Goal: Information Seeking & Learning: Check status

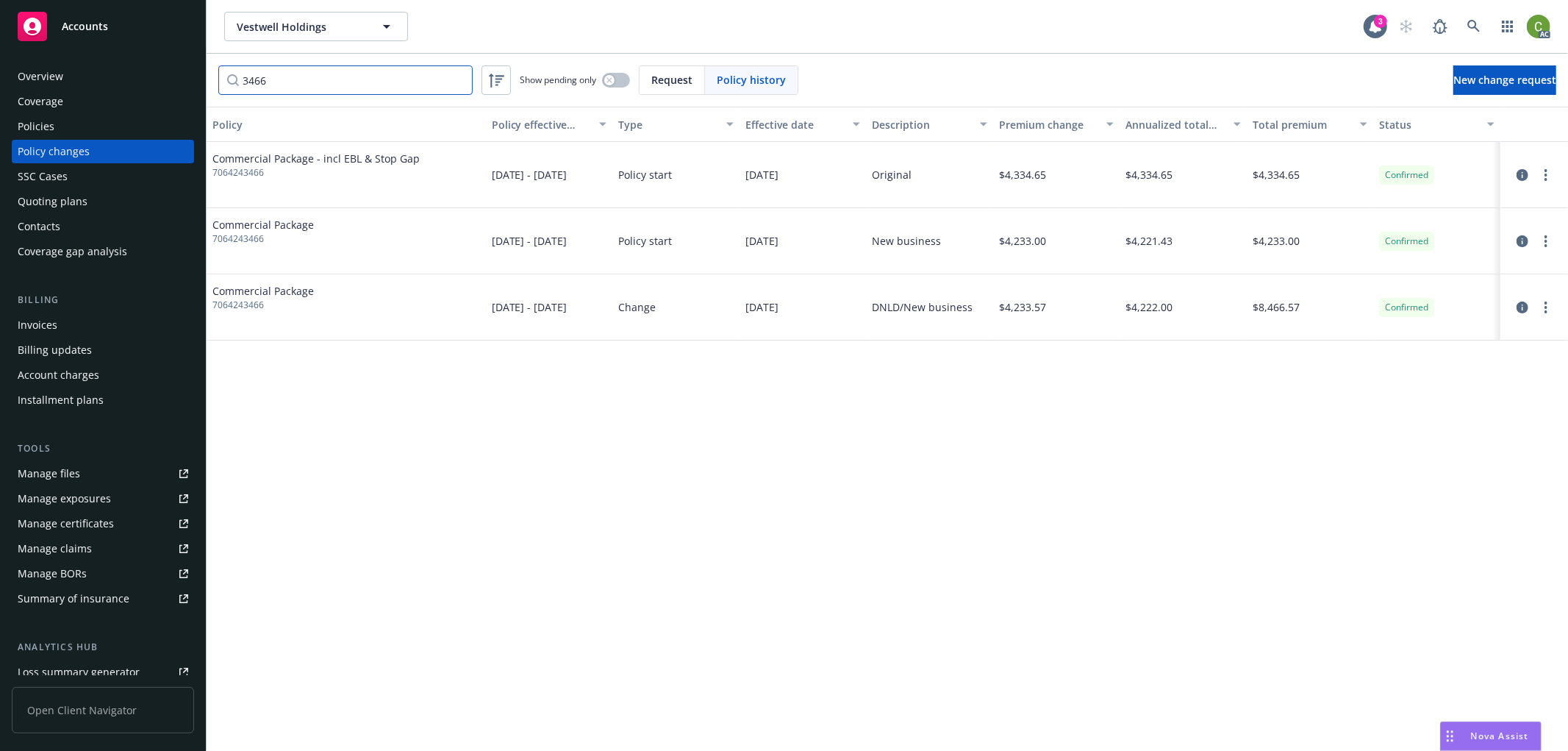
drag, startPoint x: 361, startPoint y: 83, endPoint x: -83, endPoint y: 89, distance: 444.0
click at [0, 89] on html "Accounts Overview Coverage Policies Policy changes SSC Cases Quoting plans Cont…" at bounding box center [784, 375] width 1568 height 751
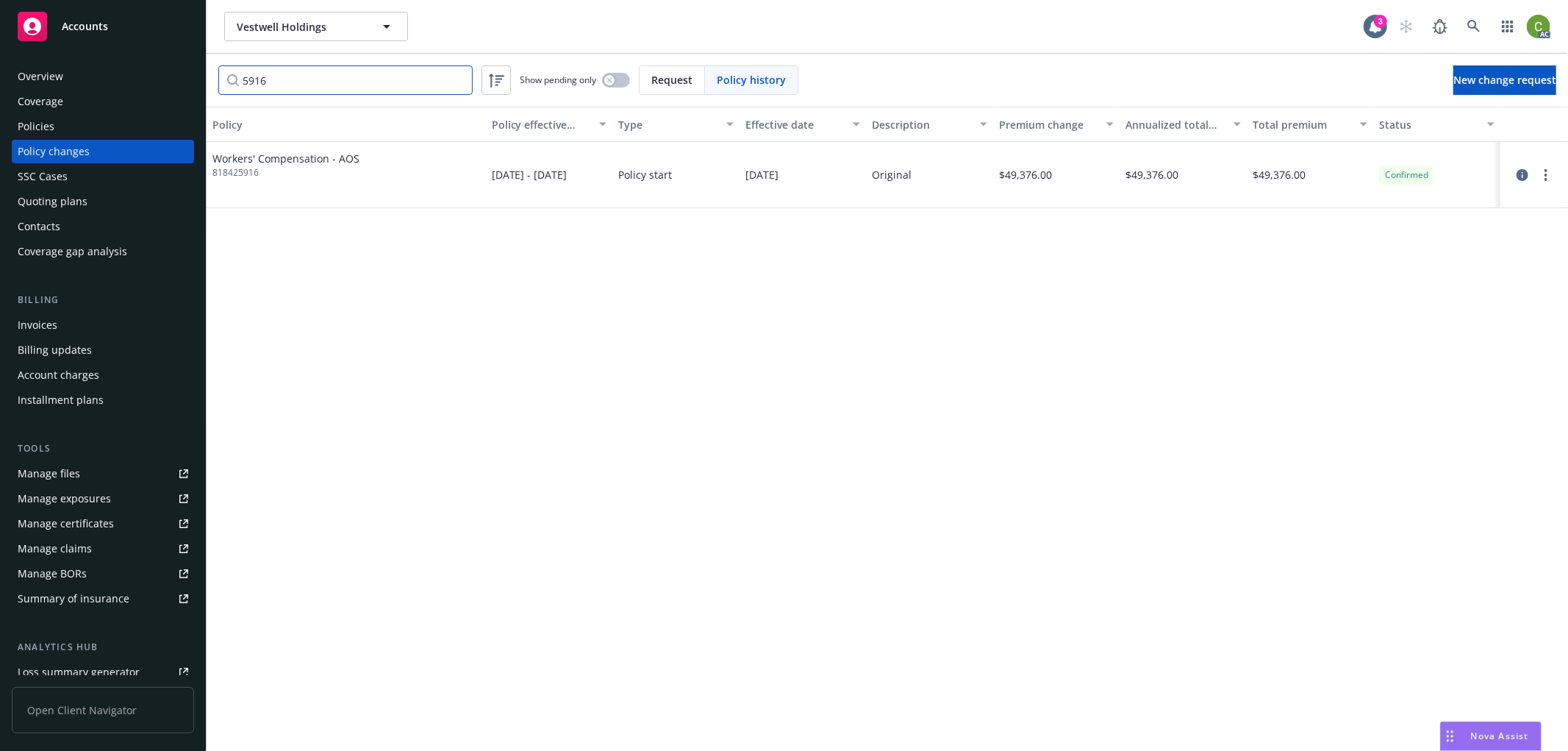
type input "5916"
click at [243, 172] on span "818425916" at bounding box center [285, 172] width 147 height 13
copy span "818425916"
click at [66, 73] on div "Overview" at bounding box center [103, 76] width 171 height 23
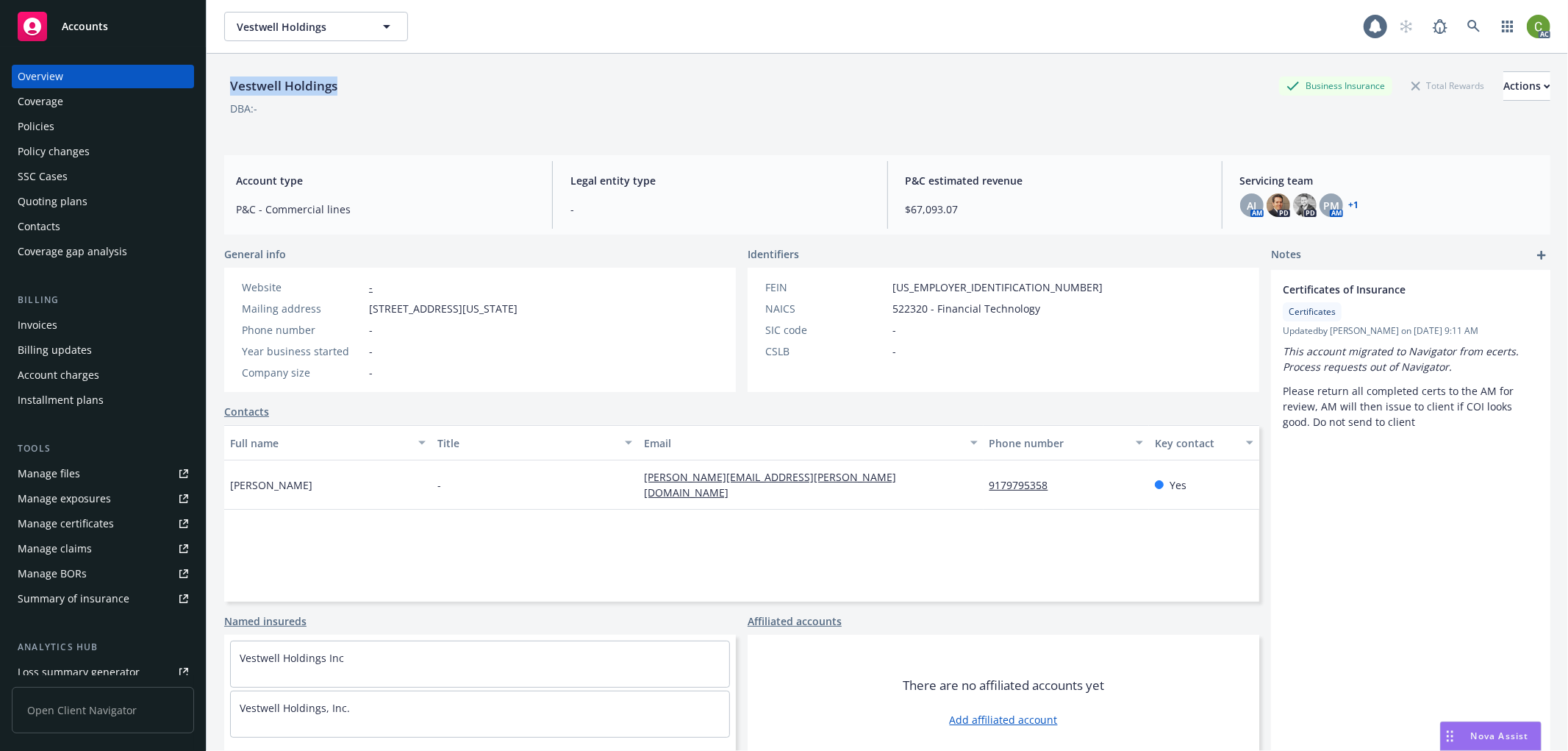
drag, startPoint x: 231, startPoint y: 89, endPoint x: 335, endPoint y: 89, distance: 104.0
click at [335, 89] on div "Vestwell Holdings" at bounding box center [284, 86] width 119 height 19
click at [60, 147] on div "Policy changes" at bounding box center [53, 151] width 72 height 23
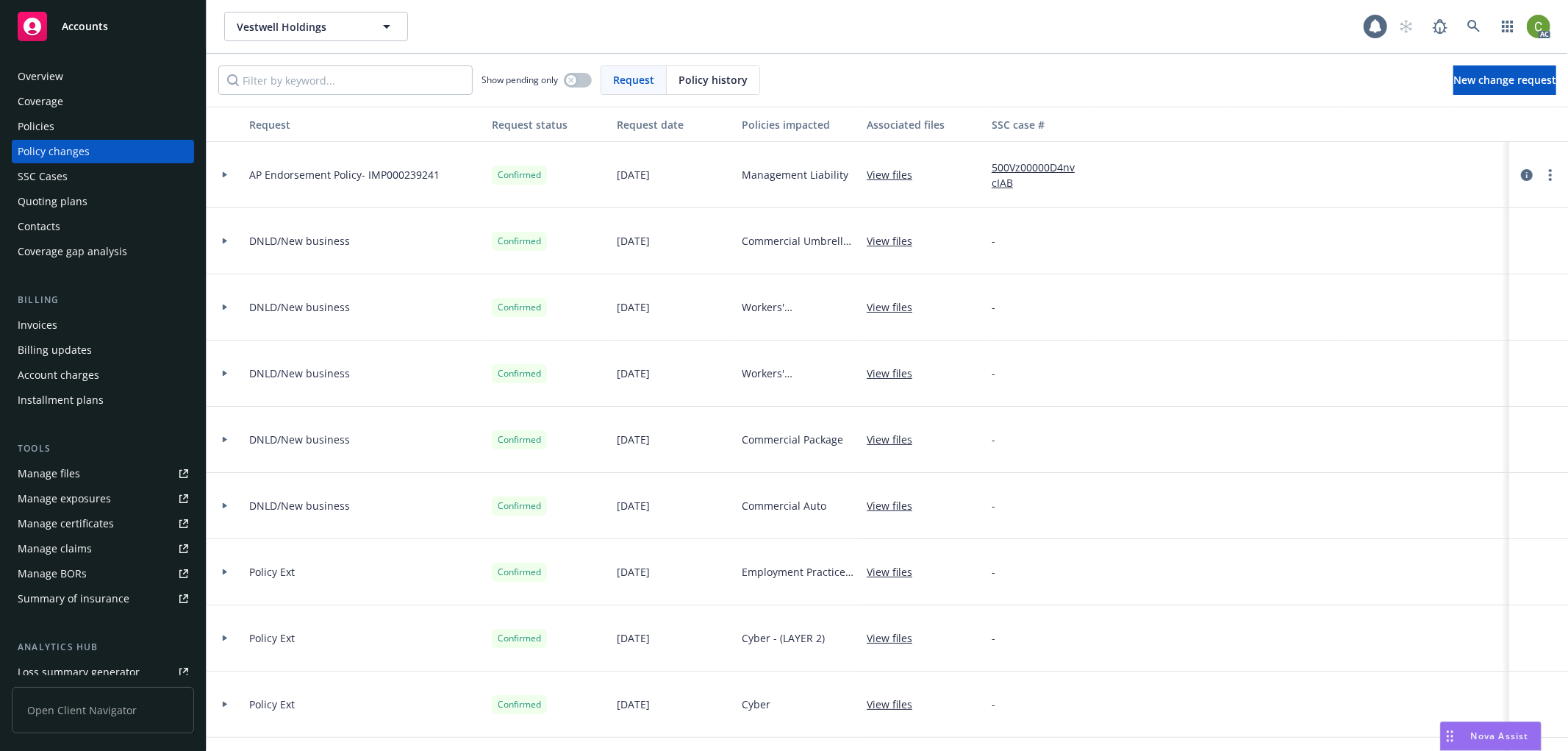
click at [708, 82] on span "Policy history" at bounding box center [713, 80] width 69 height 16
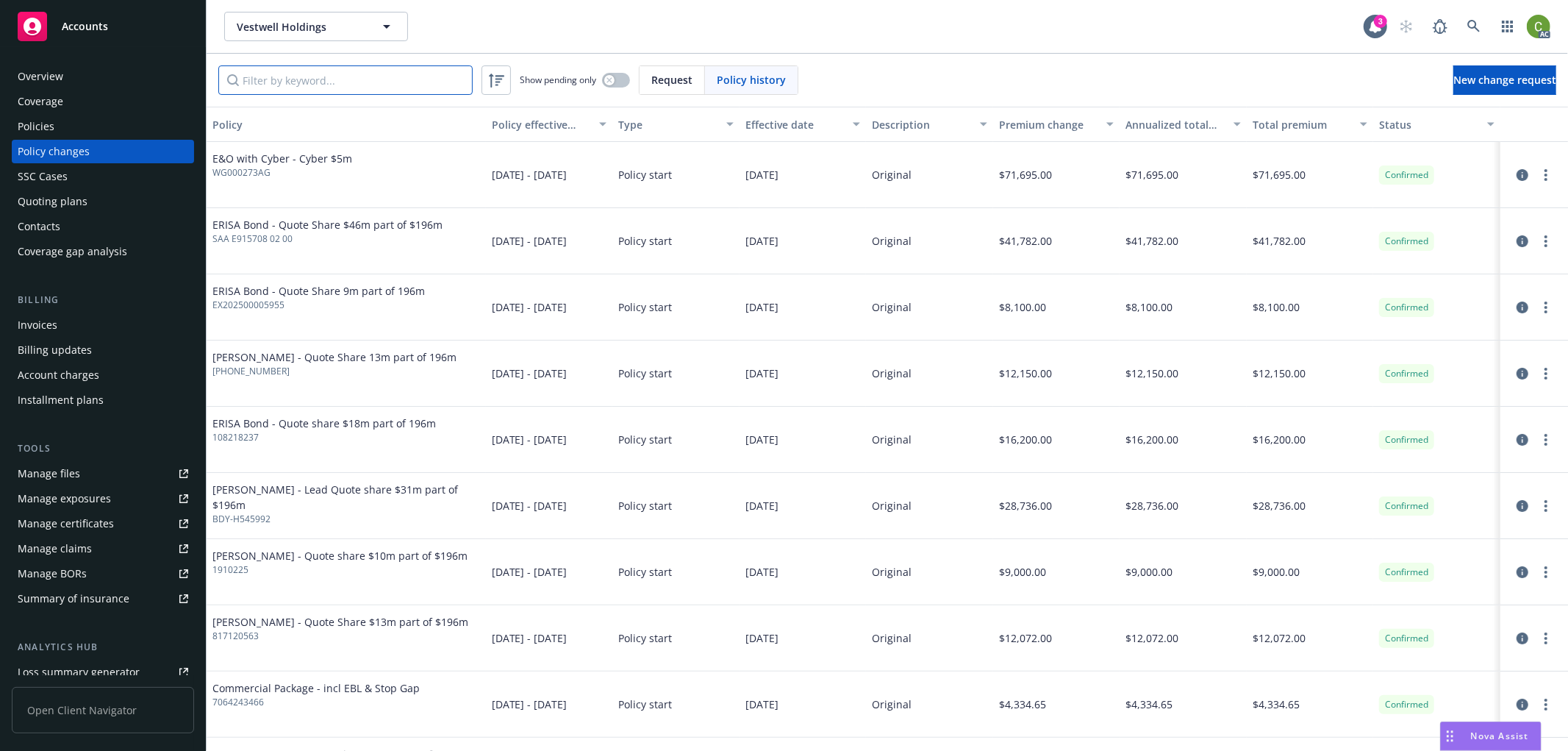
click at [399, 88] on input "Filter by keyword..." at bounding box center [345, 80] width 254 height 30
click at [363, 87] on input "Filter by keyword..." at bounding box center [345, 80] width 254 height 30
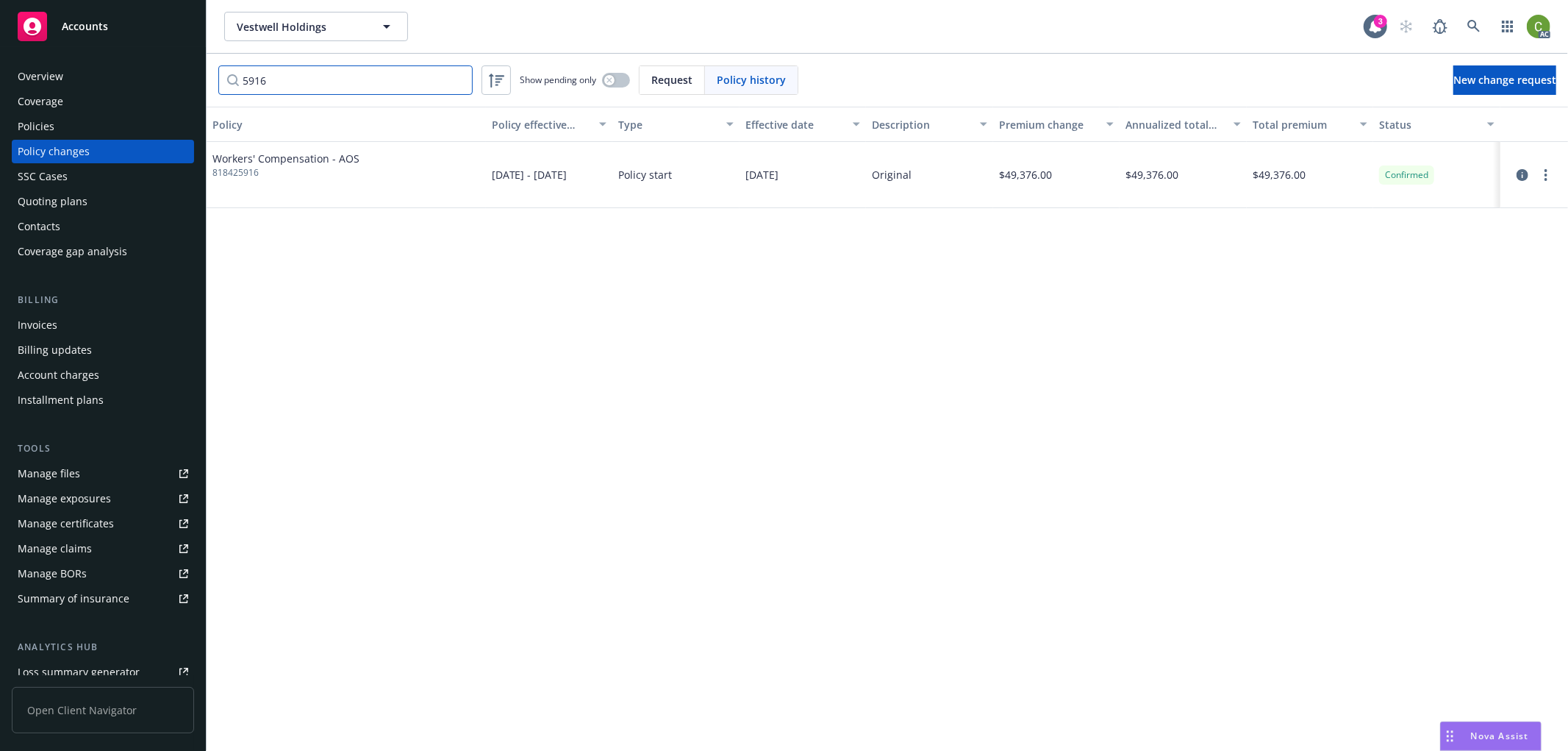
type input "5916"
click at [458, 78] on input "5916" at bounding box center [345, 80] width 254 height 30
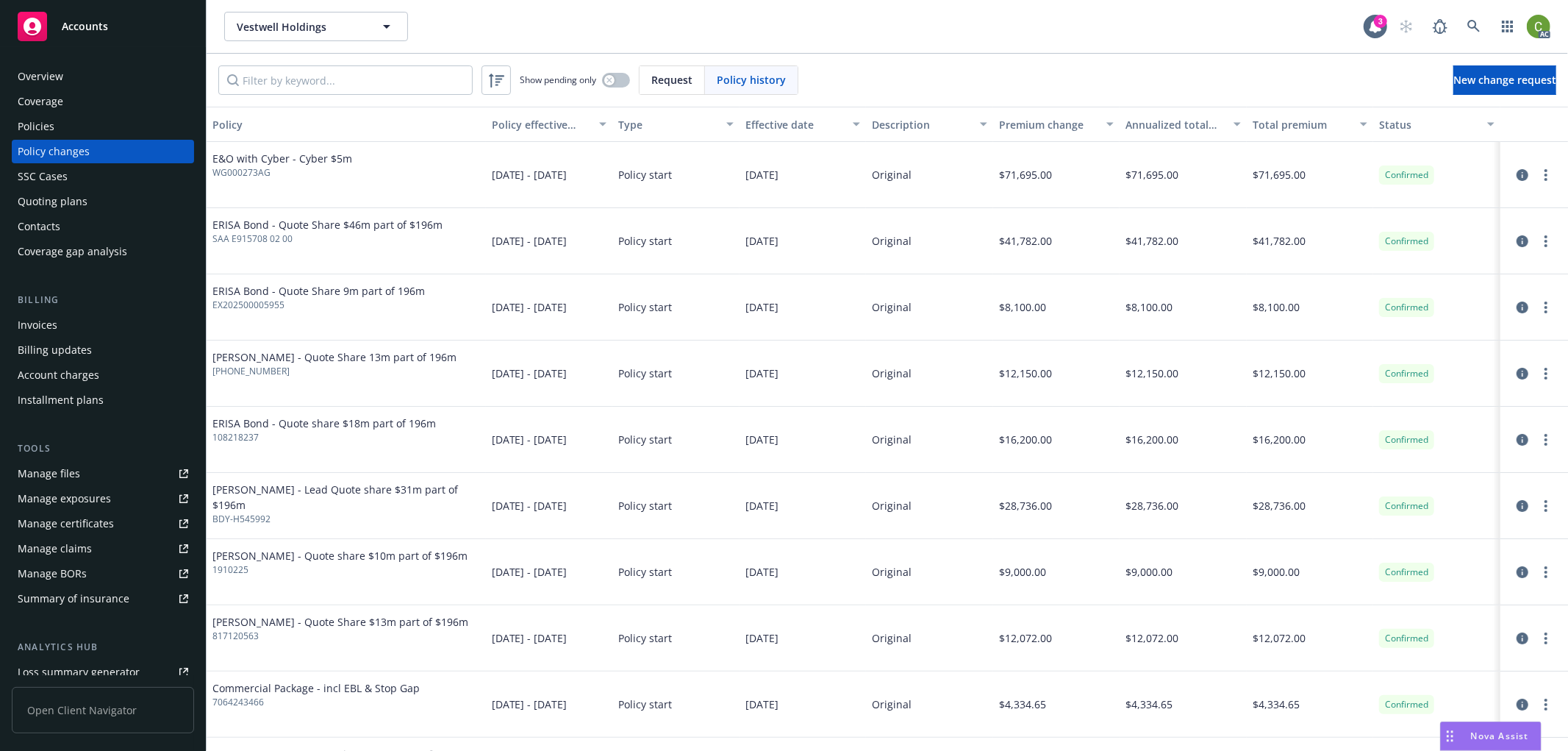
click at [88, 129] on div "Policies" at bounding box center [103, 126] width 171 height 23
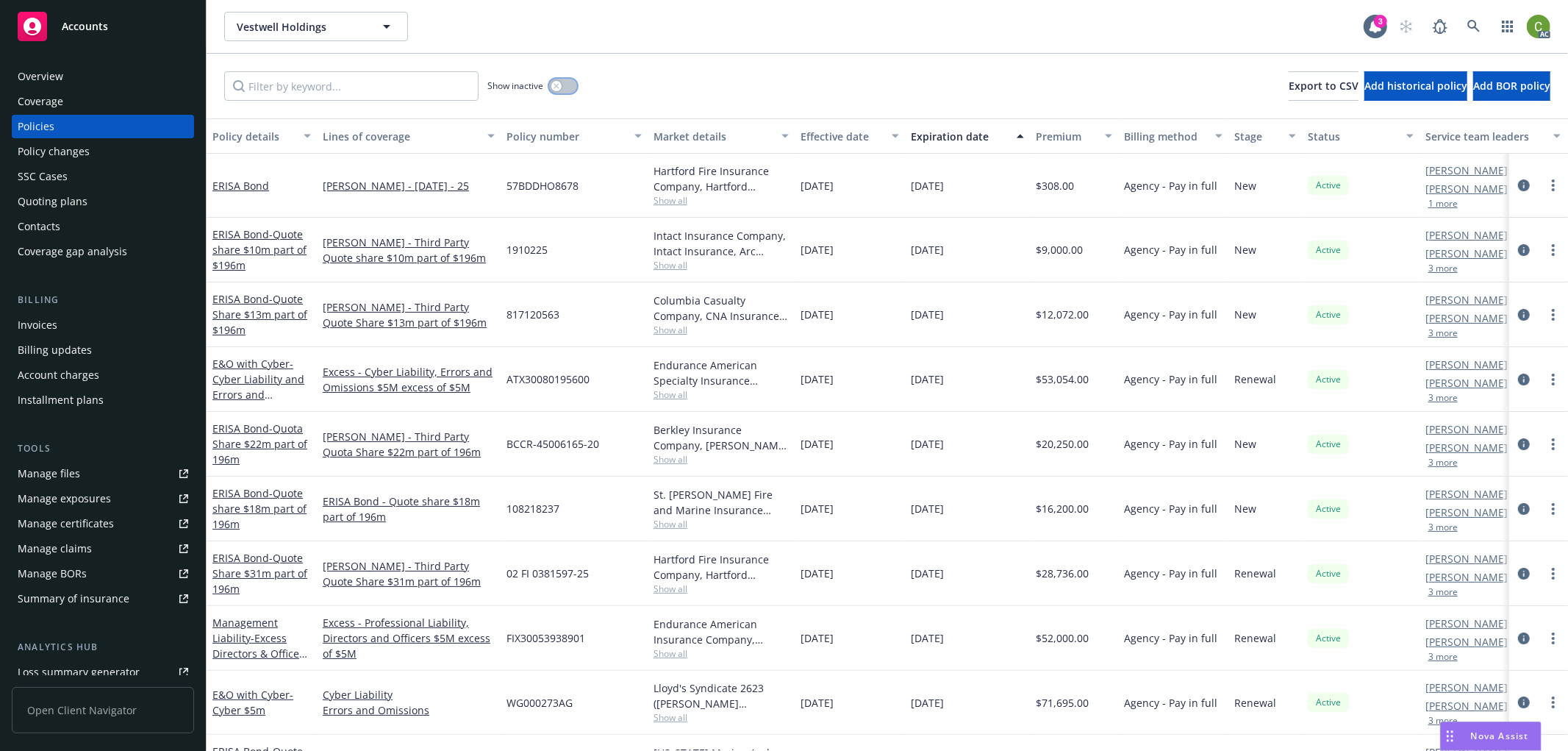
click at [553, 86] on div "button" at bounding box center [557, 86] width 10 height 10
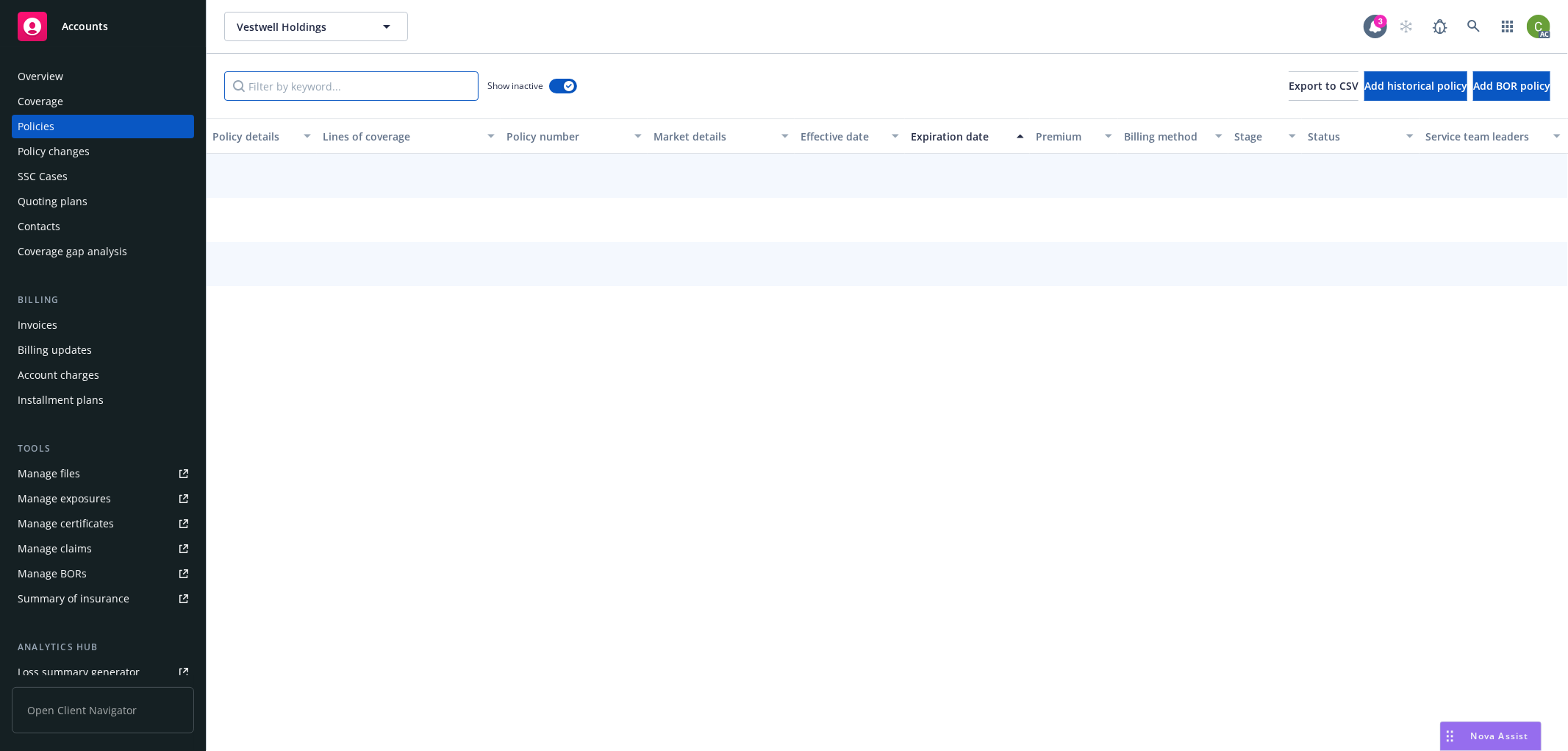
drag, startPoint x: 424, startPoint y: 86, endPoint x: 422, endPoint y: 97, distance: 11.2
click at [422, 97] on input "Filter by keyword..." at bounding box center [352, 86] width 254 height 30
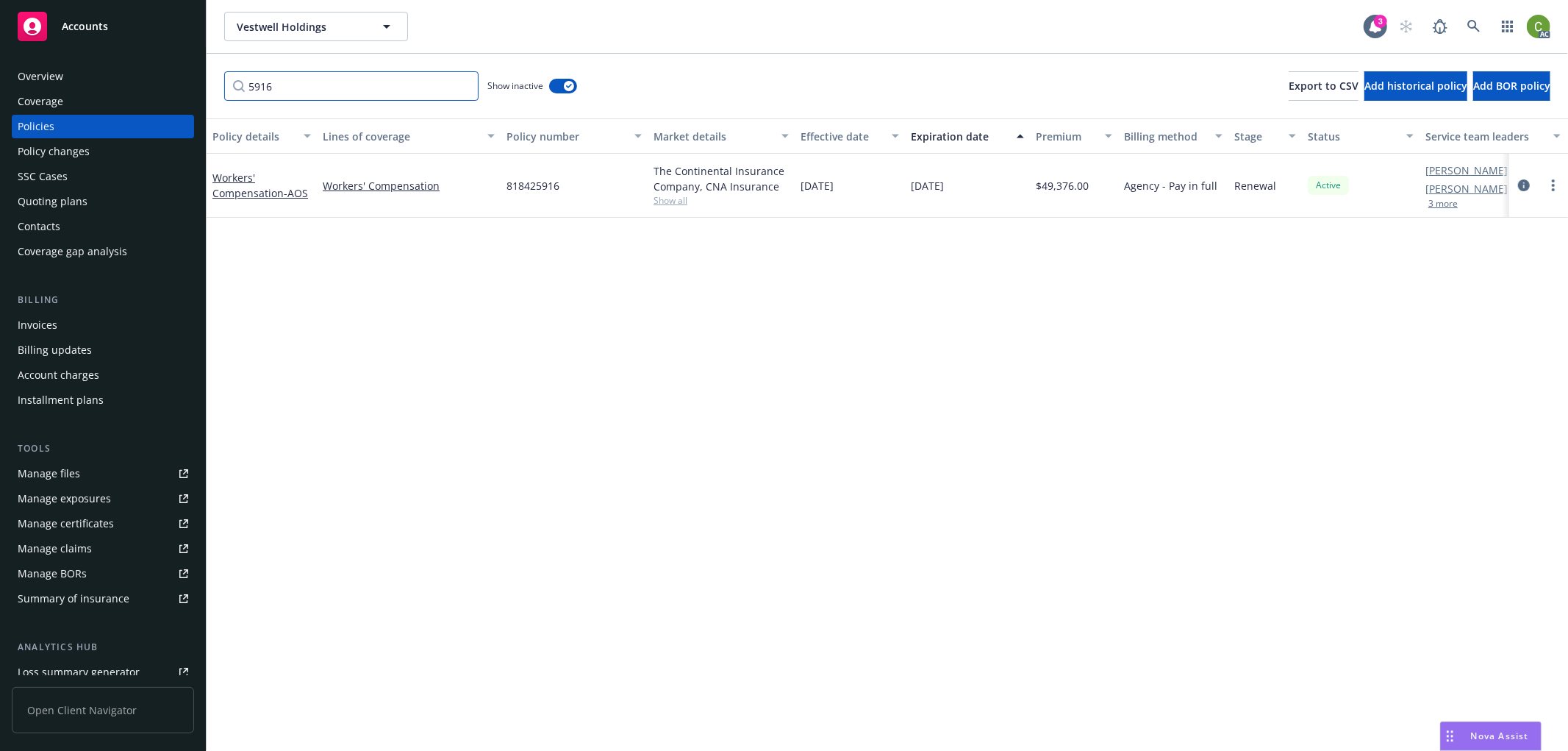
type input "5916"
click at [59, 152] on div "Policy changes" at bounding box center [53, 151] width 72 height 23
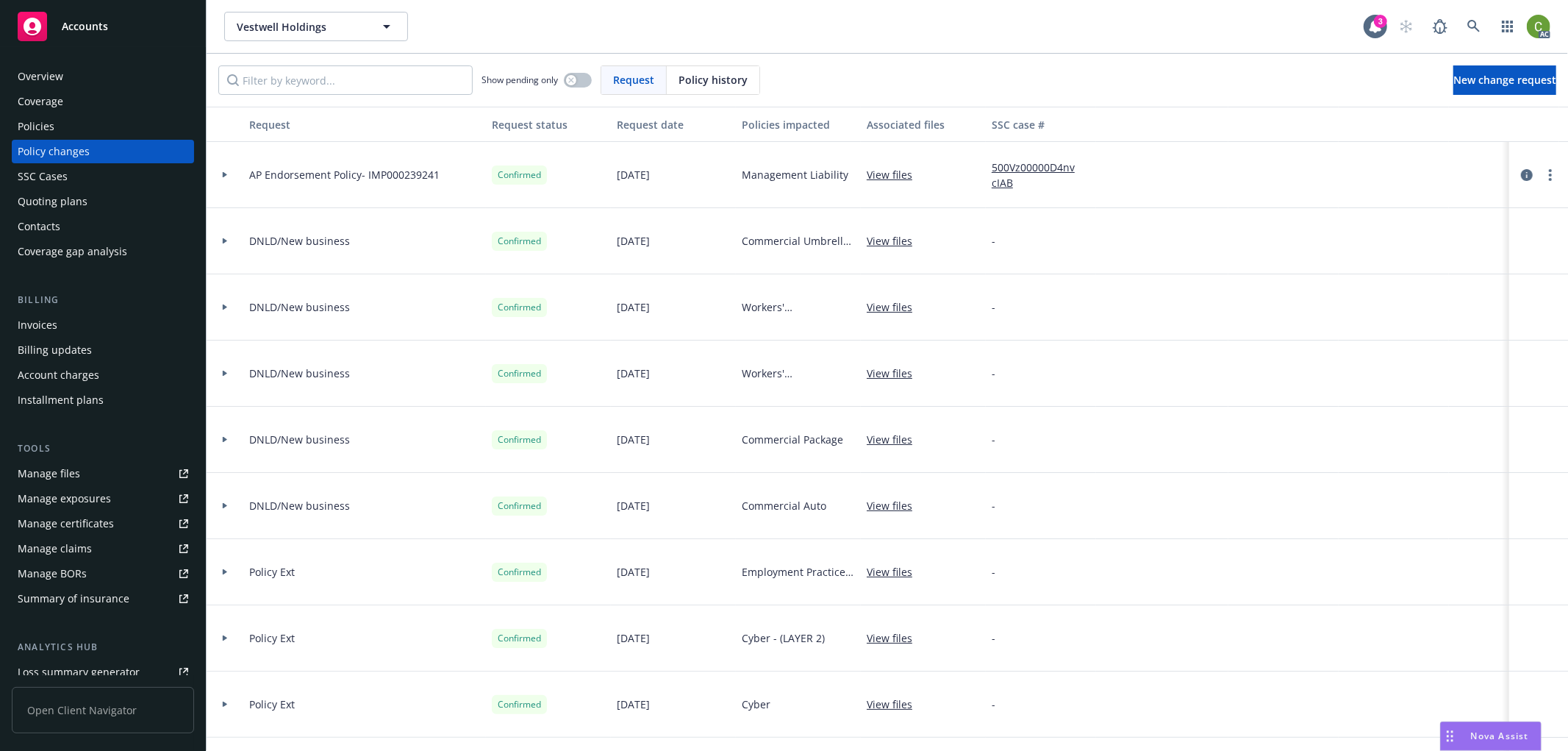
drag, startPoint x: 710, startPoint y: 78, endPoint x: 701, endPoint y: 78, distance: 9.0
click at [708, 78] on span "Policy history" at bounding box center [713, 80] width 69 height 16
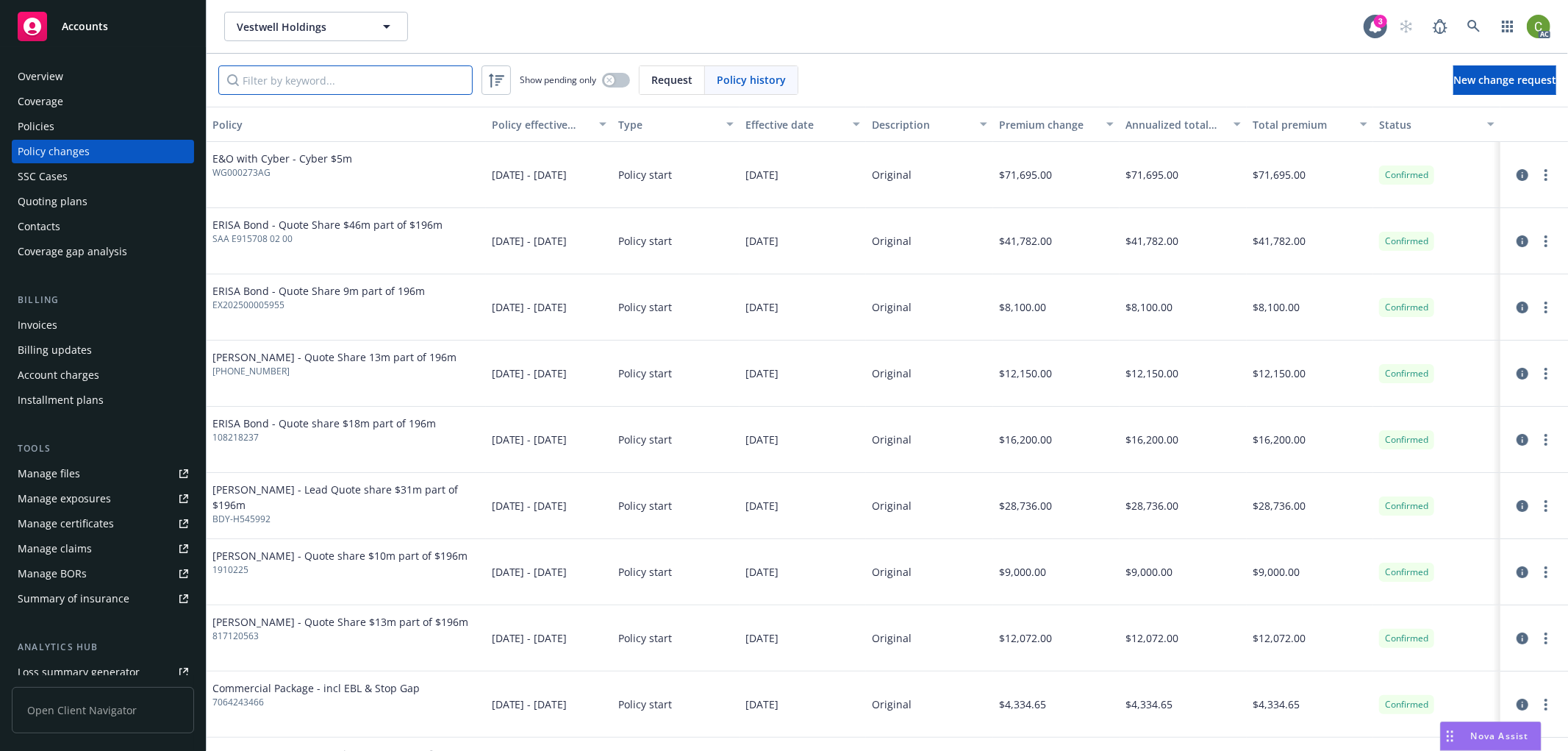
drag, startPoint x: 414, startPoint y: 78, endPoint x: 403, endPoint y: 81, distance: 11.4
click at [403, 81] on input "Filter by keyword..." at bounding box center [345, 80] width 254 height 30
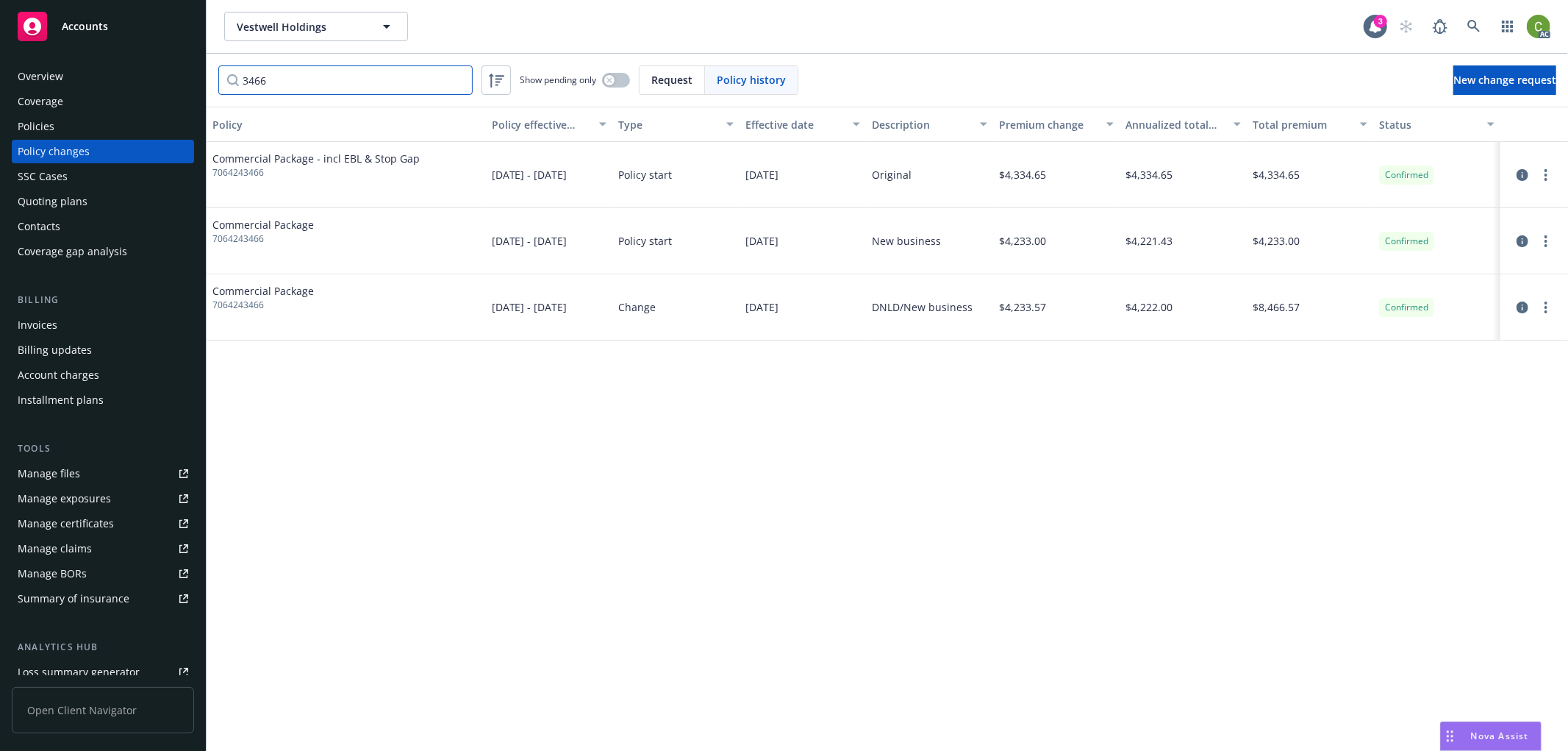
type input "3466"
click at [45, 320] on div "Invoices" at bounding box center [37, 325] width 40 height 23
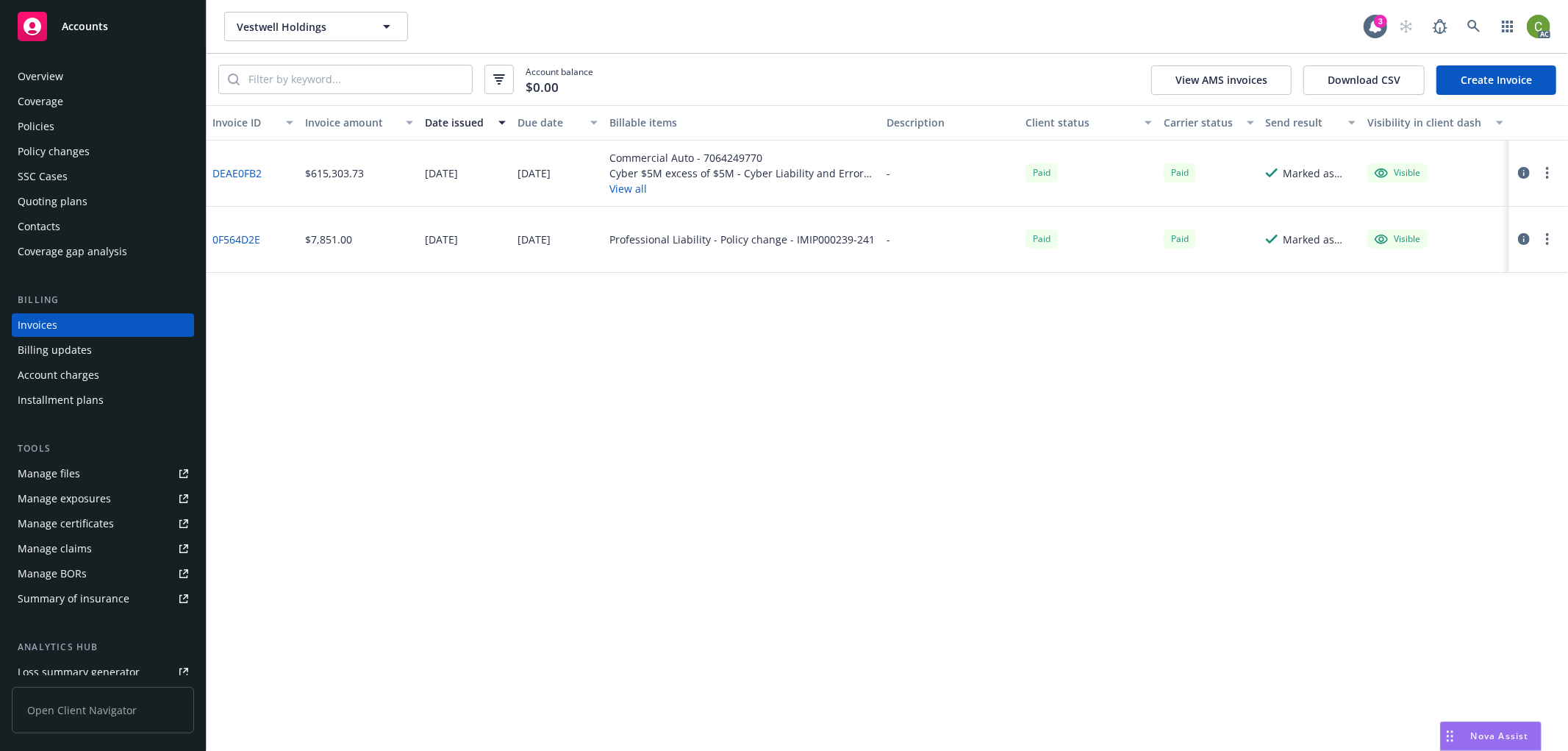
click at [258, 174] on link "DEAE0FB2" at bounding box center [237, 173] width 50 height 16
click at [100, 150] on div "Policy changes" at bounding box center [103, 151] width 171 height 23
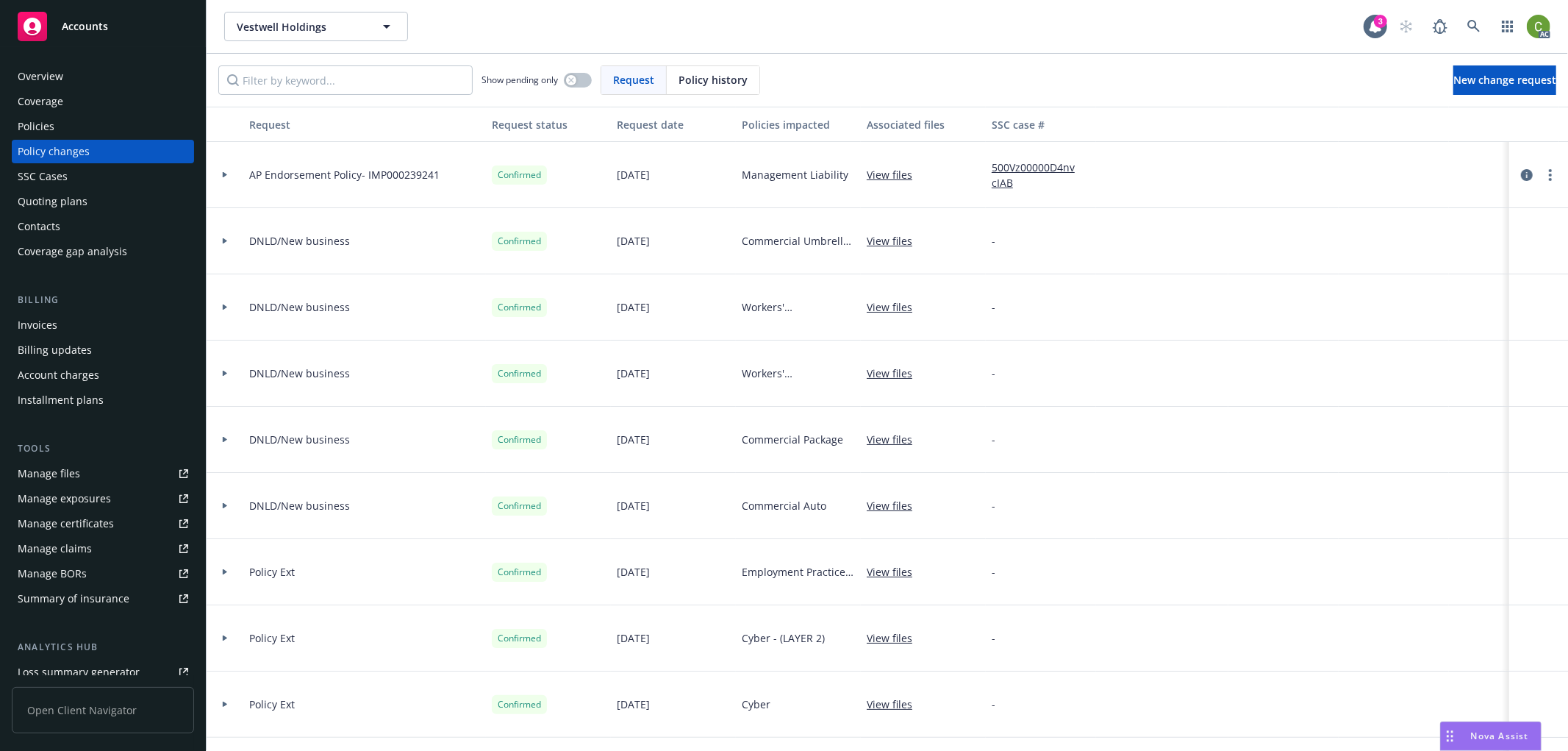
click at [702, 78] on span "Policy history" at bounding box center [713, 80] width 69 height 16
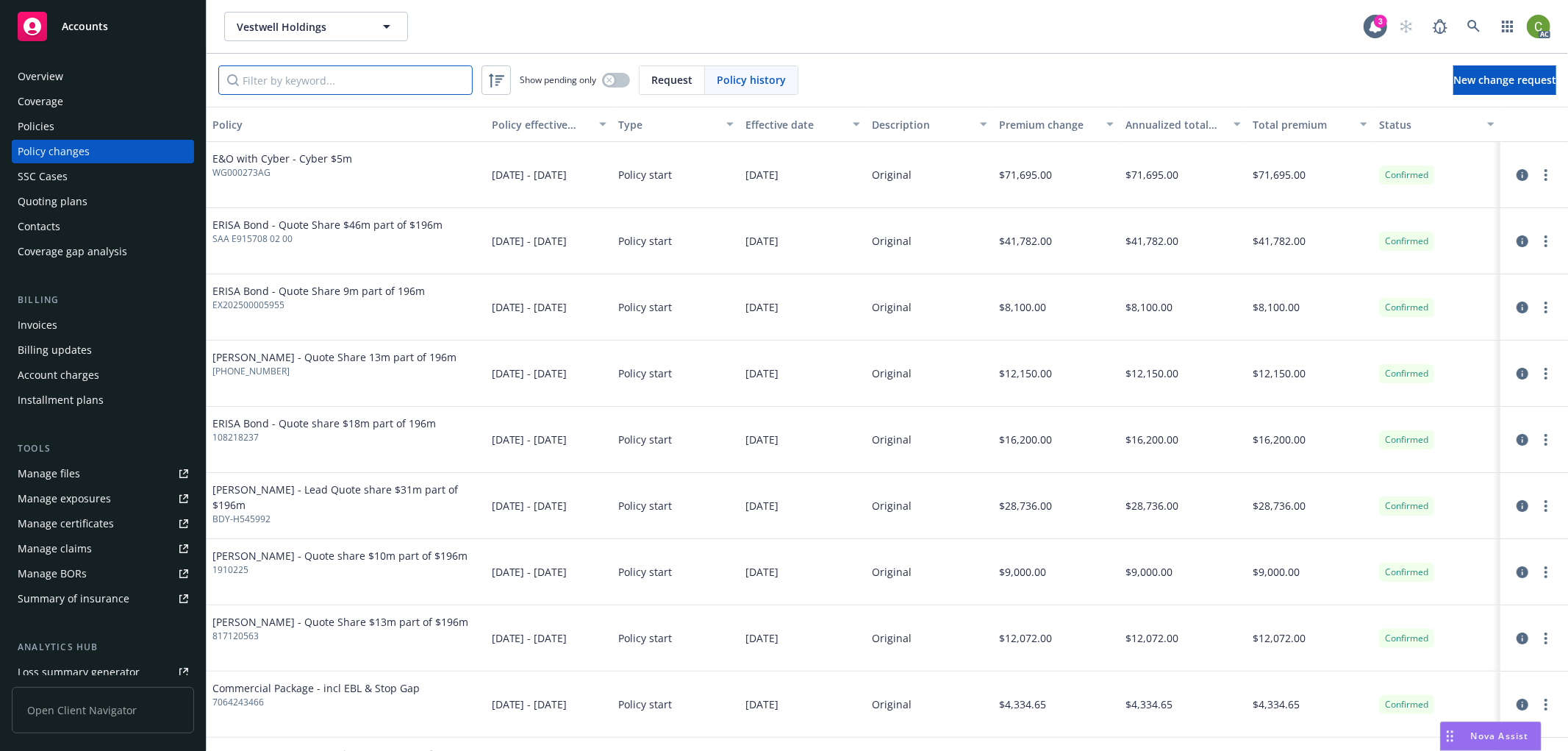
click at [378, 82] on input "Filter by keyword..." at bounding box center [345, 80] width 254 height 30
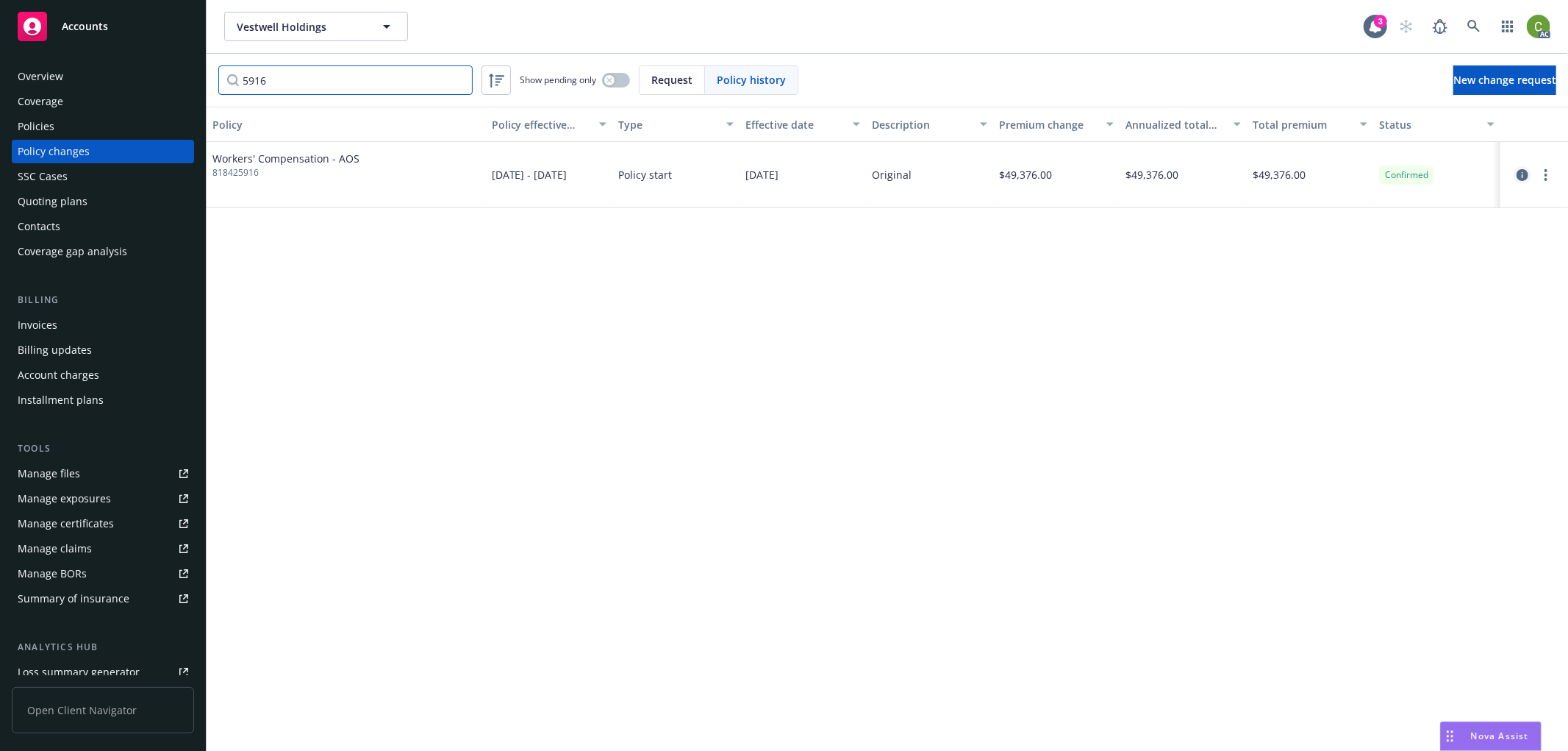
type input "5916"
click at [1518, 173] on icon "circleInformation" at bounding box center [1523, 175] width 12 height 12
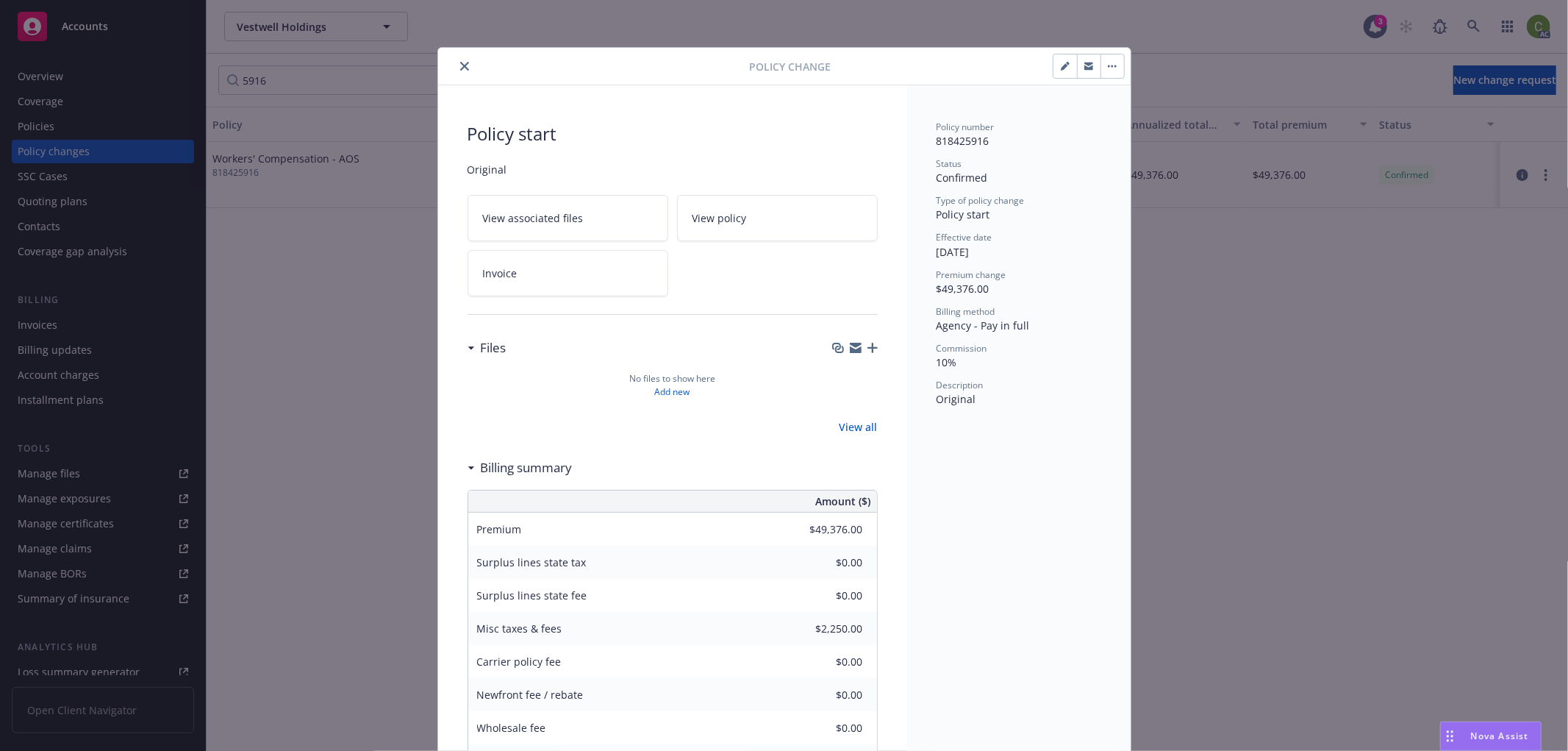
click at [578, 278] on link "Invoice" at bounding box center [567, 272] width 201 height 46
click at [956, 137] on span "818425916" at bounding box center [962, 141] width 53 height 14
copy span "818425916"
click at [460, 68] on icon "close" at bounding box center [465, 66] width 9 height 9
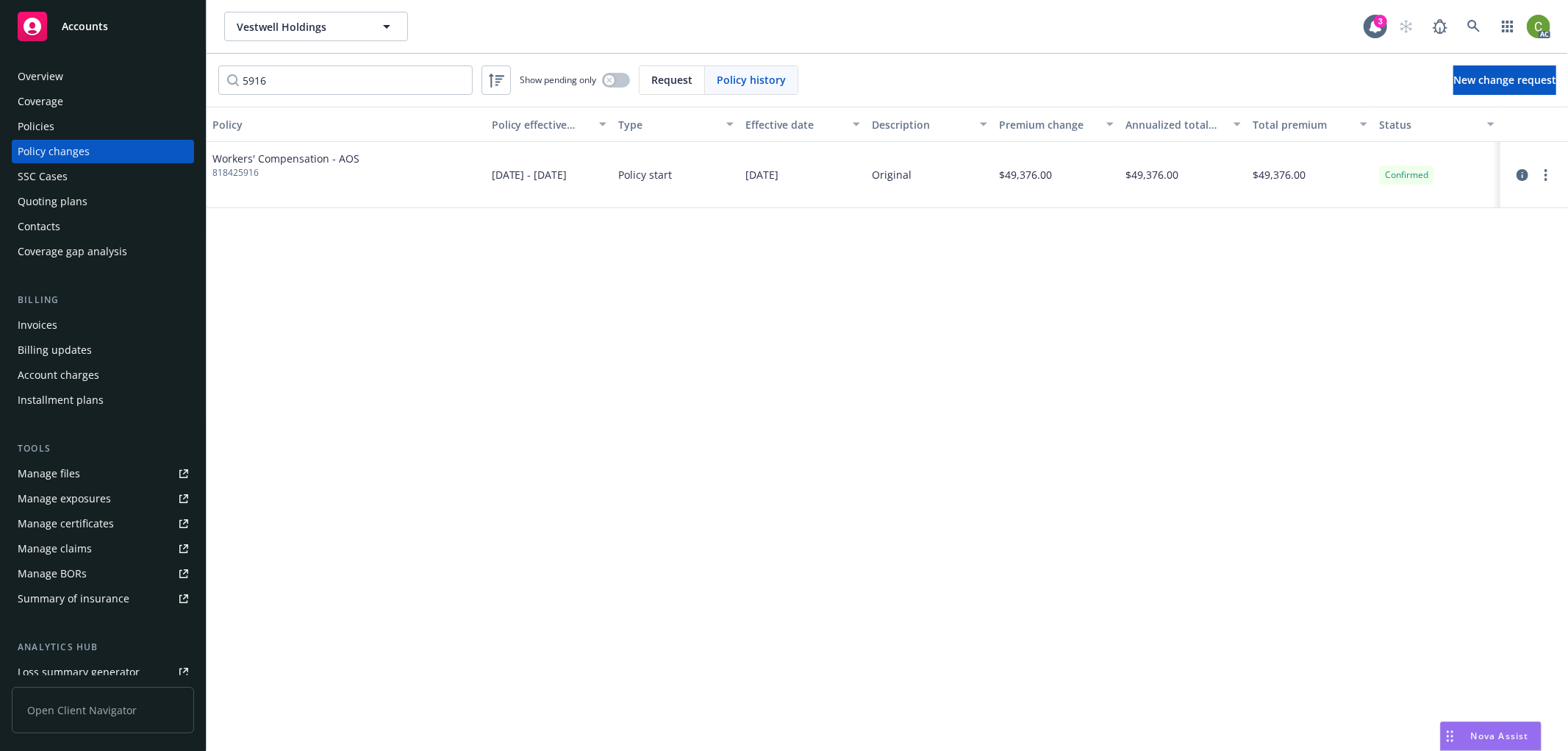
click at [68, 325] on div "Invoices" at bounding box center [103, 325] width 171 height 23
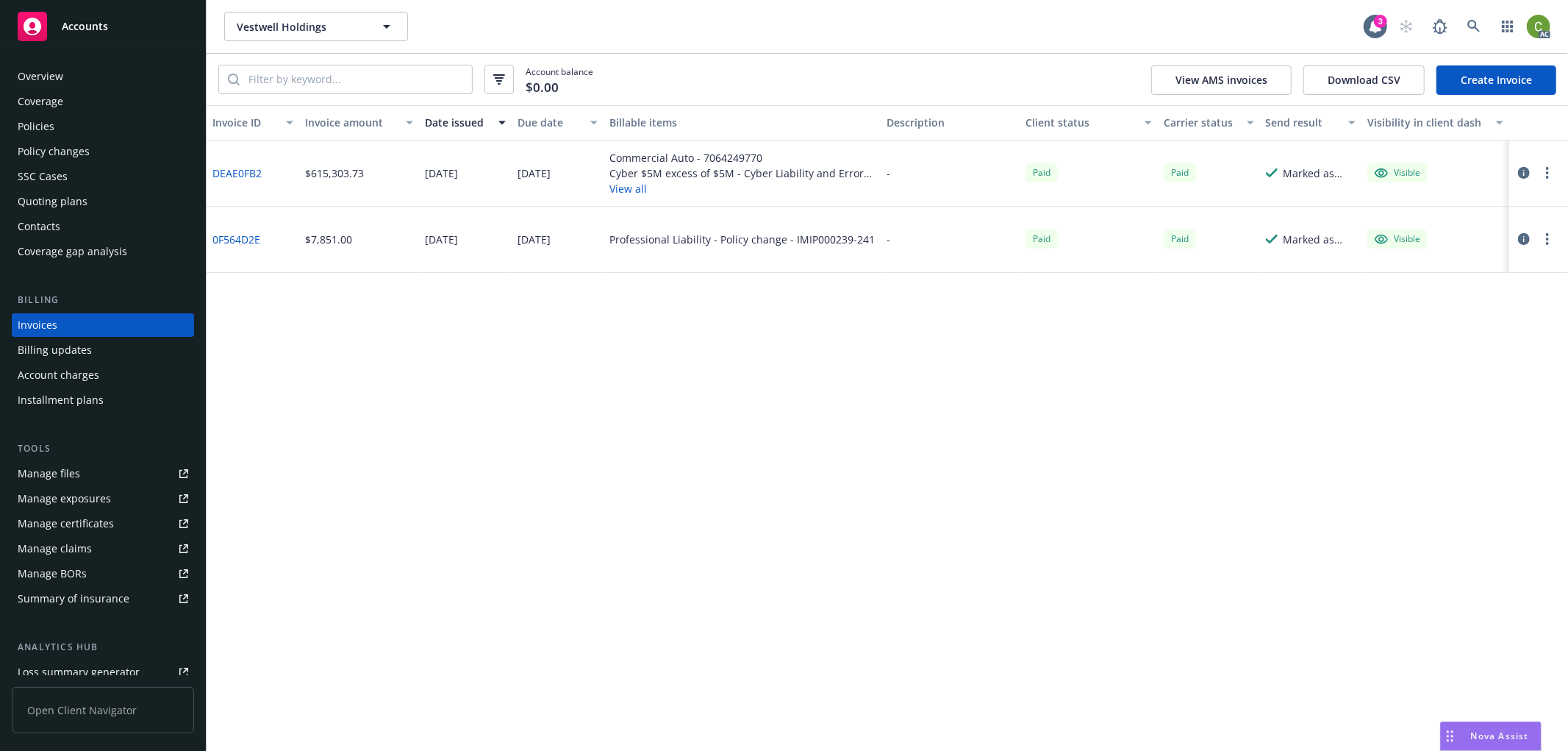
click at [246, 244] on link "0F564D2E" at bounding box center [236, 239] width 48 height 16
click at [132, 145] on div "Policy changes" at bounding box center [103, 151] width 171 height 23
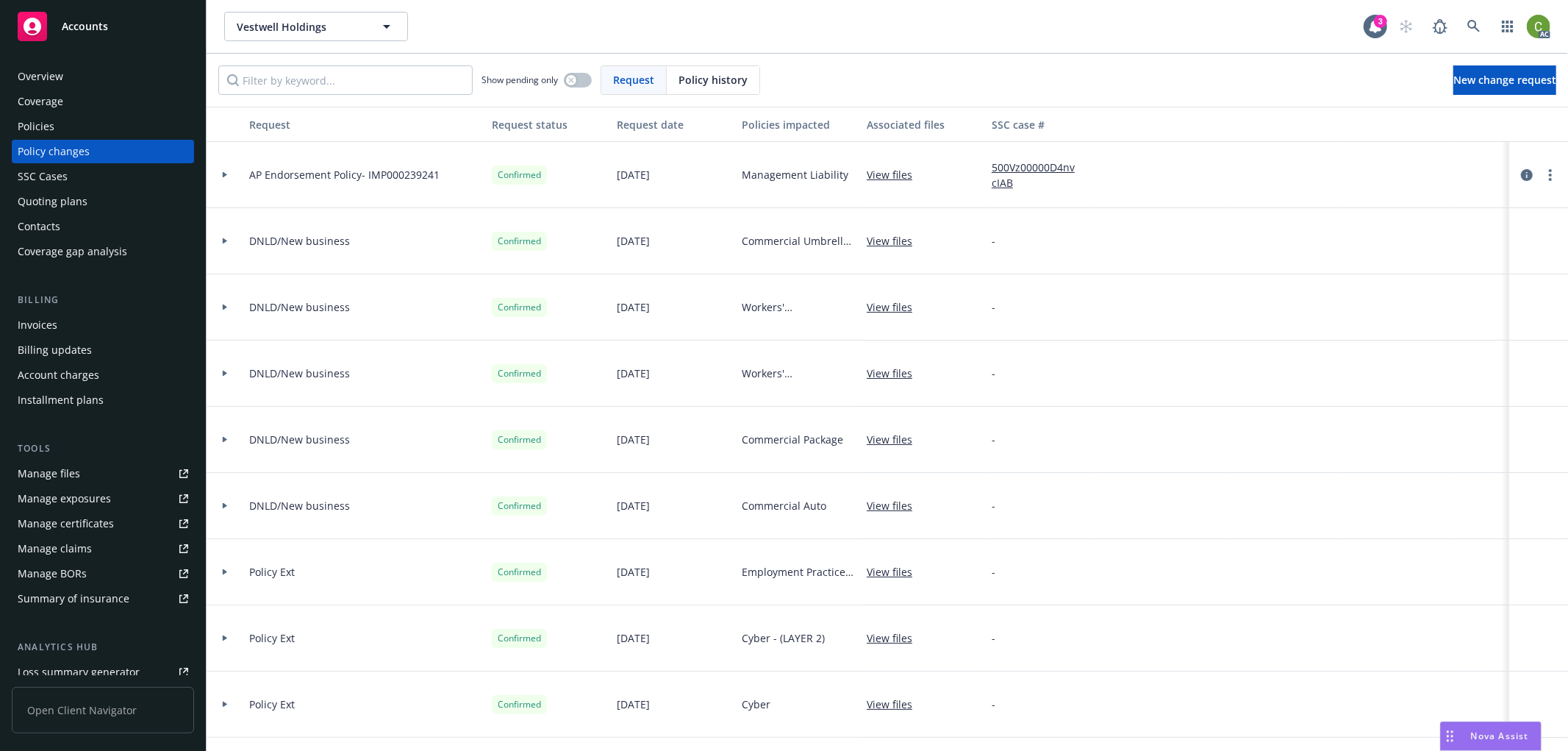
click at [685, 87] on span "Policy history" at bounding box center [713, 80] width 69 height 16
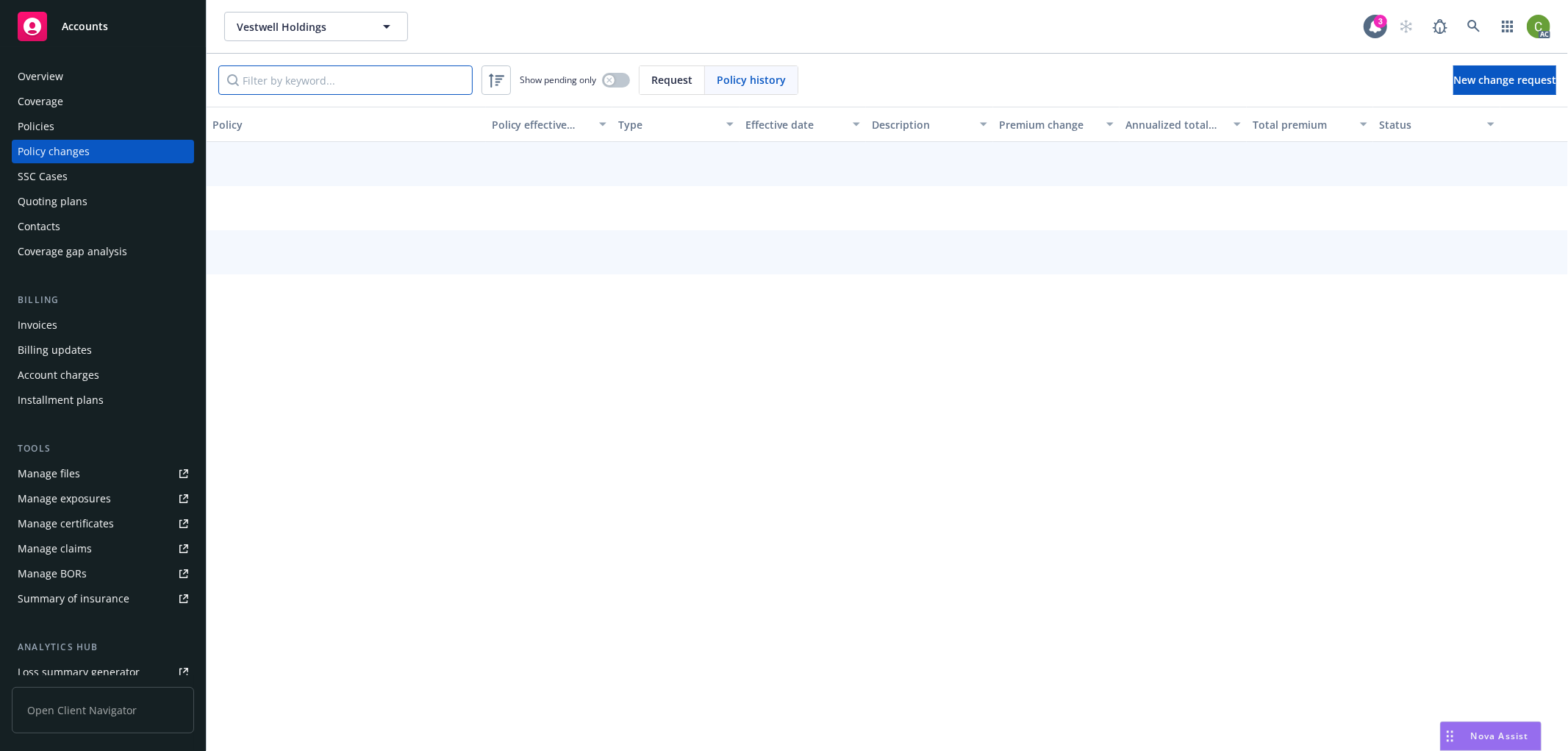
click at [412, 86] on input "Filter by keyword..." at bounding box center [345, 80] width 254 height 30
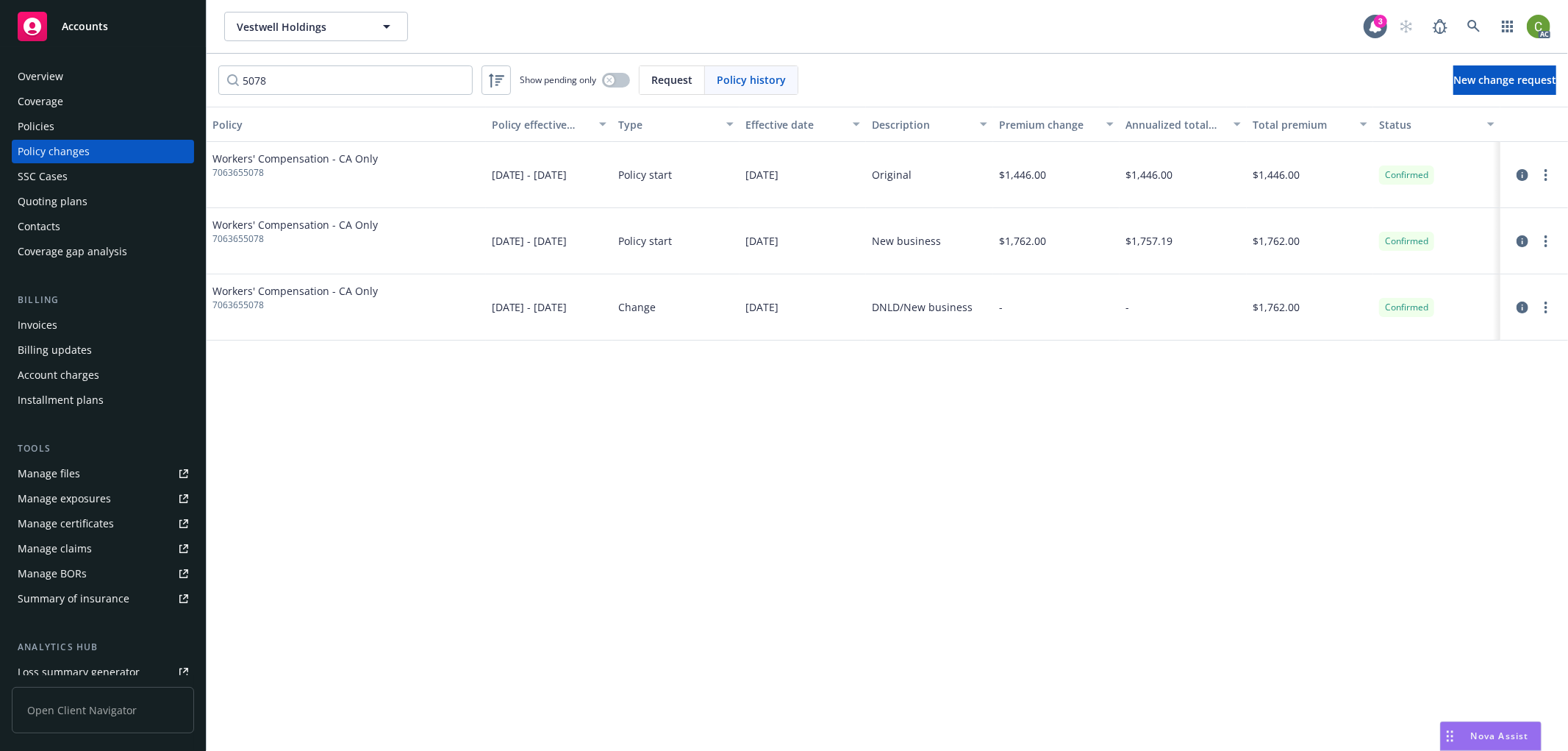
click at [251, 171] on span "7063655078" at bounding box center [295, 172] width 165 height 13
copy span "7063655078"
drag, startPoint x: 149, startPoint y: 84, endPoint x: 122, endPoint y: 84, distance: 27.0
click at [122, 84] on div "Accounts Overview Coverage Policies Policy changes SSC Cases Quoting plans Cont…" at bounding box center [784, 375] width 1568 height 751
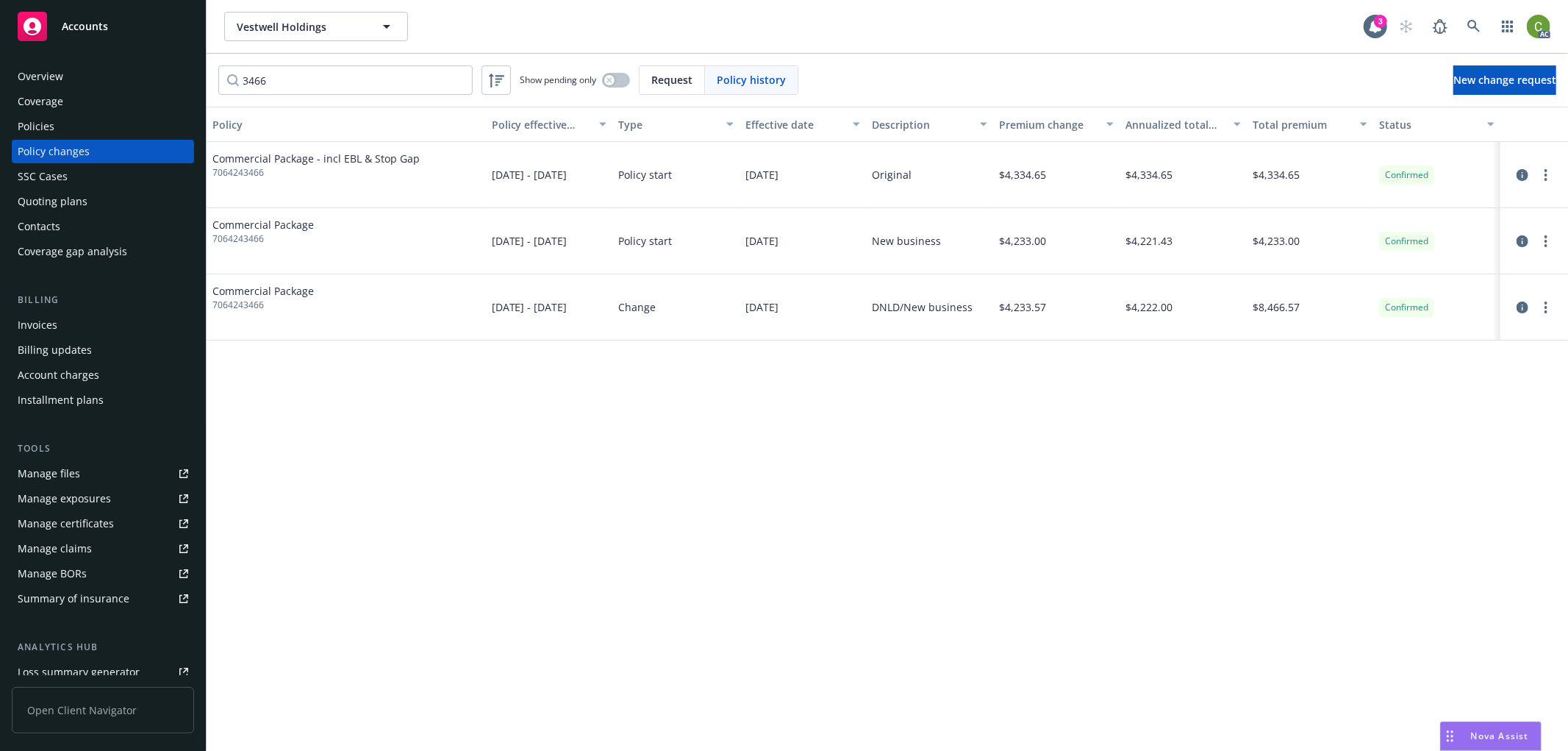
click at [266, 174] on span "7064243466" at bounding box center [316, 172] width 207 height 13
click at [252, 172] on span "7064243466" at bounding box center [316, 172] width 207 height 13
copy span "7064243466"
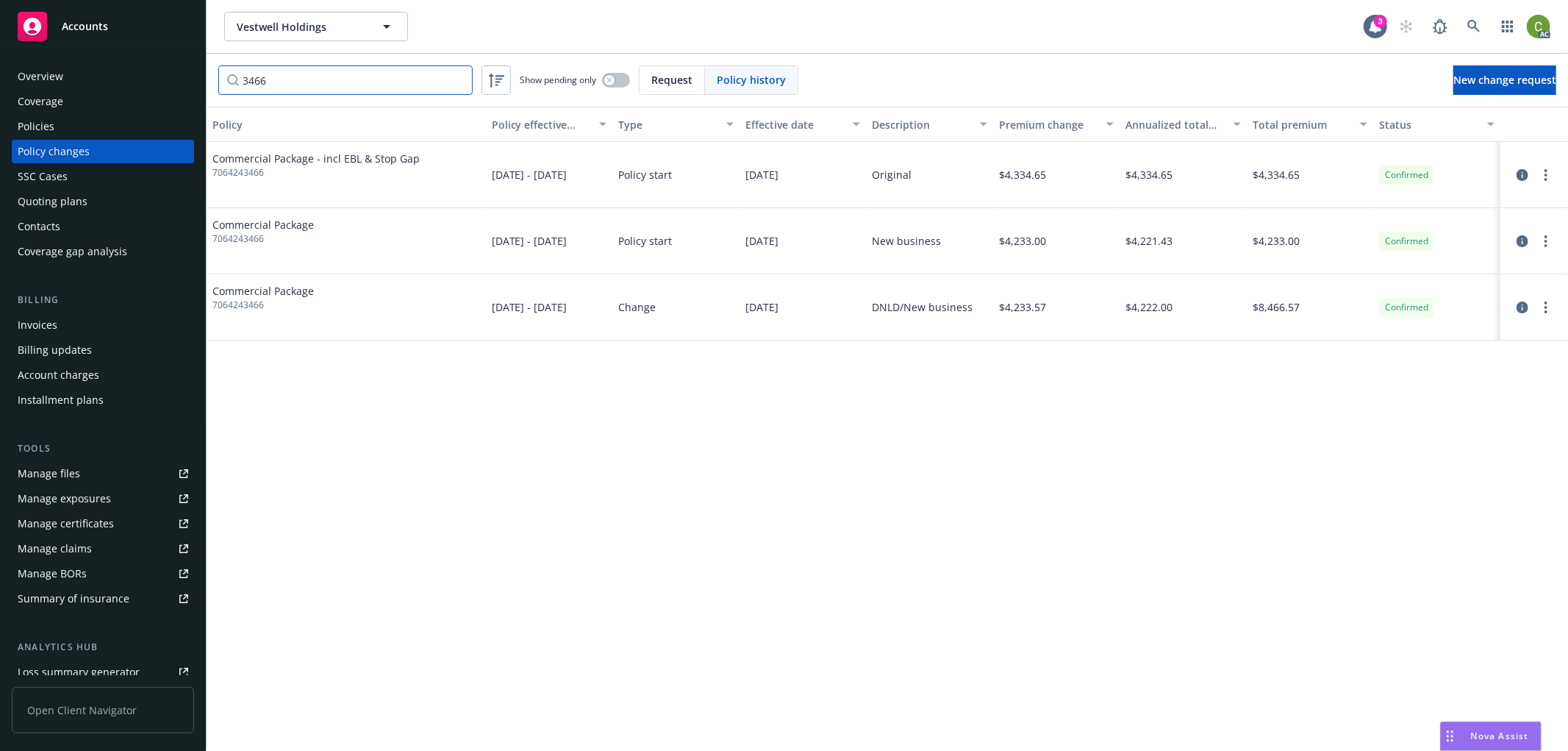
click at [276, 87] on input "3466" at bounding box center [345, 80] width 254 height 30
drag, startPoint x: 291, startPoint y: 86, endPoint x: 283, endPoint y: 230, distance: 144.2
click at [97, 83] on div "Accounts Overview Coverage Policies Policy changes SSC Cases Quoting plans Cont…" at bounding box center [784, 375] width 1568 height 751
paste input "7063655064"
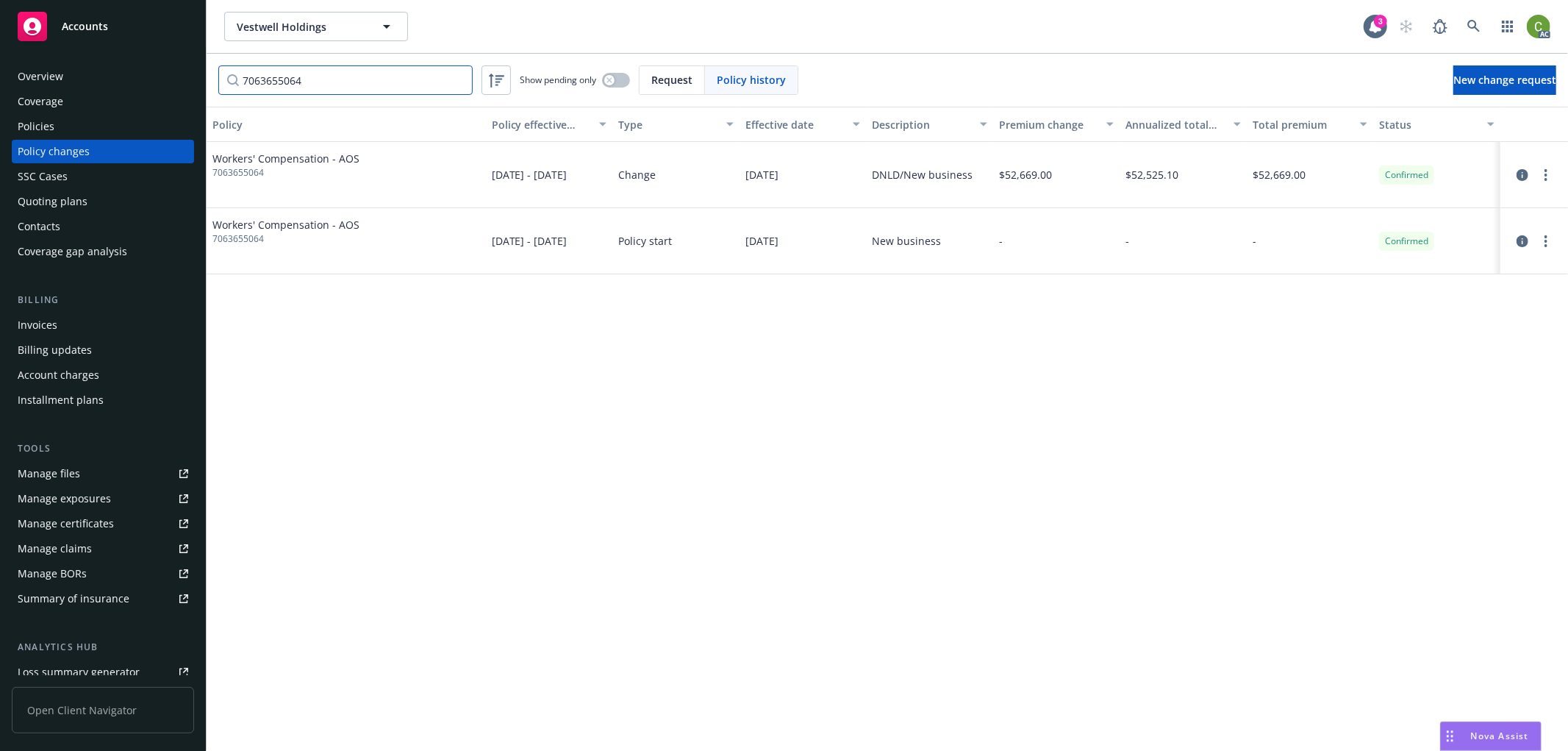
drag, startPoint x: 353, startPoint y: 87, endPoint x: -121, endPoint y: 81, distance: 474.0
click at [0, 81] on html "Accounts Overview Coverage Policies Policy changes SSC Cases Quoting plans Cont…" at bounding box center [784, 375] width 1568 height 751
type input "5064"
click at [1525, 175] on icon "circleInformation" at bounding box center [1523, 175] width 12 height 12
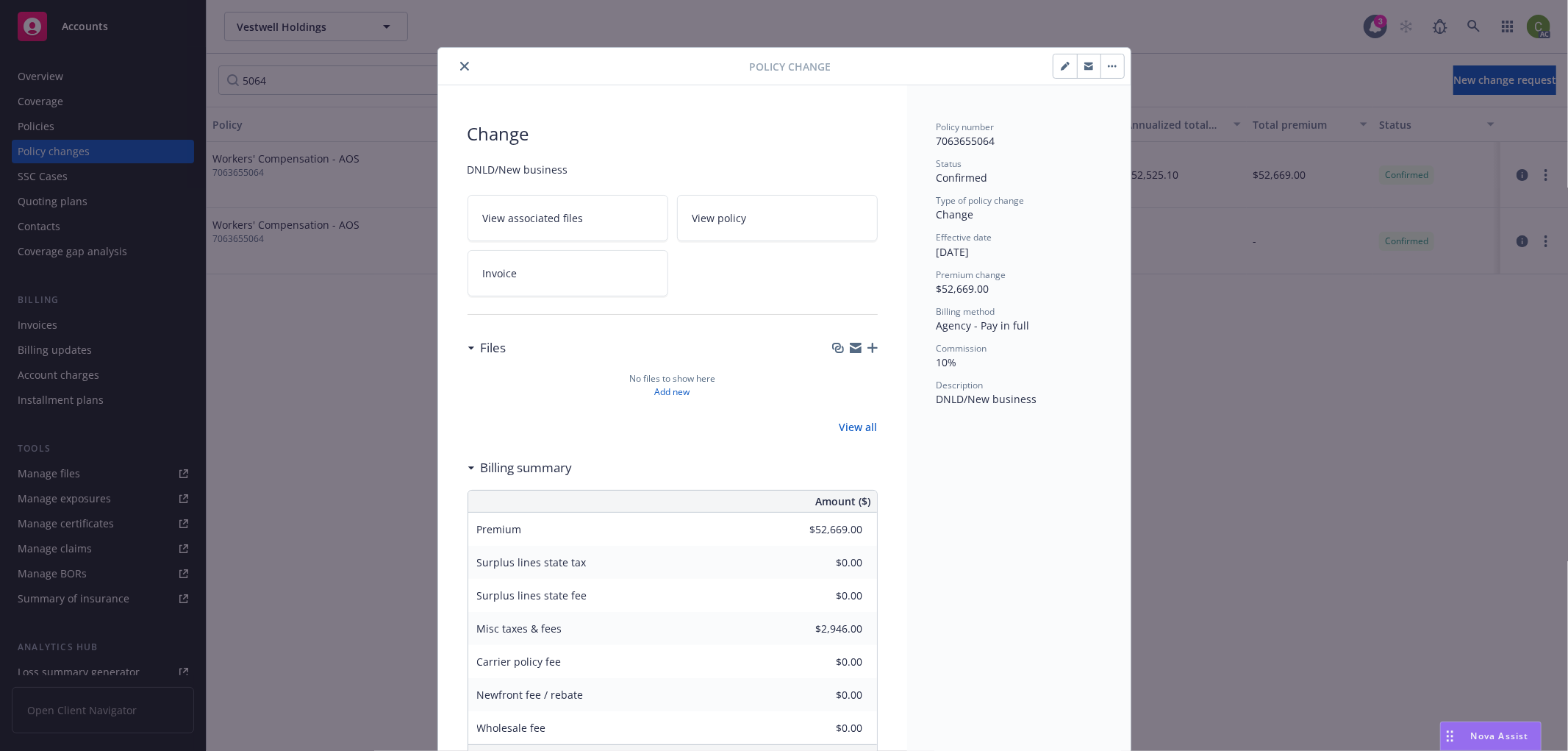
click at [456, 70] on button "close" at bounding box center [465, 66] width 17 height 17
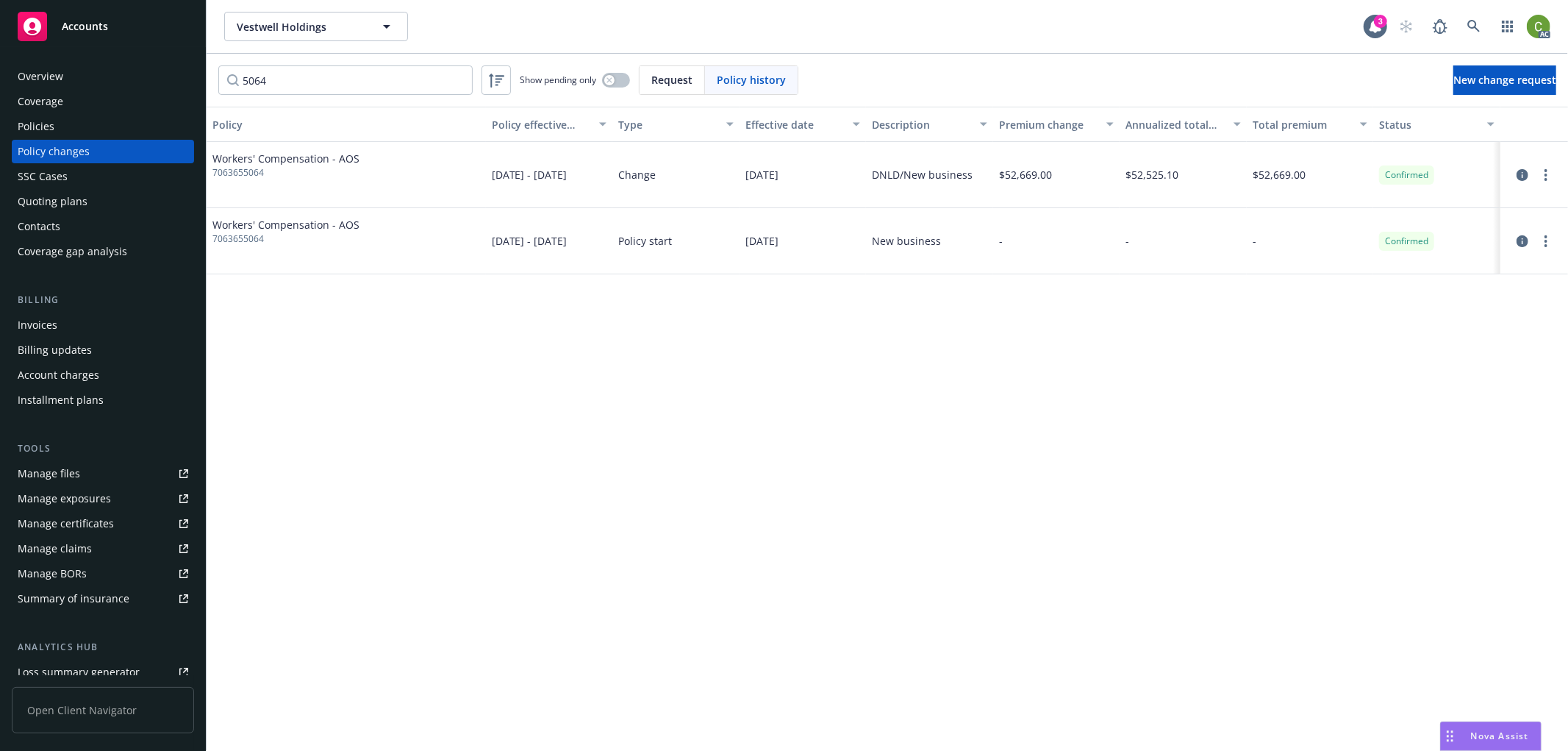
click at [255, 175] on span "7063655064" at bounding box center [285, 172] width 147 height 13
drag, startPoint x: 255, startPoint y: 175, endPoint x: 128, endPoint y: 315, distance: 189.0
click at [255, 178] on span "7063655064" at bounding box center [285, 172] width 147 height 13
copy span "7063655064"
click at [83, 325] on div "Invoices" at bounding box center [103, 325] width 171 height 23
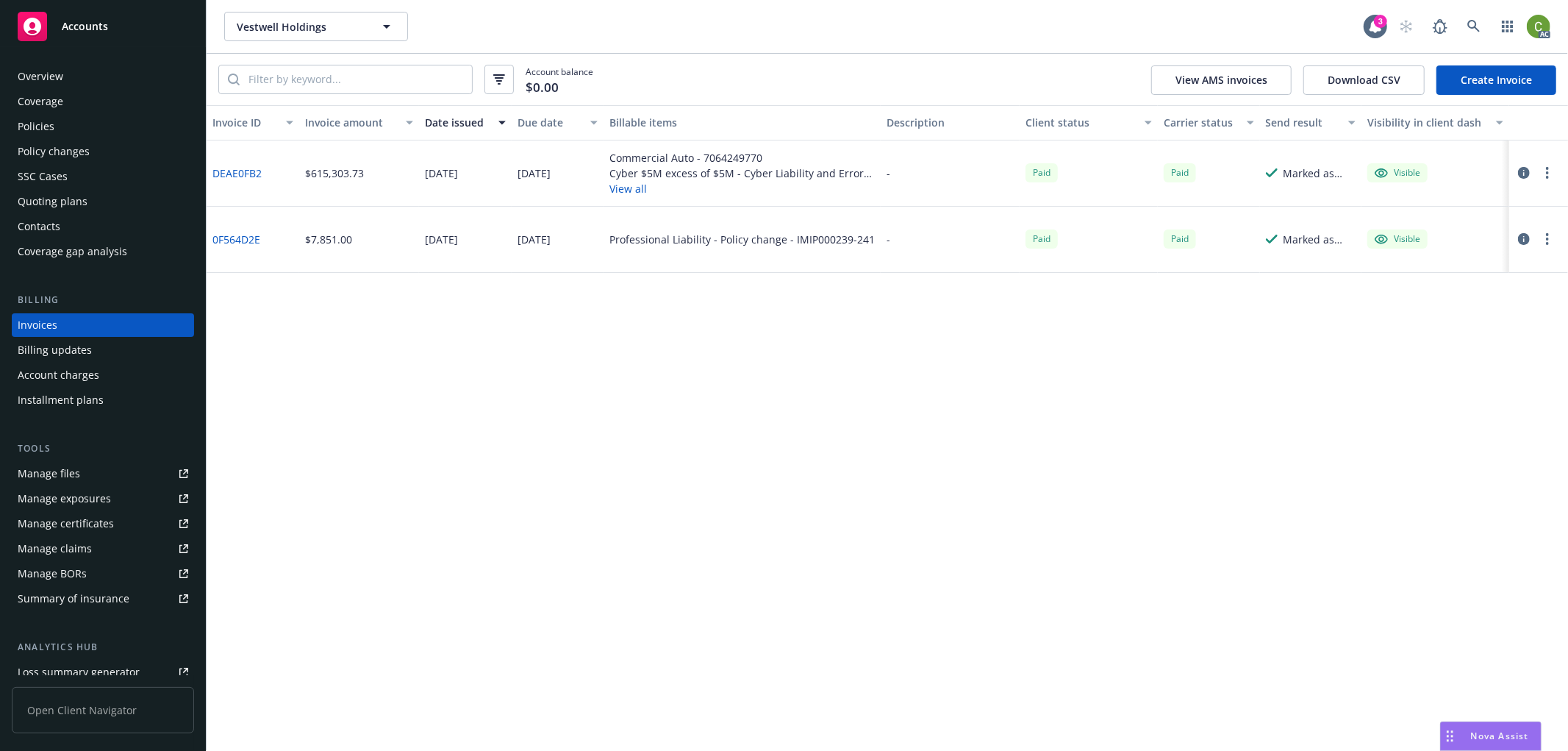
click at [55, 325] on div "Invoices" at bounding box center [37, 325] width 40 height 23
click at [244, 174] on link "DEAE0FB2" at bounding box center [237, 173] width 50 height 16
click at [68, 135] on div "Policies" at bounding box center [103, 126] width 171 height 23
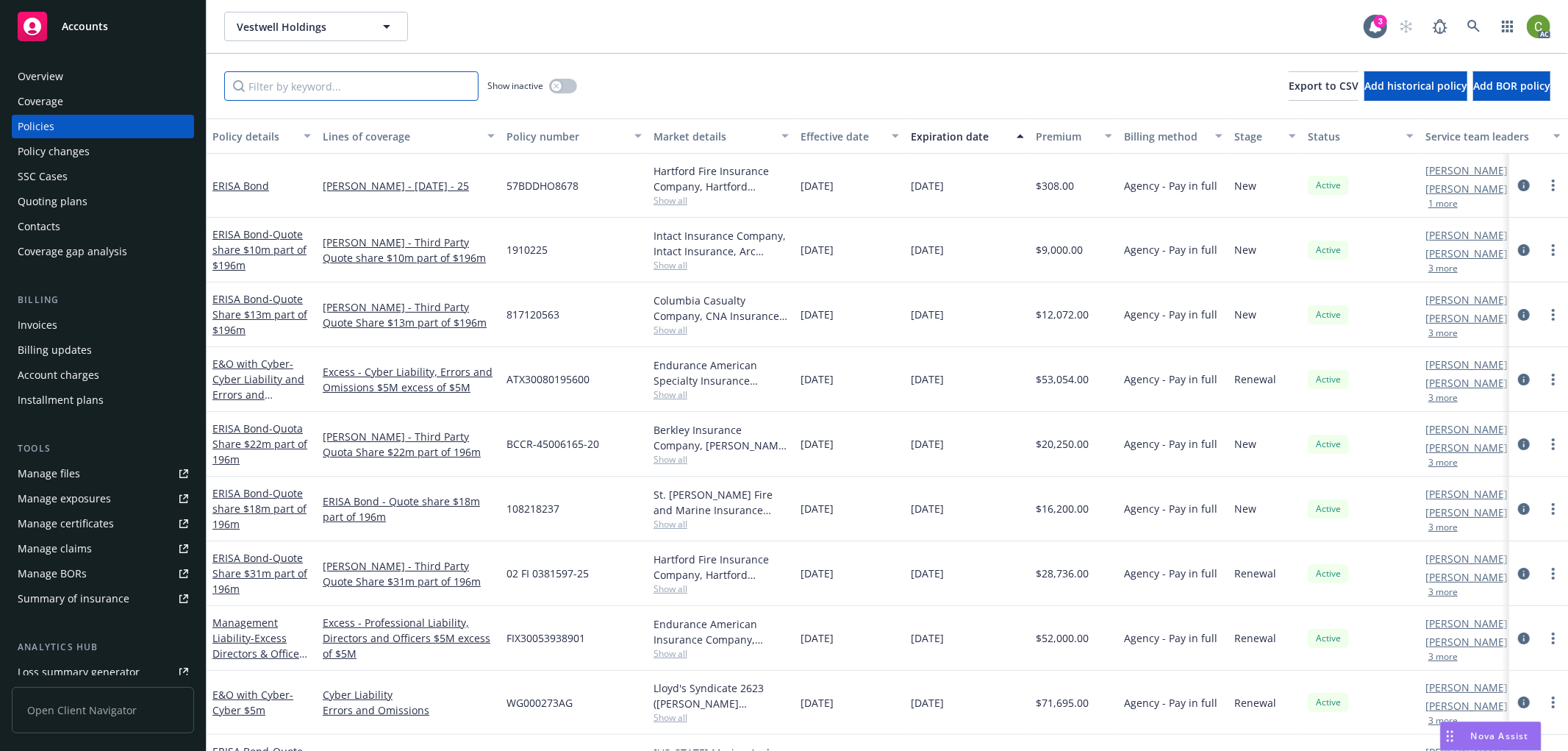
click at [450, 91] on input "Filter by keyword..." at bounding box center [352, 86] width 254 height 30
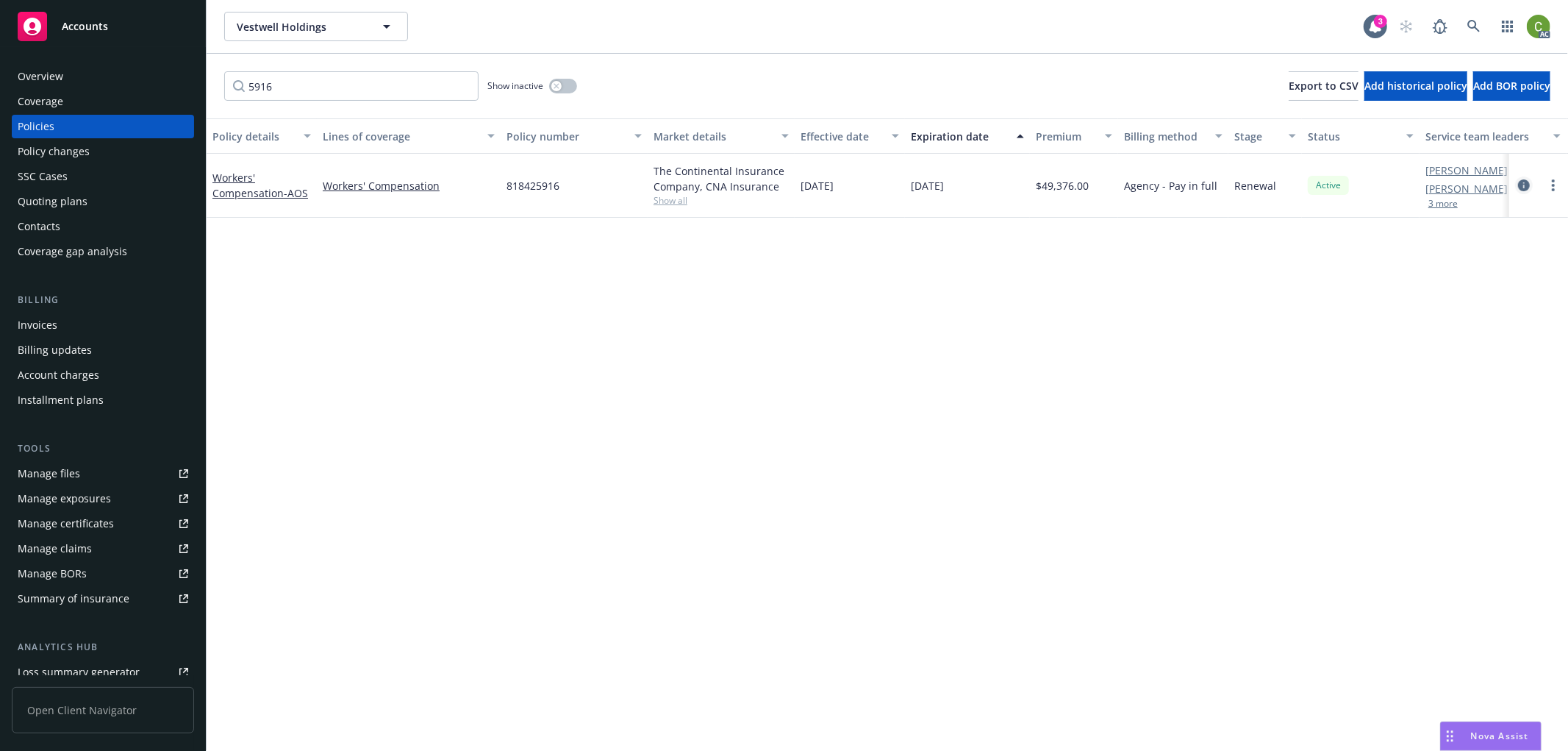
click at [1520, 180] on icon "circleInformation" at bounding box center [1524, 185] width 12 height 12
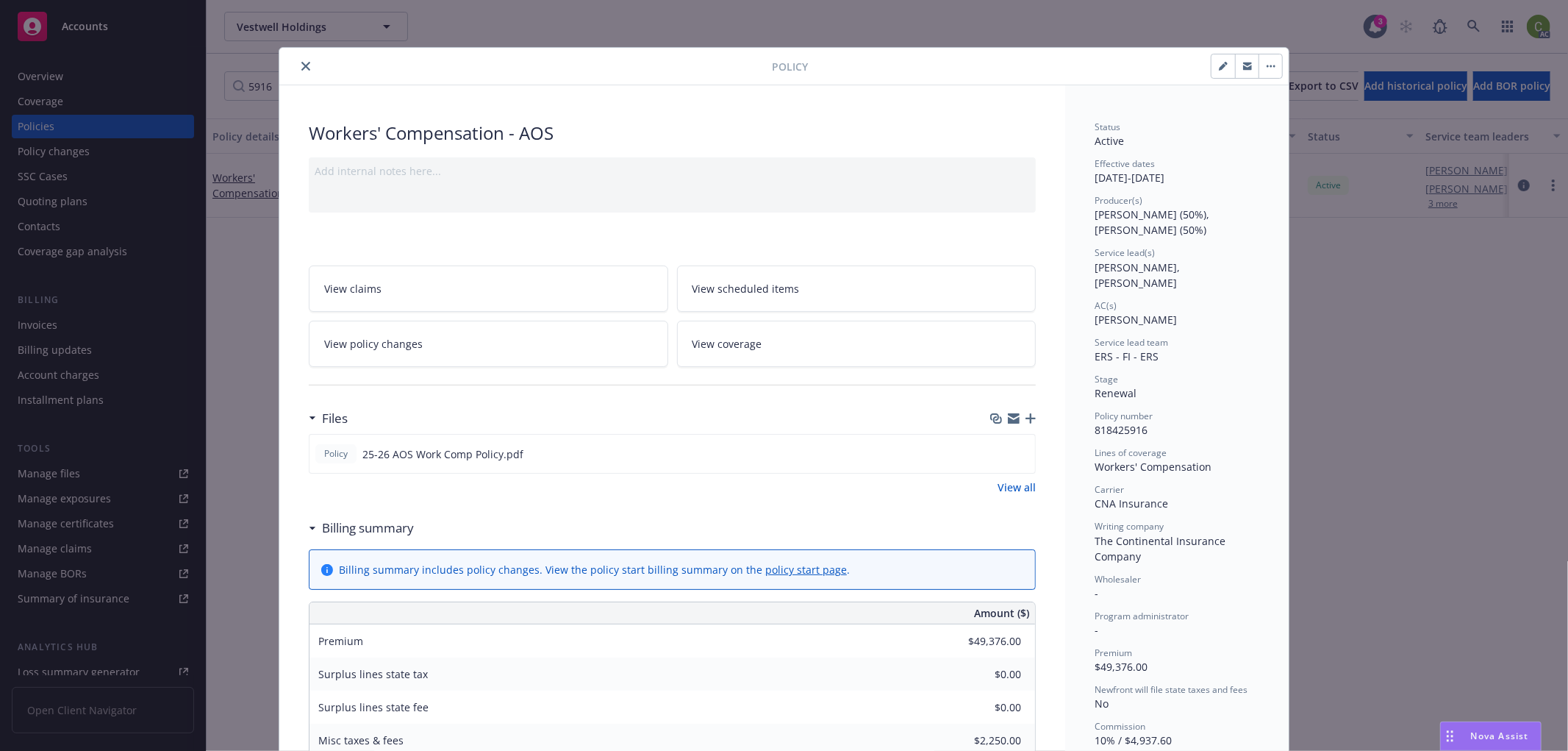
click at [303, 69] on icon "close" at bounding box center [305, 66] width 9 height 9
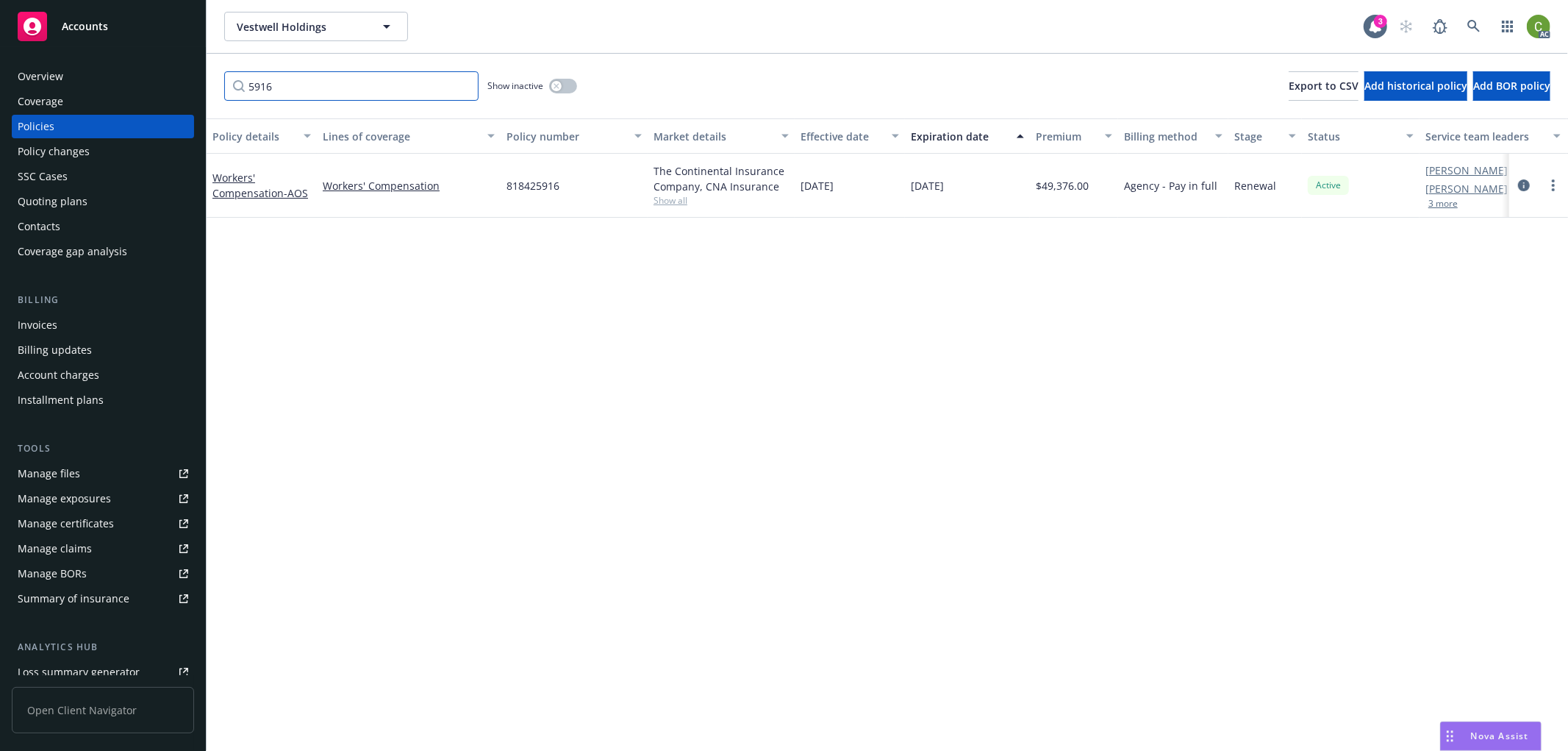
click at [317, 83] on input "5916" at bounding box center [352, 86] width 254 height 30
drag, startPoint x: 144, startPoint y: 83, endPoint x: -10, endPoint y: 83, distance: 154.0
click at [0, 83] on html "Accounts Overview Coverage Policies Policy changes SSC Cases Quoting plans Cont…" at bounding box center [784, 375] width 1568 height 751
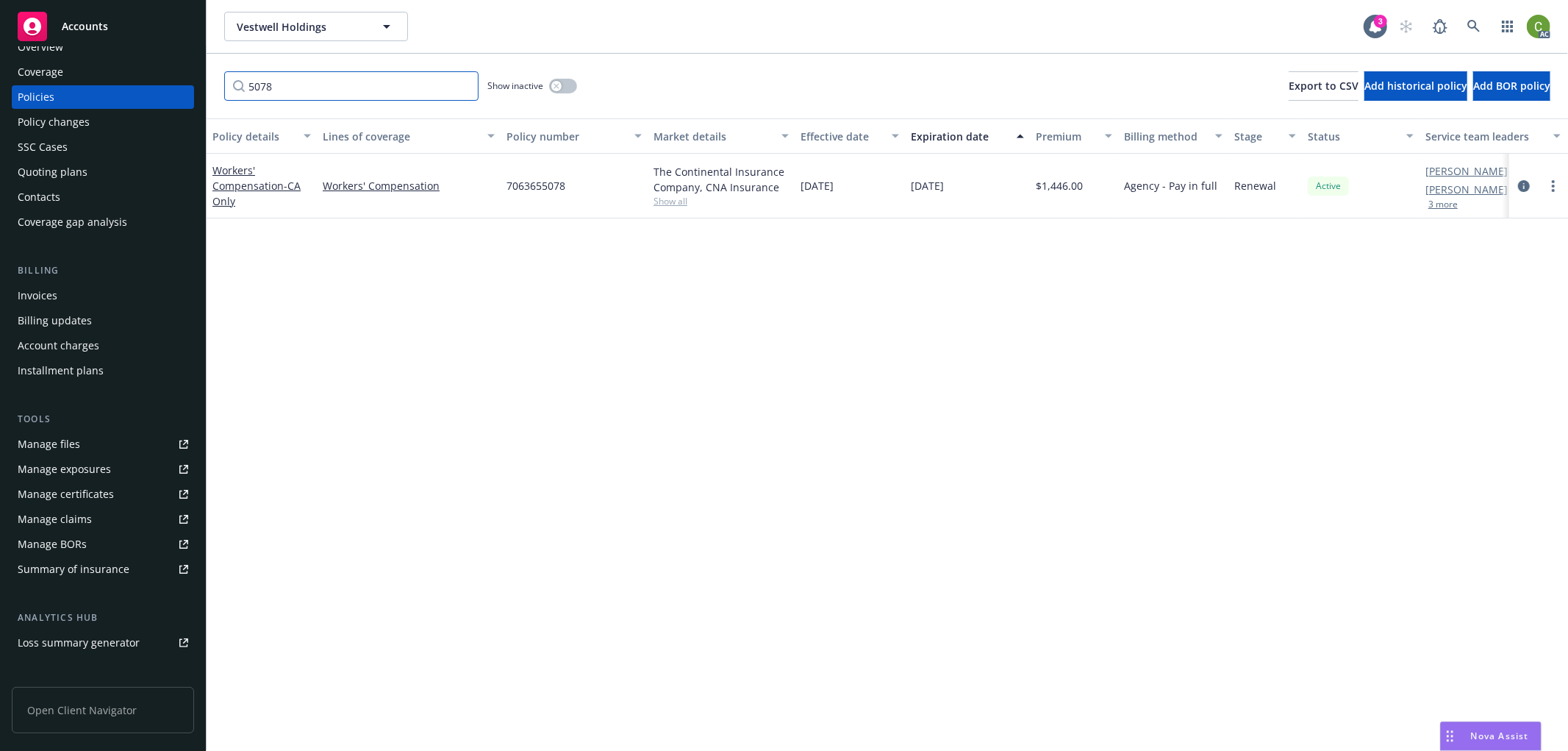
scroll to position [82, 0]
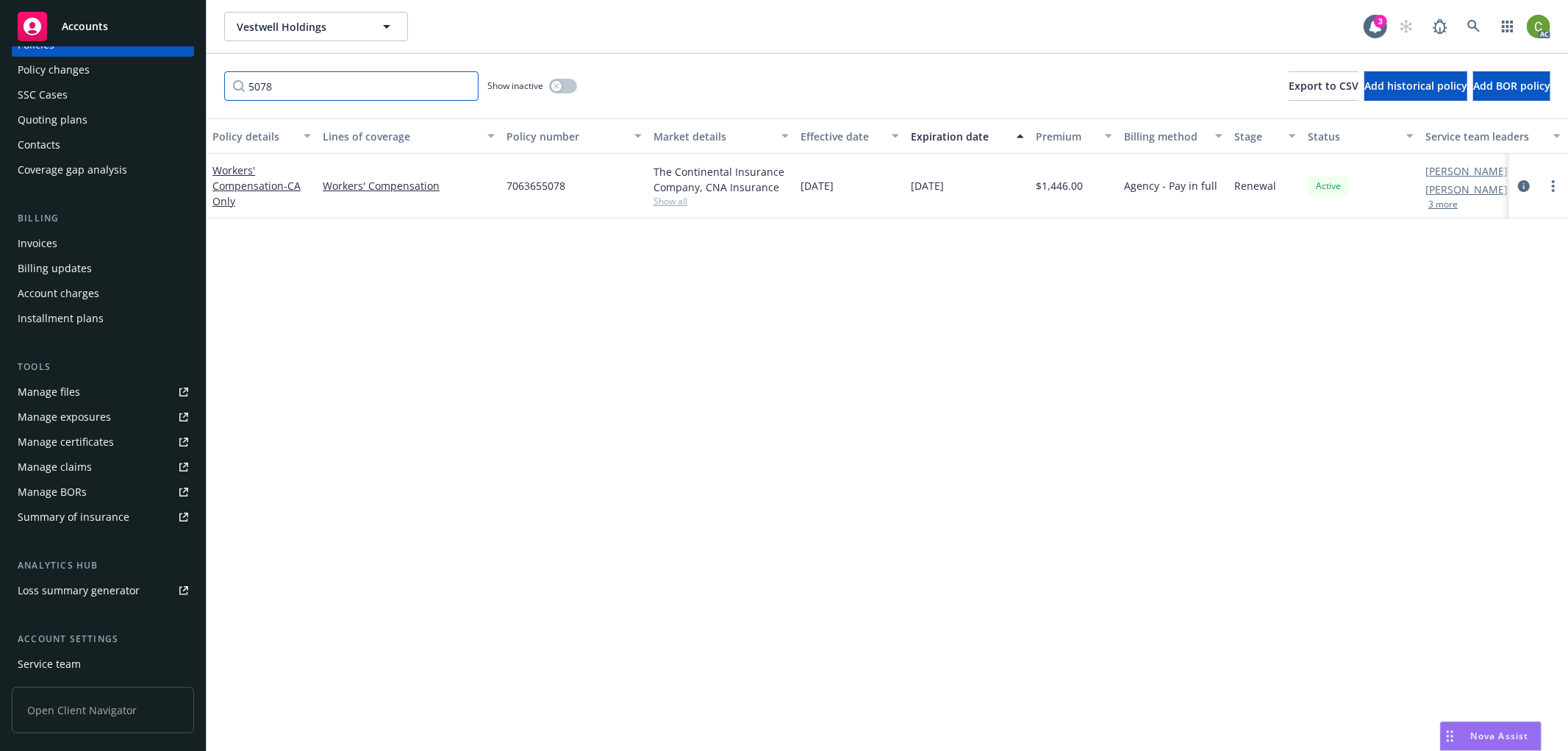
type input "5078"
click at [1475, 25] on icon at bounding box center [1473, 26] width 12 height 12
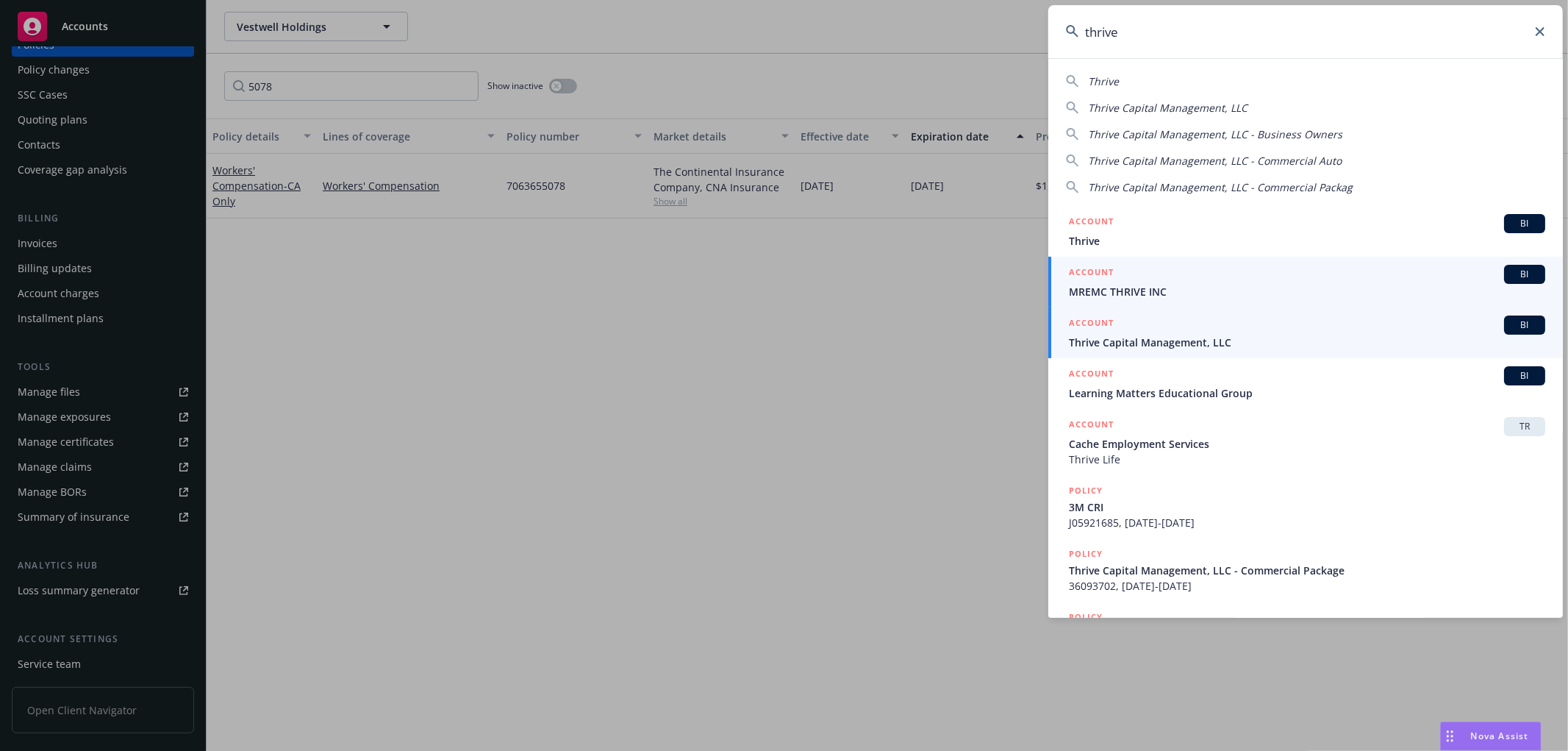
type input "thrive"
click at [1142, 334] on span "Thrive Capital Management, LLC" at bounding box center [1306, 342] width 476 height 16
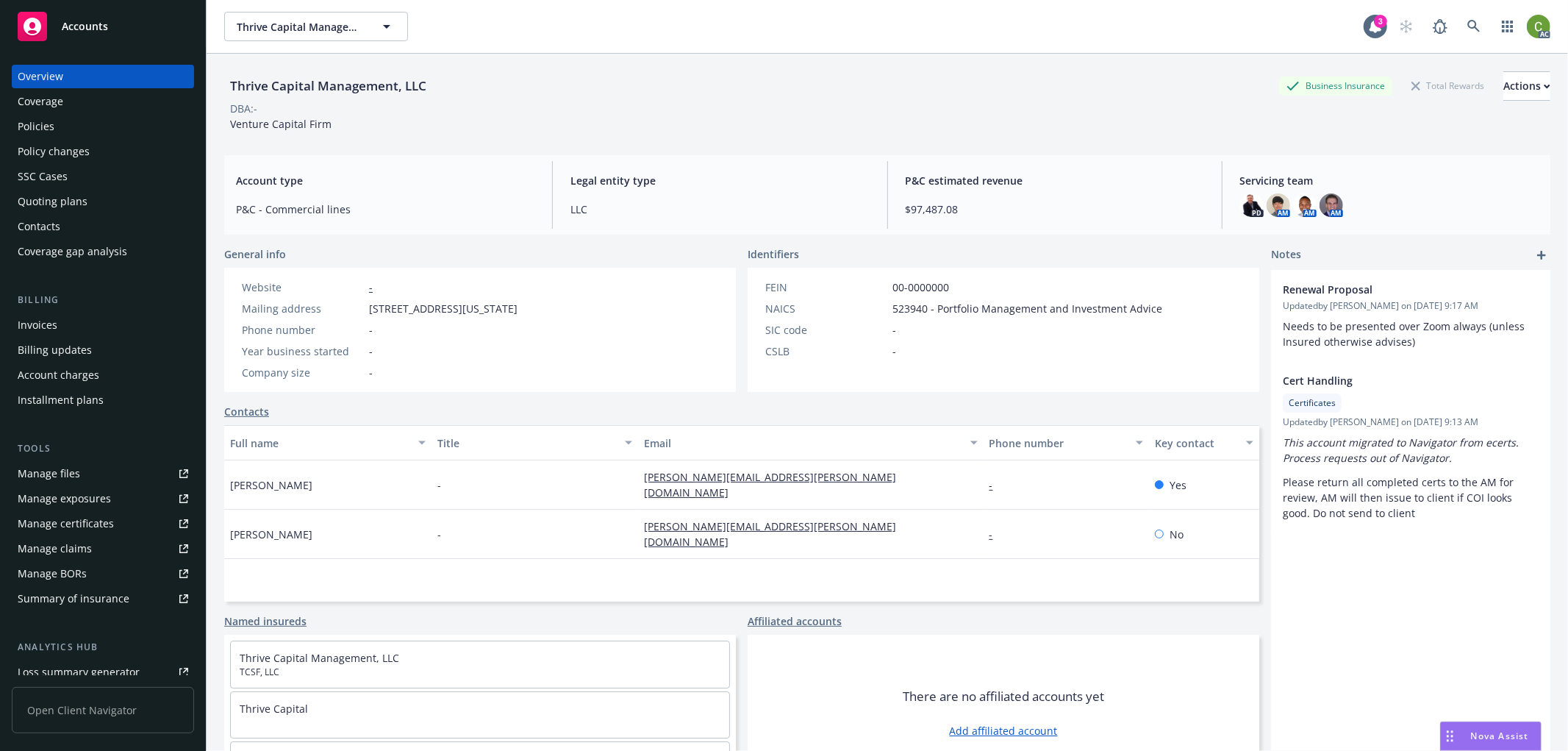
click at [96, 148] on div "Policy changes" at bounding box center [103, 151] width 171 height 23
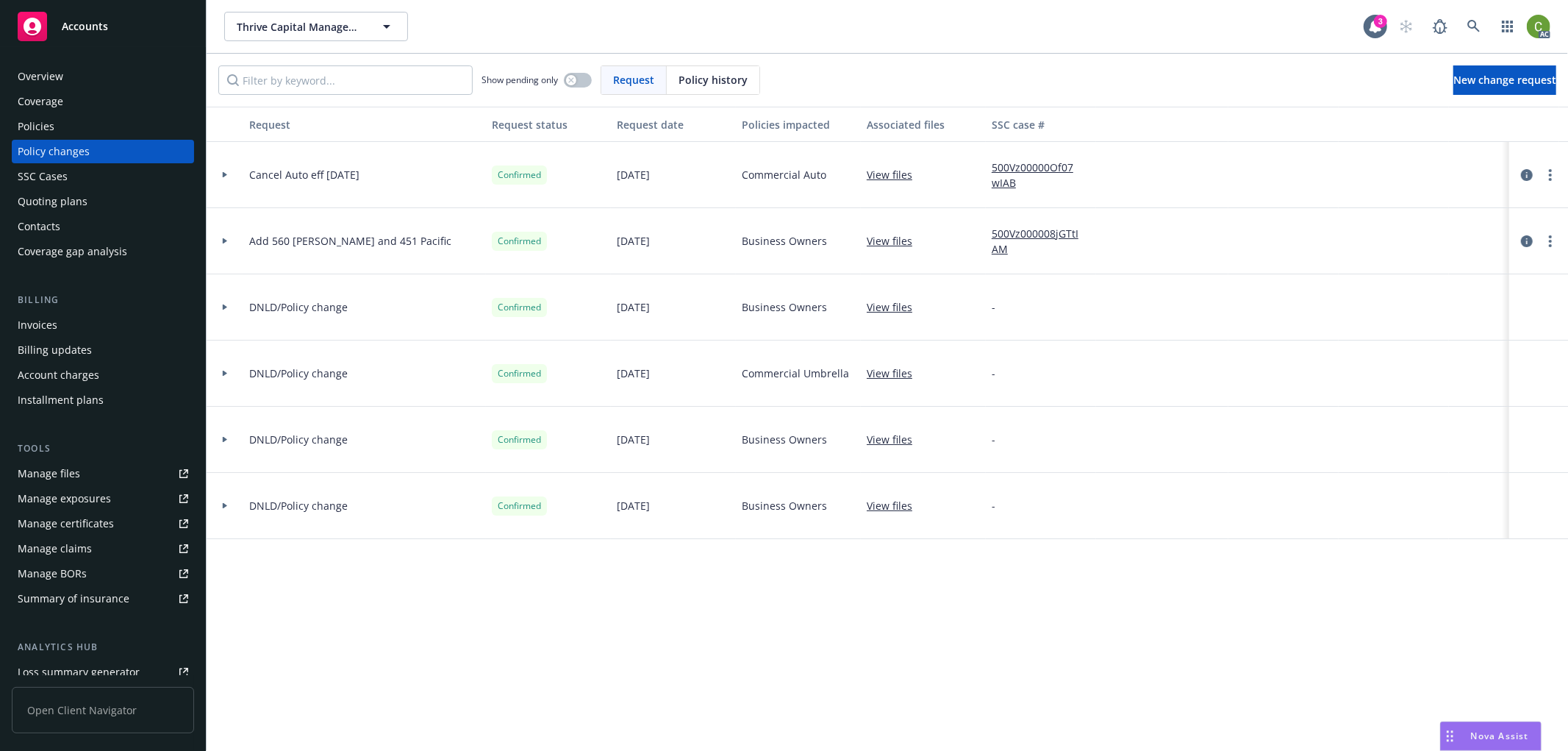
click at [679, 77] on span "Policy history" at bounding box center [713, 80] width 69 height 16
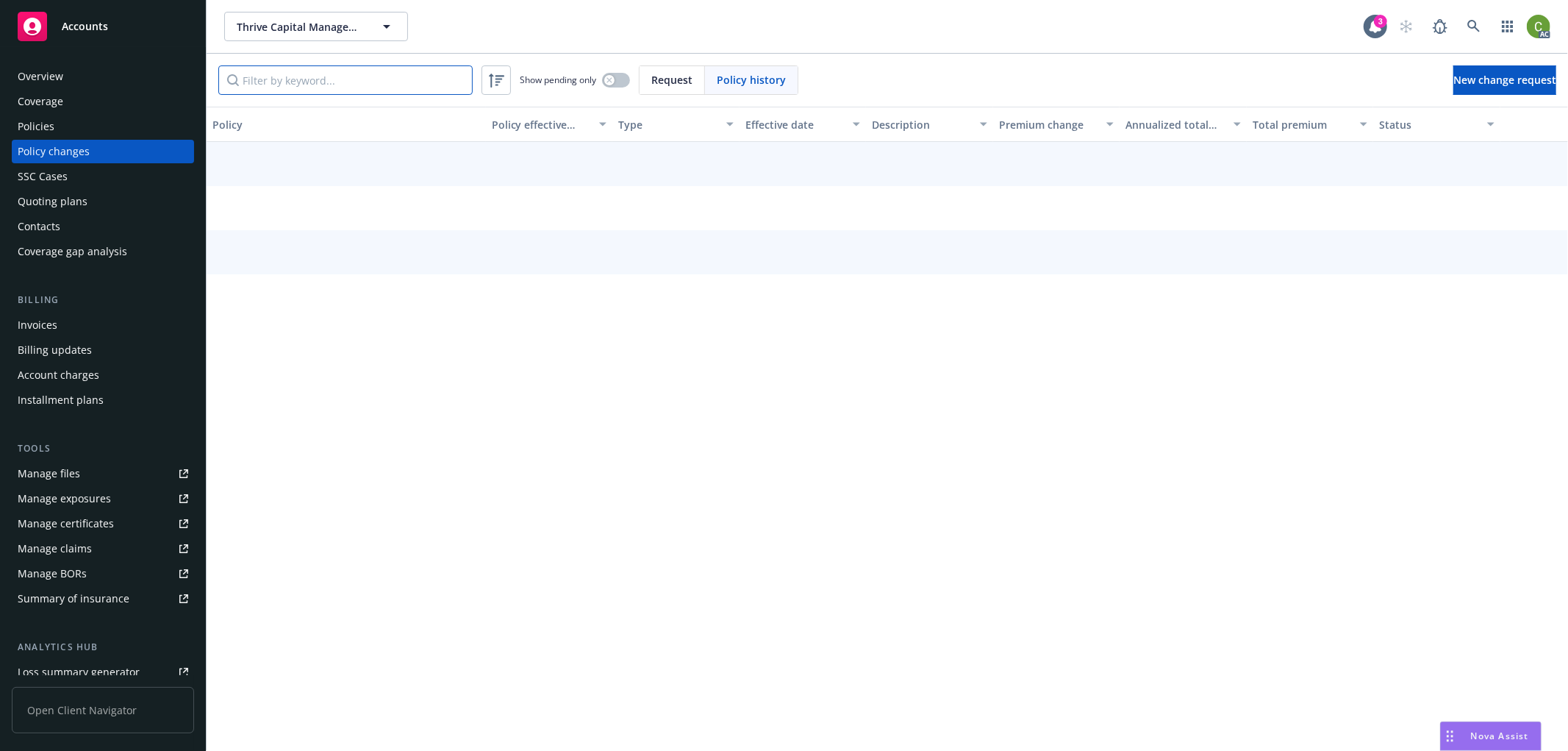
click at [426, 85] on input "Filter by keyword..." at bounding box center [345, 80] width 254 height 30
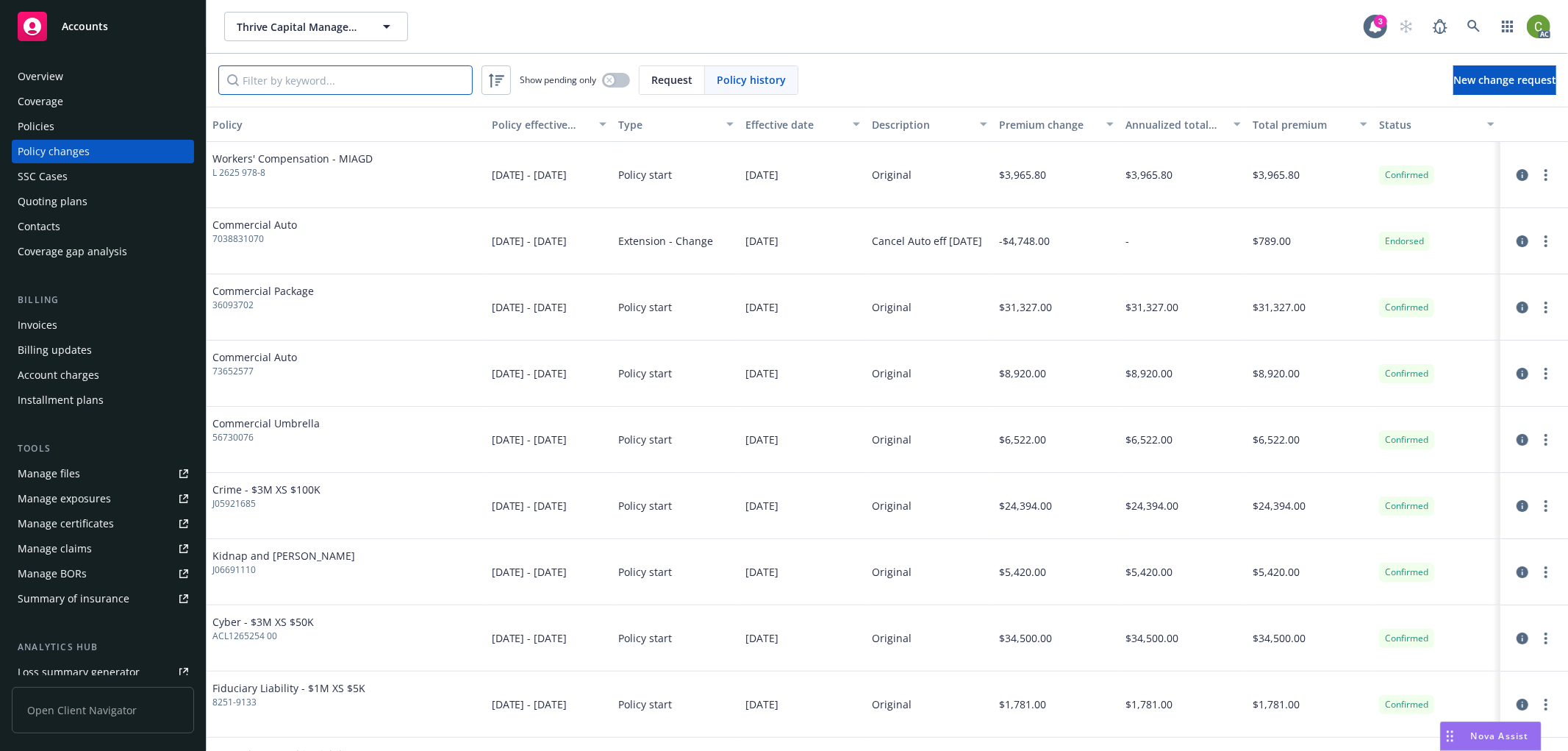
paste input "7013652796"
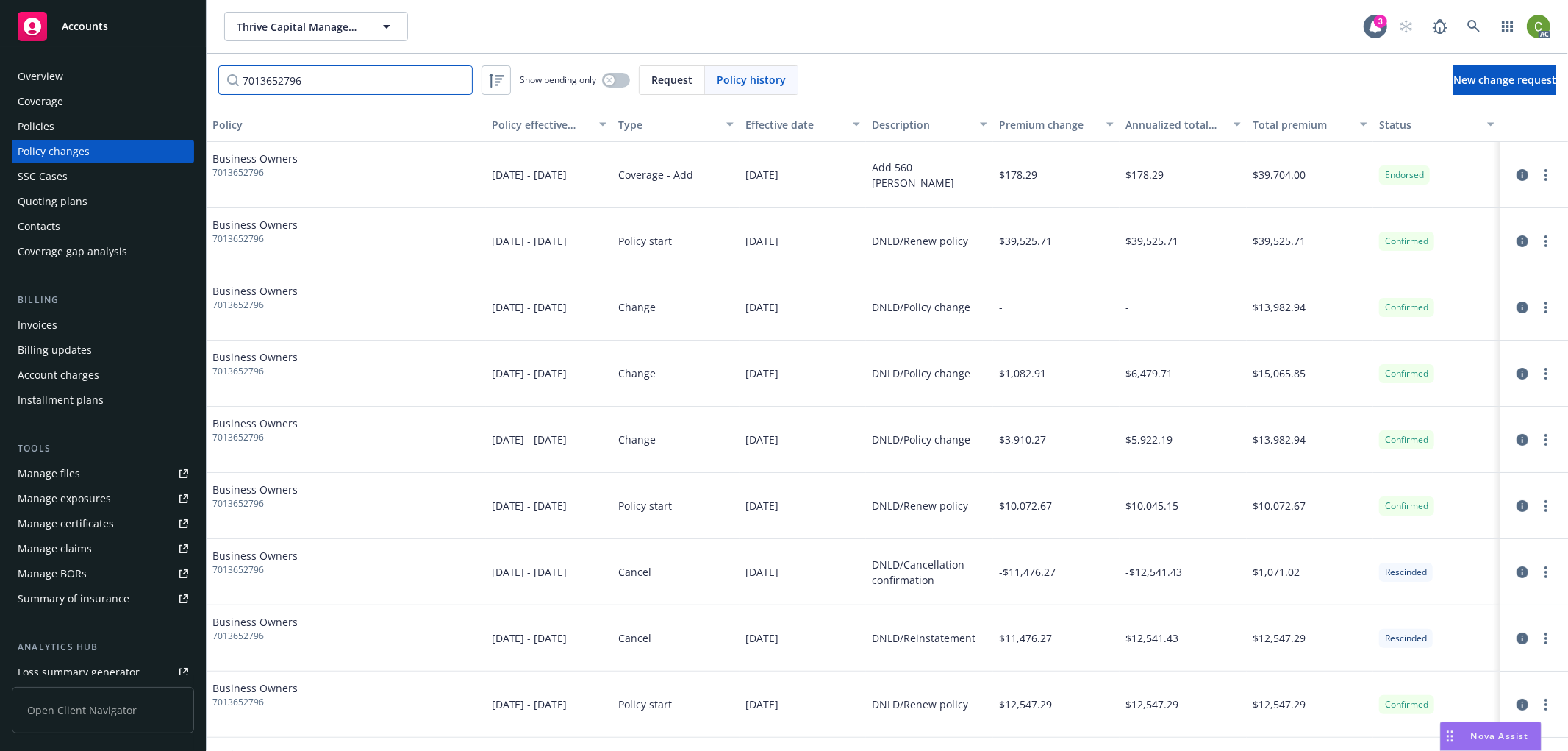
type input "7013652796"
drag, startPoint x: 37, startPoint y: 326, endPoint x: 50, endPoint y: 325, distance: 13.0
click at [38, 327] on div "Invoices" at bounding box center [37, 325] width 40 height 23
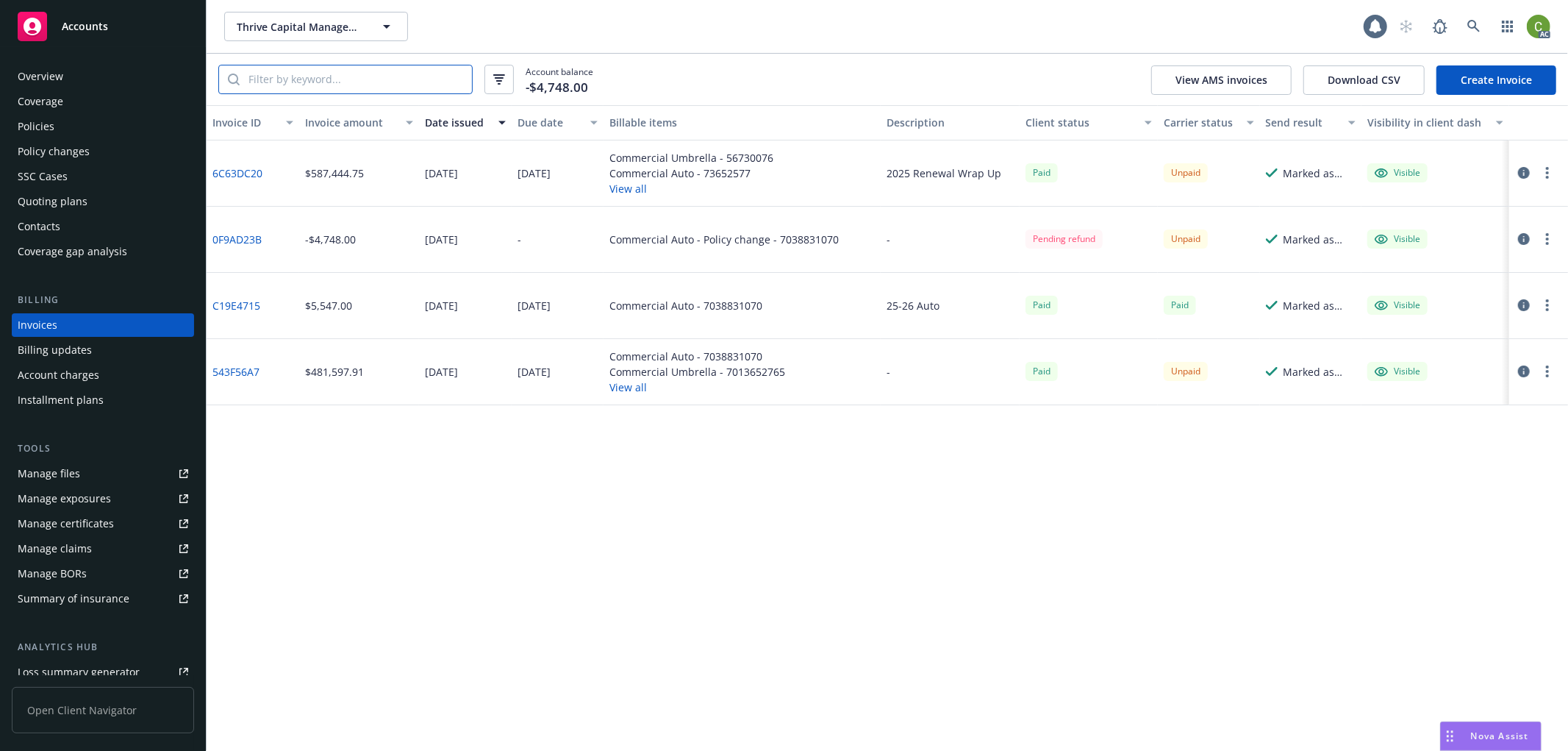
click at [332, 84] on input "search" at bounding box center [355, 79] width 232 height 28
paste input "7013652796"
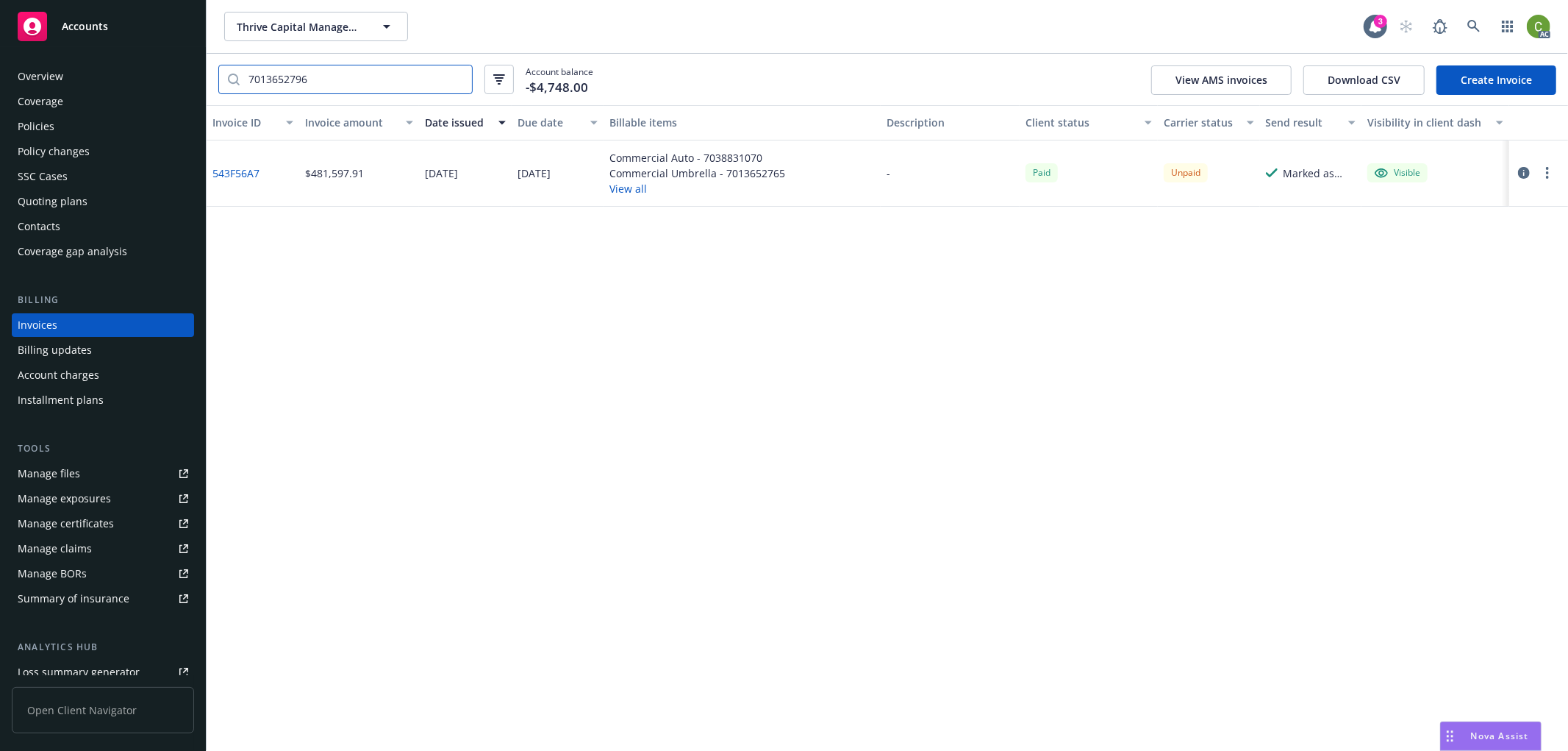
type input "7013652796"
click at [244, 170] on link "543F56A7" at bounding box center [236, 173] width 47 height 16
click at [67, 141] on div "Policy changes" at bounding box center [53, 151] width 72 height 23
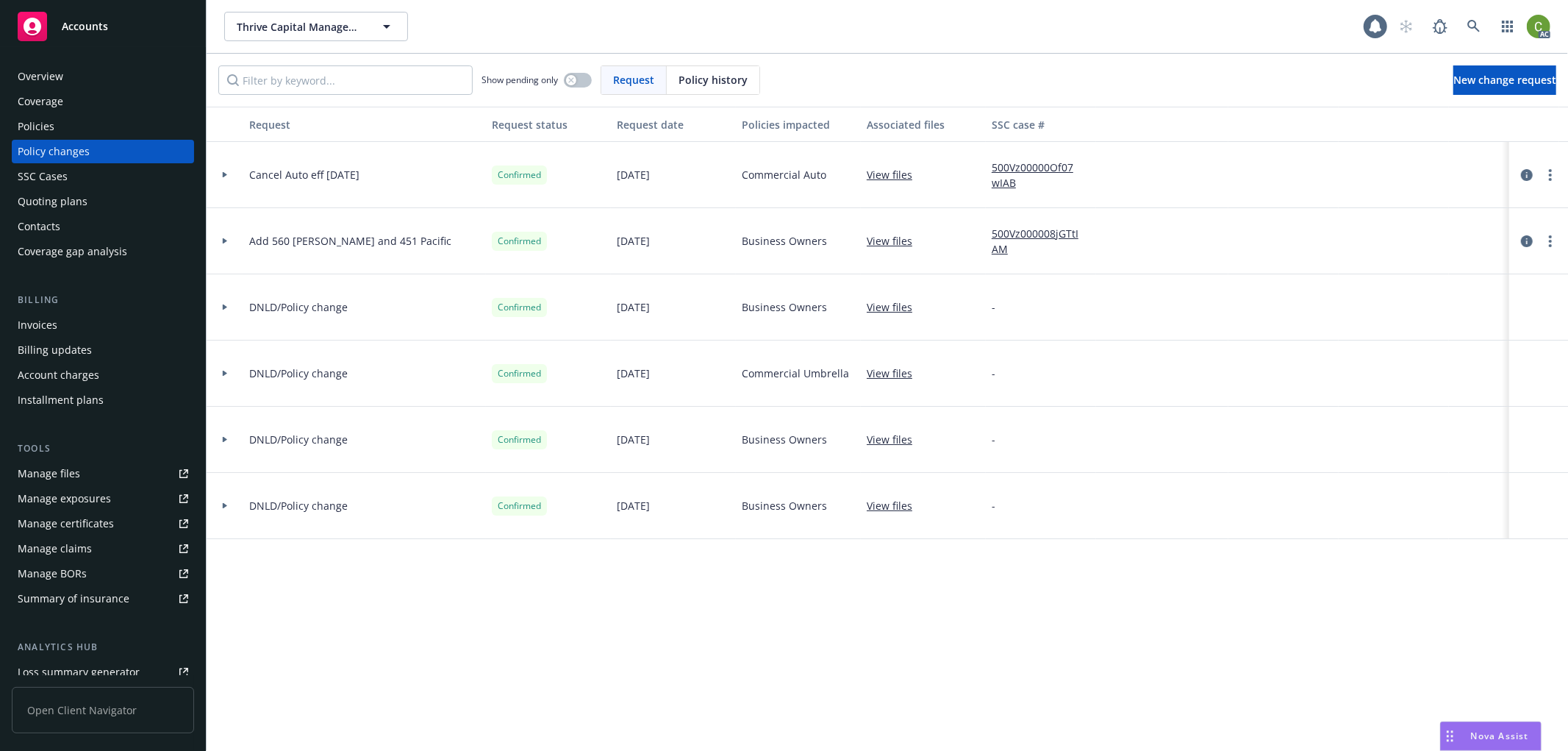
click at [64, 125] on div "Policies" at bounding box center [103, 126] width 171 height 23
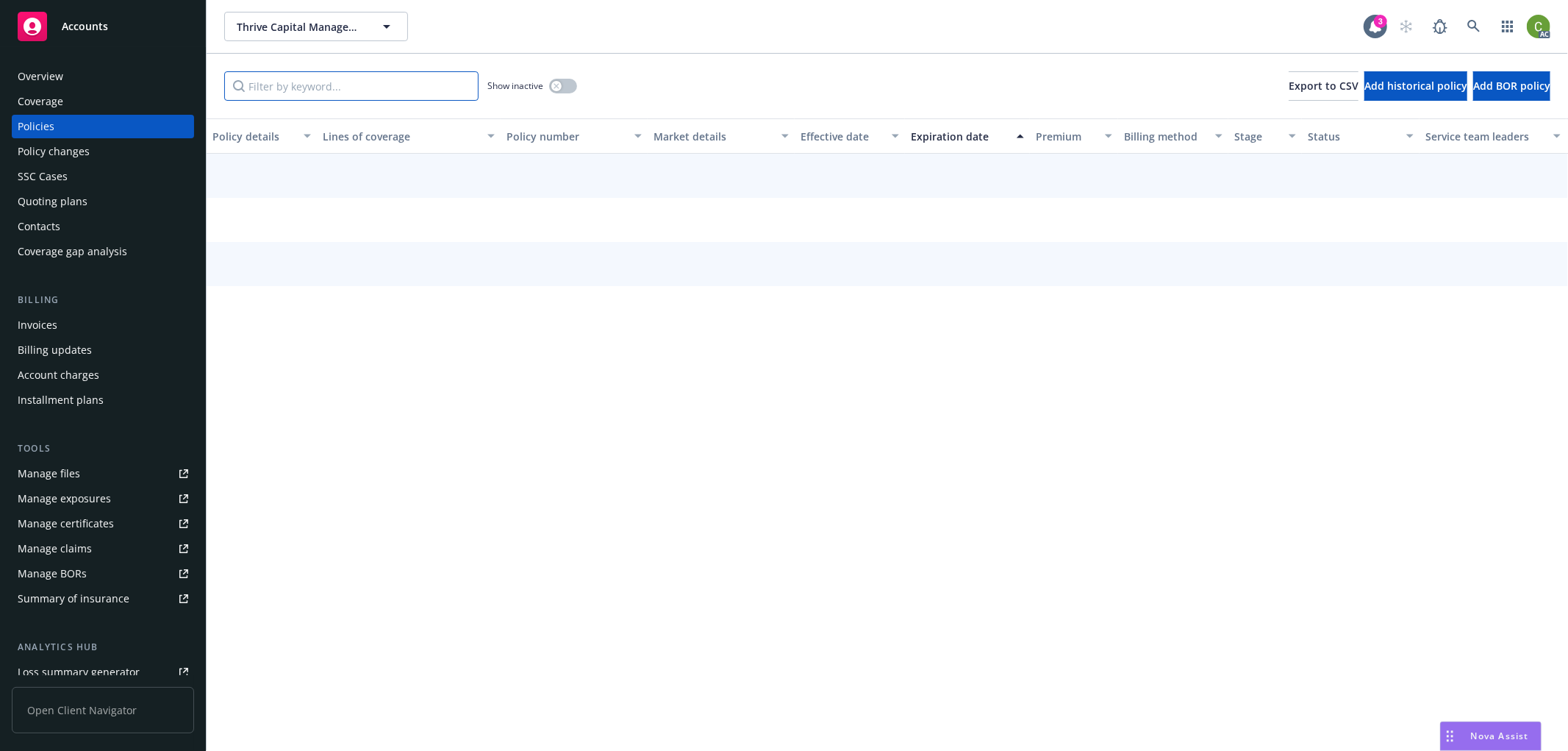
click at [379, 94] on input "Filter by keyword..." at bounding box center [352, 86] width 254 height 30
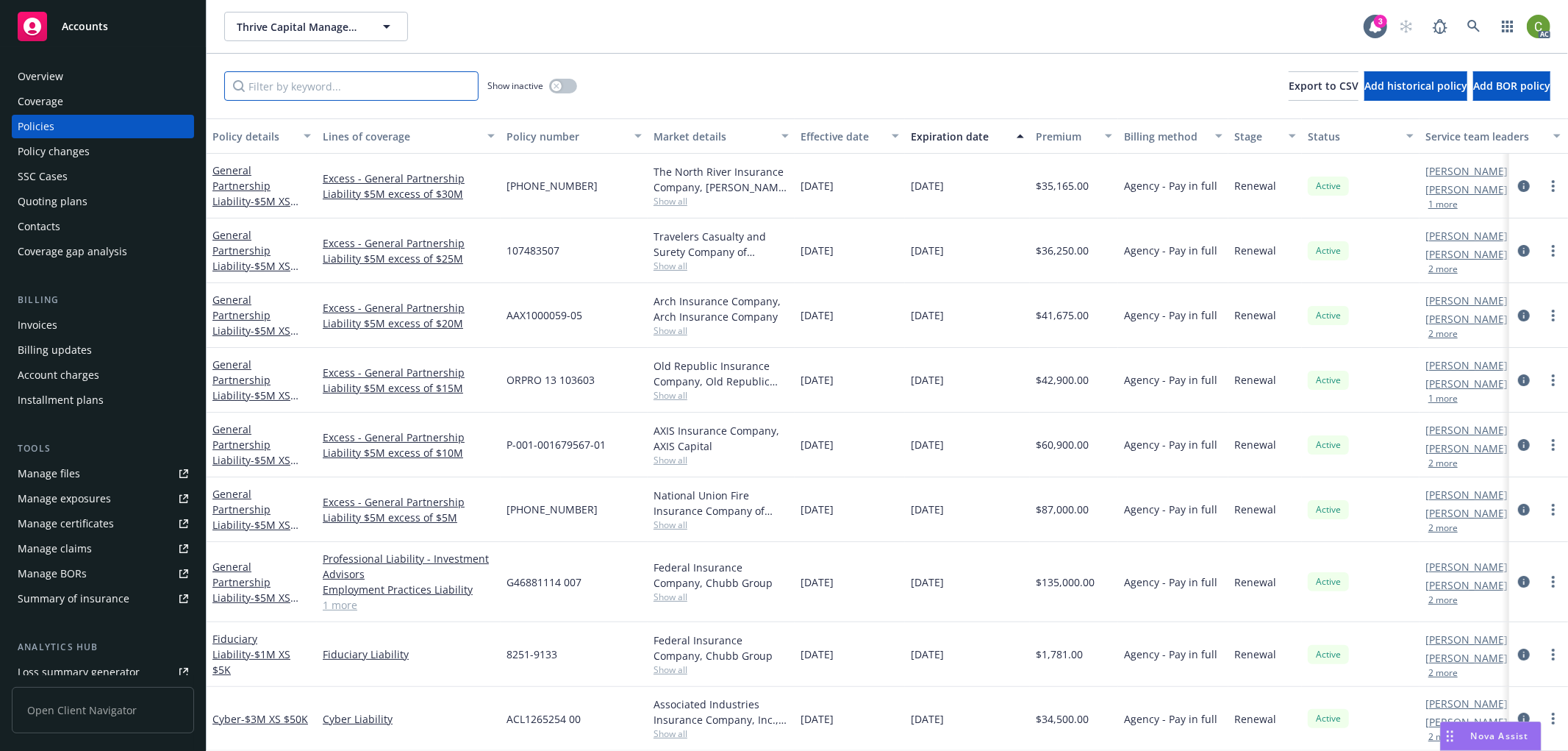
paste input "7013652796"
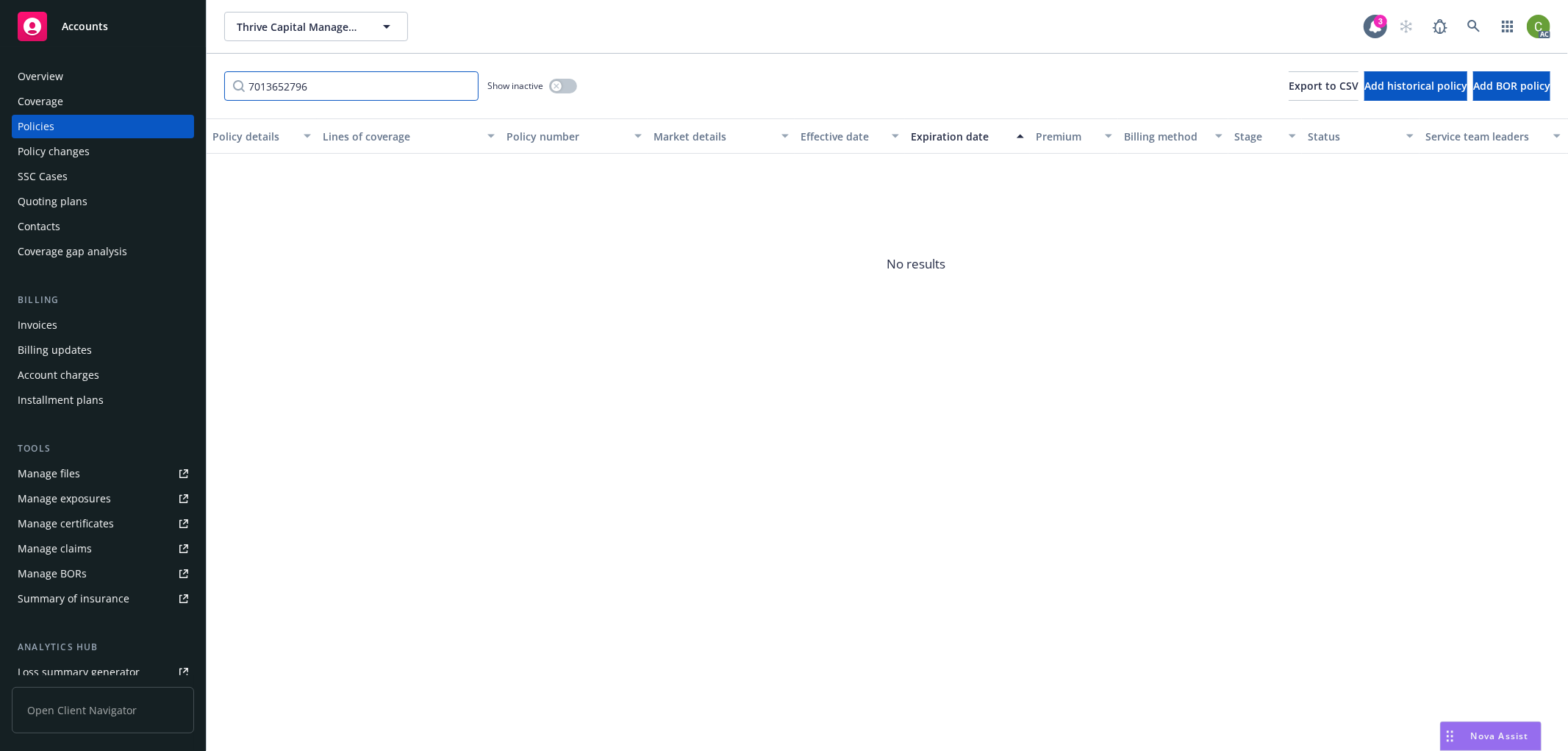
type input "7013652796"
click at [561, 88] on button "button" at bounding box center [563, 85] width 28 height 15
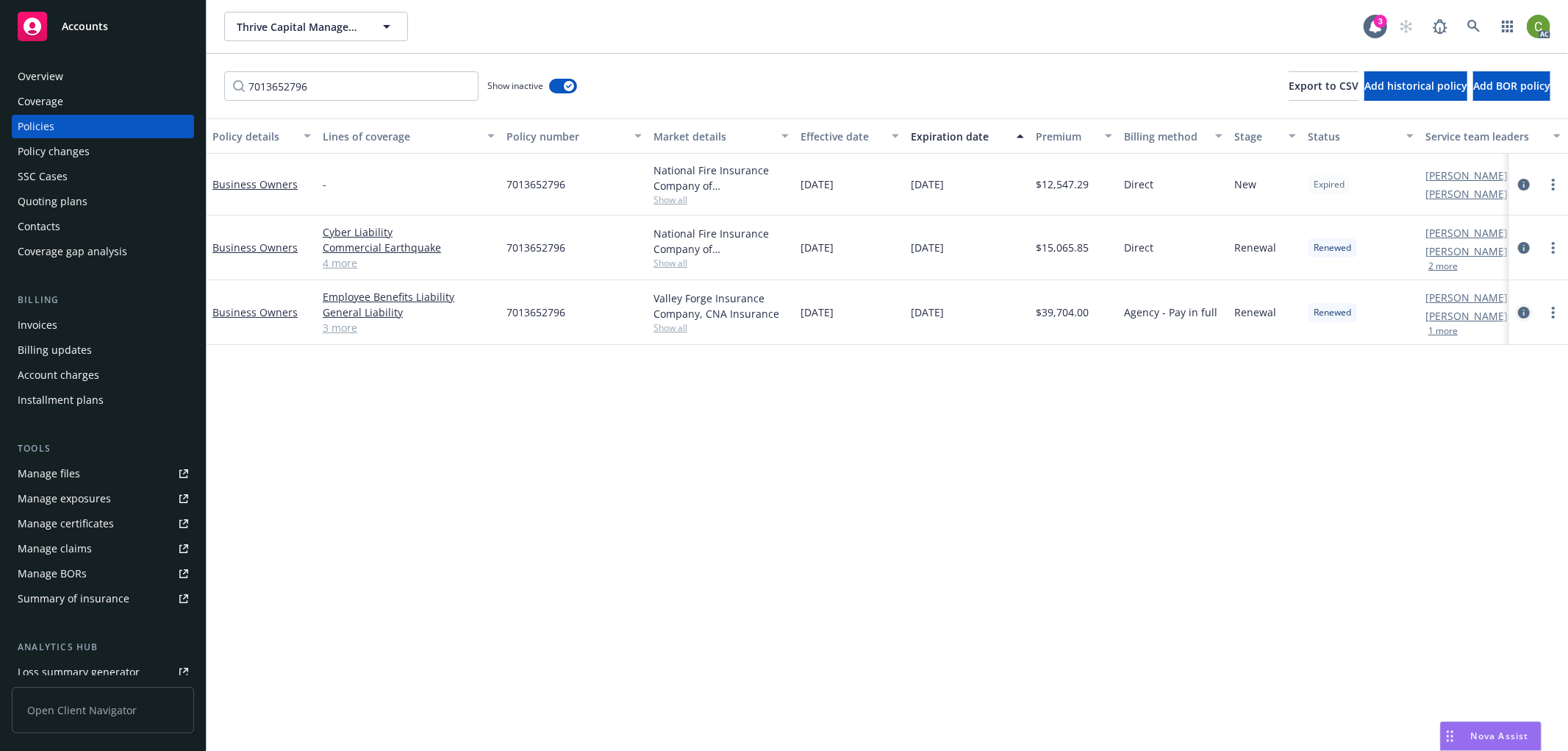
drag, startPoint x: 1519, startPoint y: 317, endPoint x: 974, endPoint y: 3, distance: 629.0
click at [1518, 318] on icon "circleInformation" at bounding box center [1524, 312] width 12 height 12
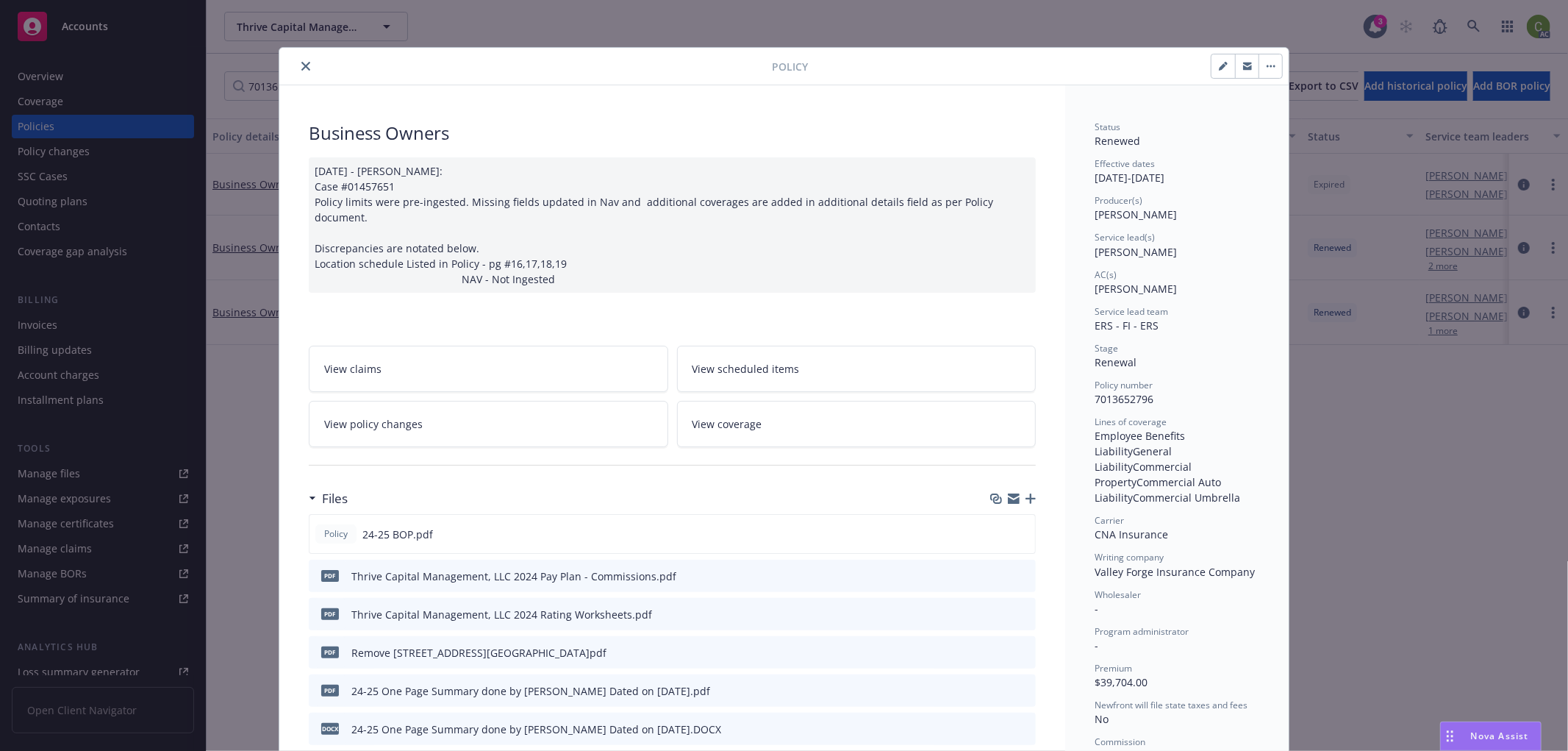
click at [1120, 399] on span "7013652796" at bounding box center [1124, 399] width 59 height 14
copy span "7013652796"
click at [1106, 405] on span "7013652796" at bounding box center [1124, 399] width 59 height 14
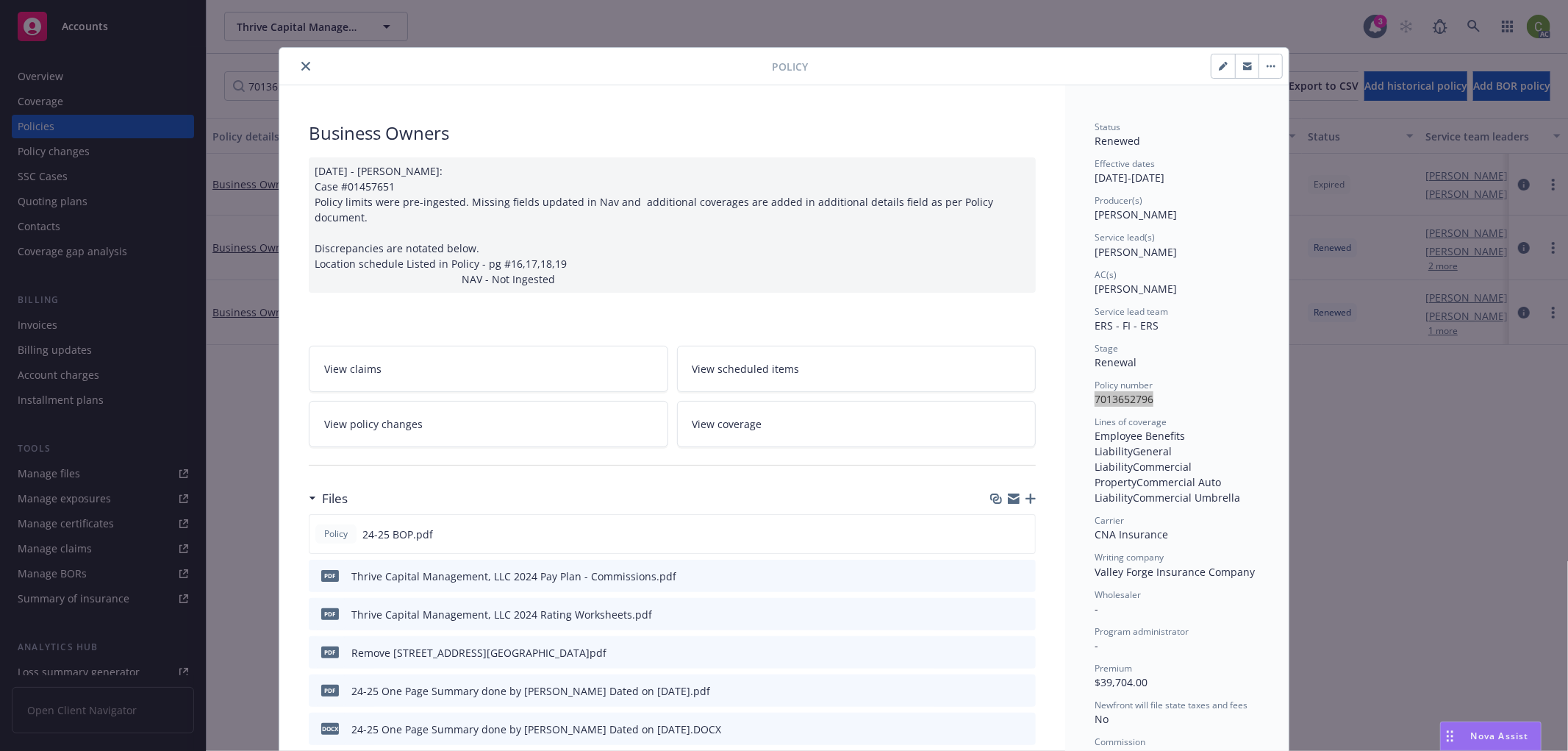
click at [303, 60] on button "close" at bounding box center [305, 66] width 17 height 17
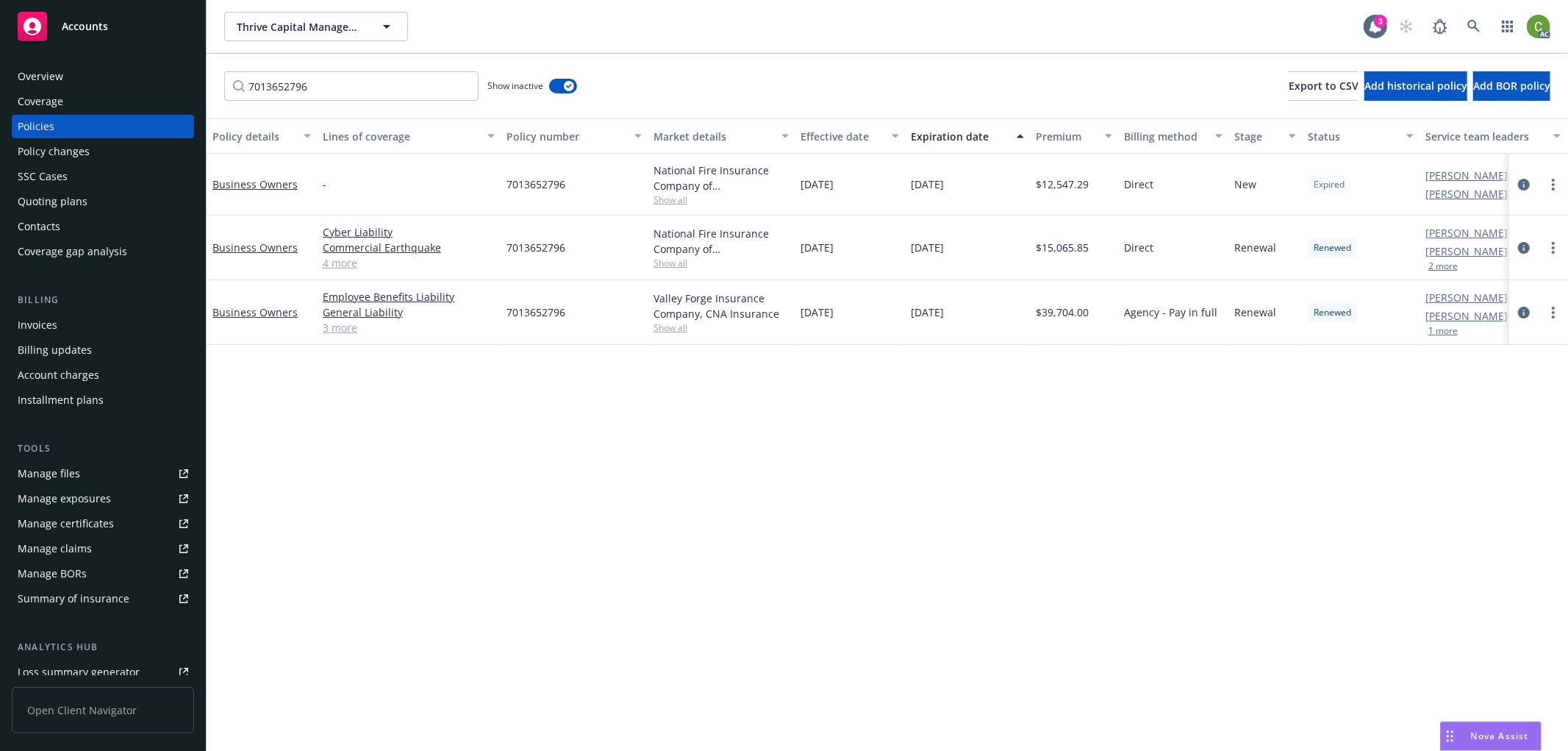
click at [47, 76] on div "Overview" at bounding box center [40, 76] width 45 height 23
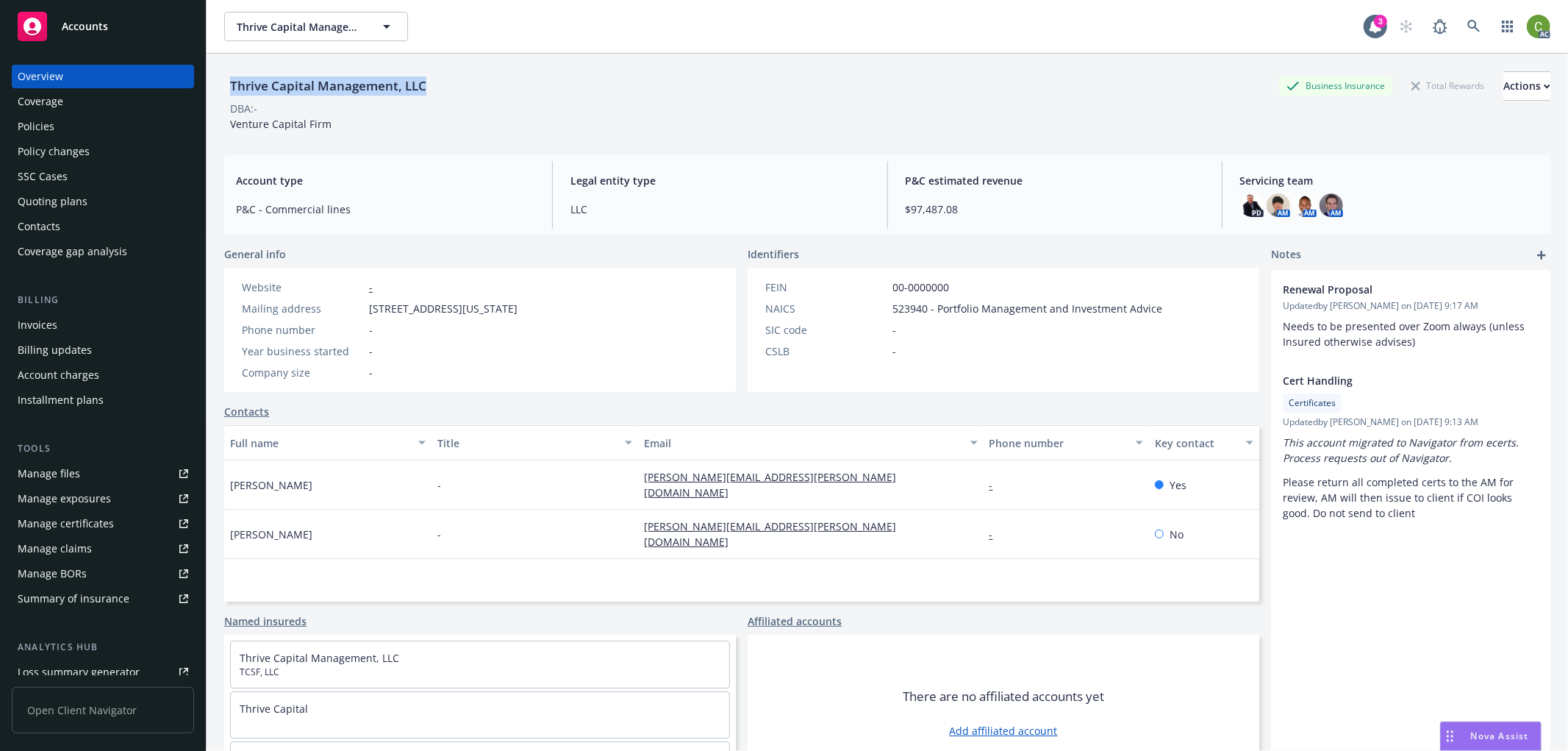
drag, startPoint x: 229, startPoint y: 84, endPoint x: 475, endPoint y: 84, distance: 246.0
click at [475, 84] on div "Thrive Capital Management, LLC Business Insurance Total Rewards Actions" at bounding box center [888, 86] width 1326 height 30
copy div "Thrive Capital Management, LLC"
click at [92, 133] on div "Policies" at bounding box center [103, 126] width 171 height 23
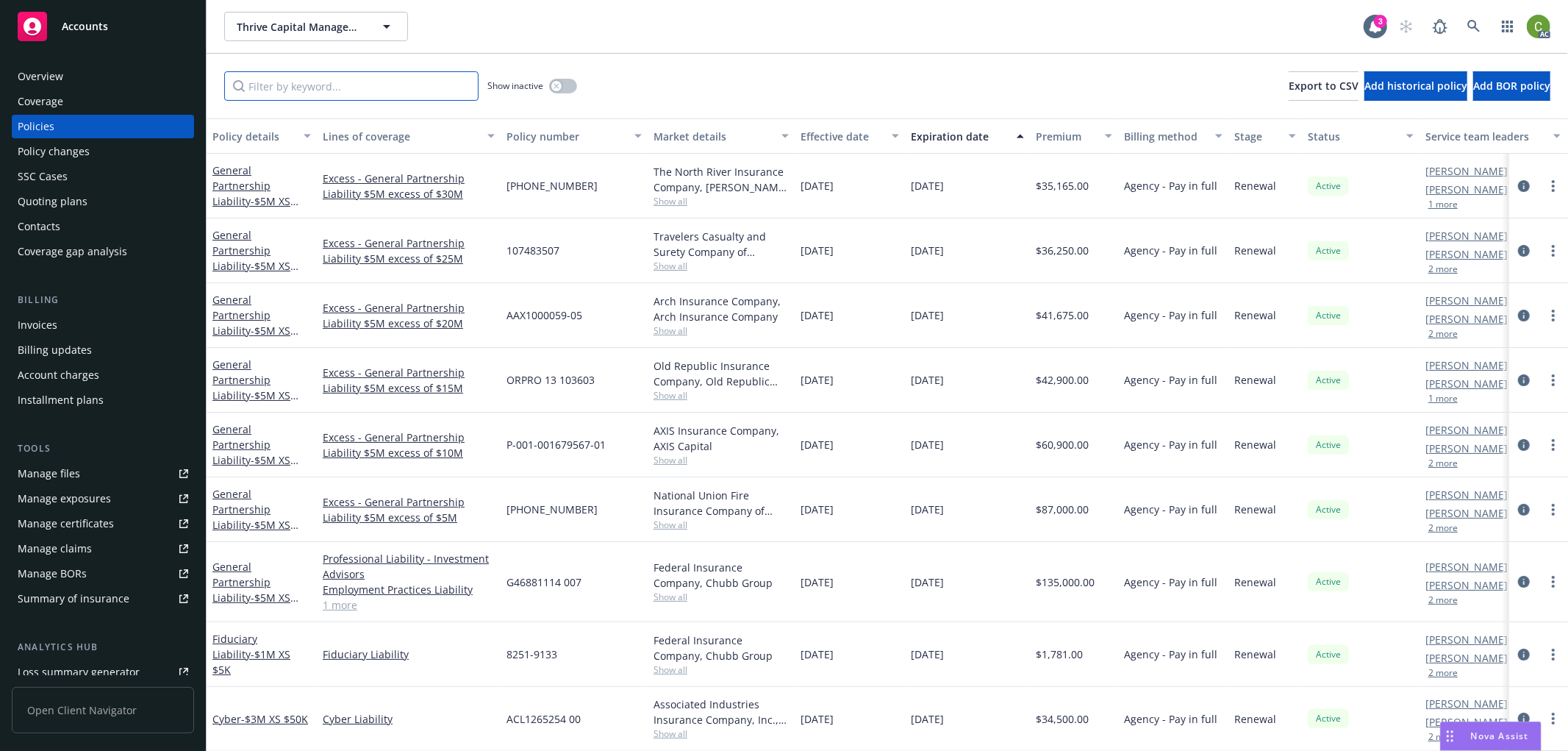
click at [292, 88] on input "Filter by keyword..." at bounding box center [352, 86] width 254 height 30
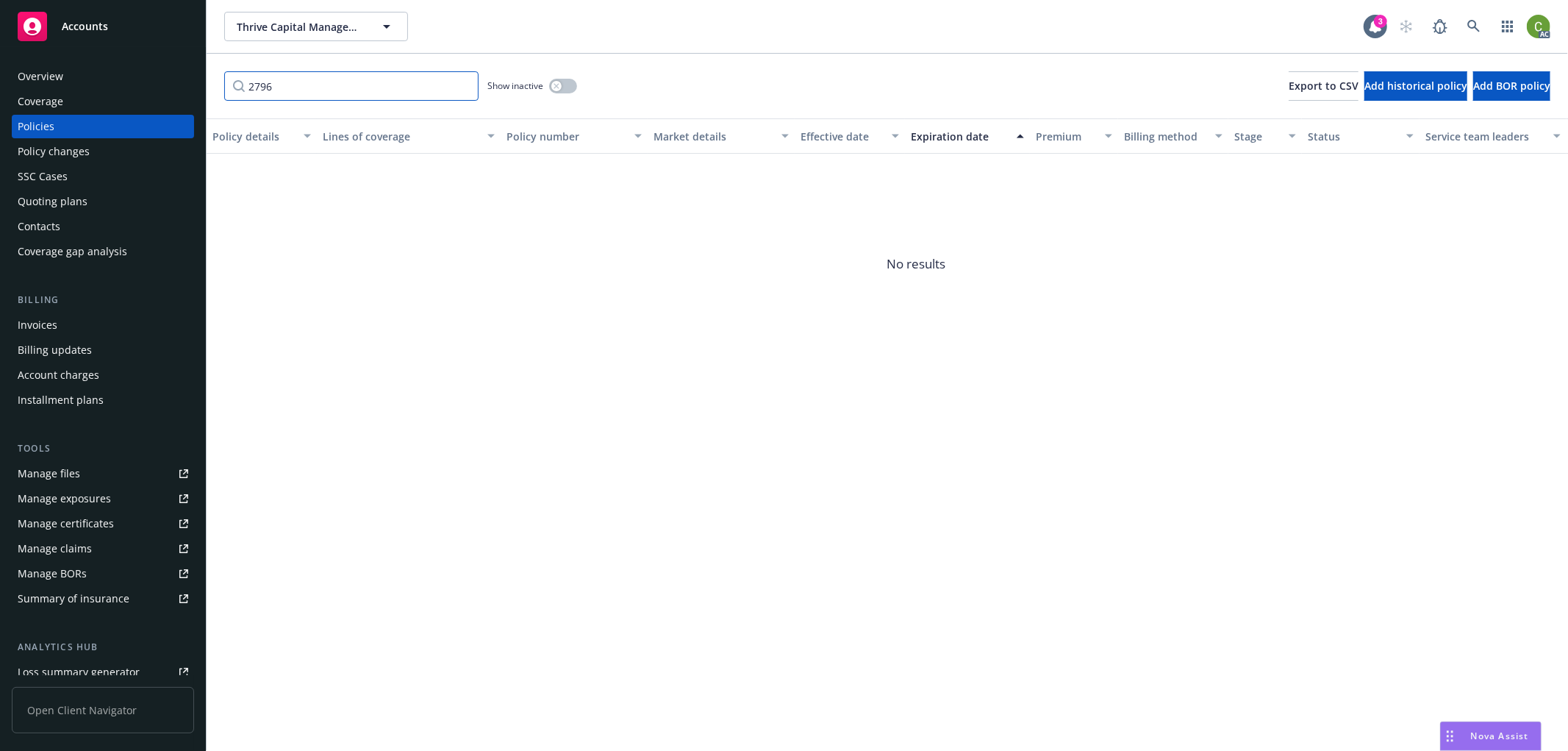
type input "2796"
click at [561, 84] on button "button" at bounding box center [563, 85] width 28 height 15
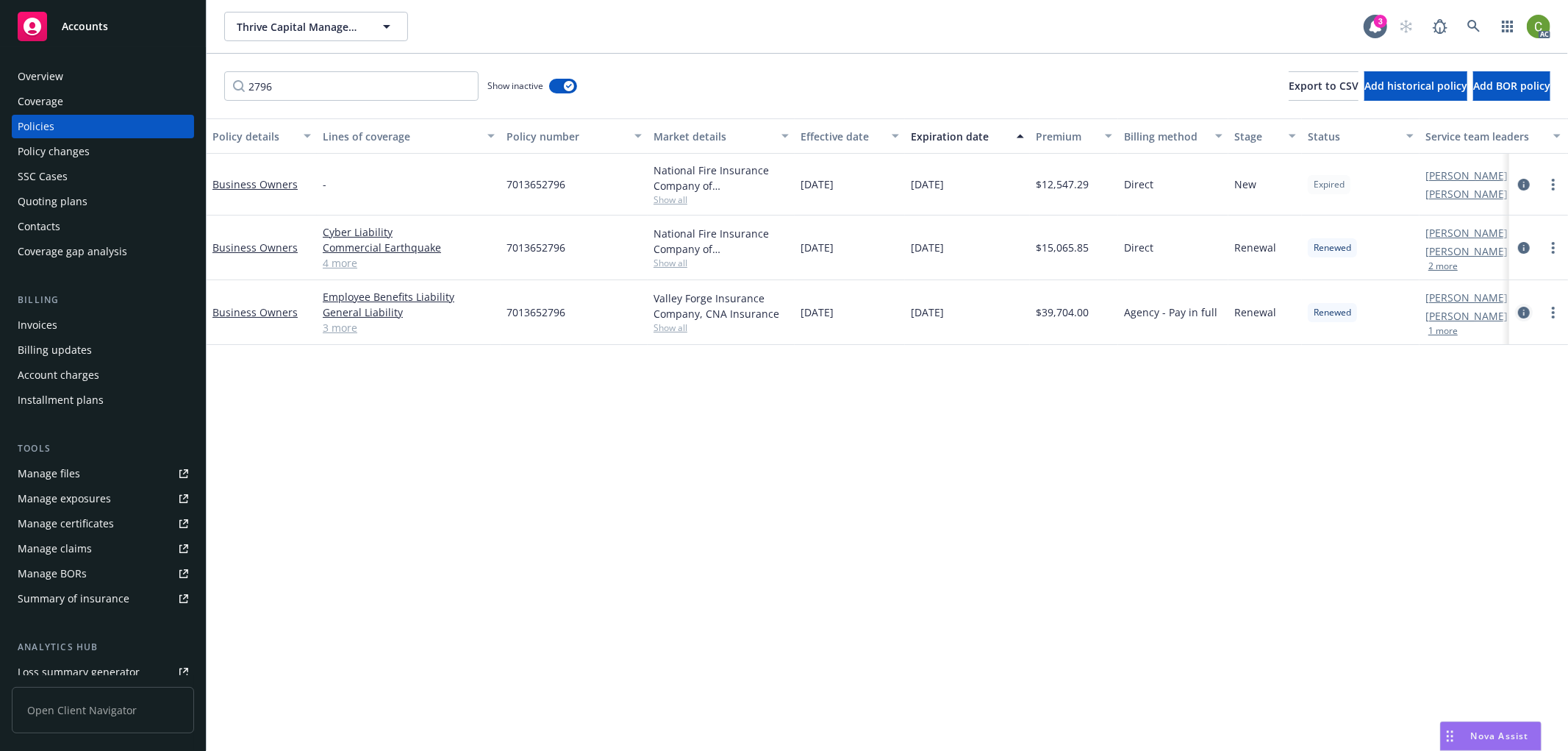
click at [1517, 317] on link "circleInformation" at bounding box center [1524, 312] width 17 height 17
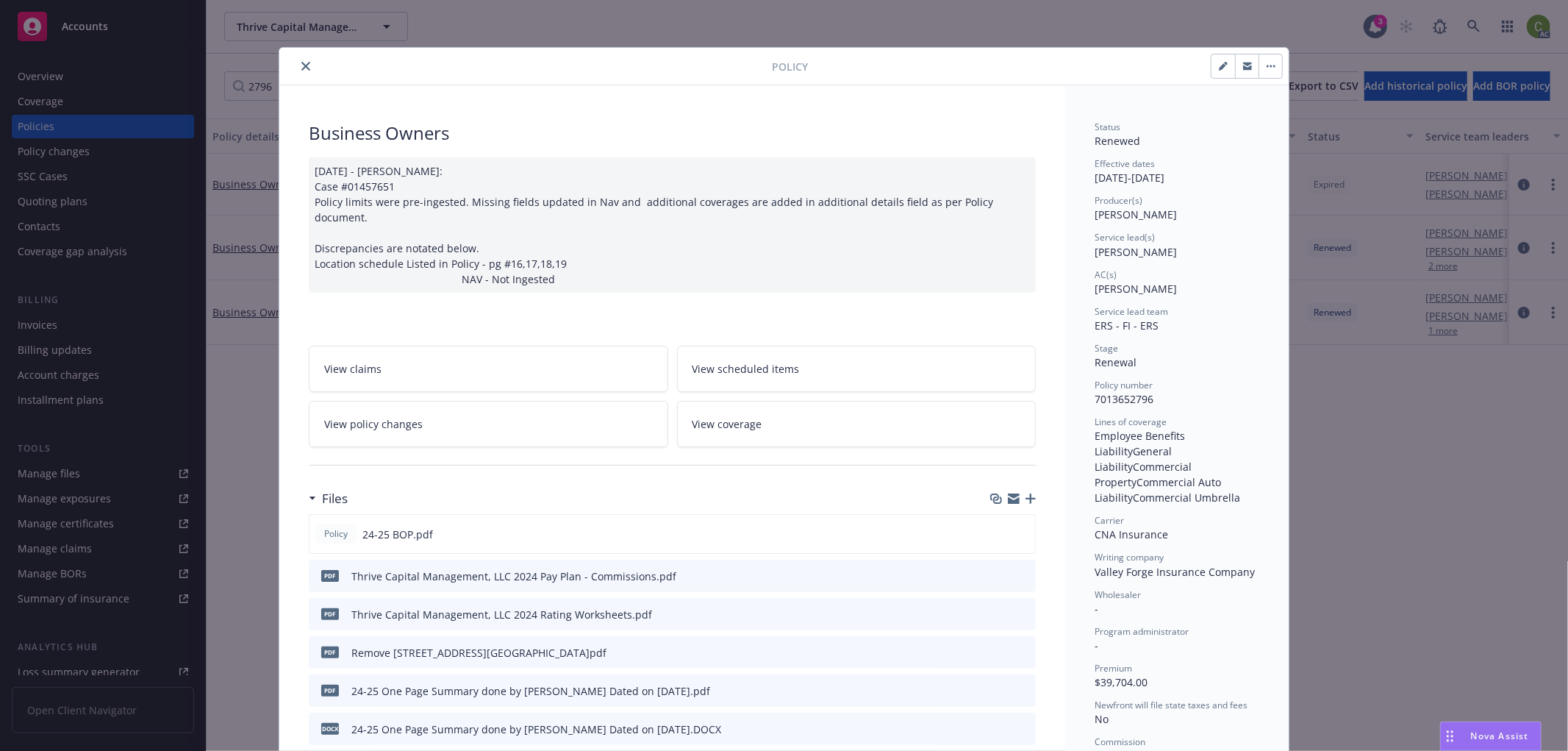
click at [301, 62] on icon "close" at bounding box center [305, 66] width 9 height 9
click at [1462, 25] on div "Policy Business Owners [DATE] - [PERSON_NAME]: Case #01457651 Policy limits wer…" at bounding box center [784, 375] width 1568 height 751
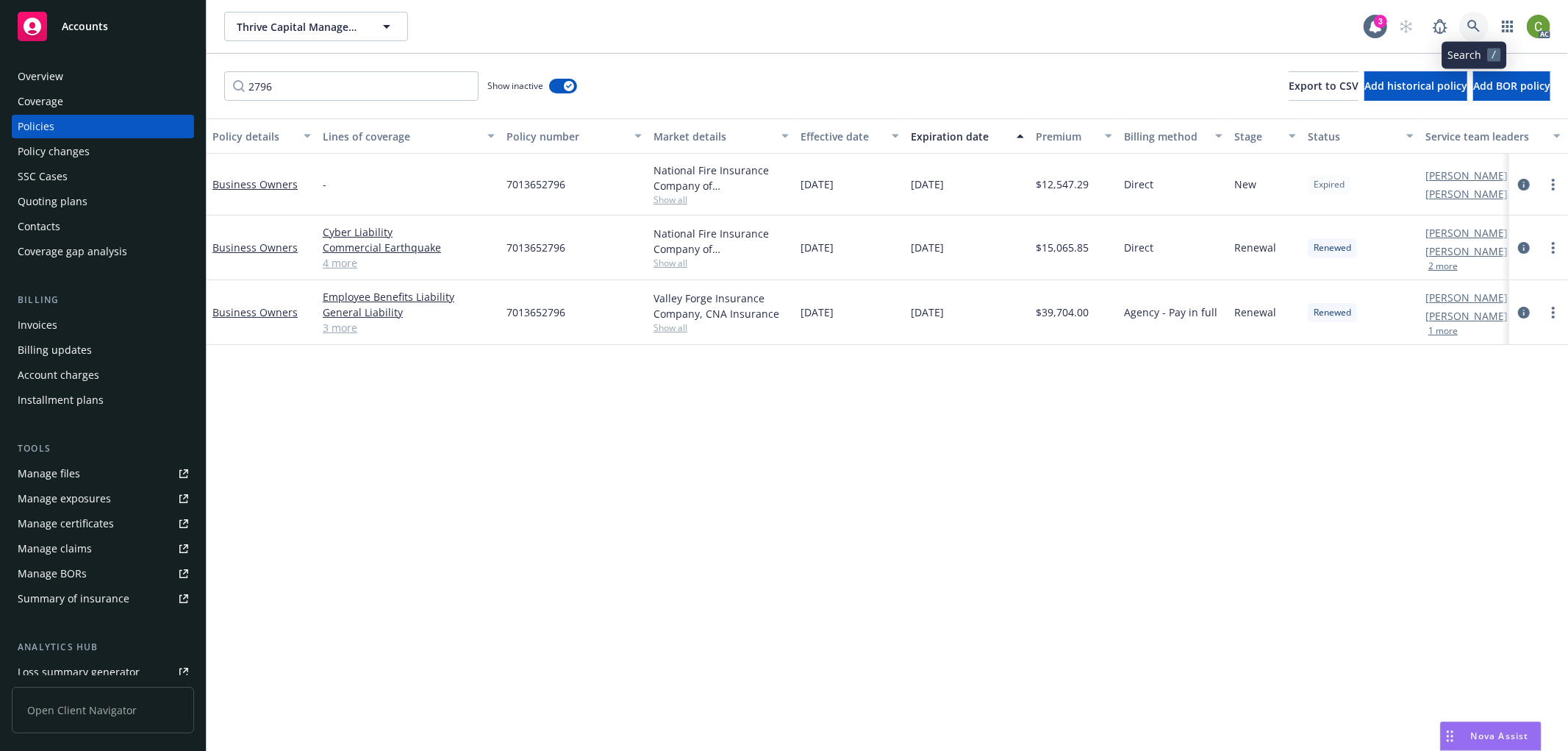
click at [1475, 28] on icon at bounding box center [1473, 26] width 13 height 13
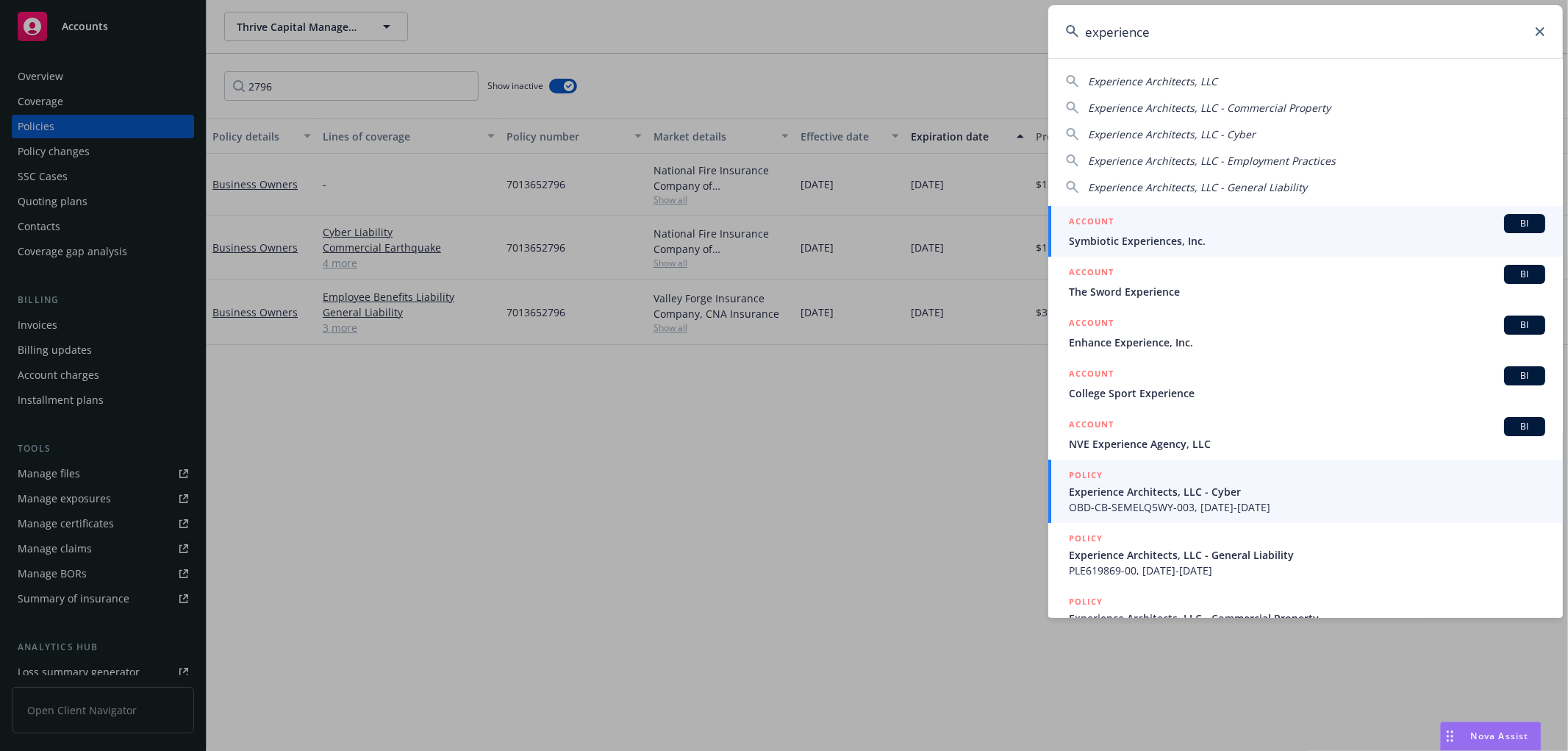
type input "experience"
click at [1210, 489] on span "Experience Architects, LLC - Cyber" at bounding box center [1306, 492] width 476 height 16
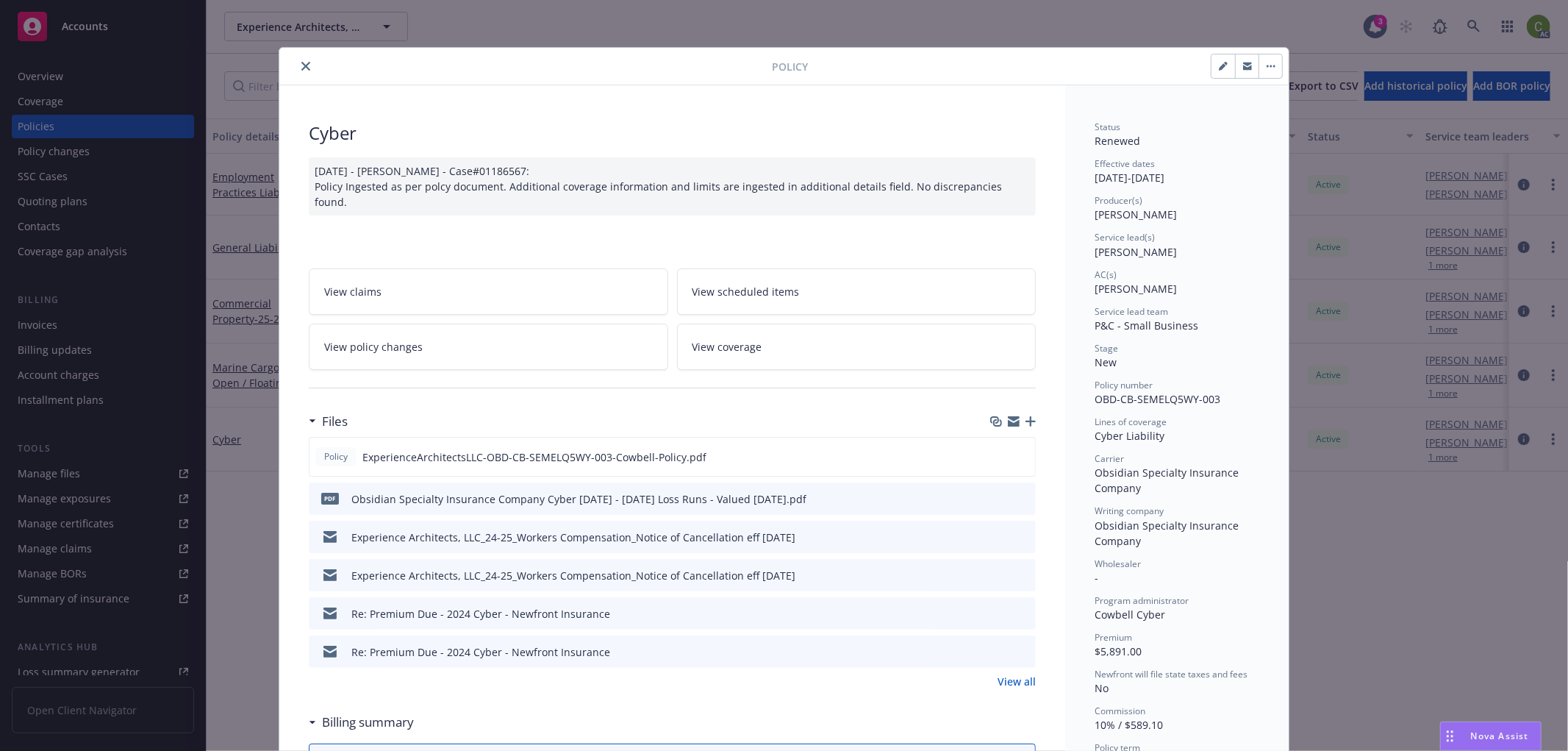
click at [301, 64] on icon "close" at bounding box center [305, 66] width 9 height 9
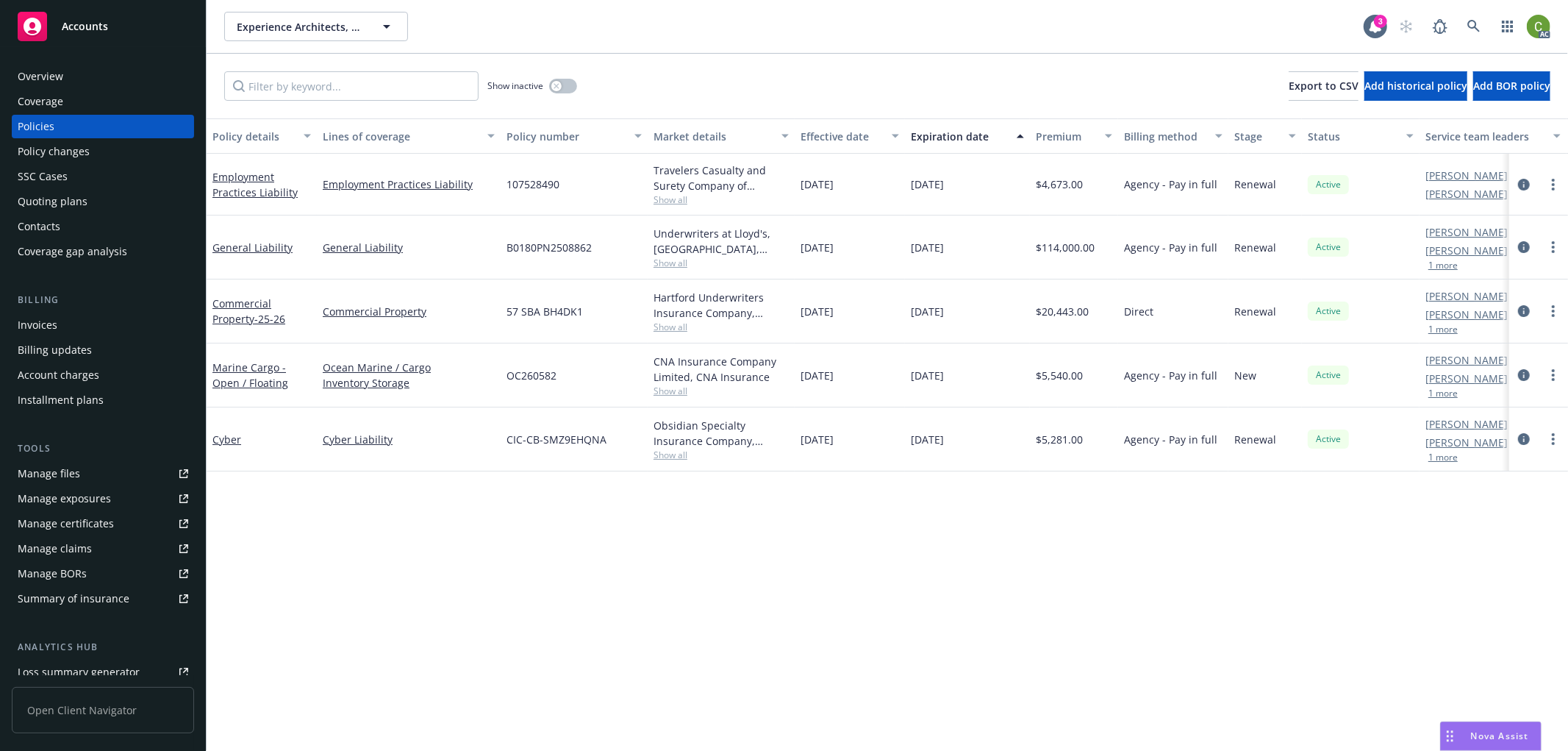
click at [45, 325] on div "Invoices" at bounding box center [37, 325] width 40 height 23
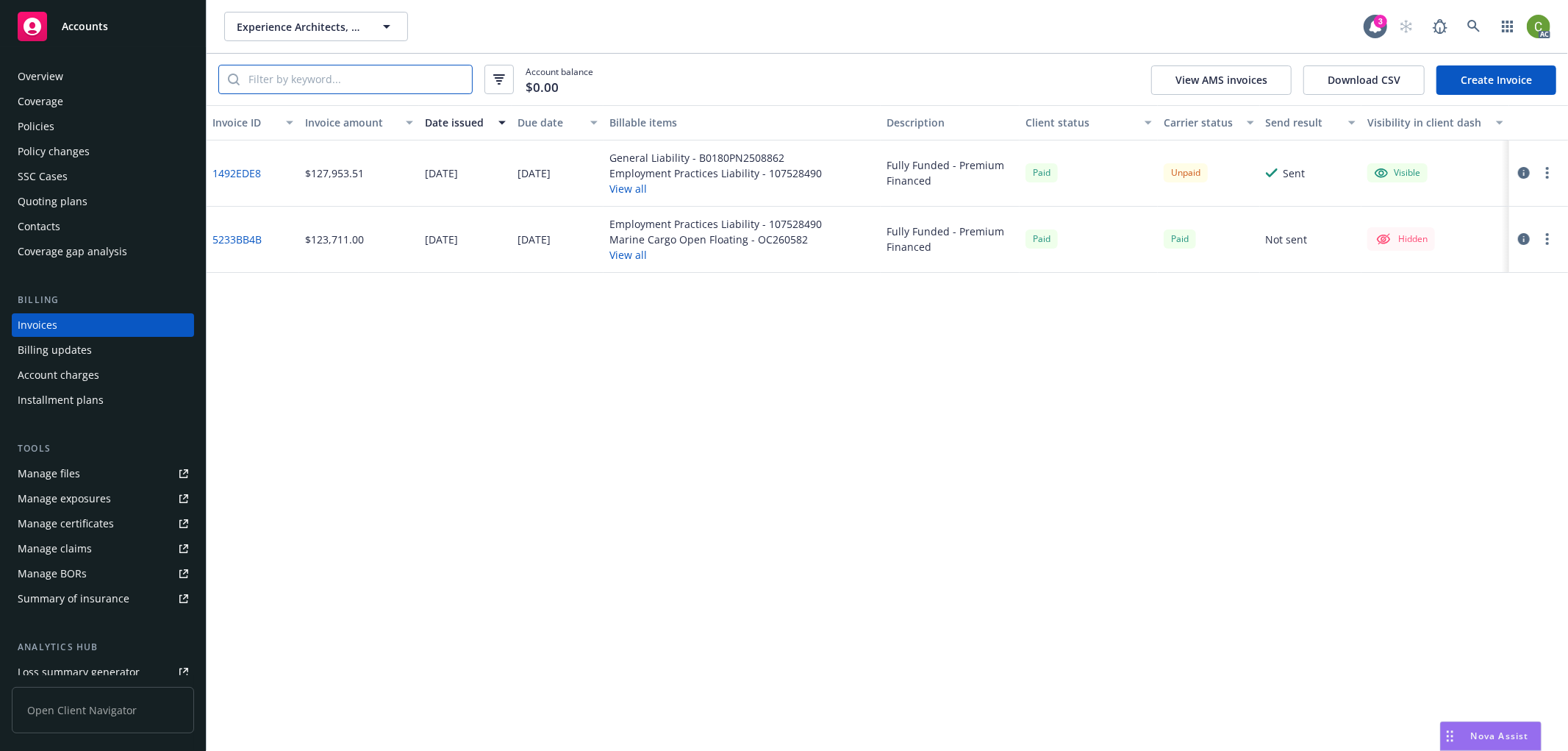
click at [383, 83] on input "search" at bounding box center [355, 79] width 232 height 28
paste input "1492EDE8"
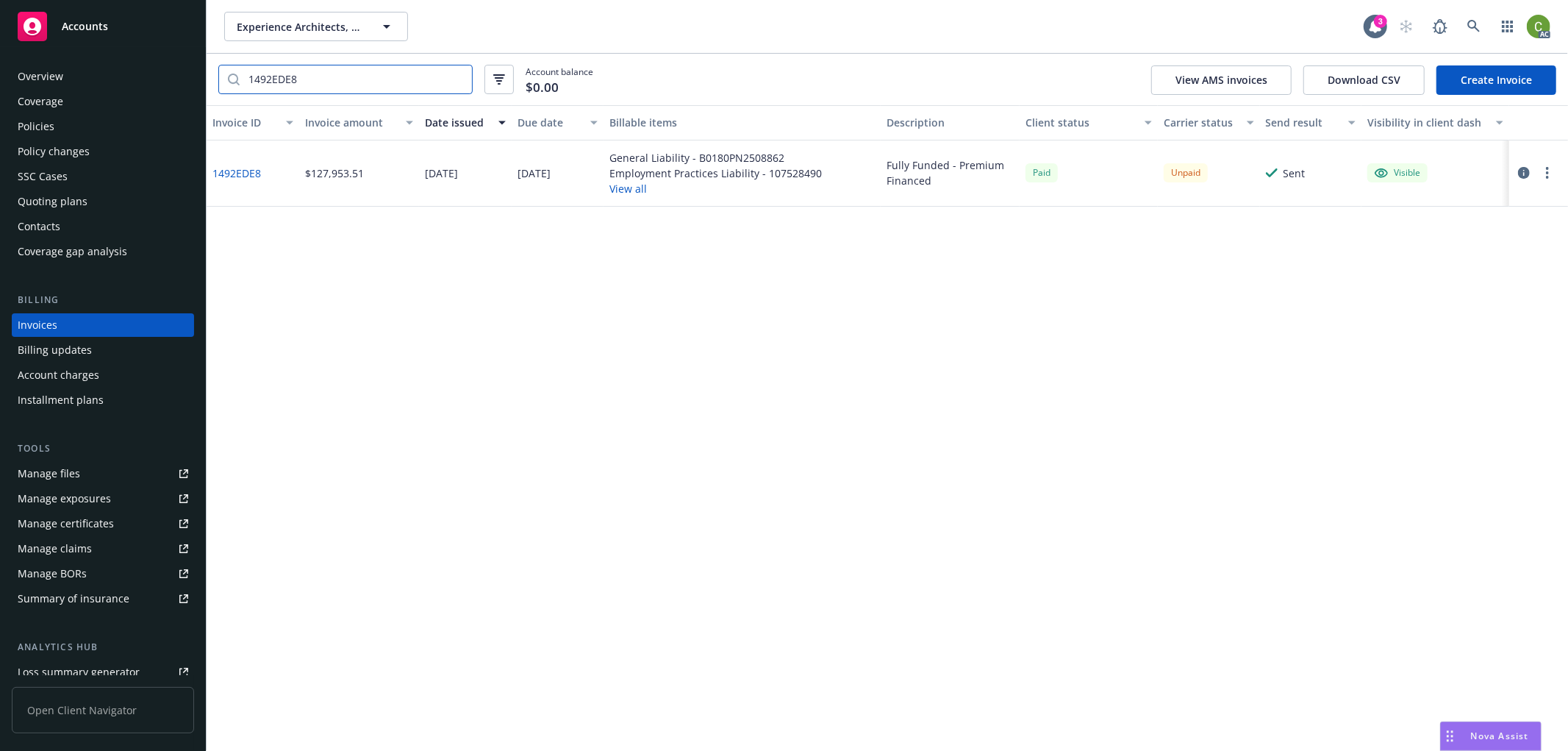
type input "1492EDE8"
click at [238, 171] on link "1492EDE8" at bounding box center [237, 173] width 49 height 16
drag, startPoint x: 268, startPoint y: 185, endPoint x: 208, endPoint y: 194, distance: 60.7
click at [208, 194] on div "1492EDE8" at bounding box center [252, 173] width 92 height 66
copy link "1492EDE8"
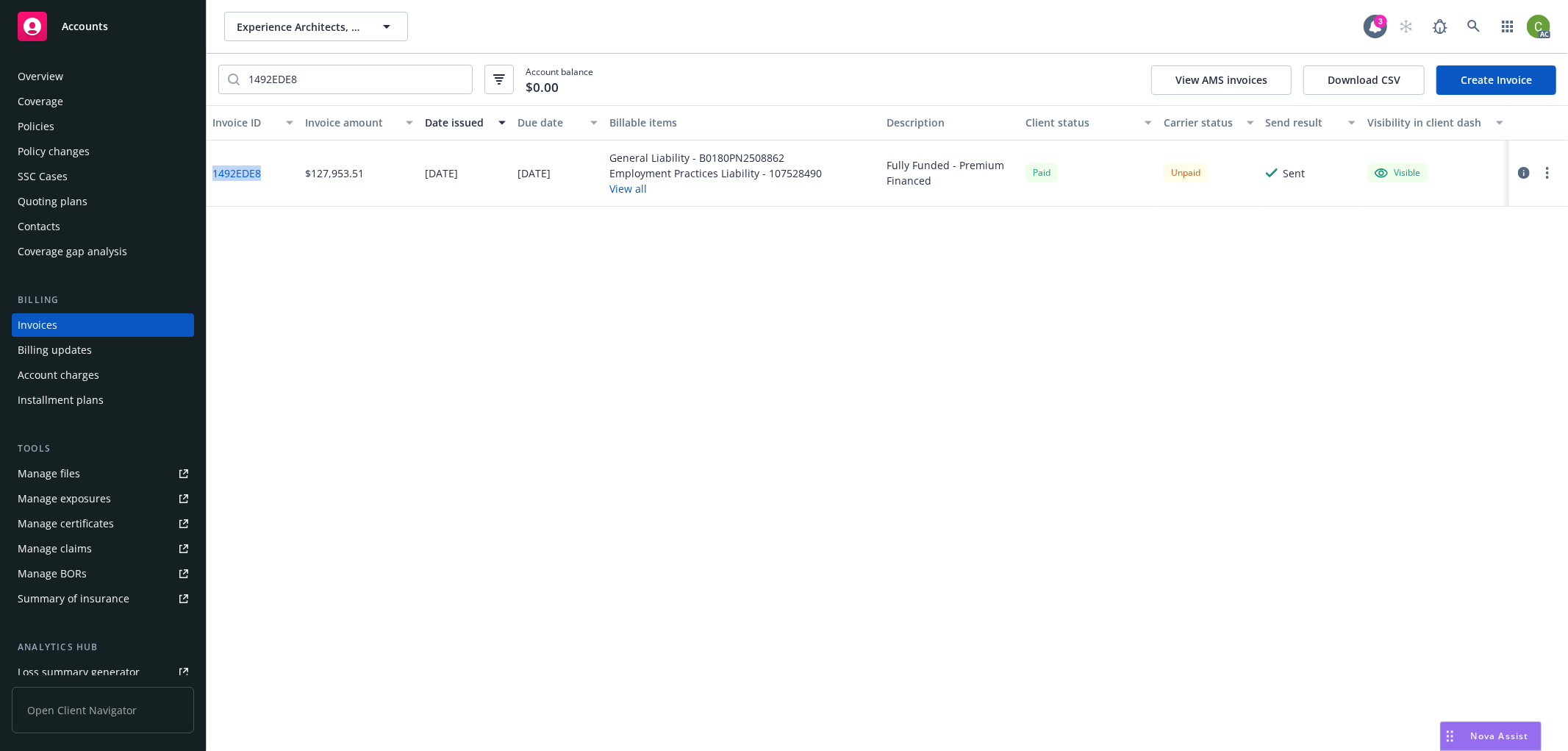
click at [245, 174] on link "1492EDE8" at bounding box center [237, 173] width 49 height 16
click at [1481, 30] on link at bounding box center [1474, 27] width 30 height 30
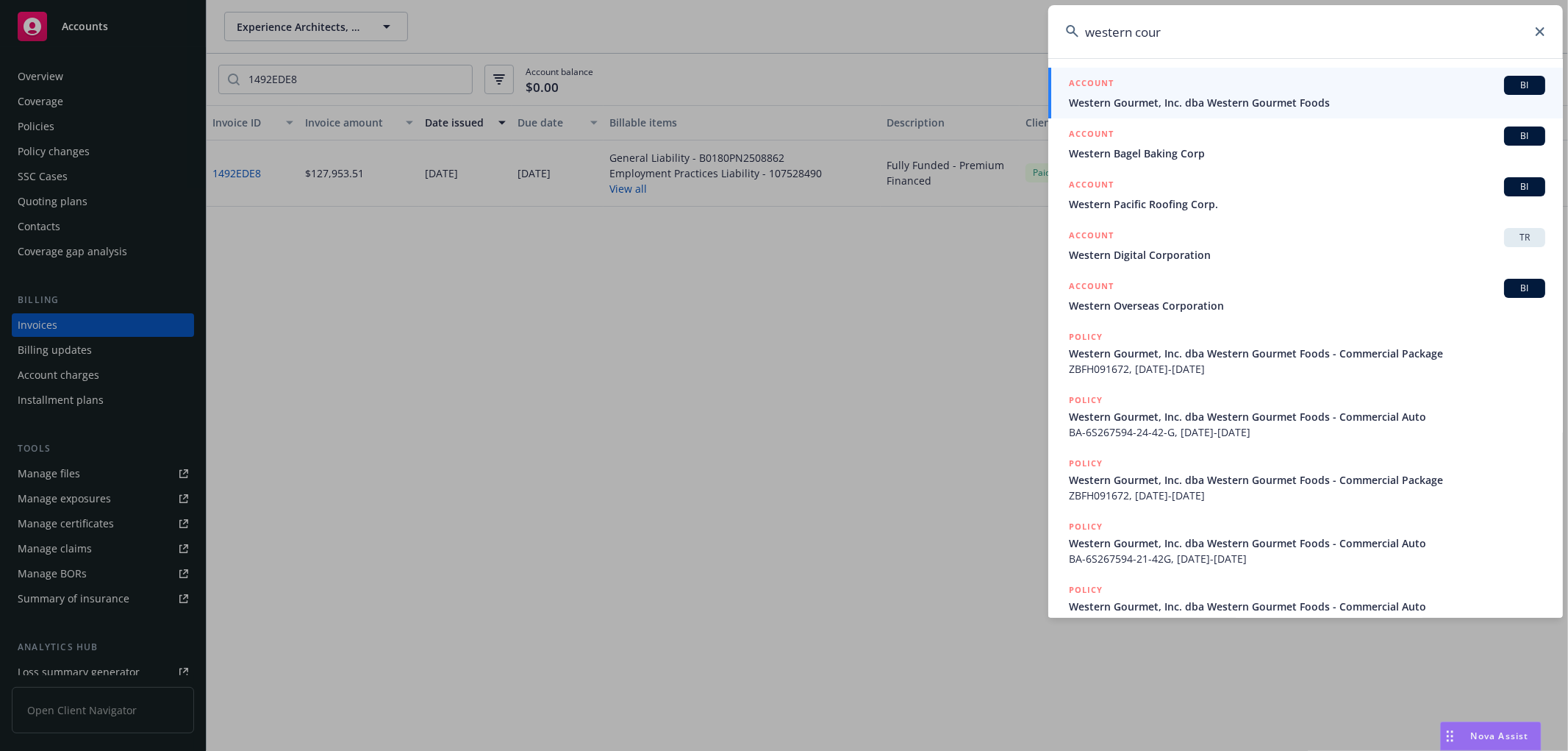
type input "western cour"
click at [1218, 101] on span "Western Gourmet, Inc. dba Western Gourmet Foods" at bounding box center [1306, 103] width 476 height 16
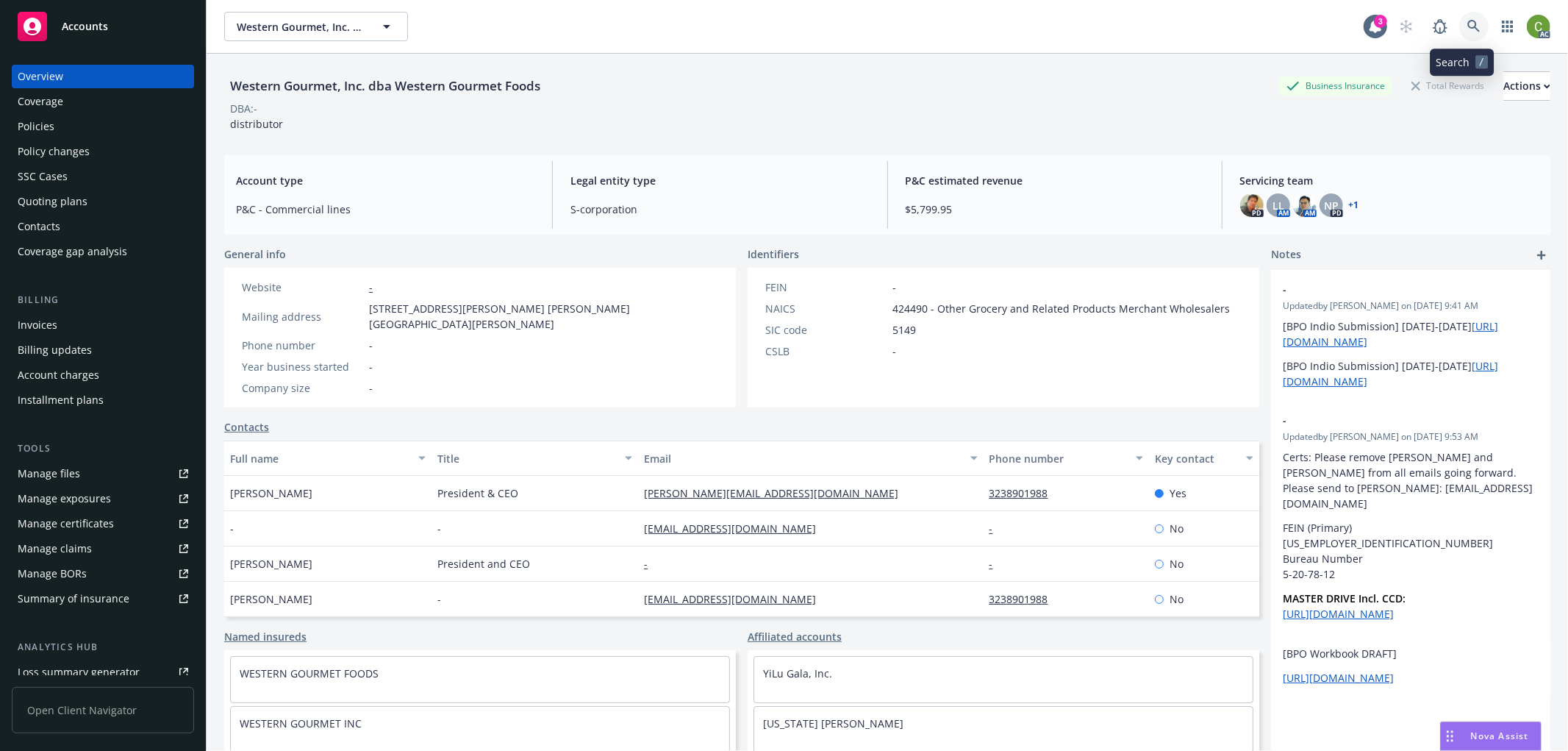
click at [1459, 25] on link at bounding box center [1474, 27] width 30 height 30
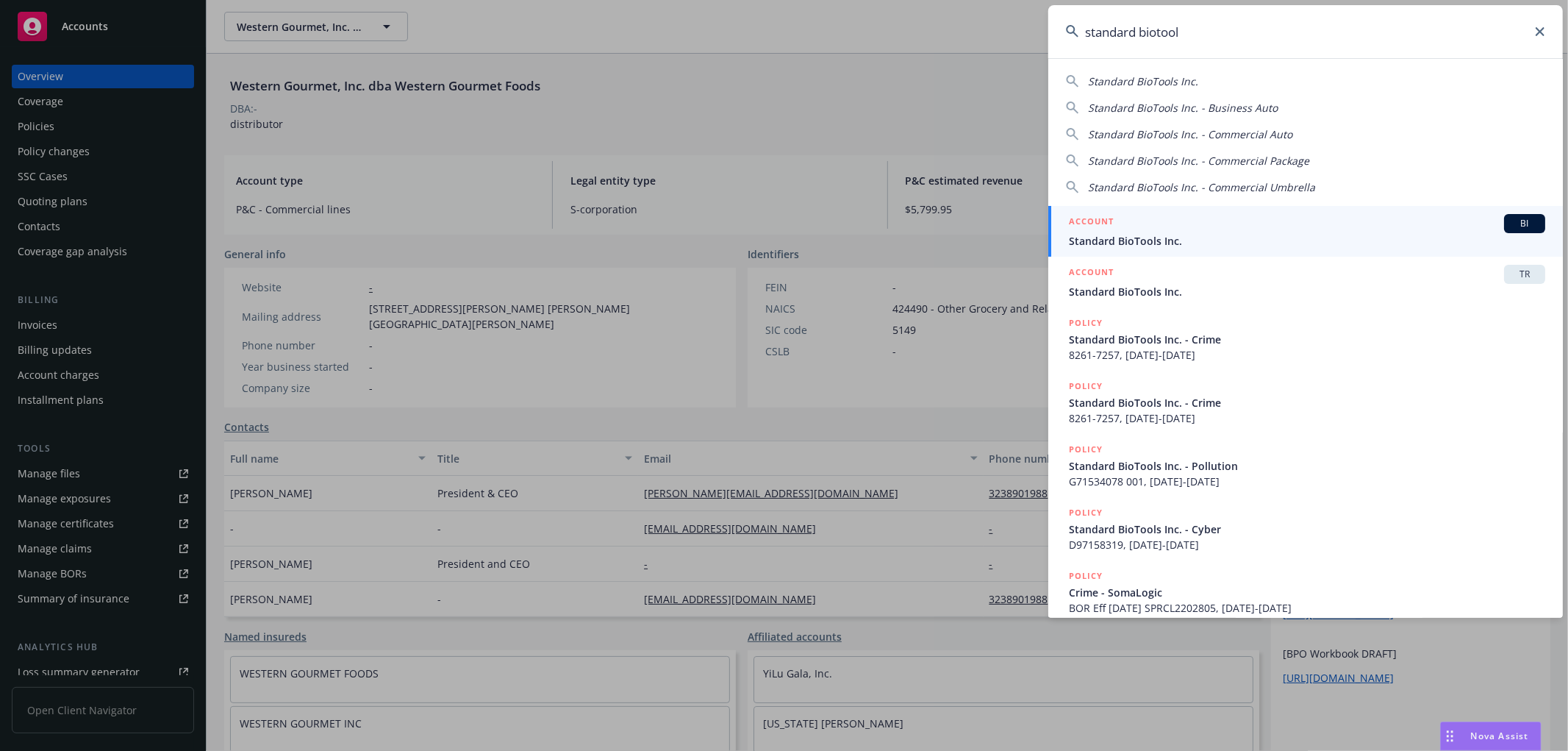
type input "standard biotool"
click at [1155, 231] on div "ACCOUNT BI" at bounding box center [1306, 224] width 476 height 19
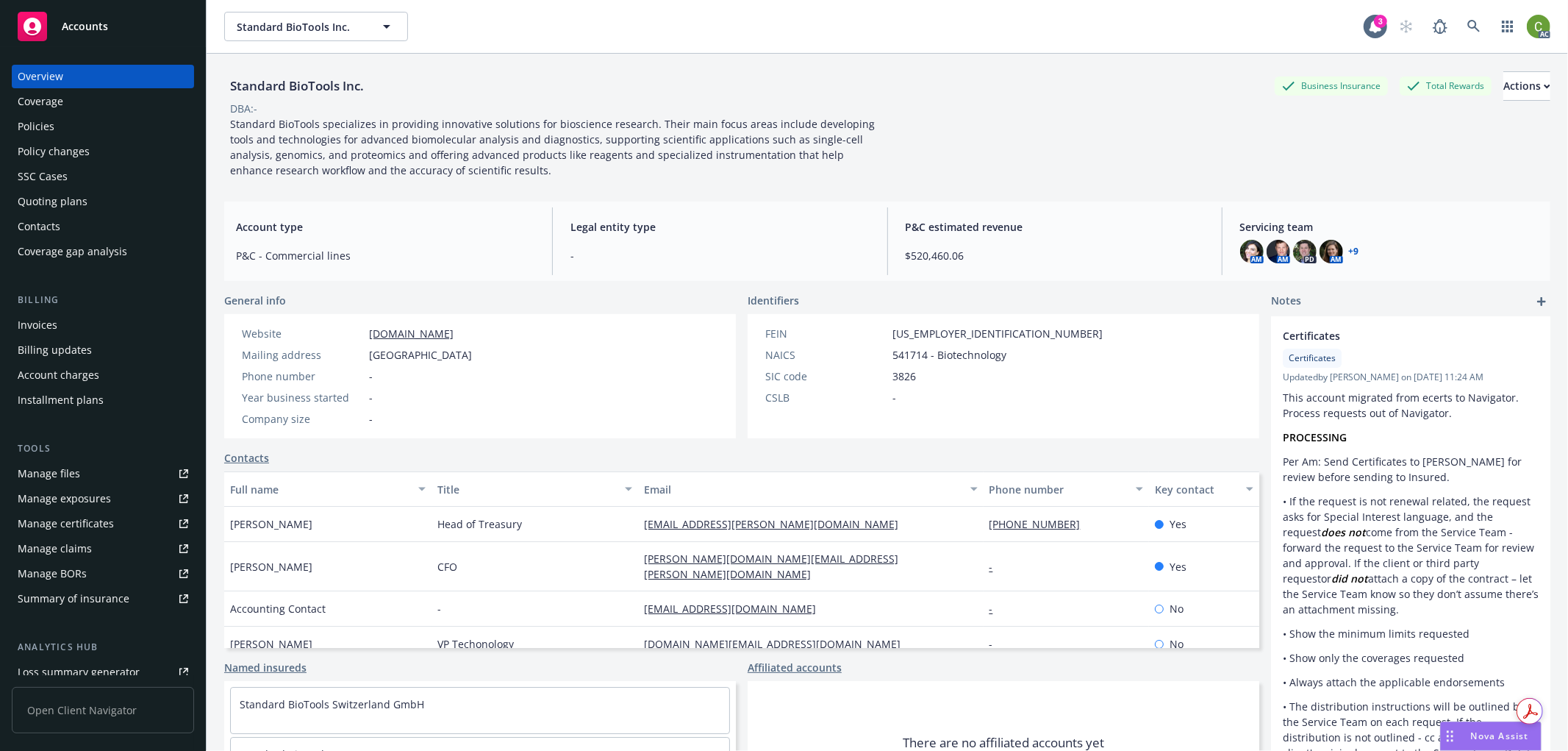
click at [88, 319] on div "Invoices" at bounding box center [103, 325] width 171 height 23
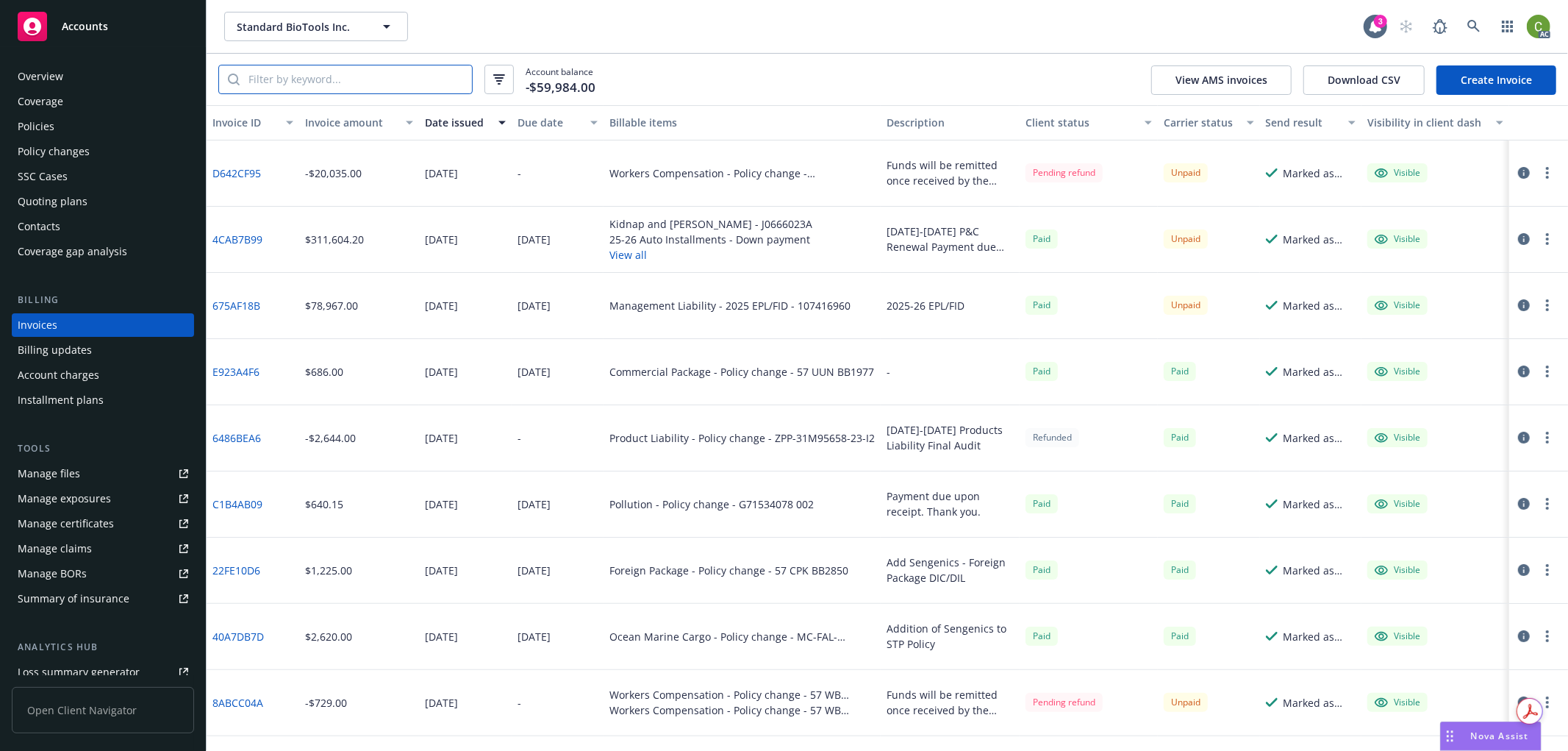
click at [335, 86] on input "search" at bounding box center [355, 79] width 232 height 28
paste input "0B4A02D4"
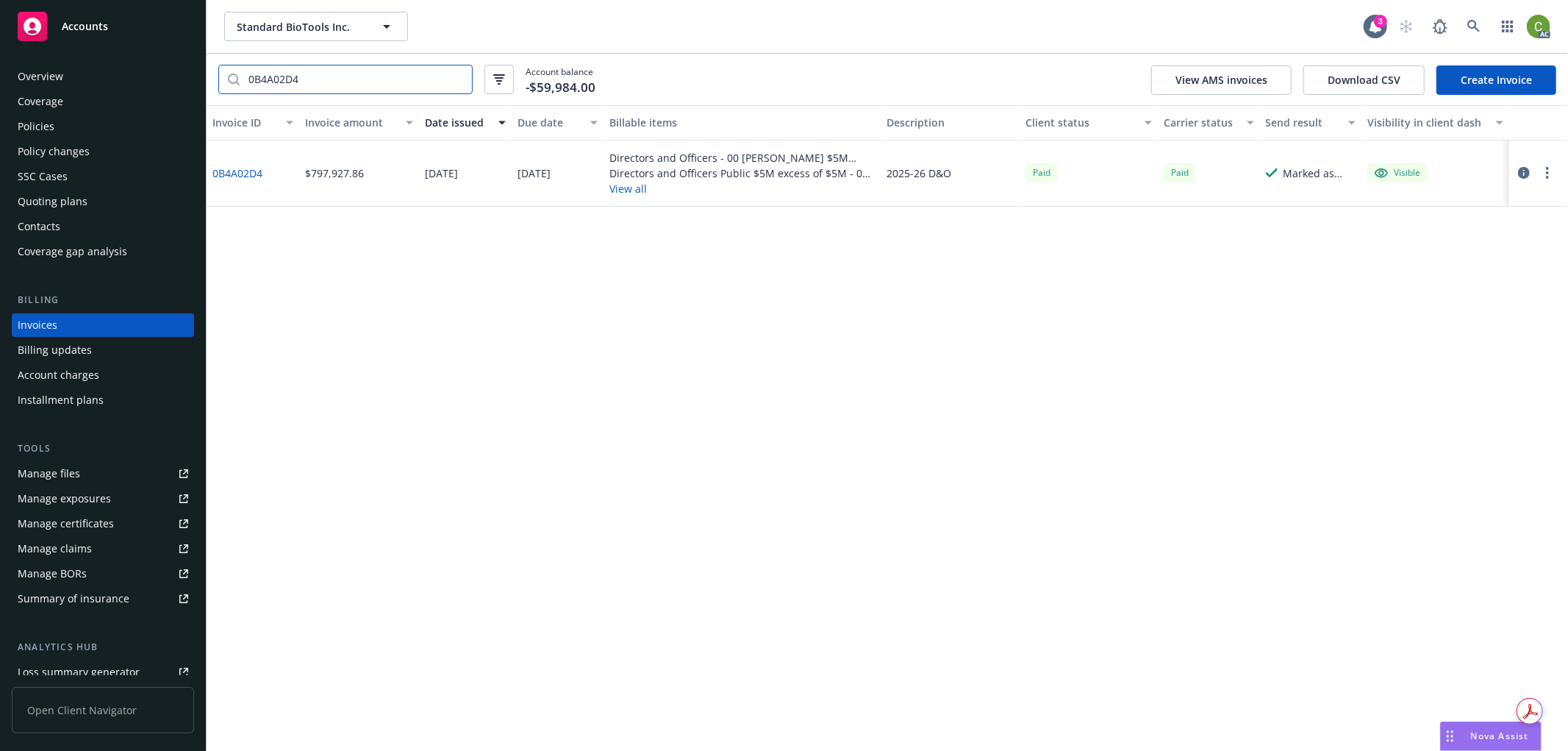
type input "0B4A02D4"
click at [253, 172] on link "0B4A02D4" at bounding box center [237, 173] width 50 height 16
click at [1474, 26] on icon at bounding box center [1473, 26] width 13 height 13
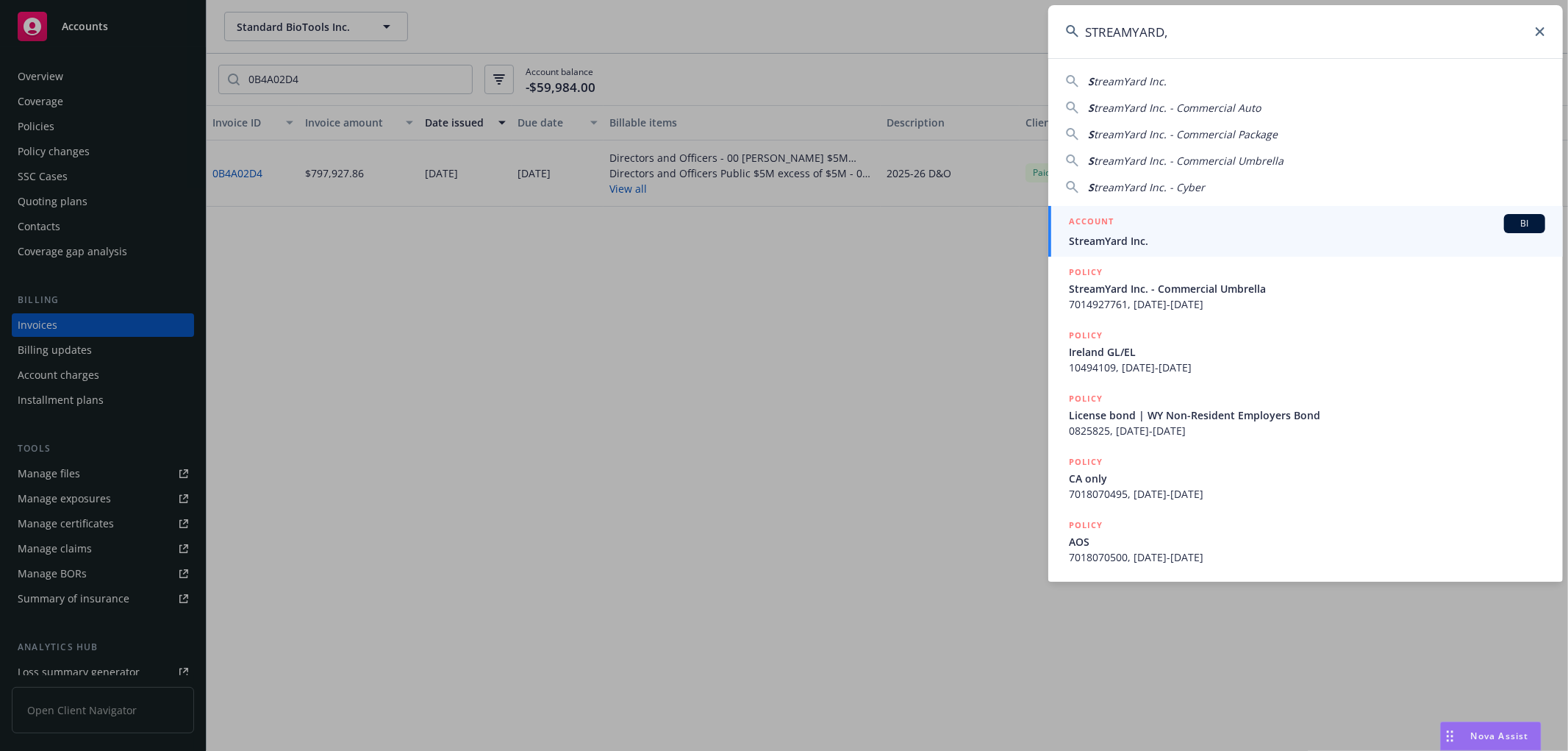
type input "STREAMYARD,"
click at [1163, 233] on span "StreamYard Inc." at bounding box center [1306, 241] width 476 height 16
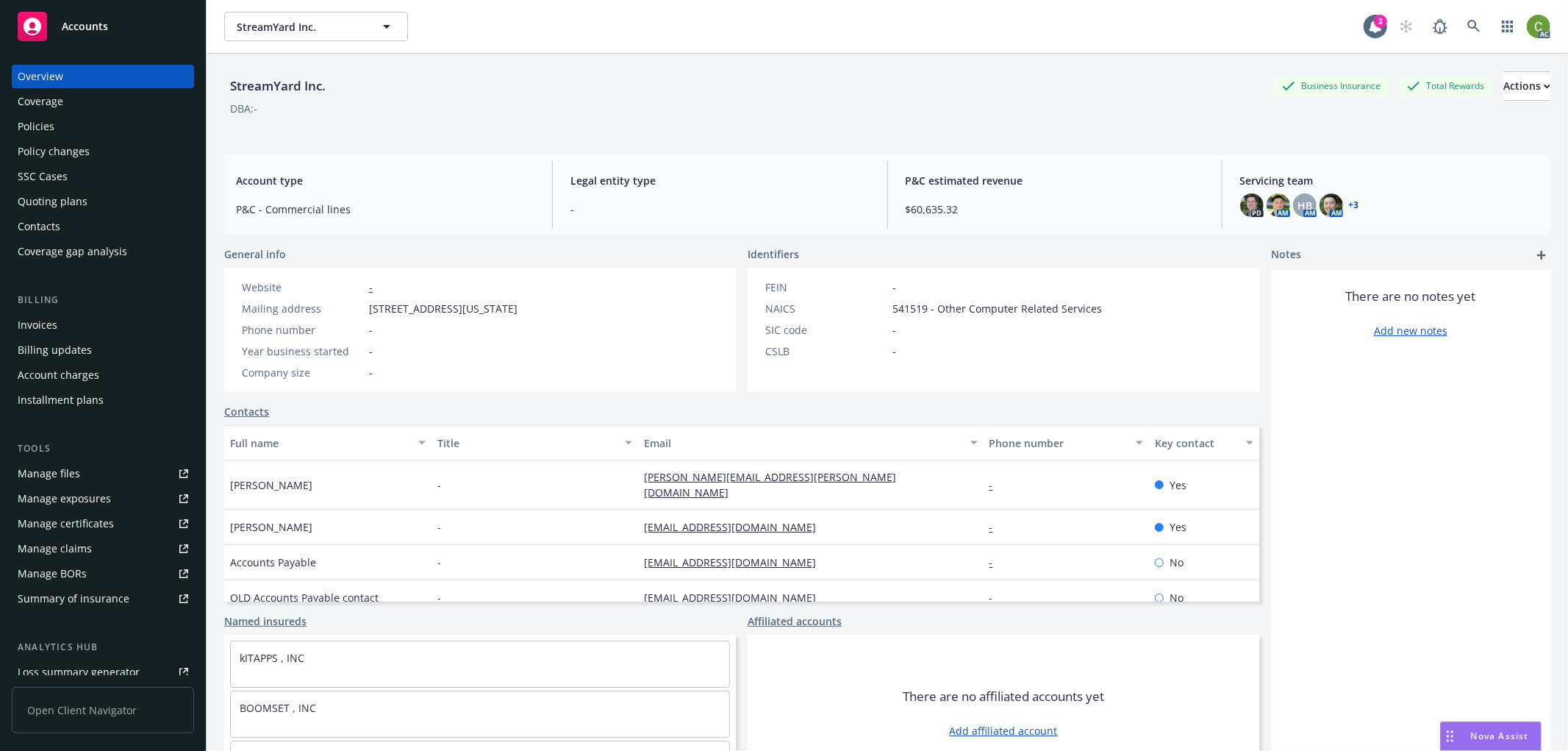
click at [87, 129] on div "Policies" at bounding box center [103, 126] width 171 height 23
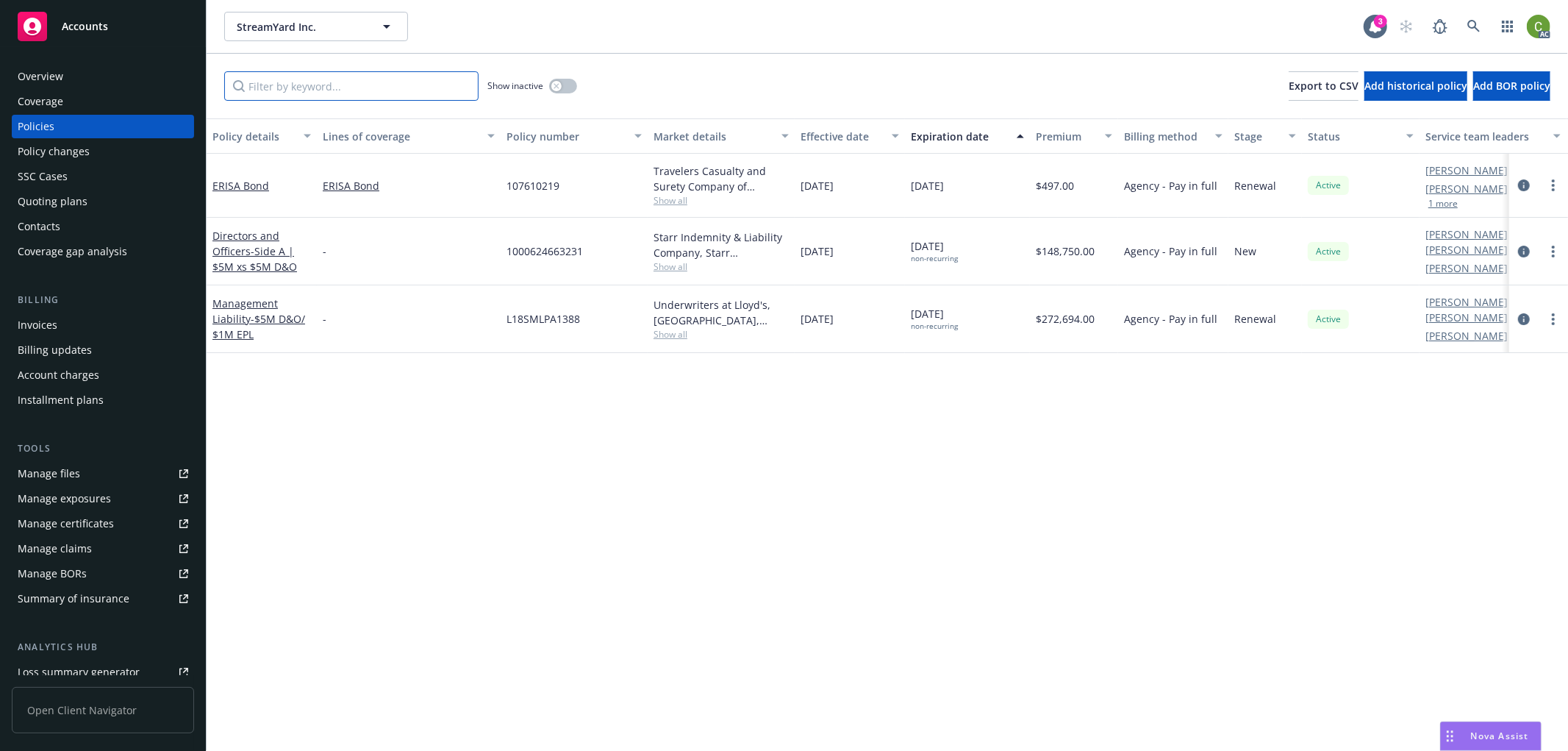
drag, startPoint x: 329, startPoint y: 85, endPoint x: 391, endPoint y: 84, distance: 62.0
click at [338, 84] on input "Filter by keyword..." at bounding box center [352, 86] width 254 height 30
paste input "BUA 7014927730"
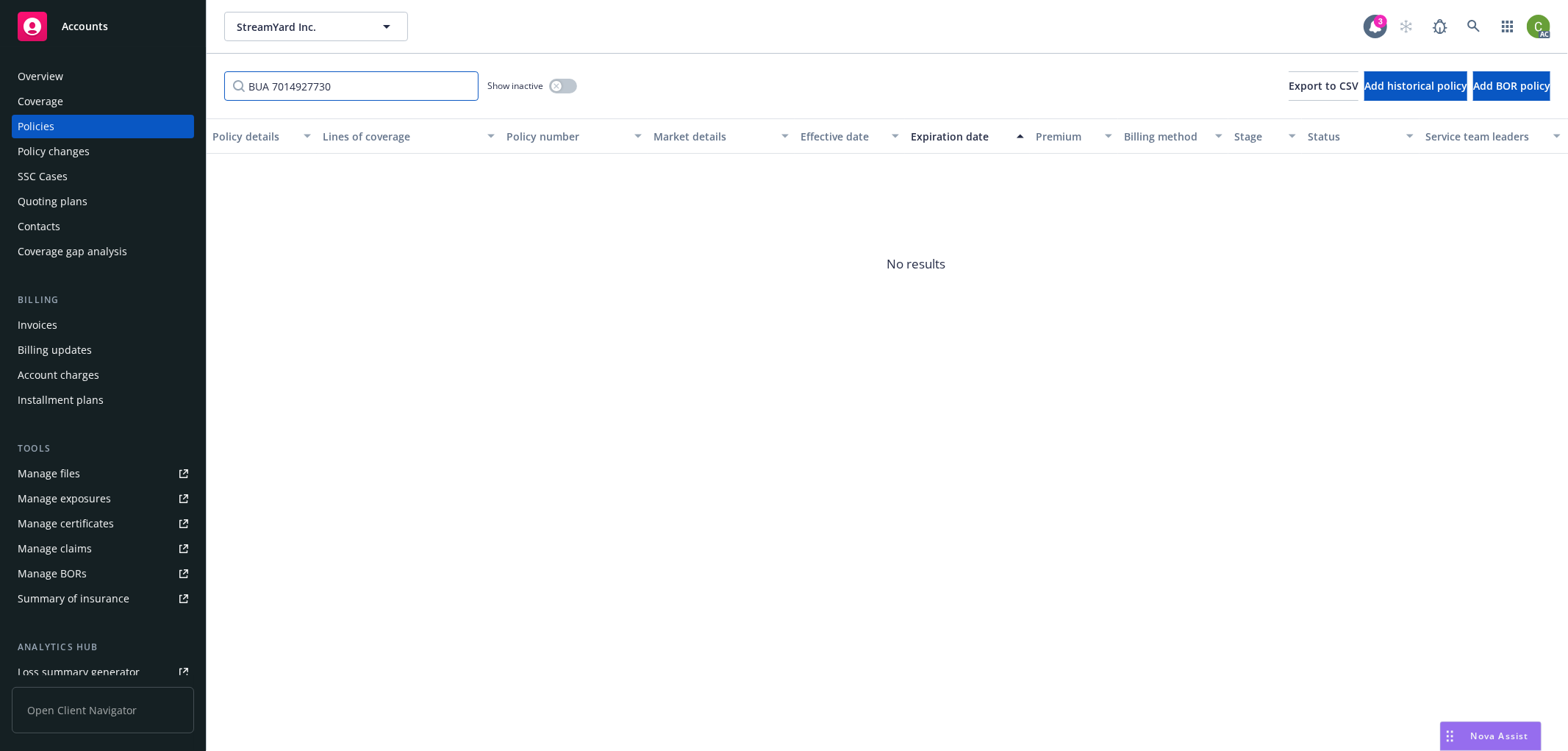
type input "BUA 7014927730"
click at [560, 88] on button "button" at bounding box center [563, 85] width 28 height 15
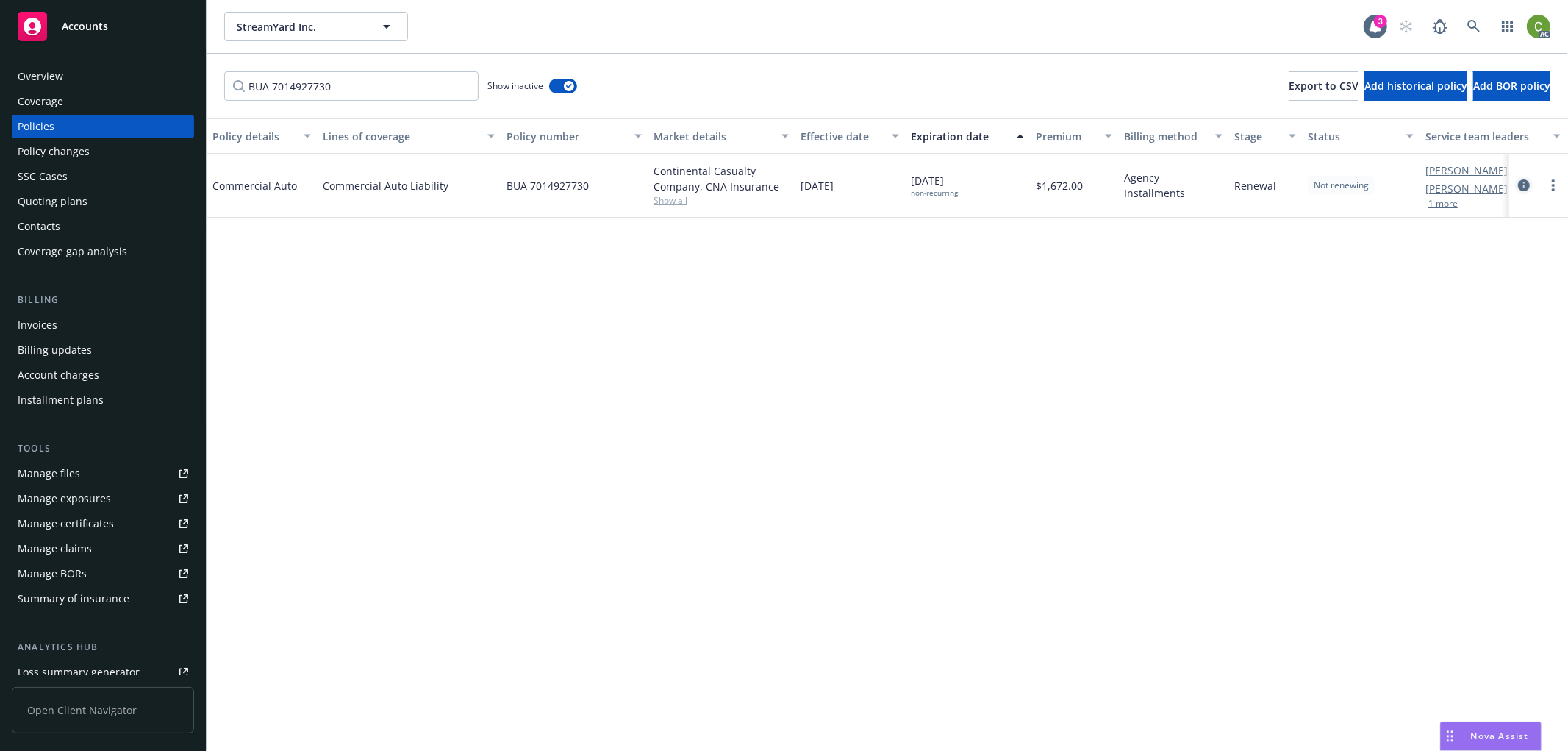
click at [1524, 186] on icon "circleInformation" at bounding box center [1524, 185] width 12 height 12
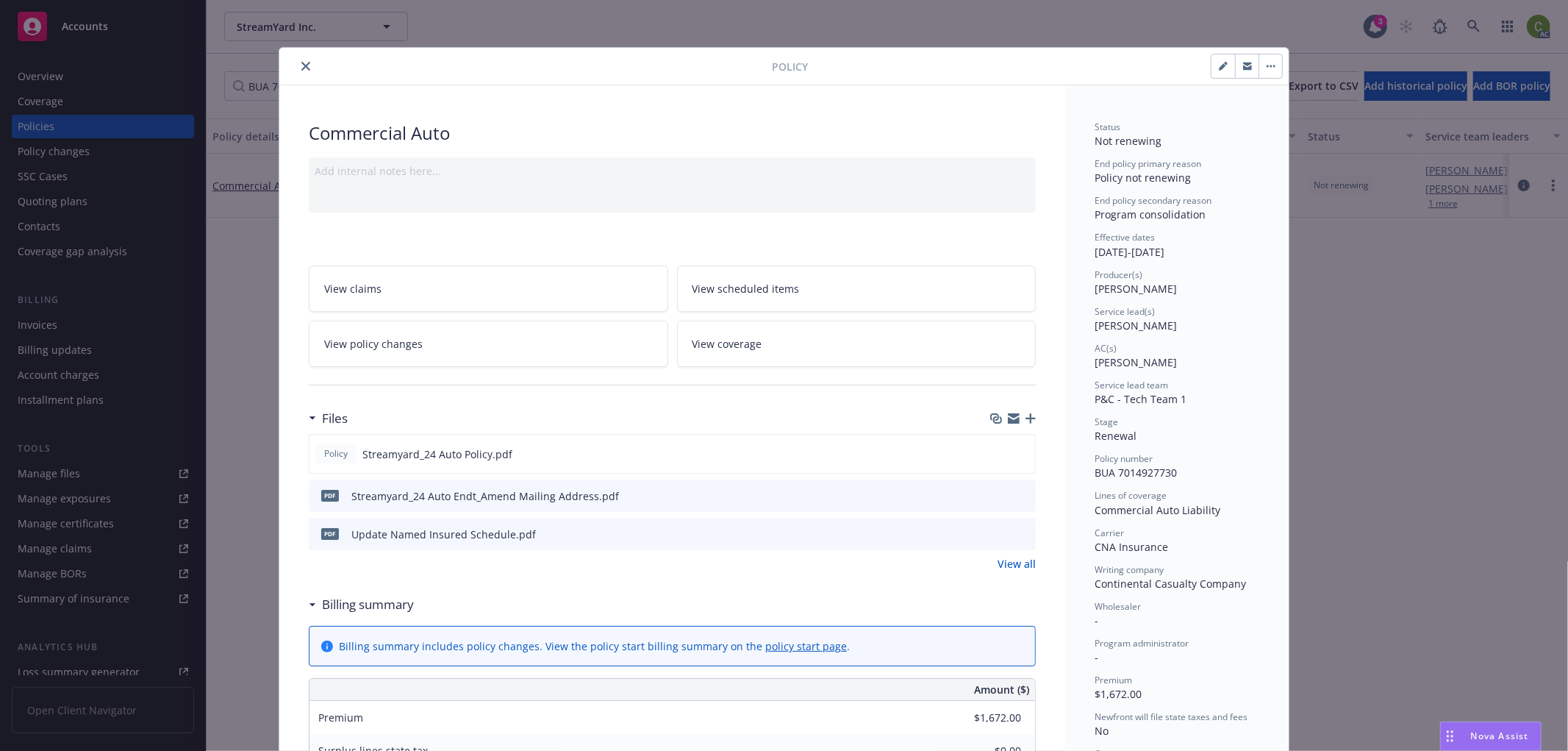
click at [305, 63] on button "close" at bounding box center [305, 66] width 17 height 17
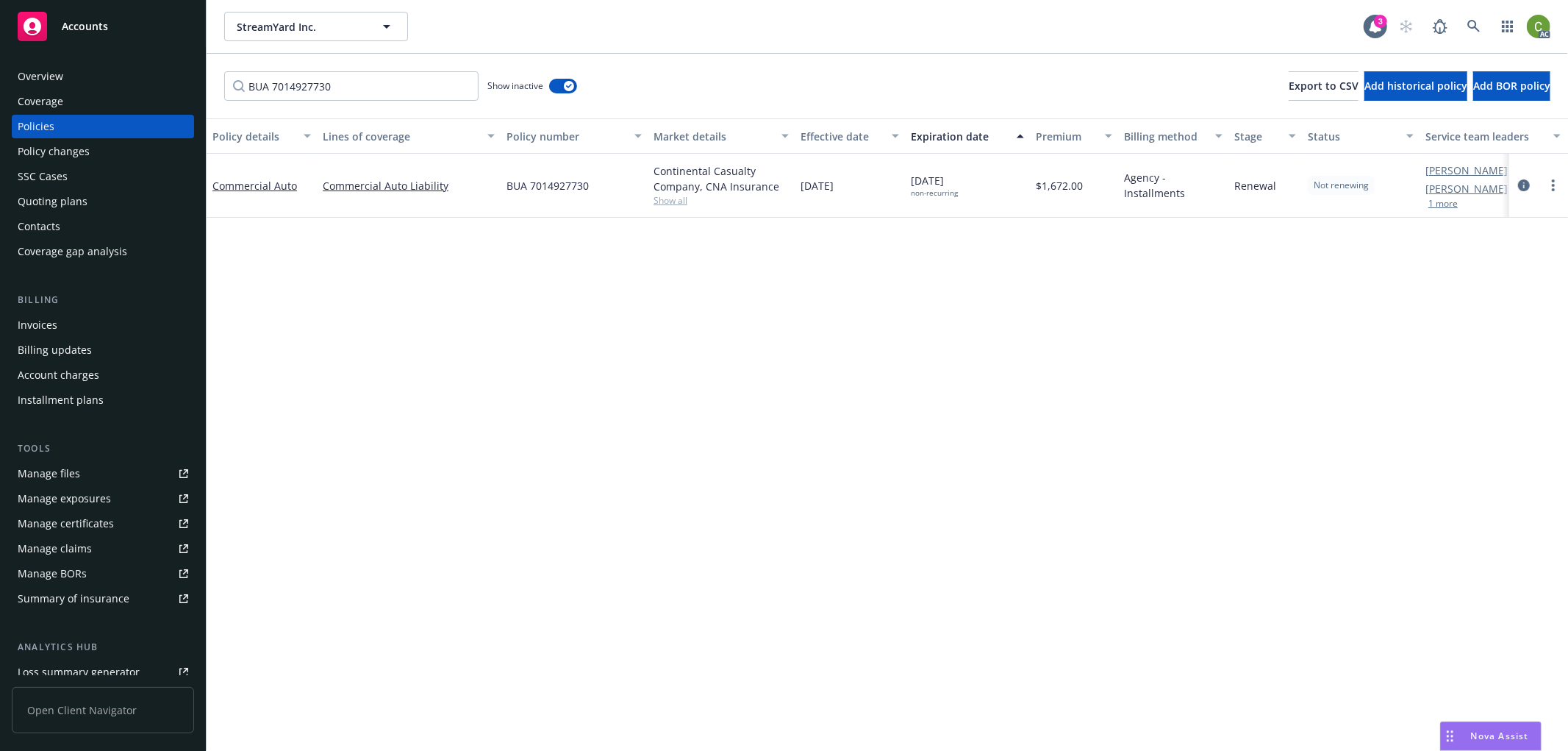
click at [78, 326] on div "Invoices" at bounding box center [103, 325] width 171 height 23
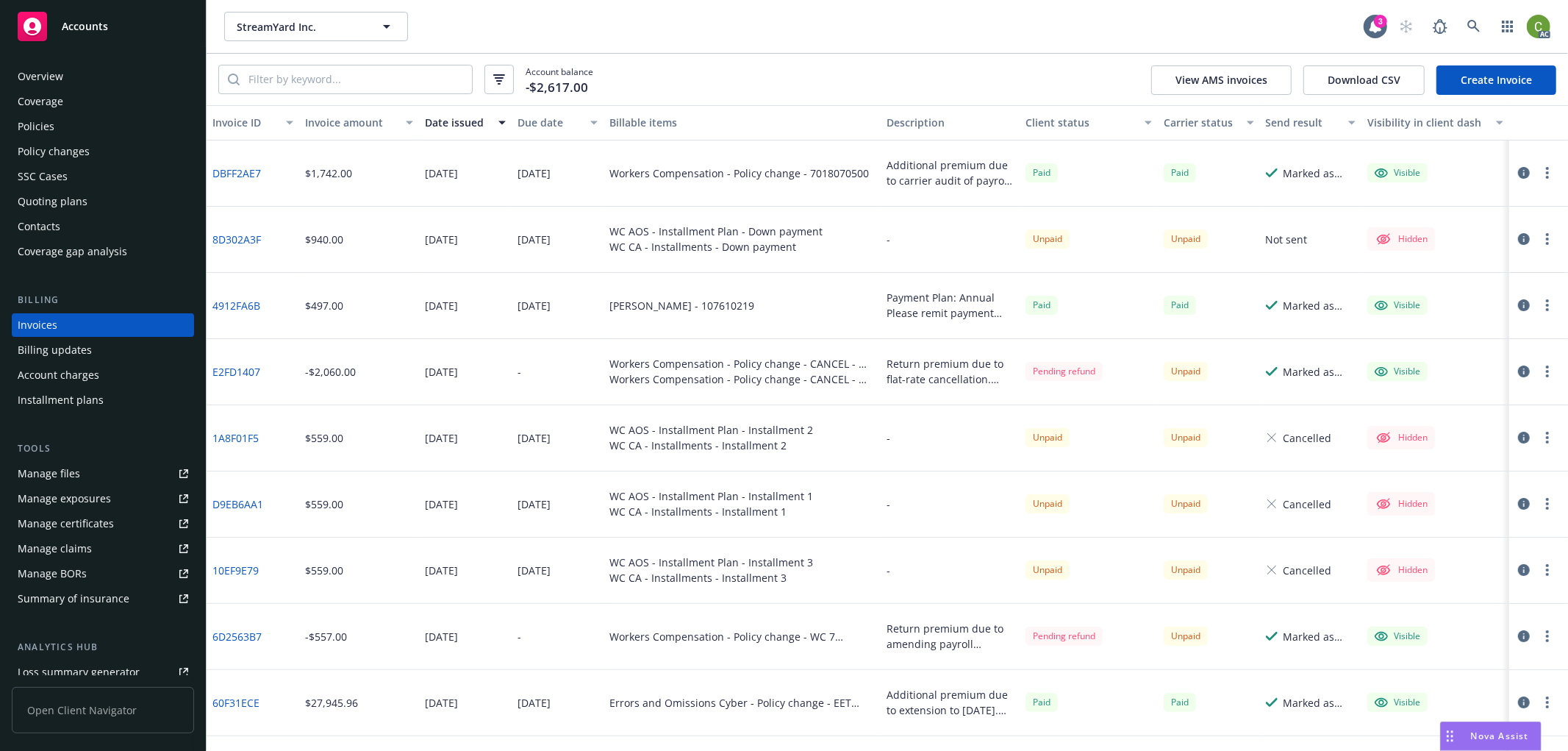
click at [239, 372] on link "E2FD1407" at bounding box center [236, 372] width 48 height 16
click at [92, 126] on div "Policies" at bounding box center [103, 126] width 171 height 23
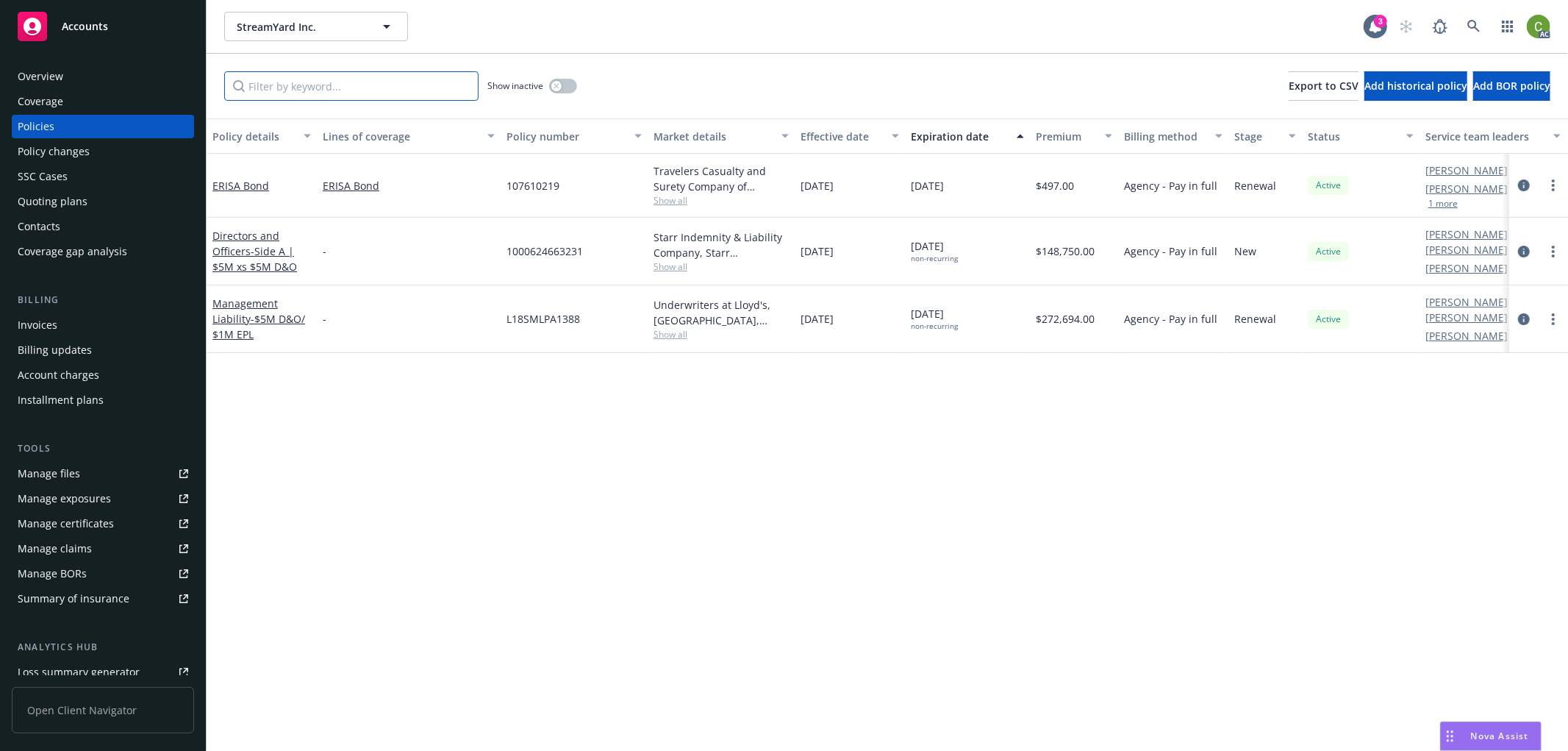
drag, startPoint x: 422, startPoint y: 87, endPoint x: 489, endPoint y: 89, distance: 67.0
click at [432, 87] on input "Filter by keyword..." at bounding box center [352, 86] width 254 height 30
paste input "7014927761"
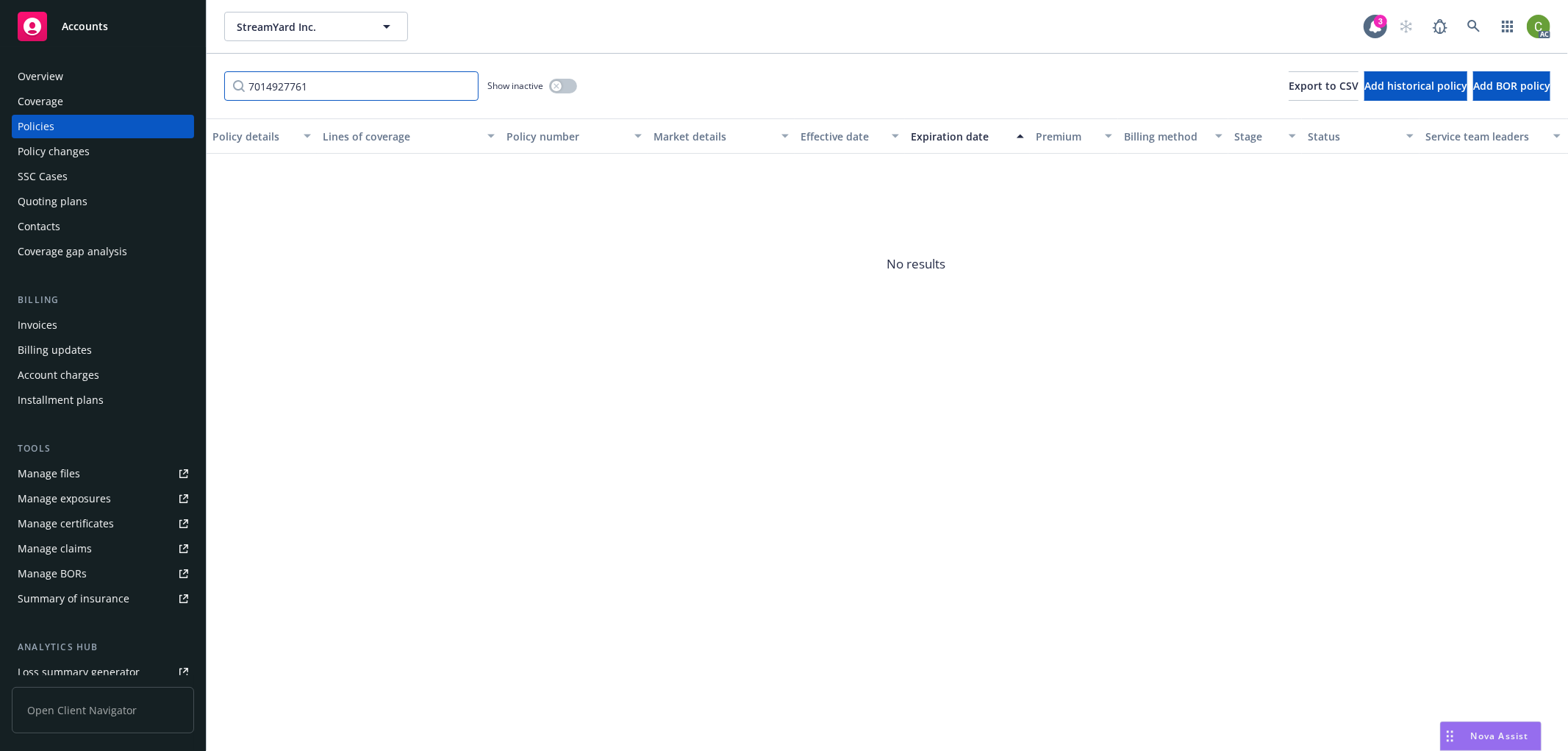
type input "7014927761"
drag, startPoint x: 557, startPoint y: 90, endPoint x: 647, endPoint y: 111, distance: 92.4
click at [564, 90] on button "button" at bounding box center [563, 85] width 28 height 15
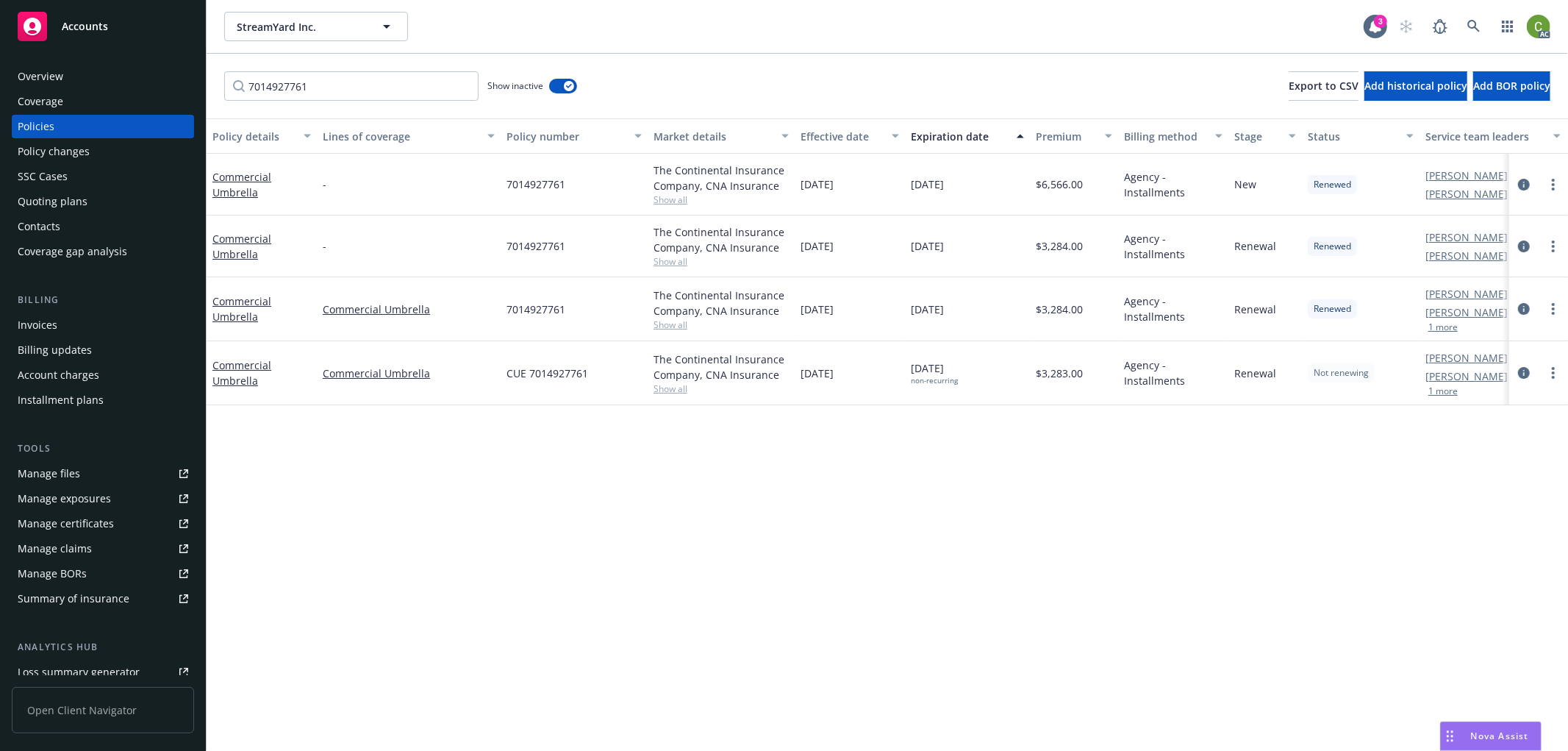
click at [56, 326] on div "Invoices" at bounding box center [103, 325] width 171 height 23
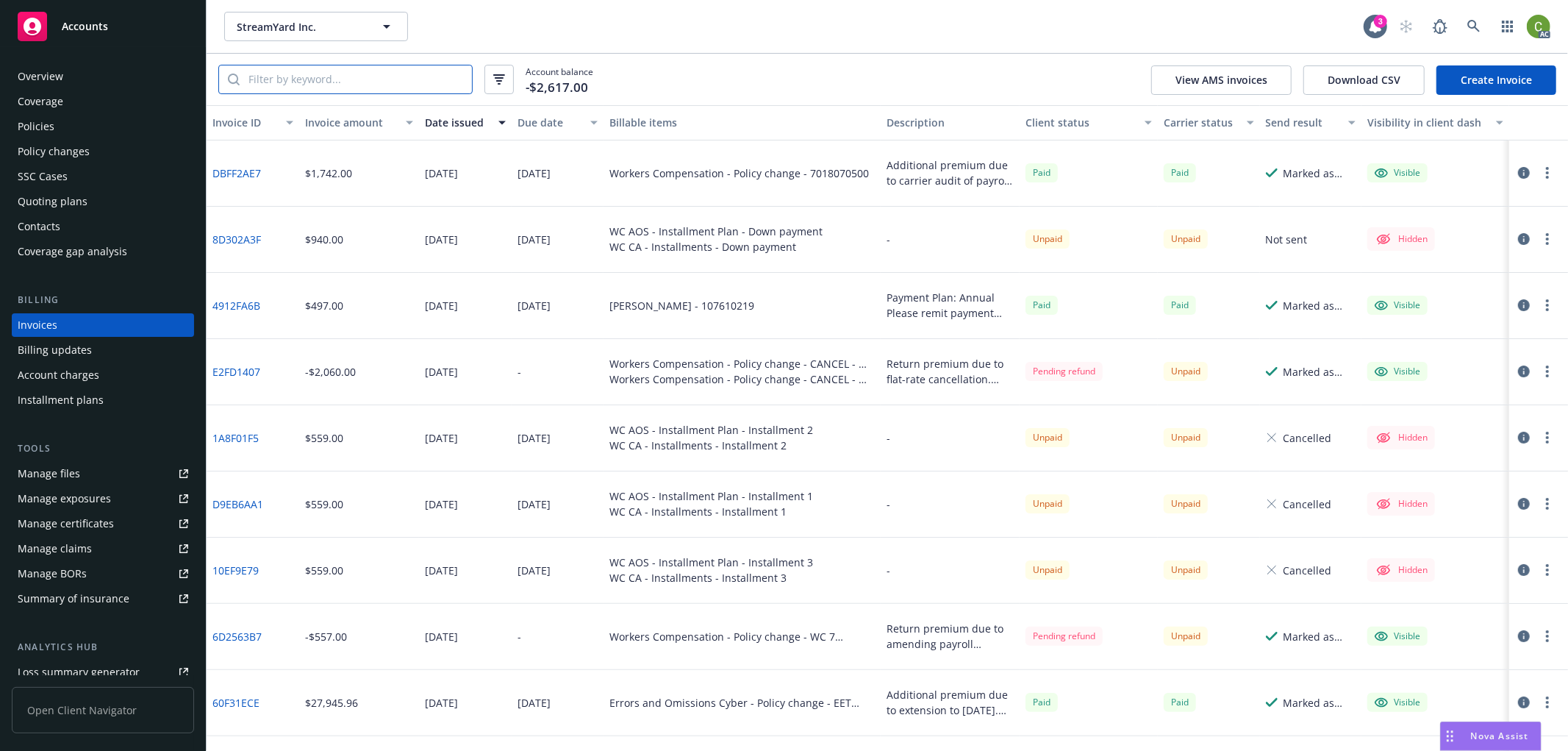
click at [298, 84] on input "search" at bounding box center [355, 79] width 232 height 28
paste input "7014927761"
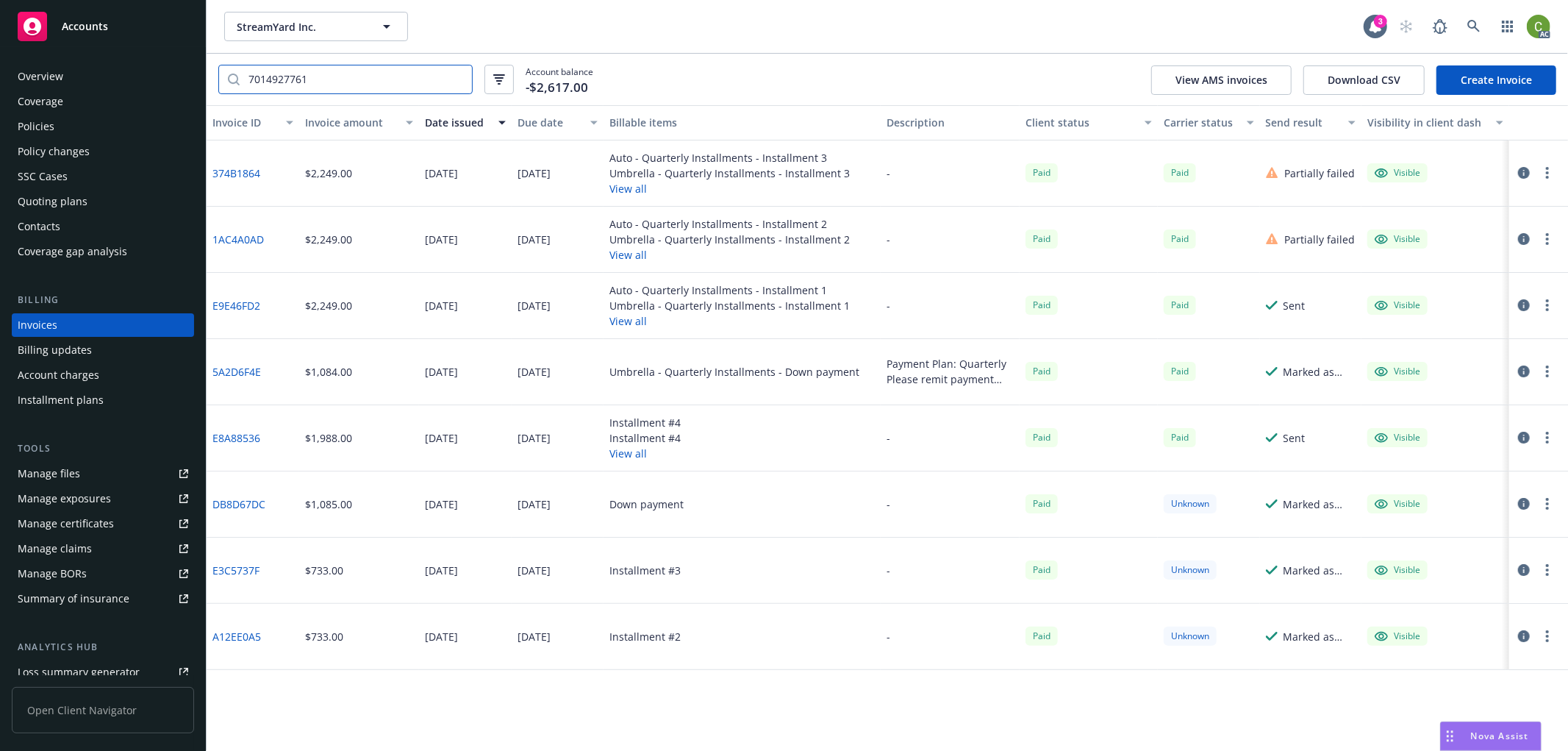
drag, startPoint x: 312, startPoint y: 81, endPoint x: 329, endPoint y: 81, distance: 17.0
click at [315, 81] on input "7014927761" at bounding box center [355, 79] width 232 height 28
drag, startPoint x: 140, startPoint y: 82, endPoint x: 291, endPoint y: 162, distance: 170.9
click at [92, 84] on div "Accounts Overview Coverage Policies Policy changes SSC Cases Quoting plans Cont…" at bounding box center [784, 375] width 1568 height 751
paste input "E2FD1407"
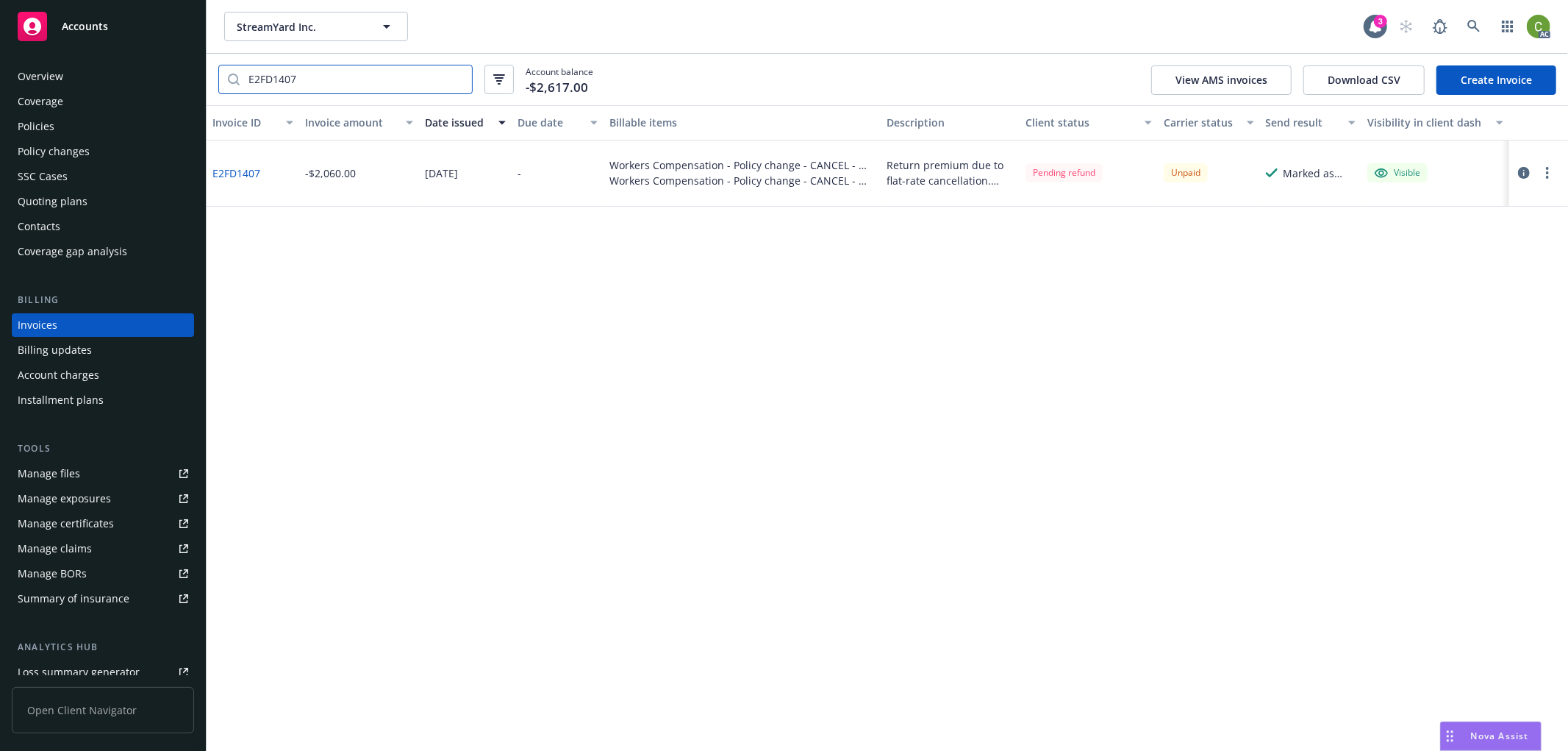
type input "E2FD1407"
click at [240, 172] on link "E2FD1407" at bounding box center [236, 173] width 48 height 16
click at [77, 149] on div "Policy changes" at bounding box center [53, 151] width 72 height 23
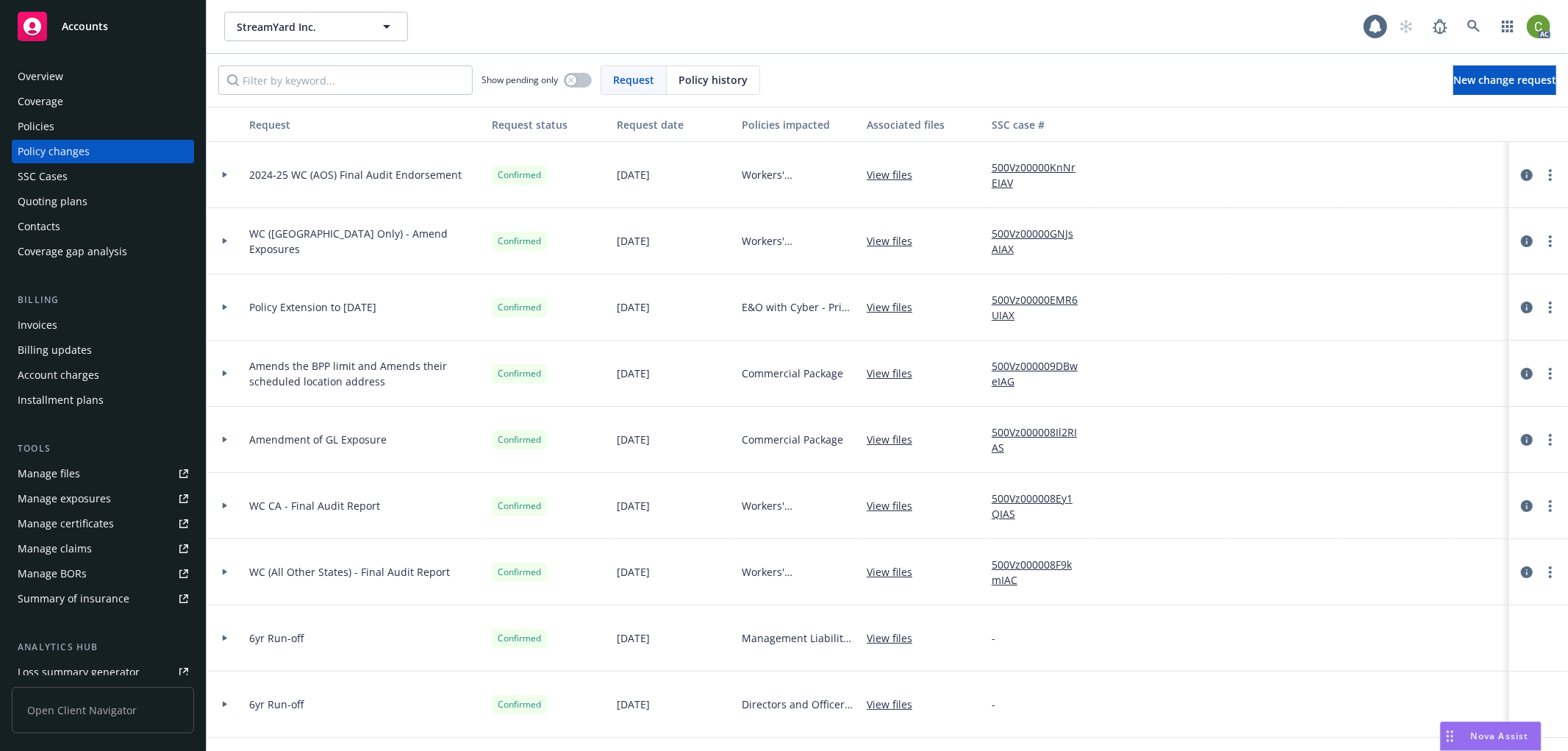
drag, startPoint x: 729, startPoint y: 83, endPoint x: 707, endPoint y: 82, distance: 22.0
click at [729, 82] on span "Policy history" at bounding box center [713, 80] width 69 height 16
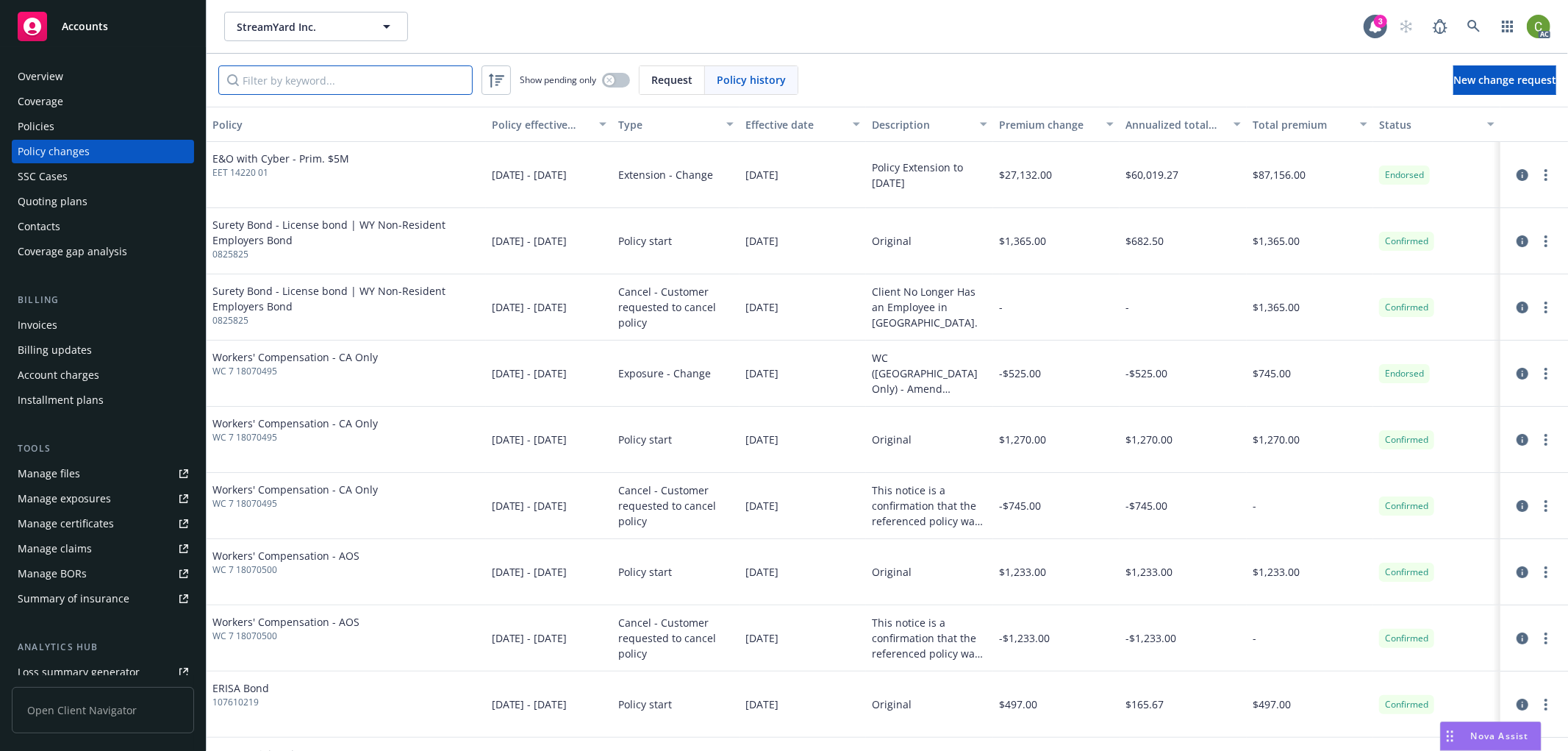
click at [390, 78] on input "Filter by keyword..." at bounding box center [345, 80] width 254 height 30
paste input "WC 7 18070495"
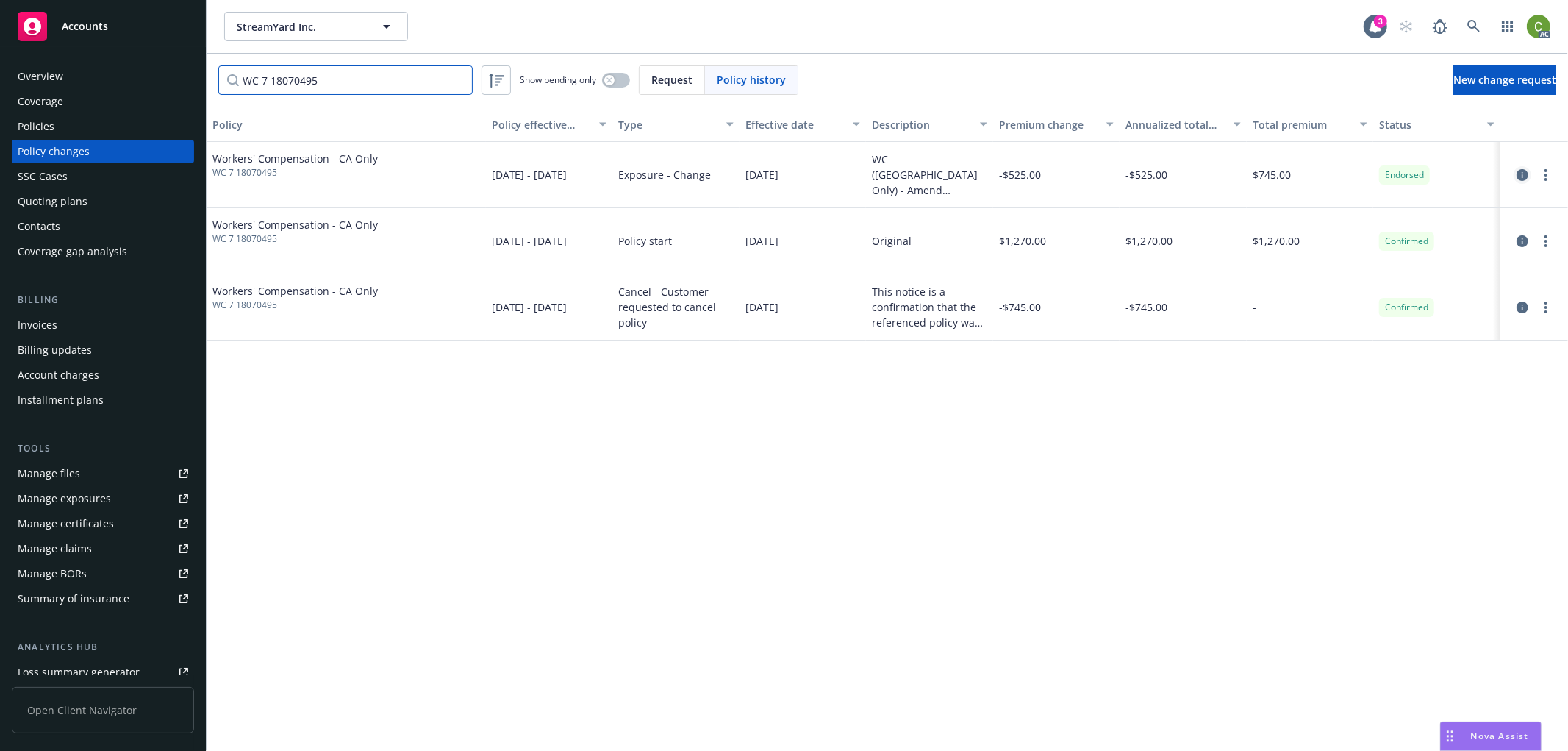
type input "WC 7 18070495"
click at [1522, 173] on icon "circleInformation" at bounding box center [1523, 175] width 12 height 12
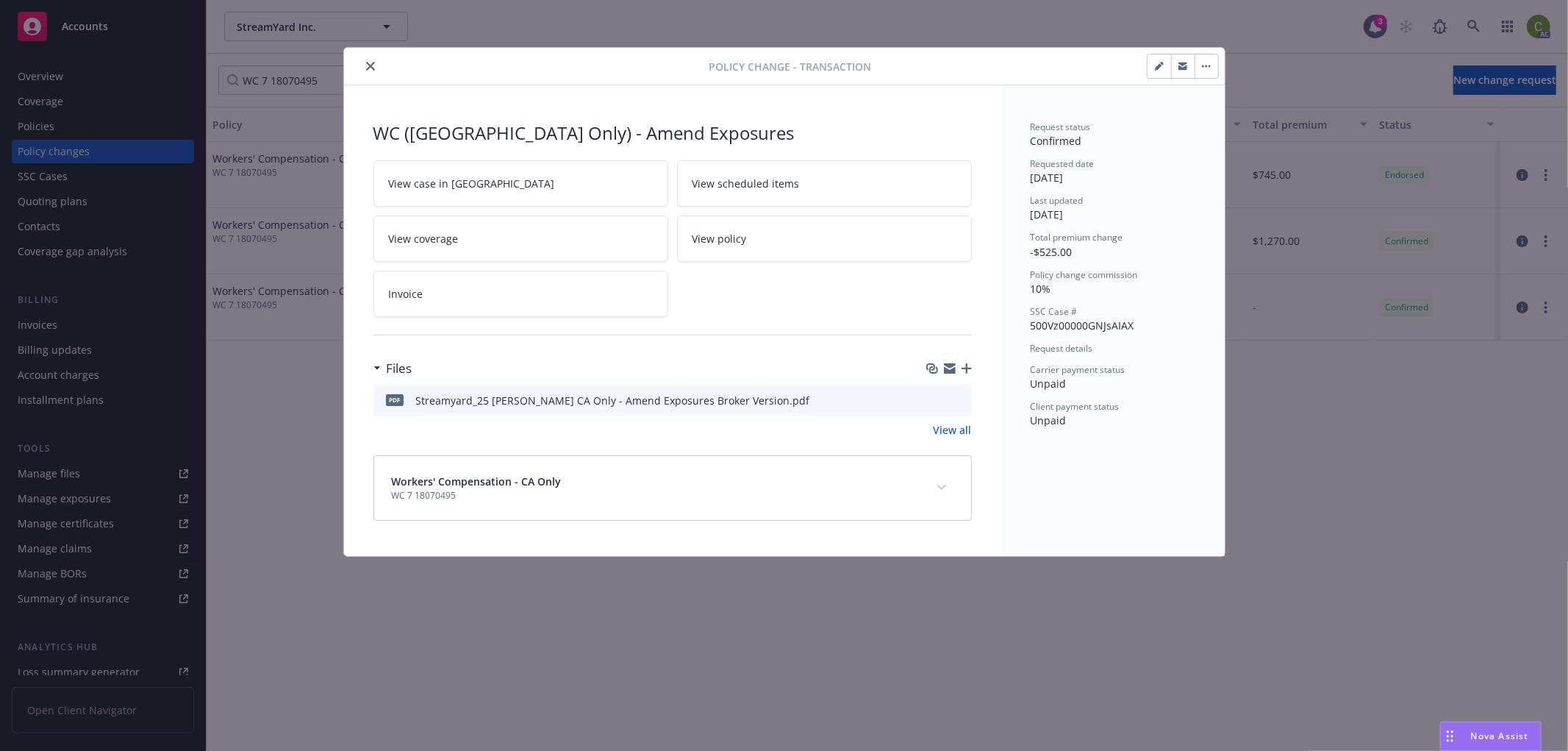
click at [962, 399] on icon "preview file" at bounding box center [957, 399] width 13 height 10
click at [366, 69] on icon "close" at bounding box center [371, 66] width 9 height 9
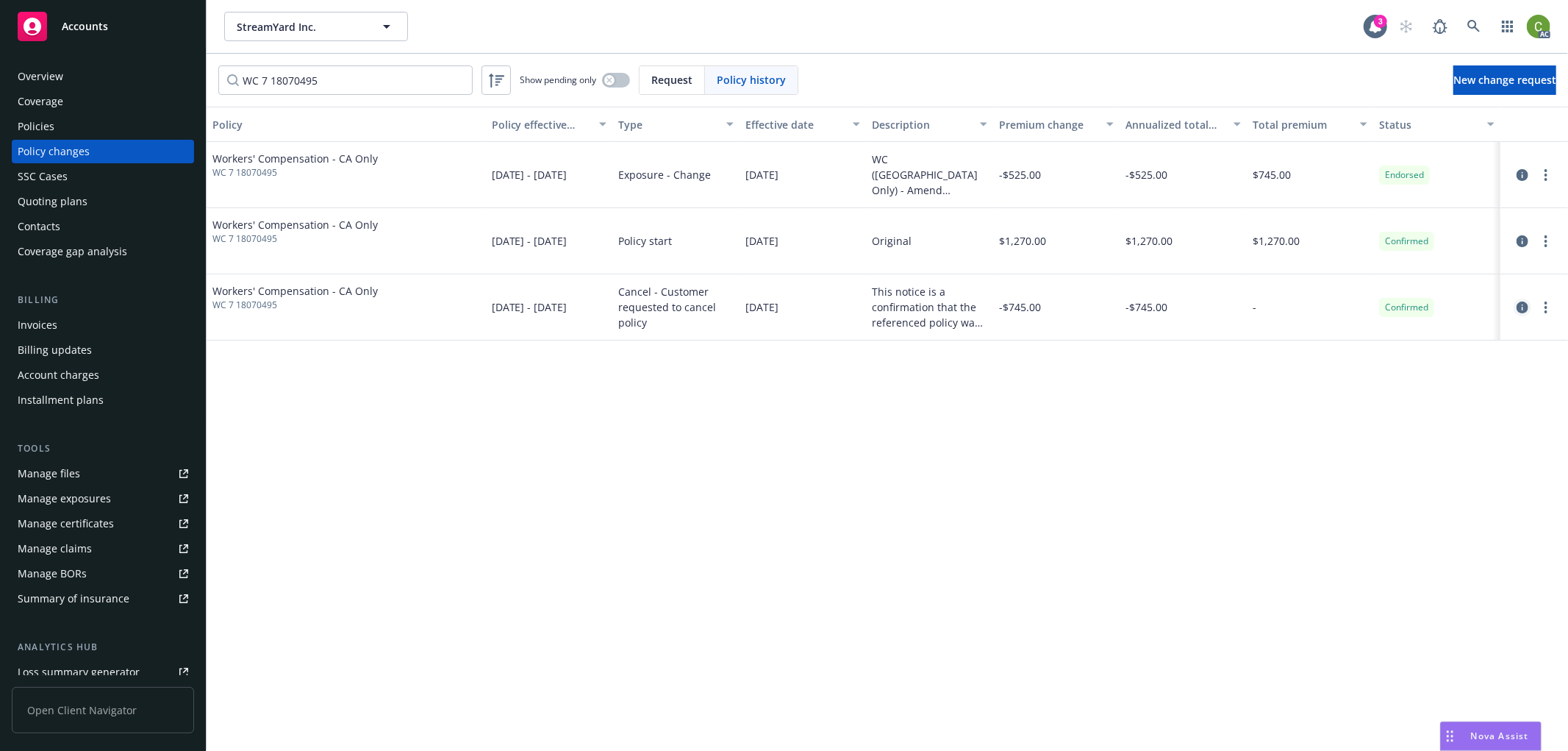
click at [1520, 312] on icon "circleInformation" at bounding box center [1523, 307] width 12 height 12
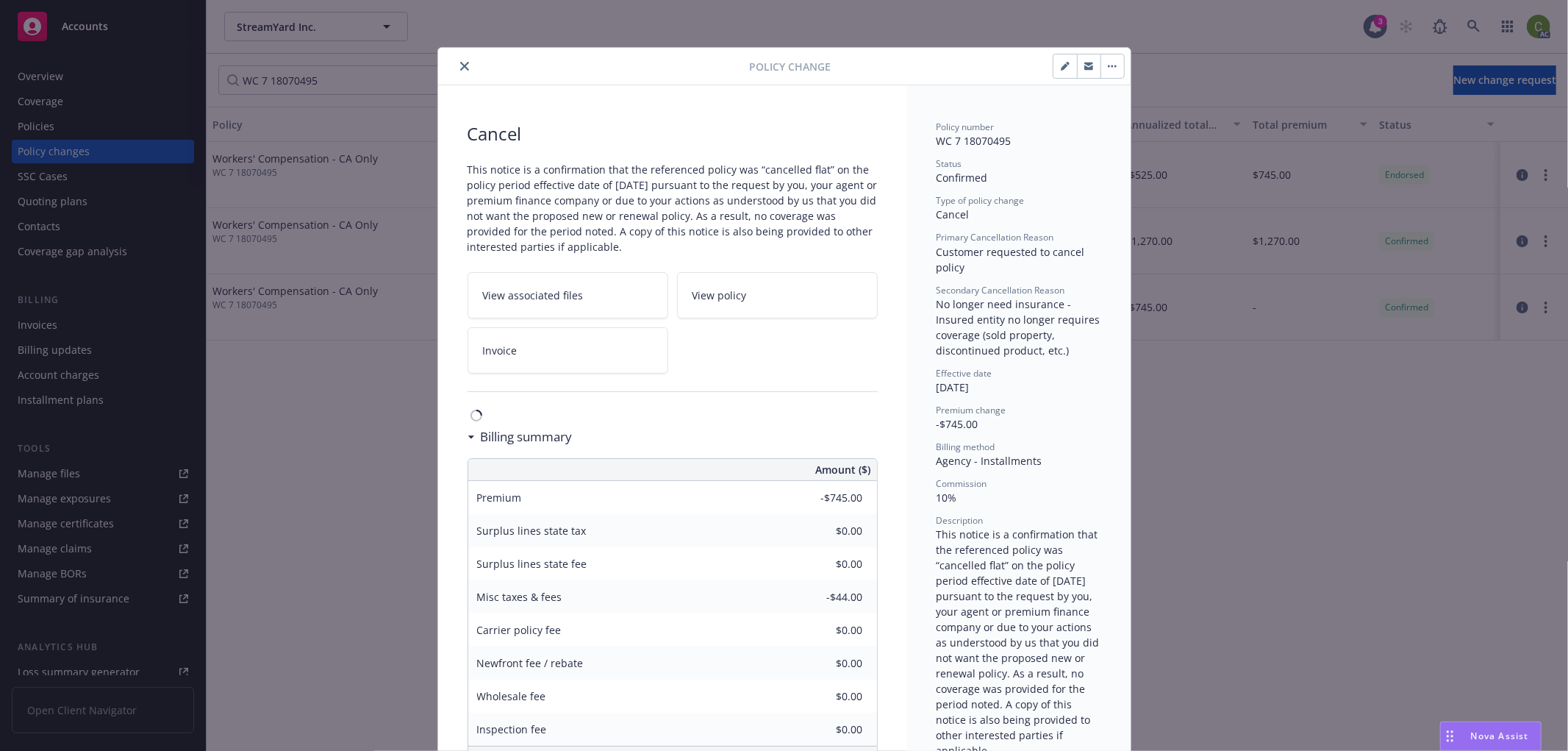
scroll to position [44, 0]
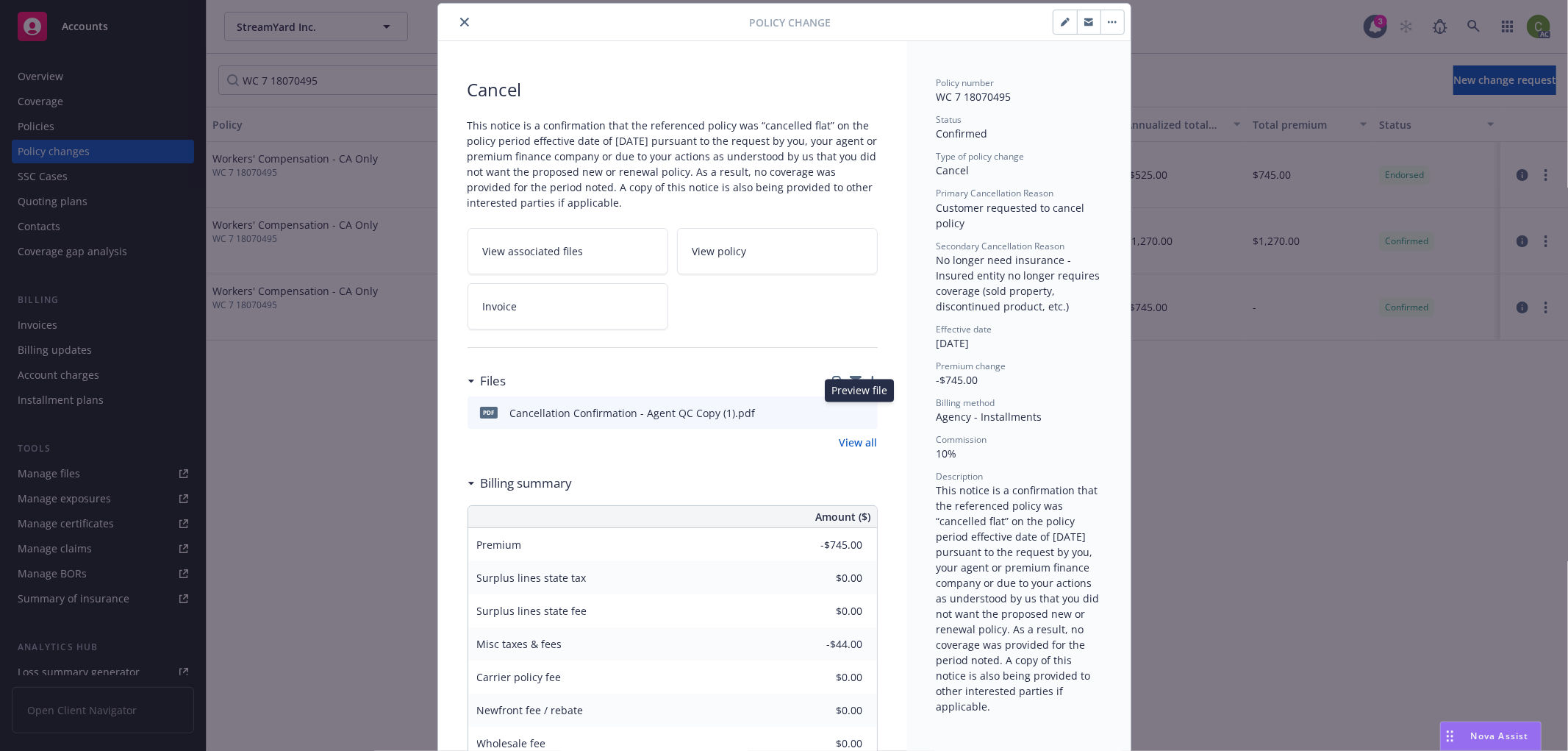
click at [858, 414] on icon "preview file" at bounding box center [863, 412] width 13 height 10
click at [461, 17] on icon "close" at bounding box center [465, 22] width 9 height 9
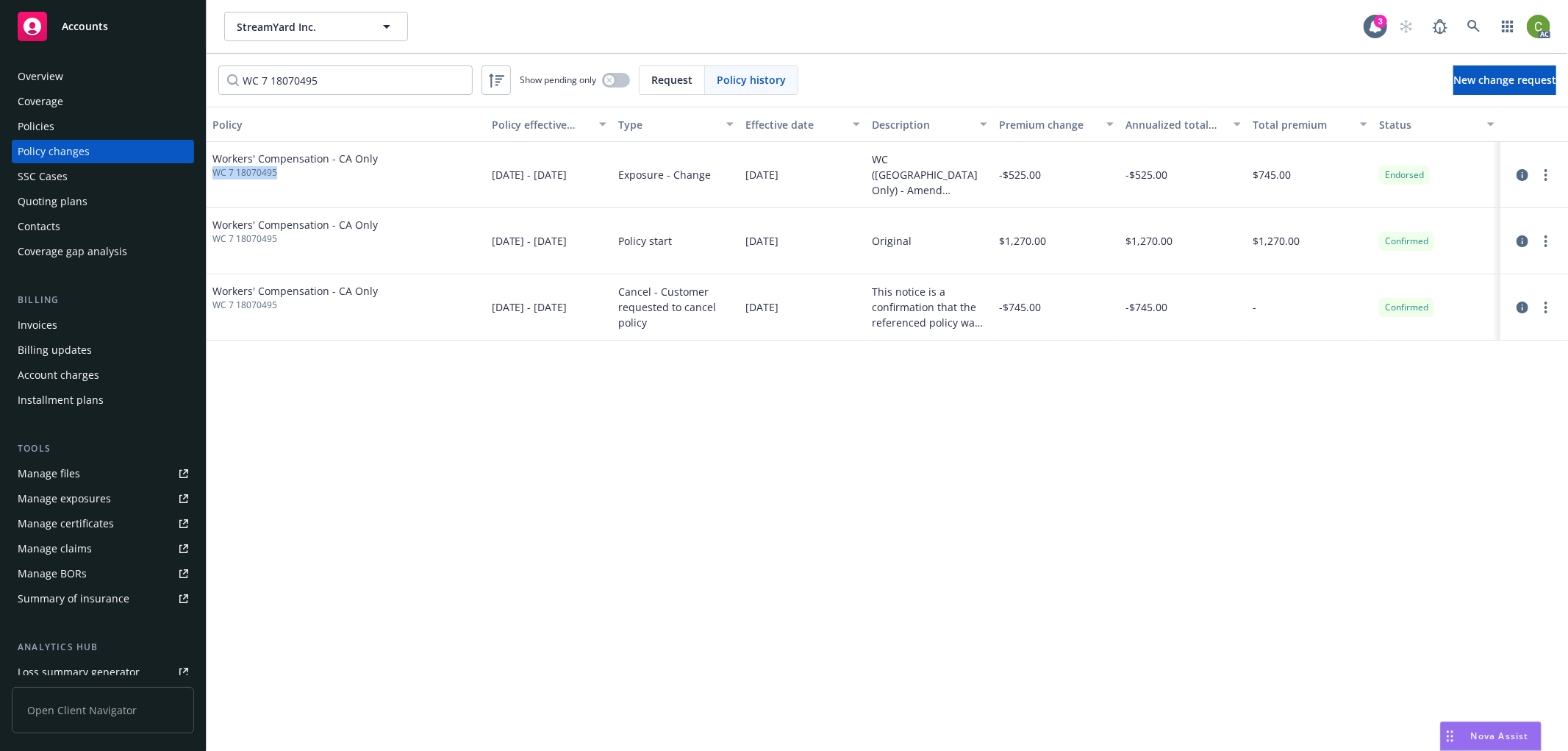
drag, startPoint x: 281, startPoint y: 187, endPoint x: 213, endPoint y: 200, distance: 69.2
click at [213, 200] on div "Workers' Compensation - CA Only WC 7 18070495" at bounding box center [345, 175] width 279 height 66
copy span "WC 7 18070495"
click at [68, 328] on div "Invoices" at bounding box center [103, 325] width 171 height 23
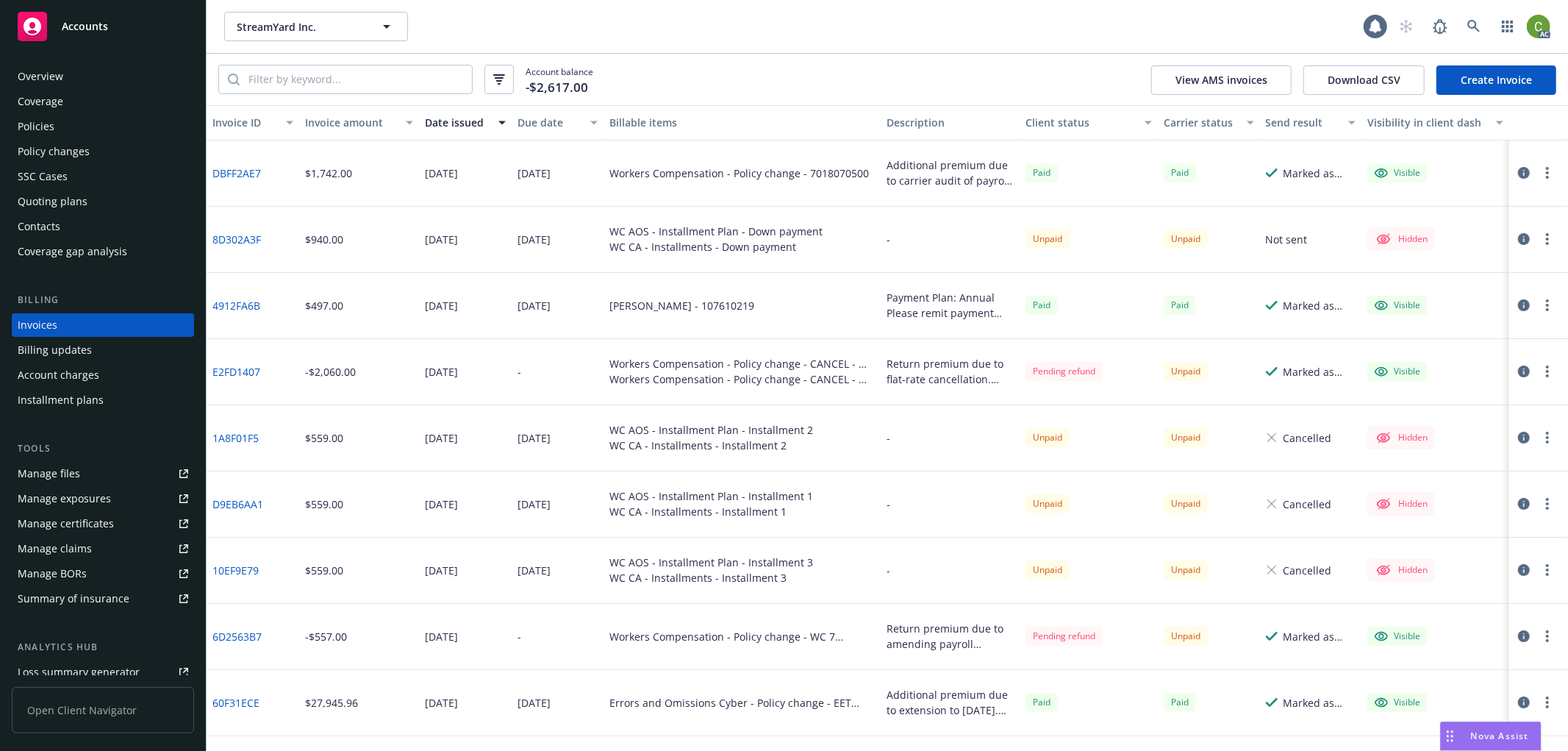
click at [288, 94] on div "Account balance -$2,617.00 View AMS invoices Download CSV Create Invoice" at bounding box center [887, 79] width 1362 height 51
click at [337, 81] on input "search" at bounding box center [355, 79] width 232 height 28
paste input "WC 7 18070495"
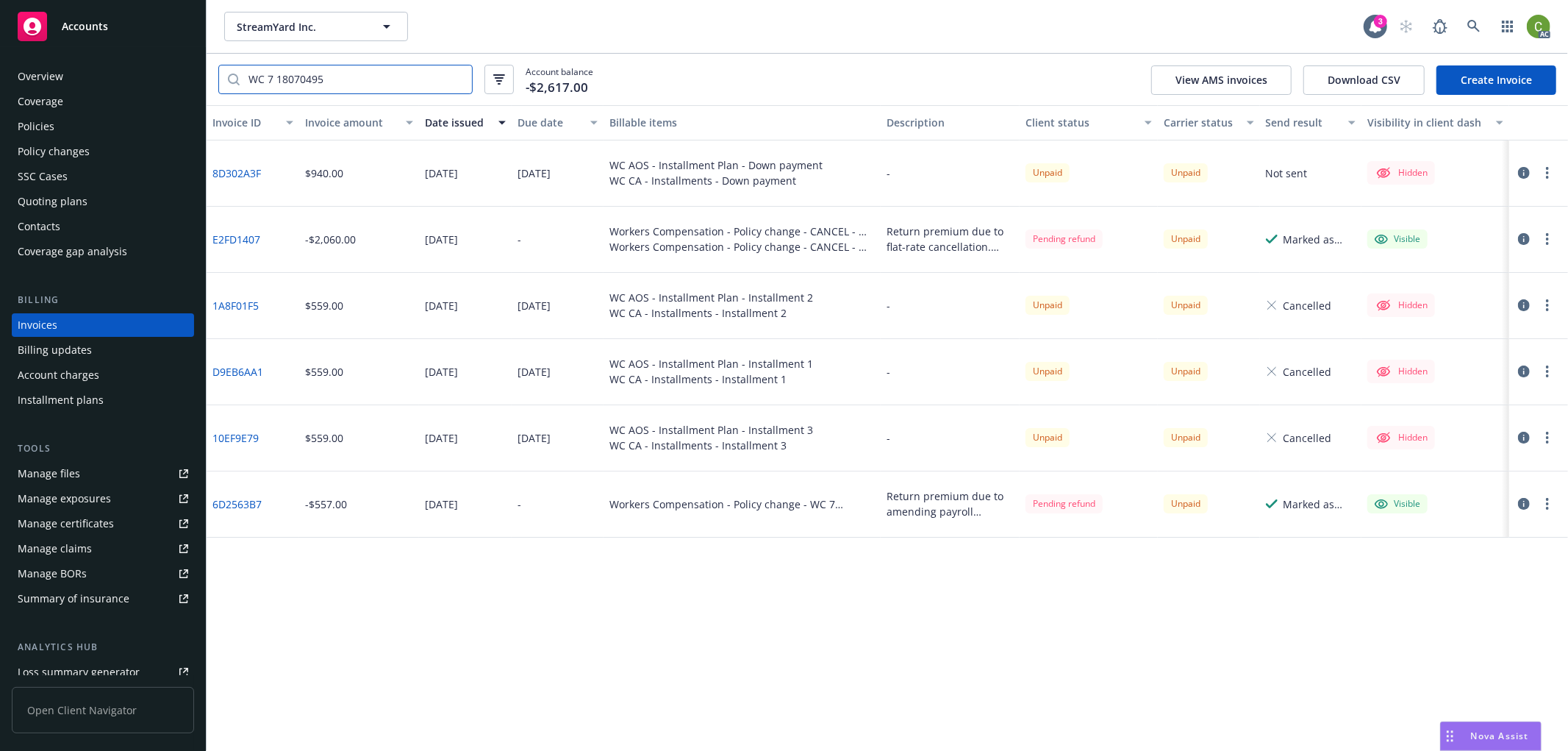
type input "WC 7 18070495"
click at [1522, 173] on icon "button" at bounding box center [1524, 173] width 12 height 12
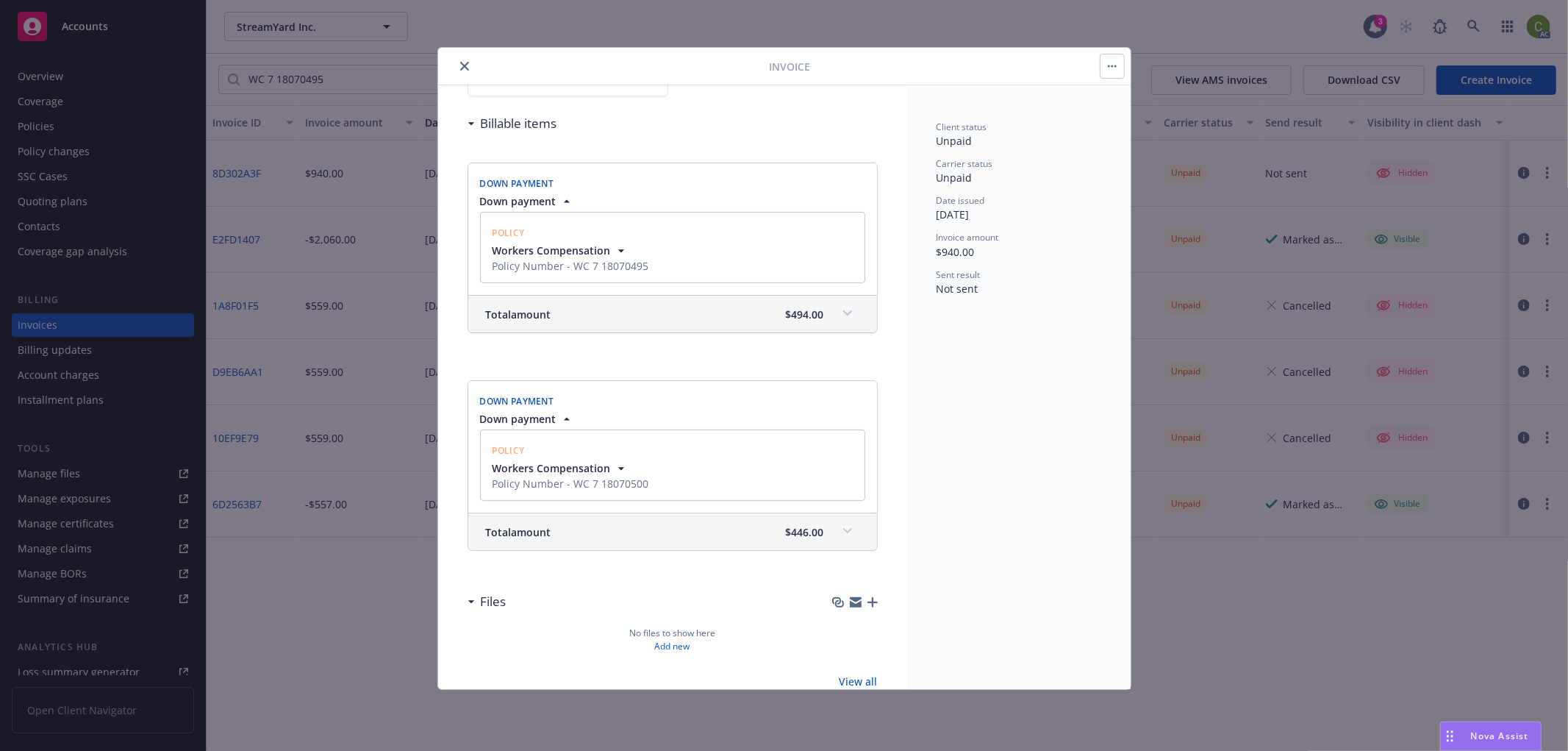
scroll to position [164, 0]
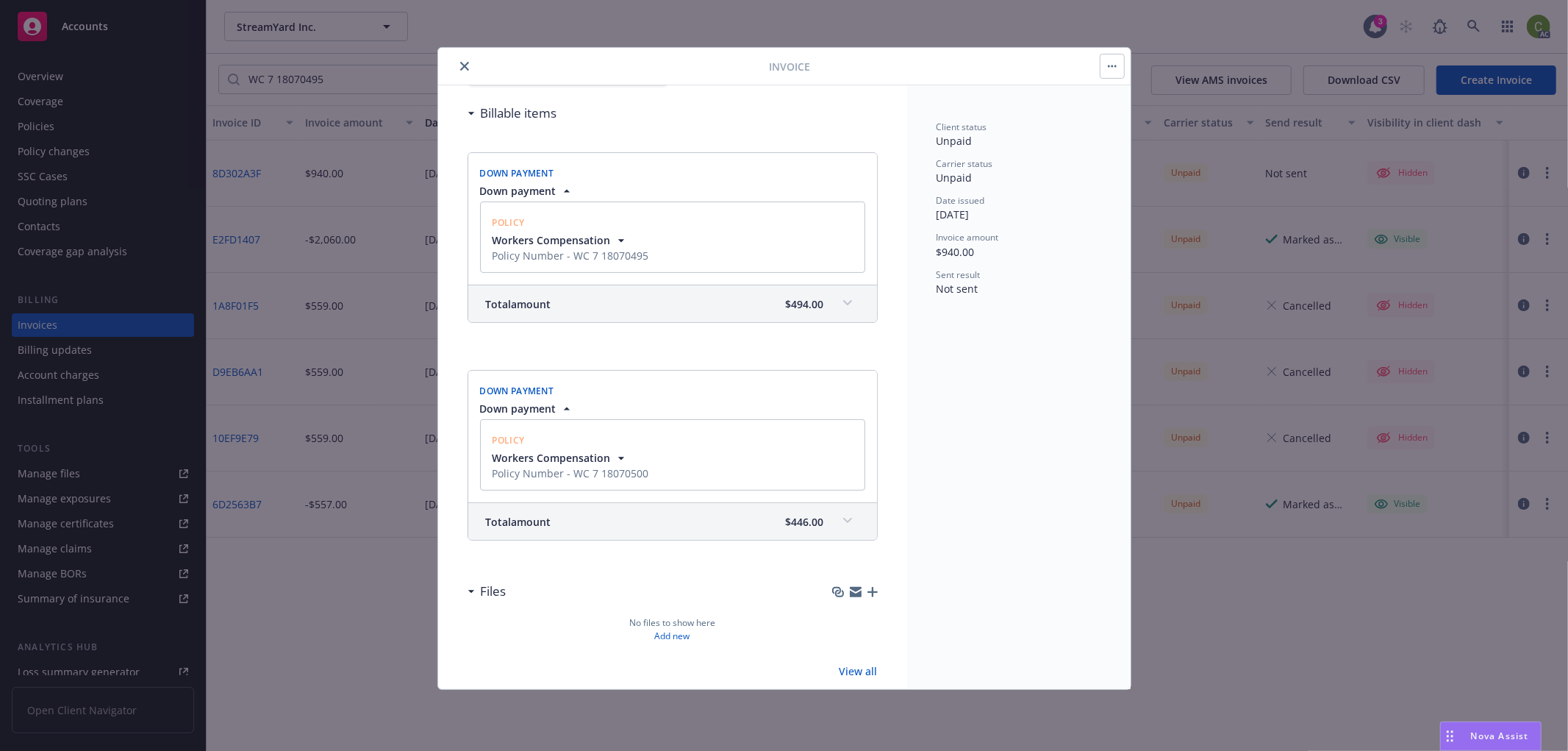
click at [463, 69] on icon "close" at bounding box center [465, 66] width 9 height 9
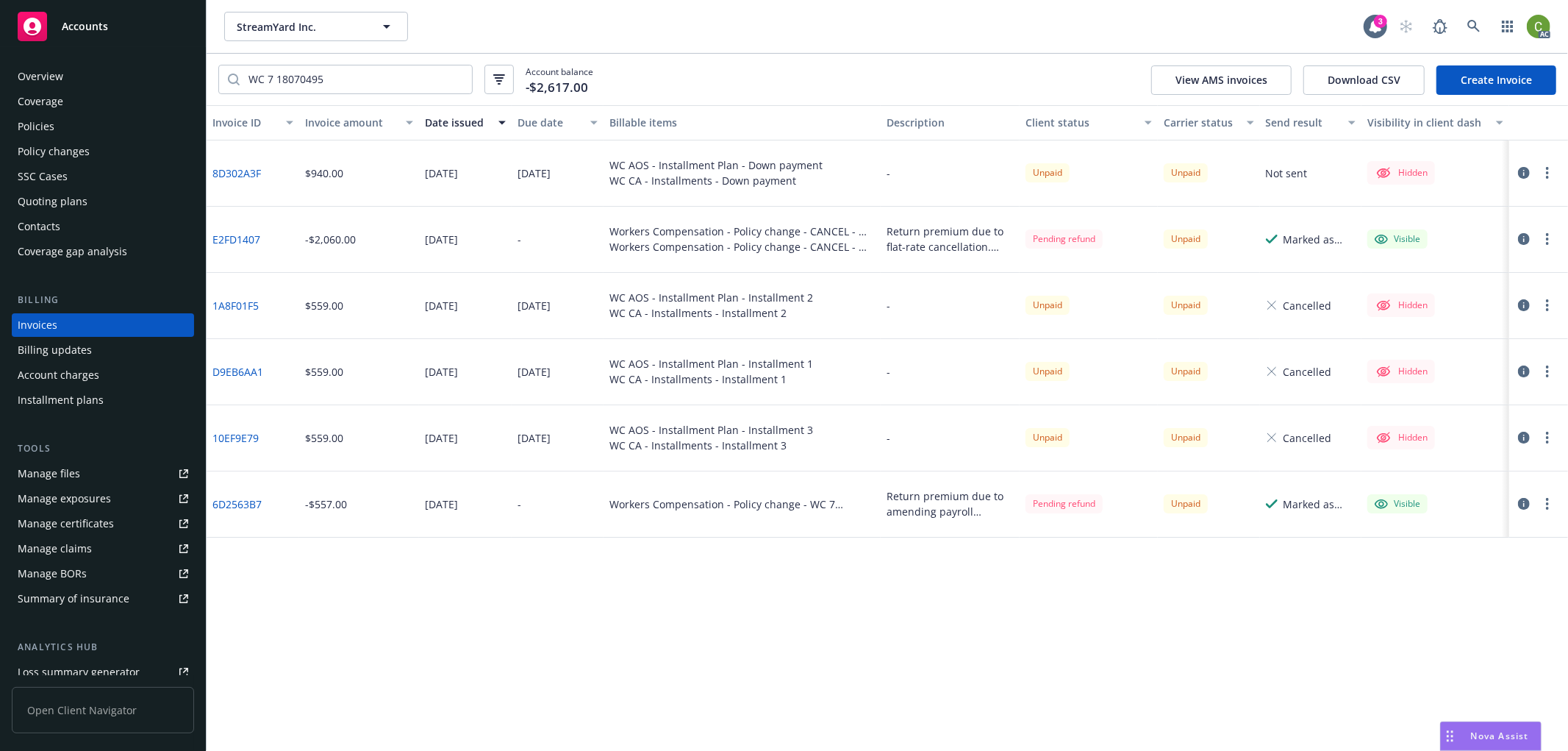
click at [116, 150] on div "Policy changes" at bounding box center [103, 151] width 171 height 23
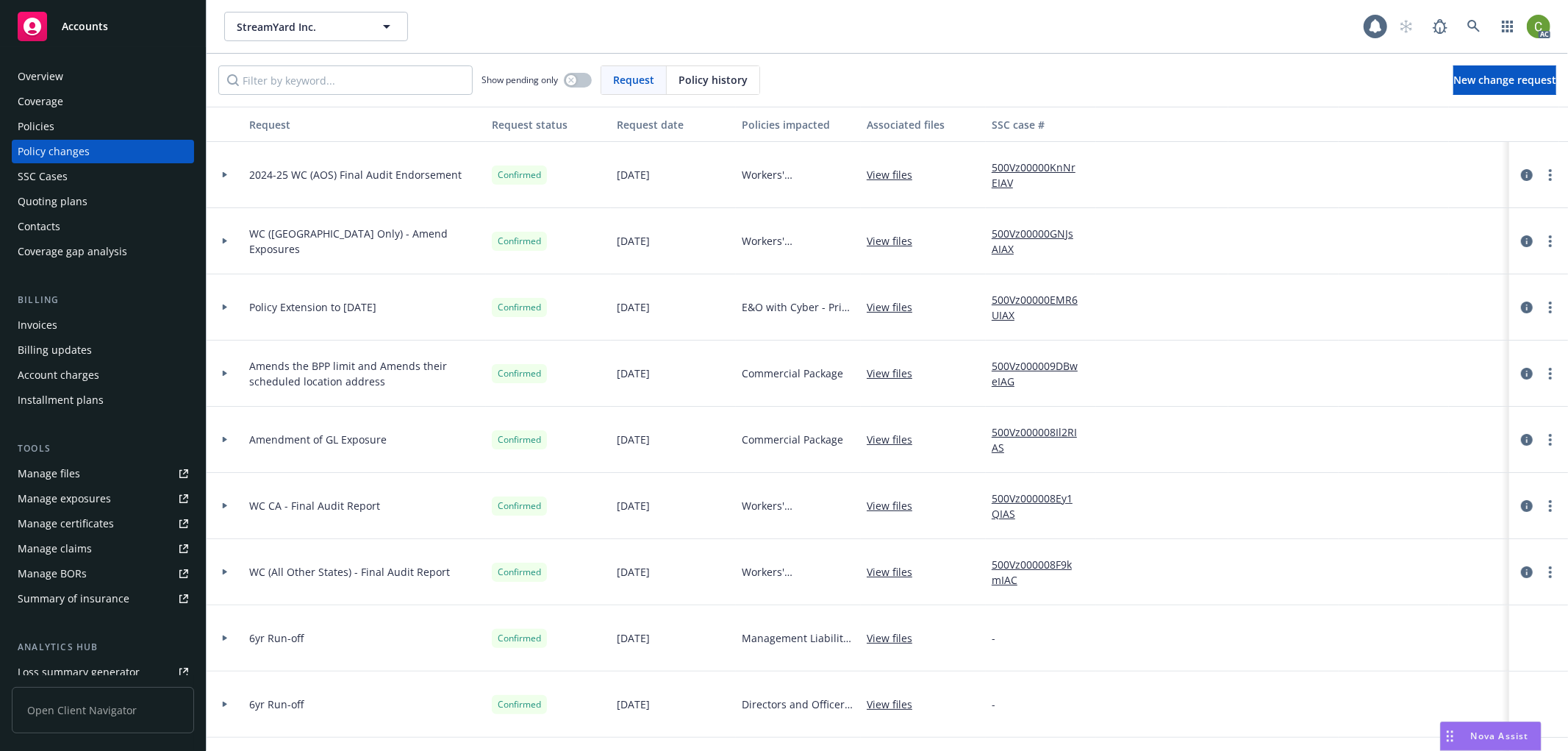
drag, startPoint x: 694, startPoint y: 85, endPoint x: 685, endPoint y: 85, distance: 9.0
click at [685, 85] on span "Policy history" at bounding box center [713, 80] width 69 height 16
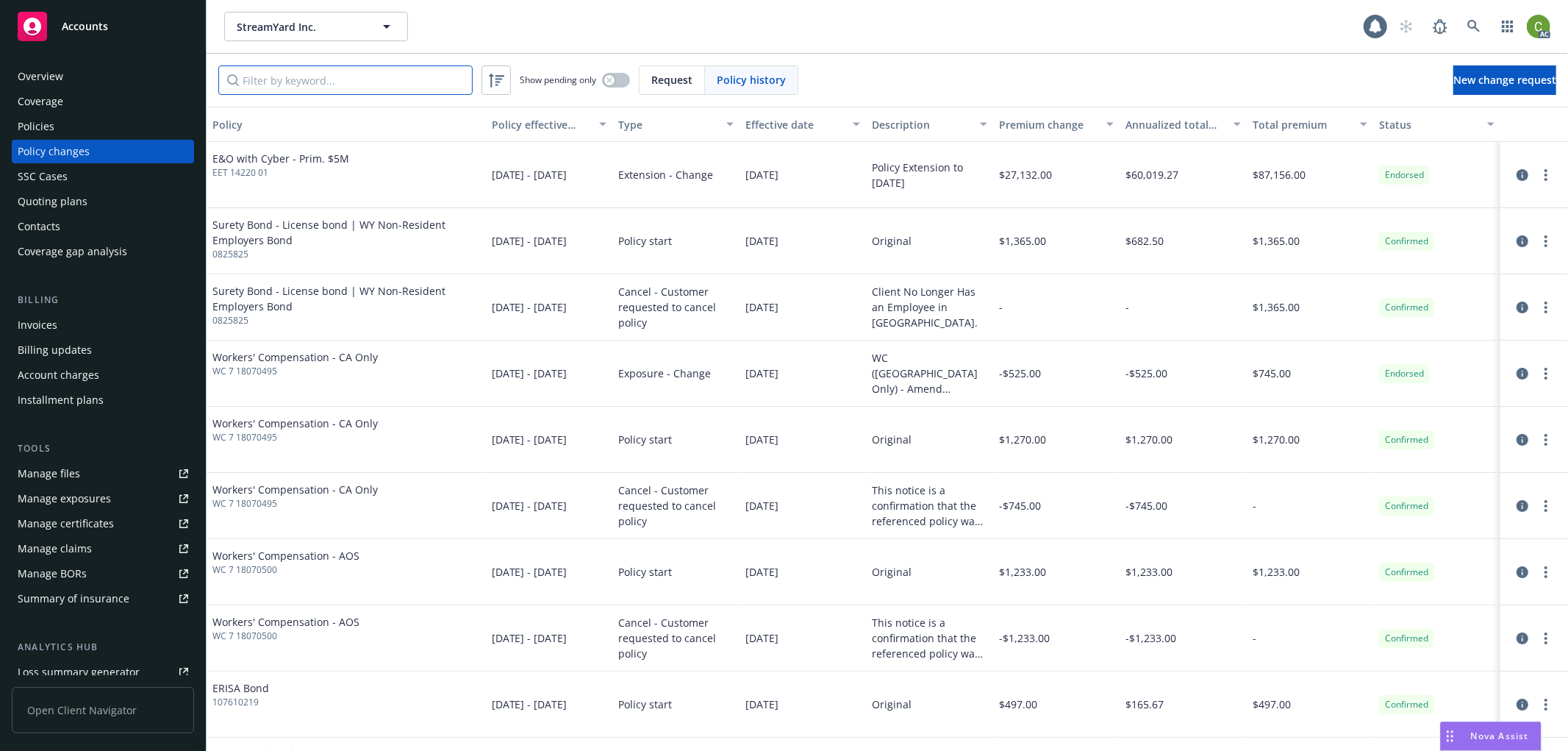
click at [379, 88] on input "Filter by keyword..." at bounding box center [345, 80] width 254 height 30
click at [1517, 377] on icon "circleInformation" at bounding box center [1523, 373] width 12 height 12
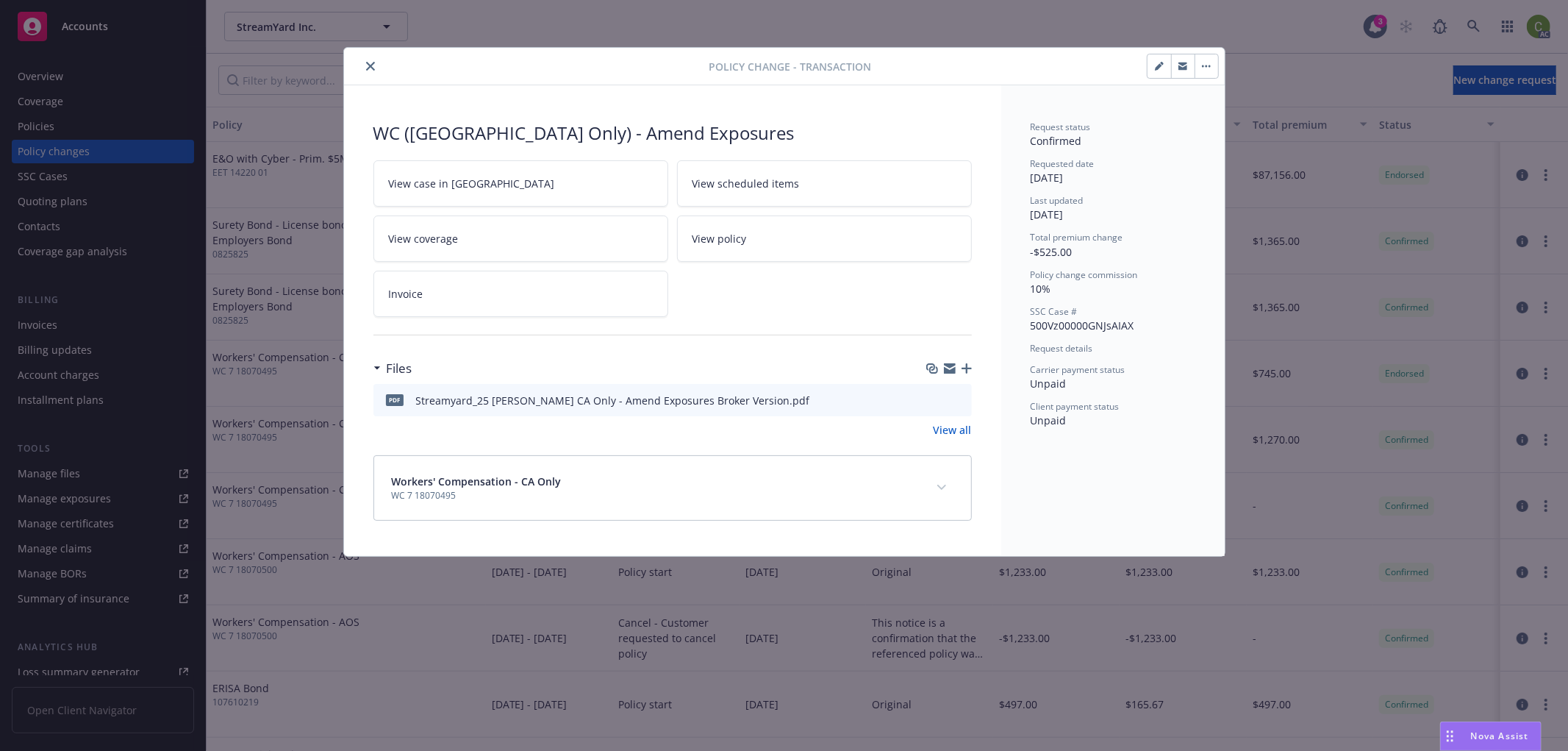
click at [508, 297] on link "Invoice" at bounding box center [520, 293] width 295 height 46
click at [372, 64] on icon "close" at bounding box center [371, 66] width 9 height 9
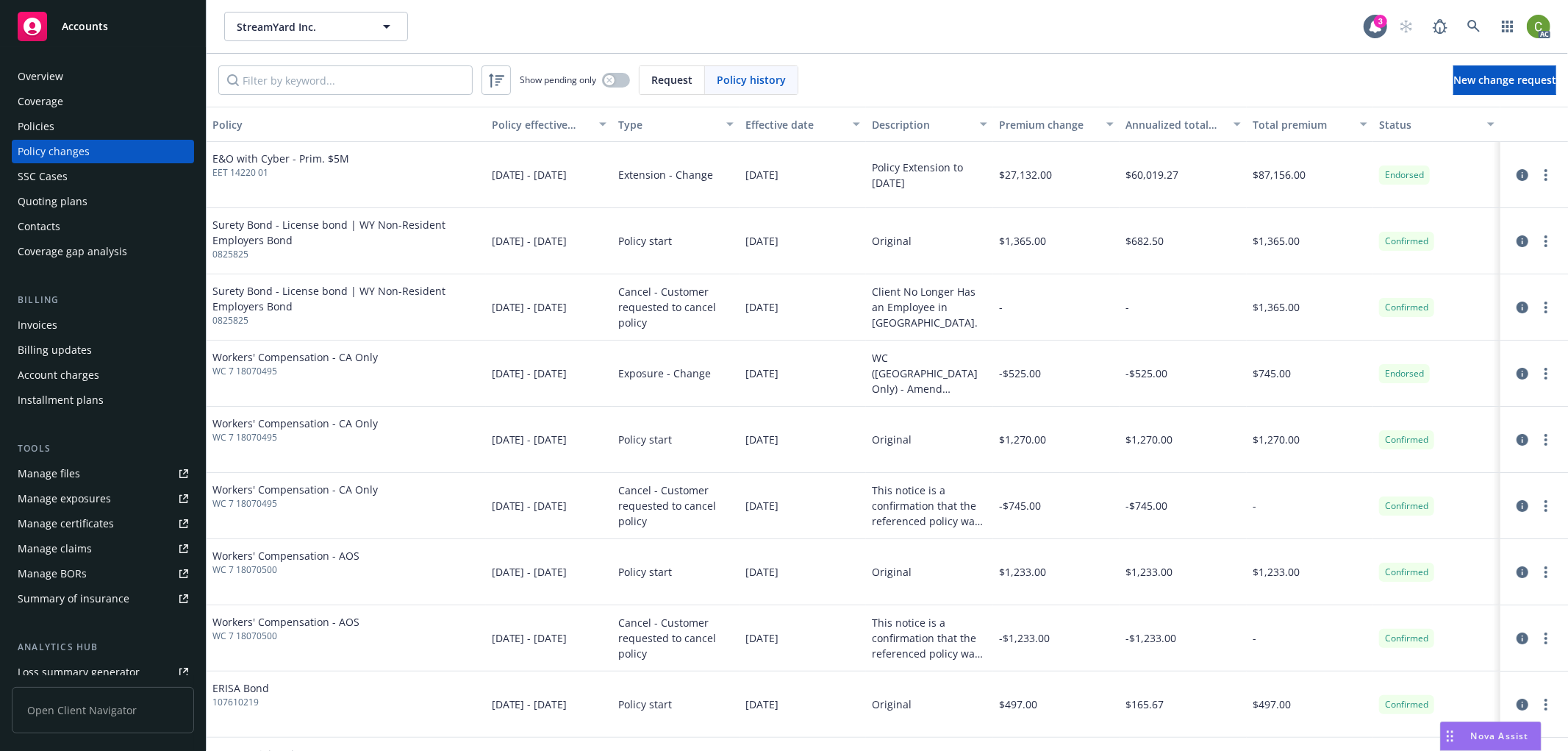
drag, startPoint x: 760, startPoint y: 79, endPoint x: 748, endPoint y: 79, distance: 12.0
click at [748, 79] on span "Policy history" at bounding box center [751, 80] width 69 height 16
click at [371, 89] on input "Filter by keyword..." at bounding box center [345, 80] width 254 height 30
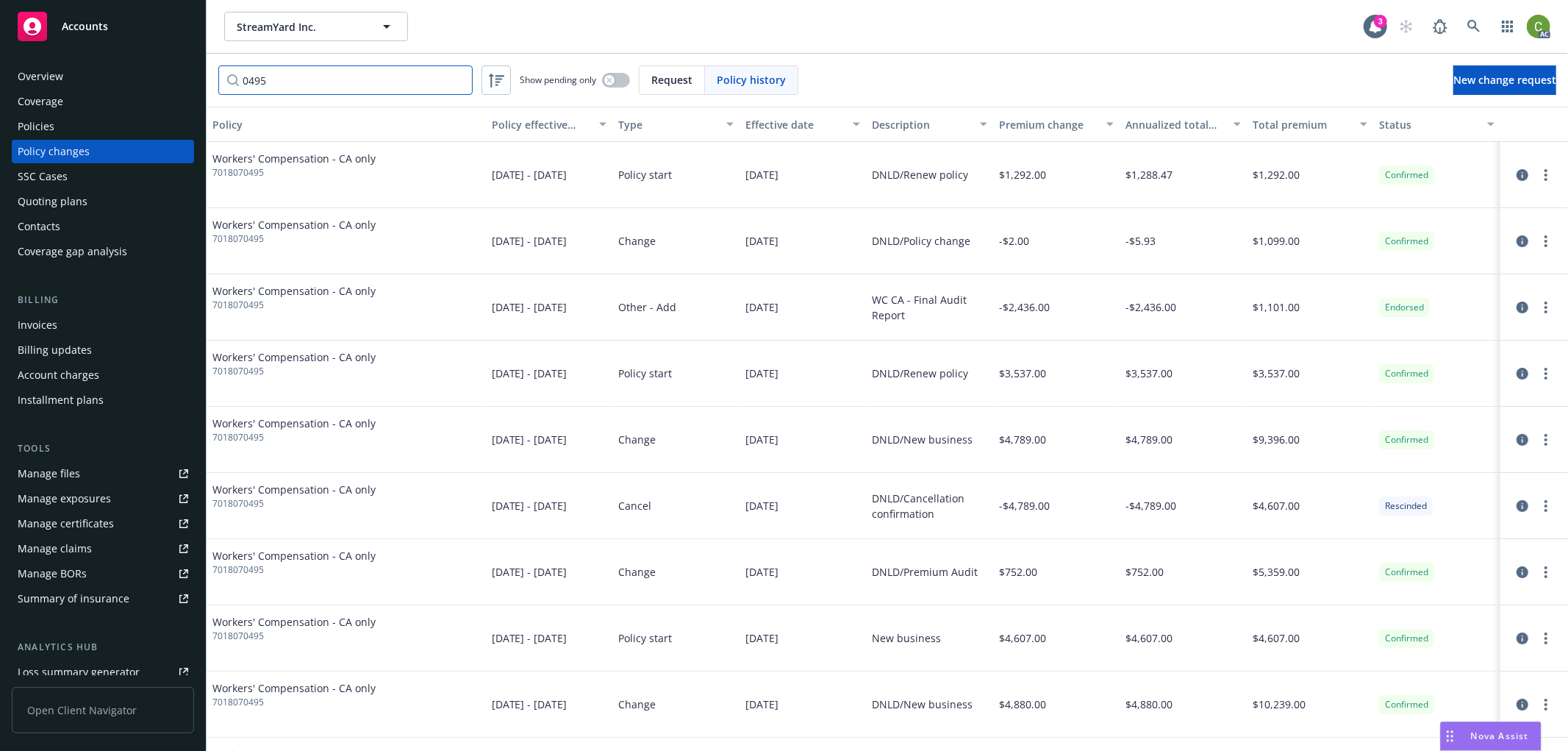
drag, startPoint x: 386, startPoint y: 84, endPoint x: -14, endPoint y: 88, distance: 400.0
click at [0, 88] on html "Accounts Overview Coverage Policies Policy changes SSC Cases Quoting plans Cont…" at bounding box center [784, 375] width 1568 height 751
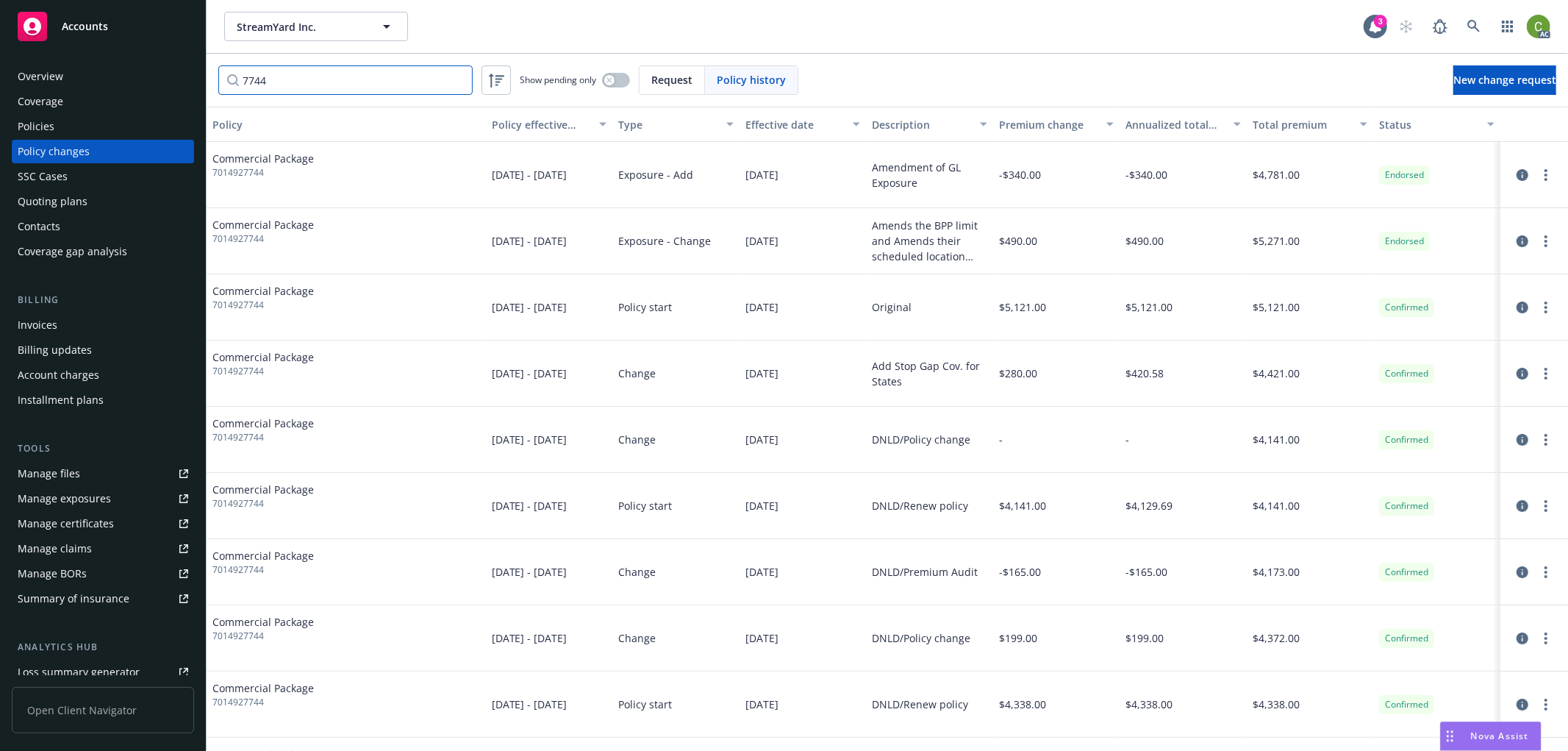
type input "7744"
click at [73, 126] on div "Policies" at bounding box center [103, 126] width 171 height 23
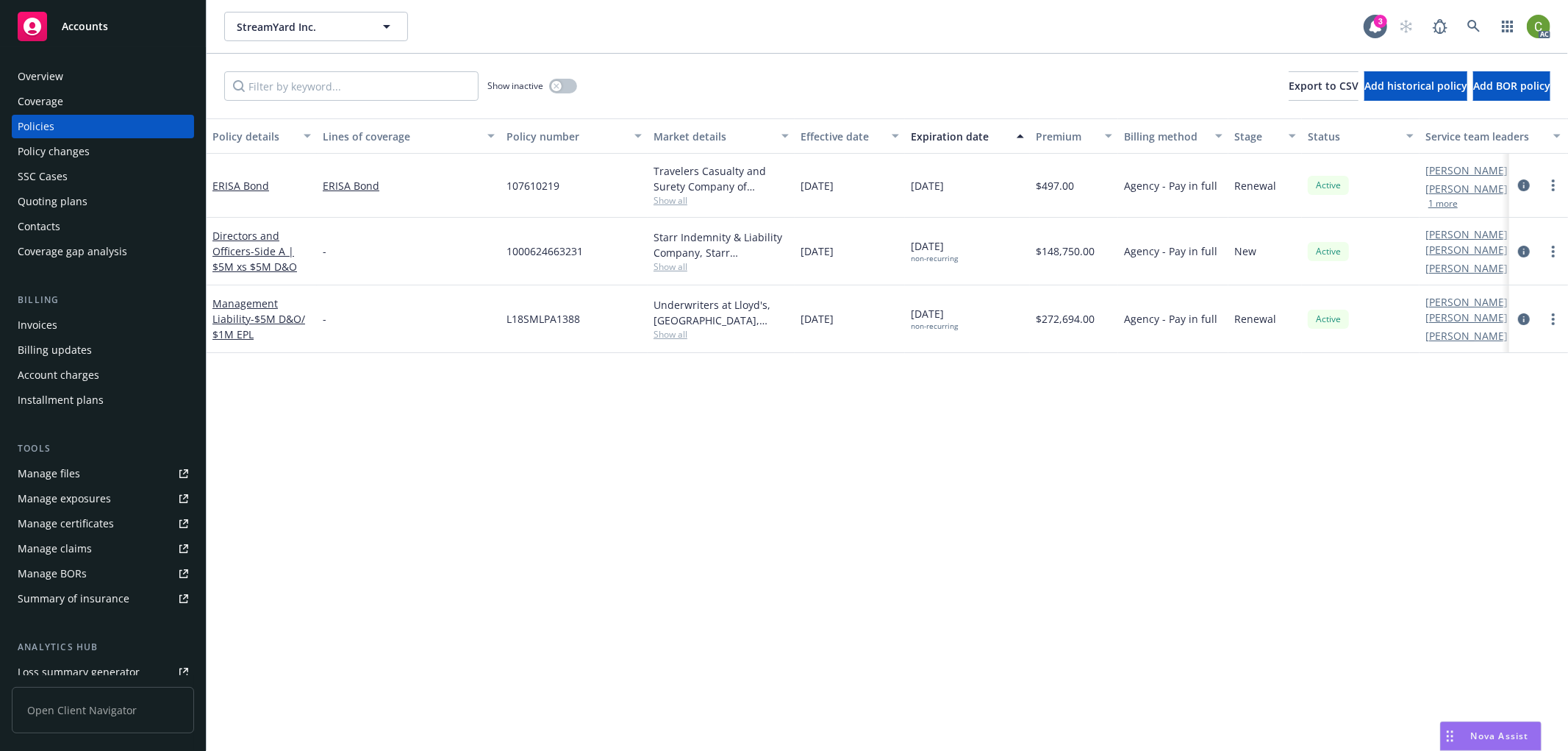
click at [97, 152] on div "Policy changes" at bounding box center [103, 151] width 171 height 23
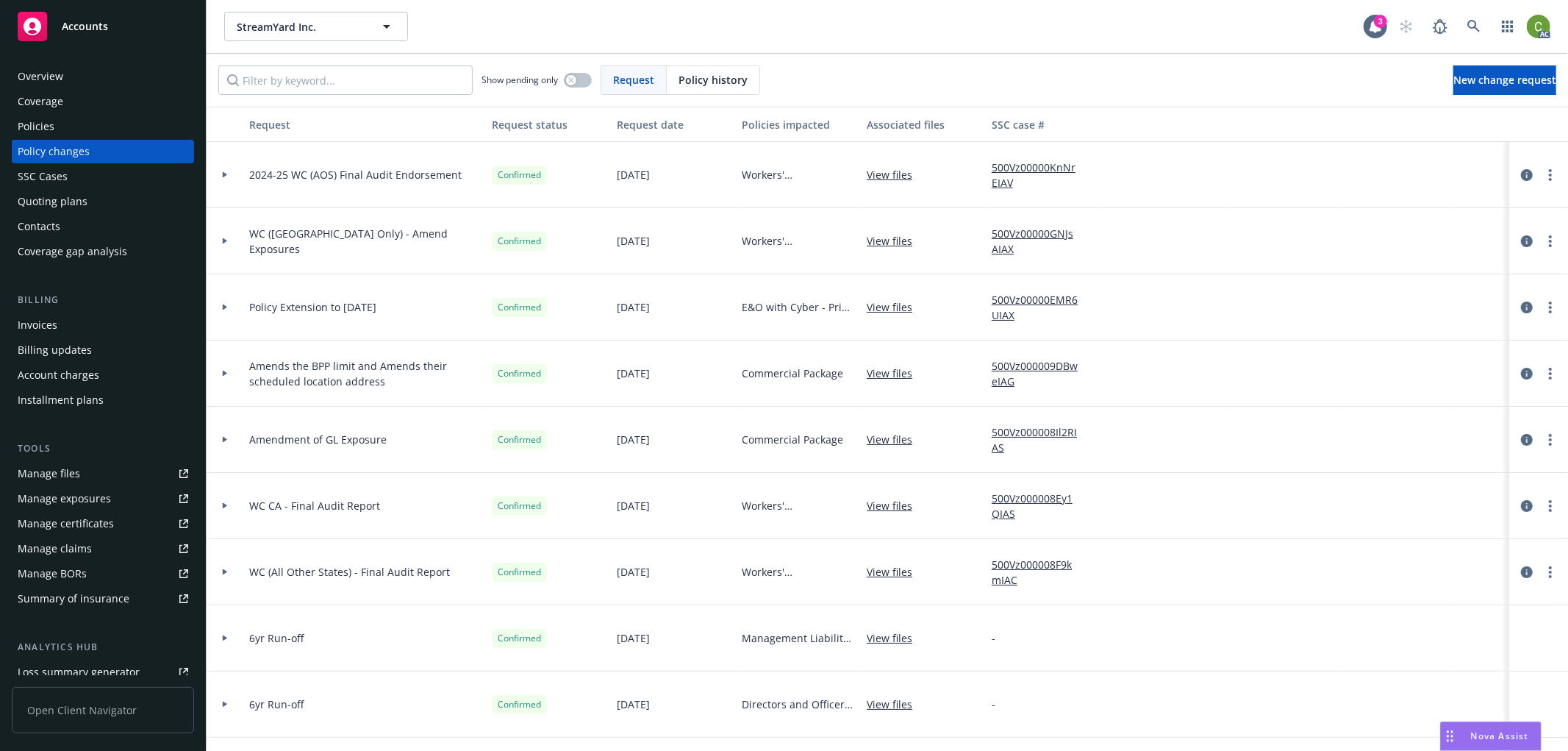
drag, startPoint x: 682, startPoint y: 79, endPoint x: 613, endPoint y: 79, distance: 69.0
click at [672, 79] on div "Policy history" at bounding box center [713, 80] width 92 height 28
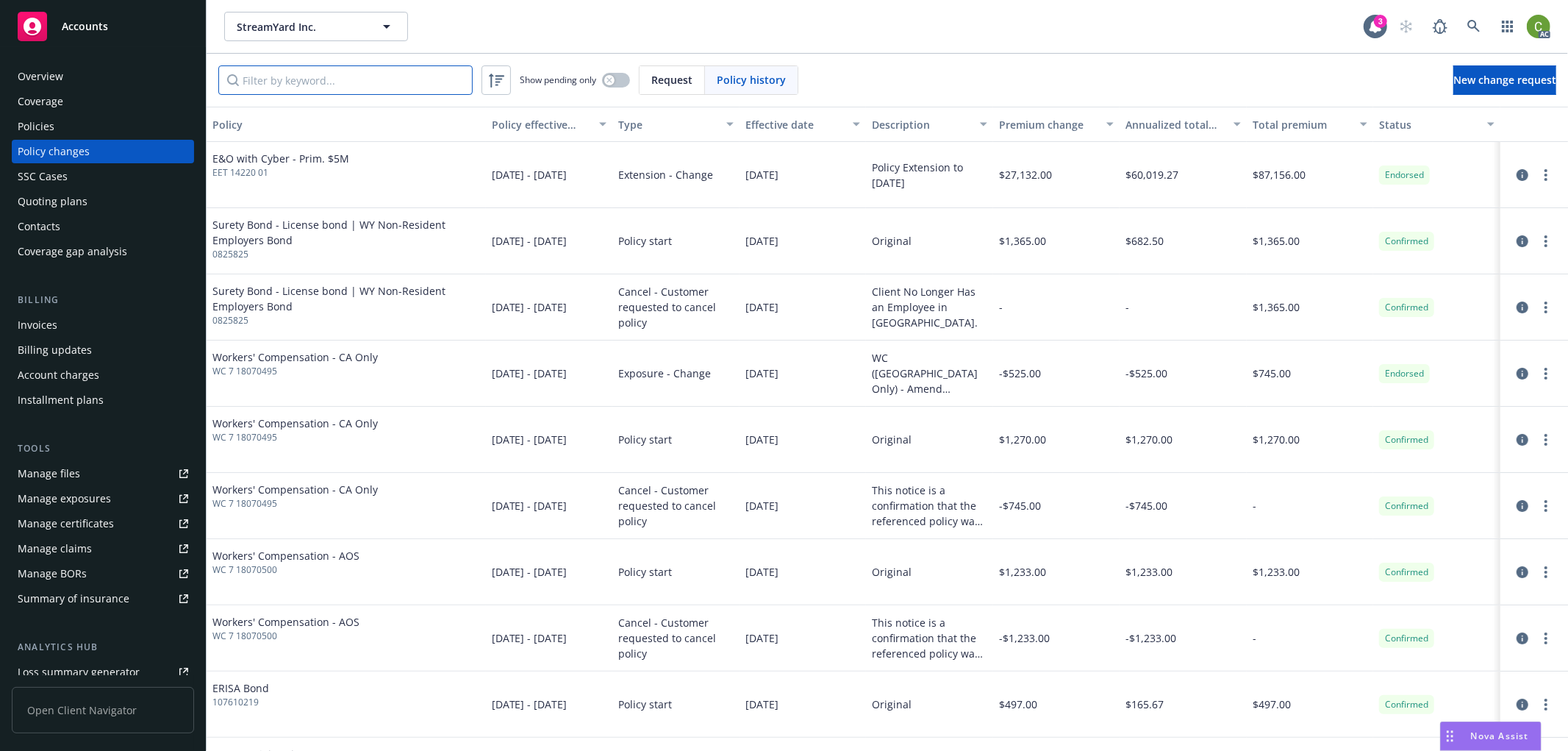
click at [418, 71] on input "Filter by keyword..." at bounding box center [345, 80] width 254 height 30
click at [417, 71] on input "Filter by keyword..." at bounding box center [345, 80] width 254 height 30
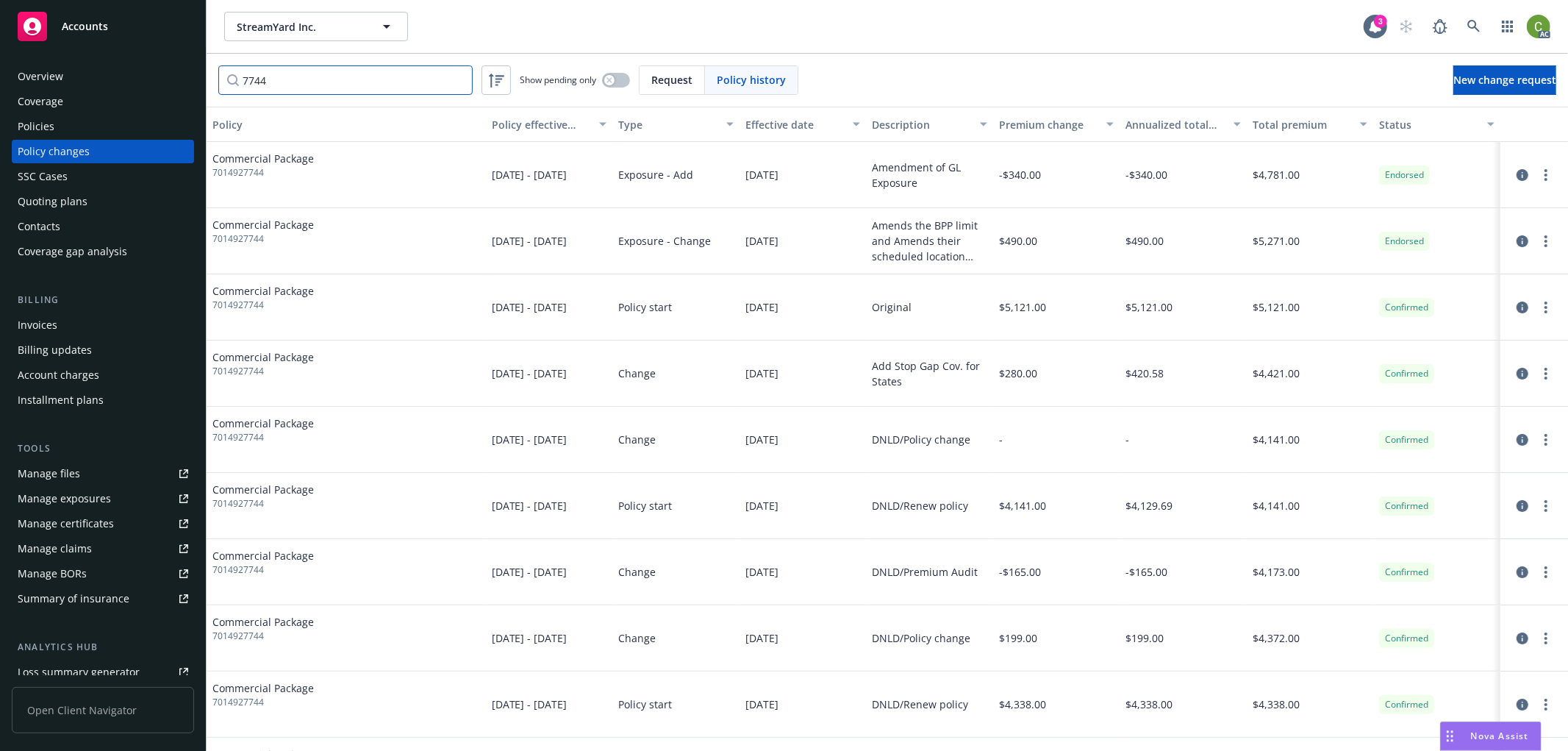
type input "7744"
click at [1467, 30] on icon at bounding box center [1473, 26] width 13 height 13
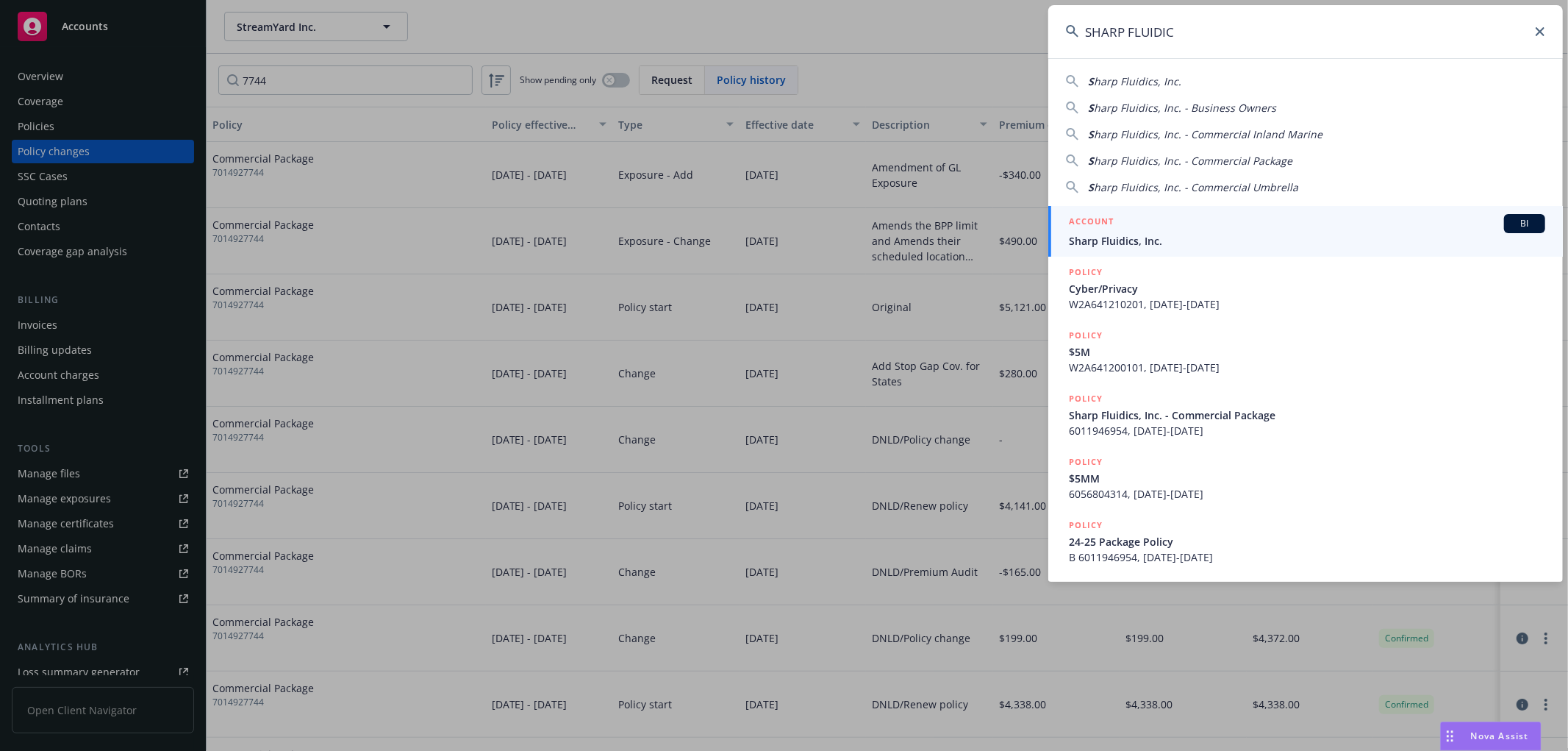
type input "SHARP FLUIDIC"
click at [1102, 238] on span "Sharp Fluidics, Inc." at bounding box center [1306, 241] width 476 height 16
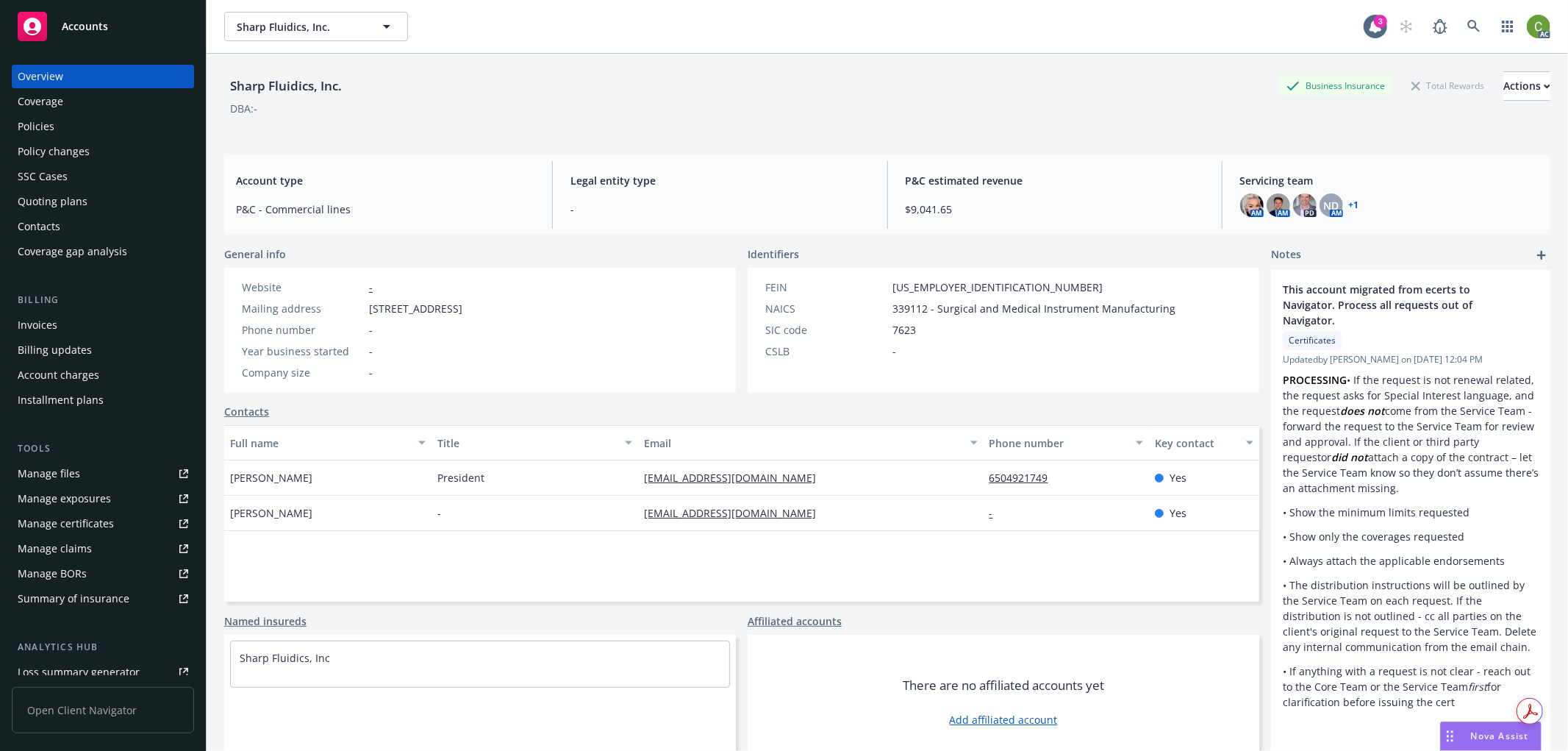
click at [70, 159] on div "Policy changes" at bounding box center [53, 151] width 72 height 23
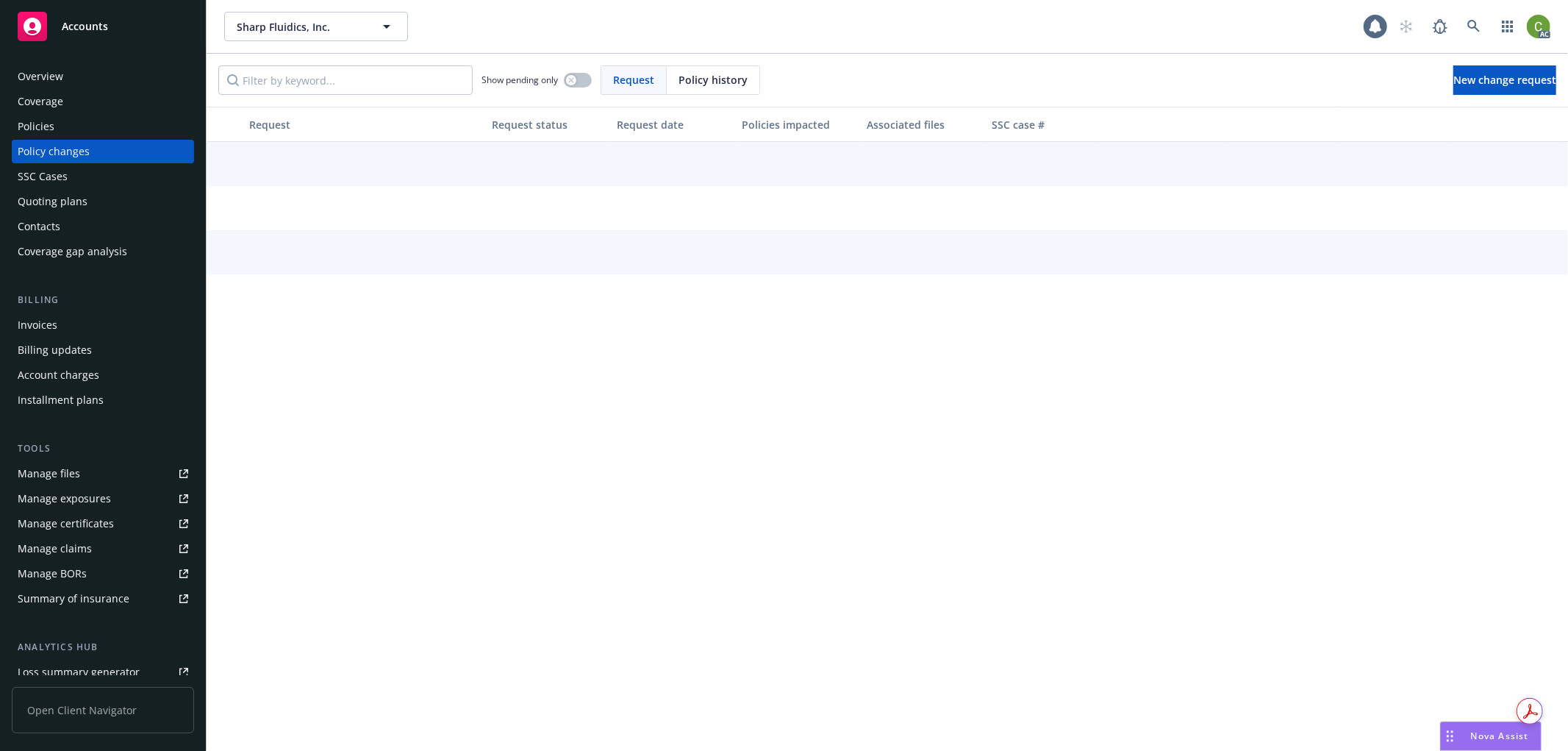
click at [692, 79] on span "Policy history" at bounding box center [713, 80] width 69 height 16
click at [400, 84] on input "Filter by keyword..." at bounding box center [345, 80] width 254 height 30
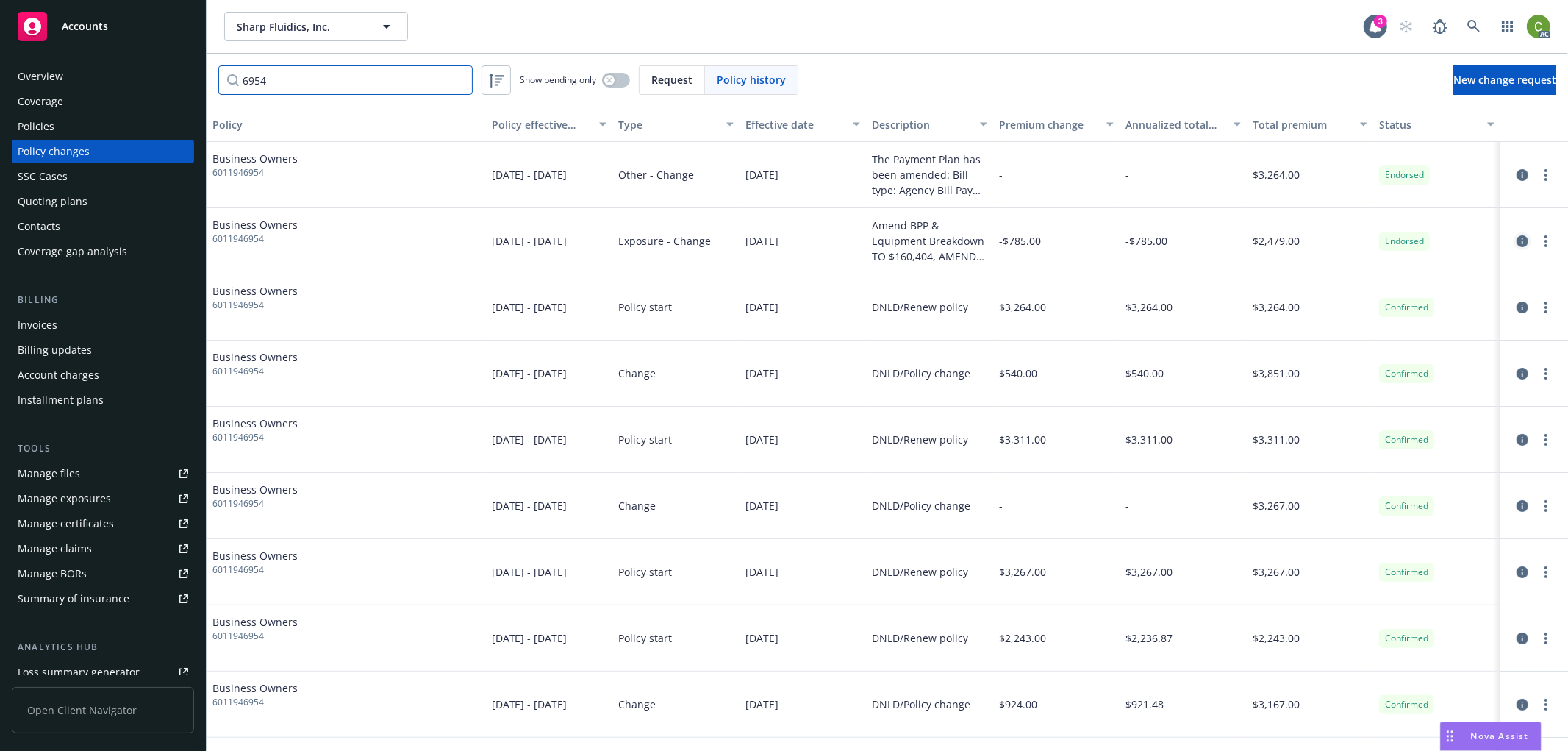
type input "6954"
click at [1517, 241] on icon "circleInformation" at bounding box center [1523, 241] width 12 height 12
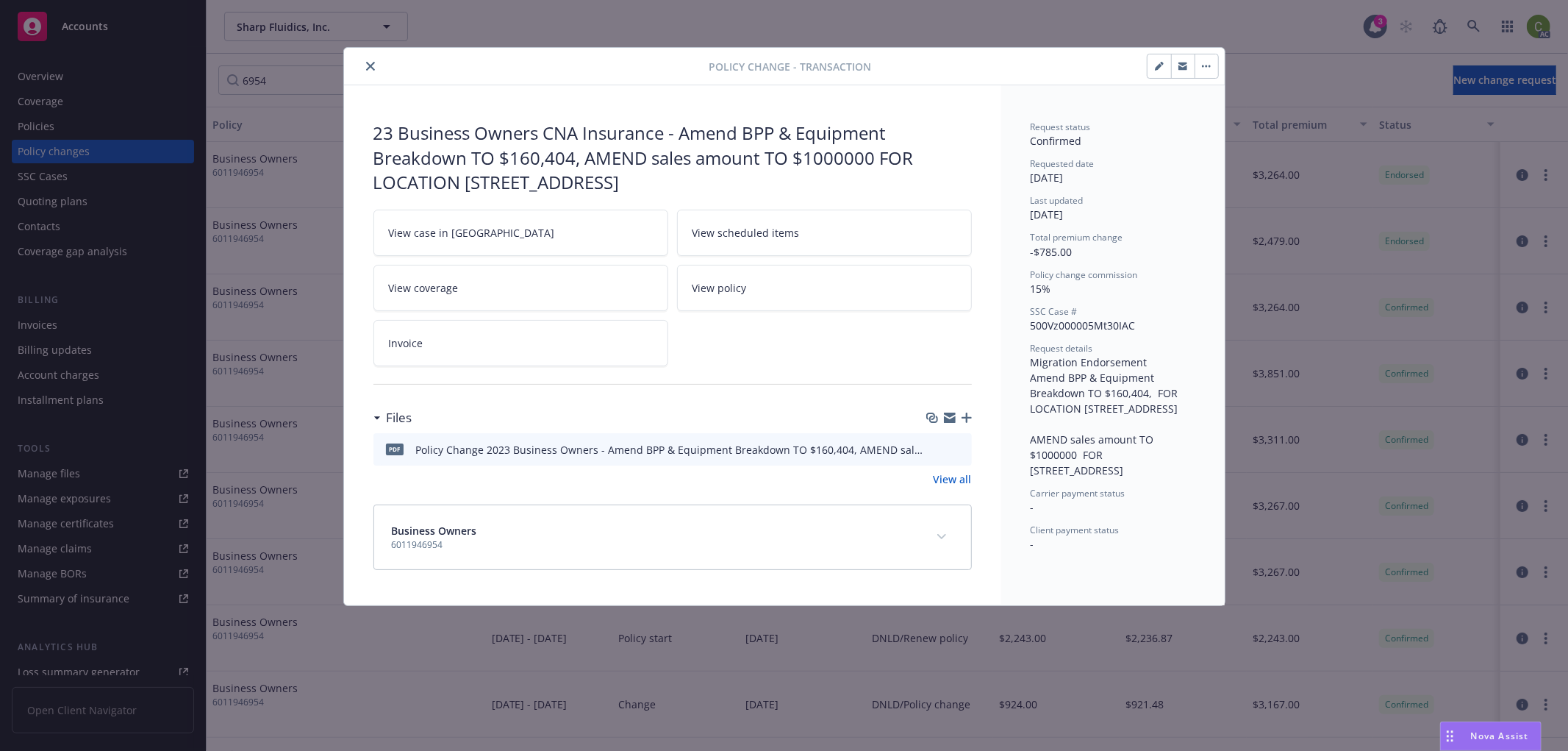
click at [946, 537] on button "expand content" at bounding box center [941, 536] width 23 height 23
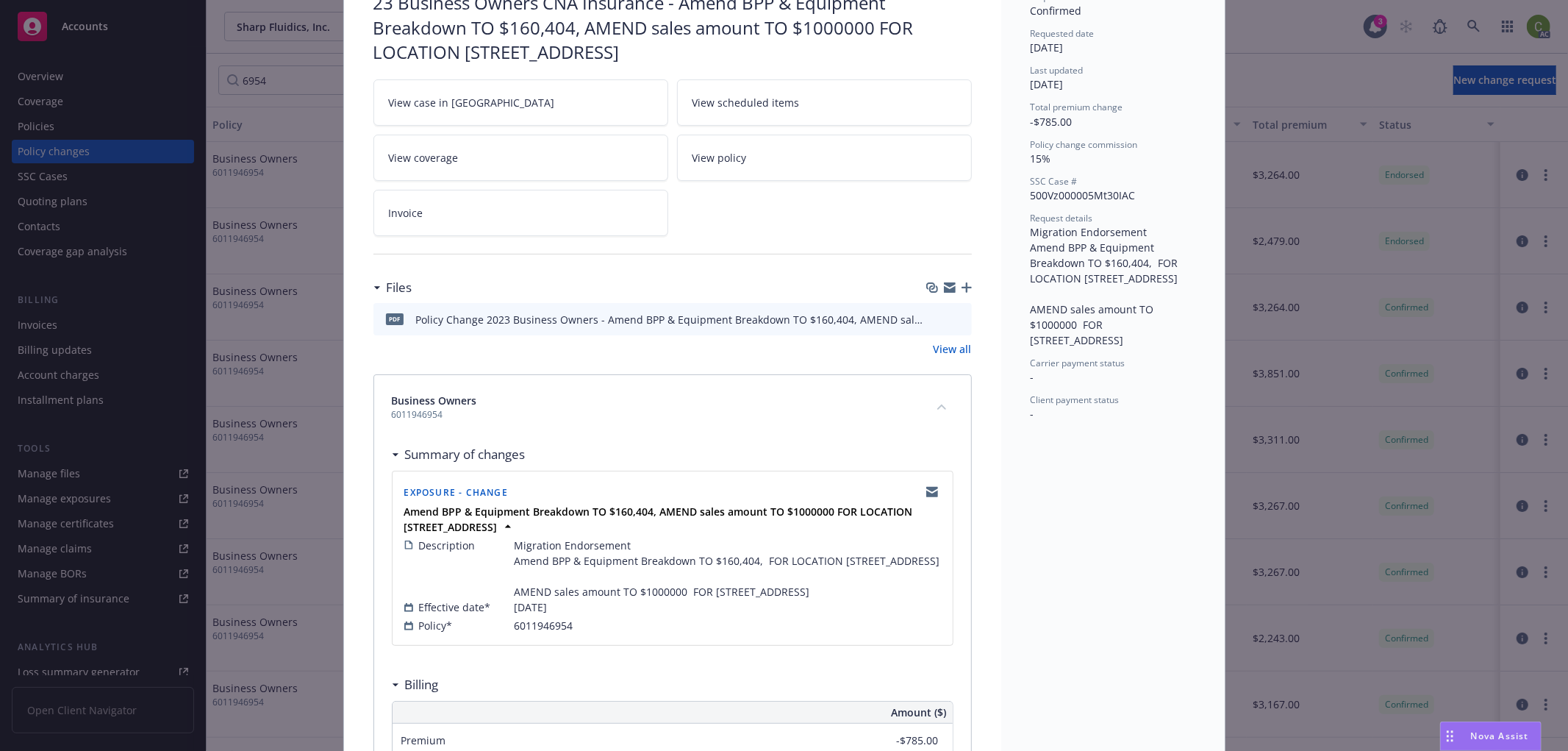
scroll to position [116, 0]
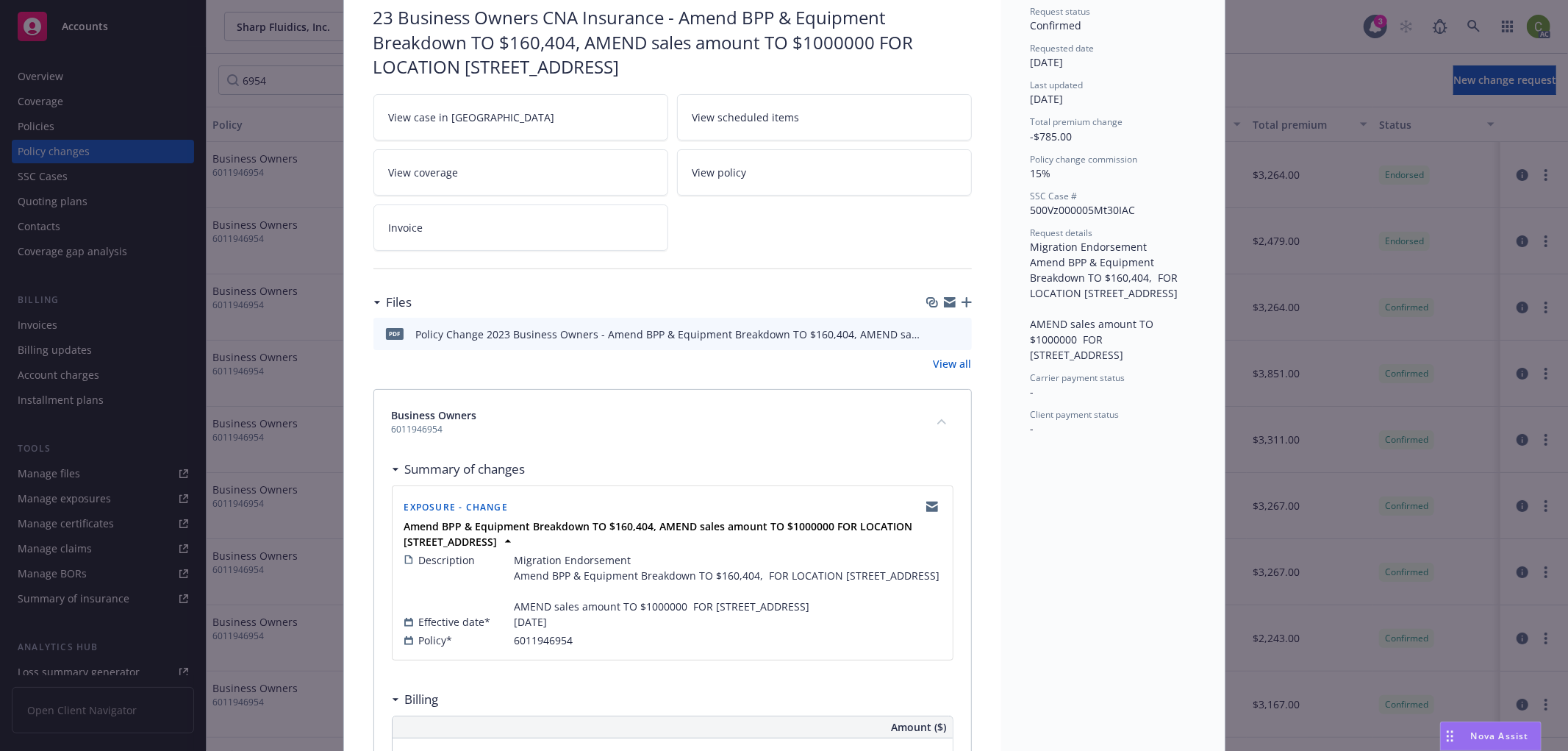
click at [951, 333] on icon "preview file" at bounding box center [957, 333] width 13 height 10
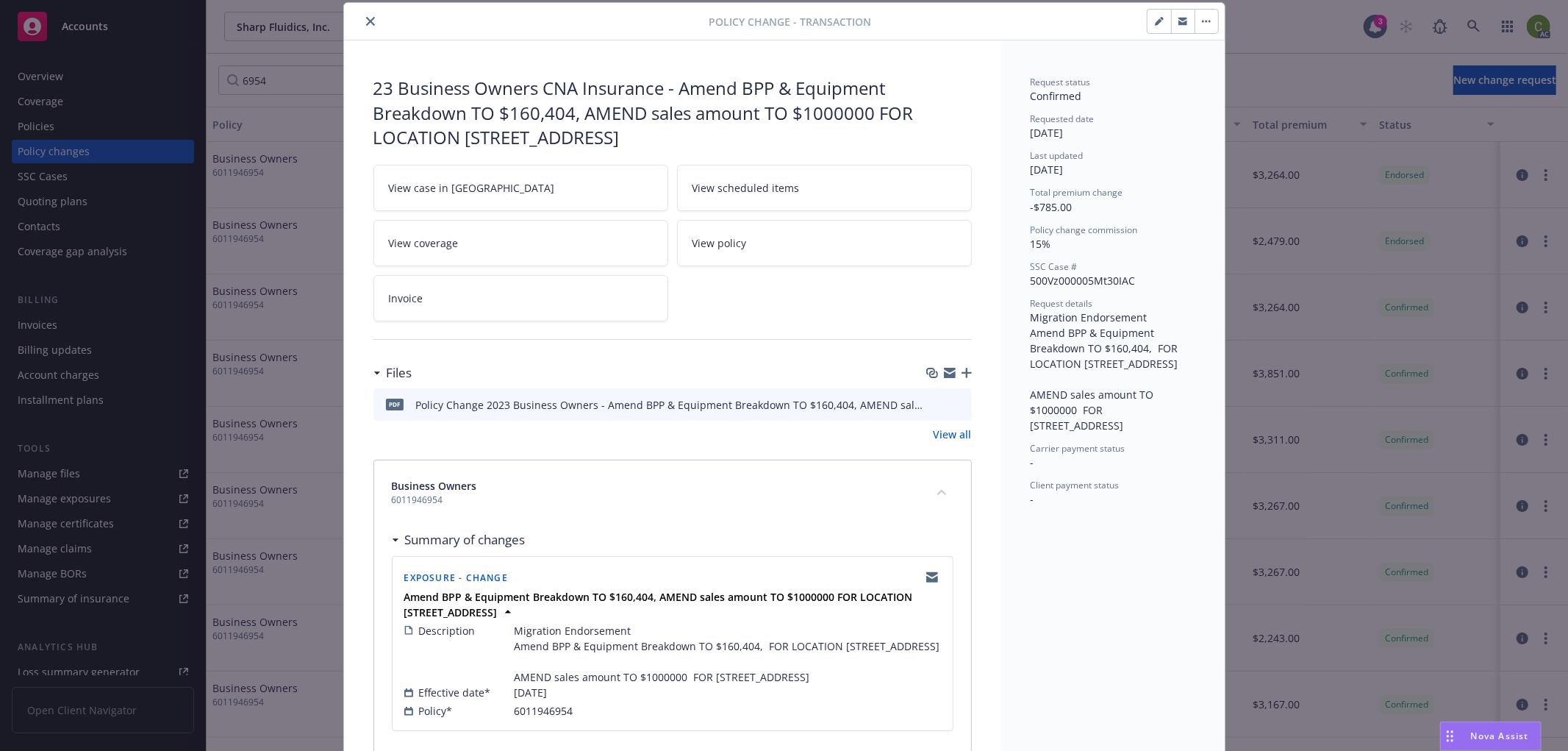
scroll to position [0, 0]
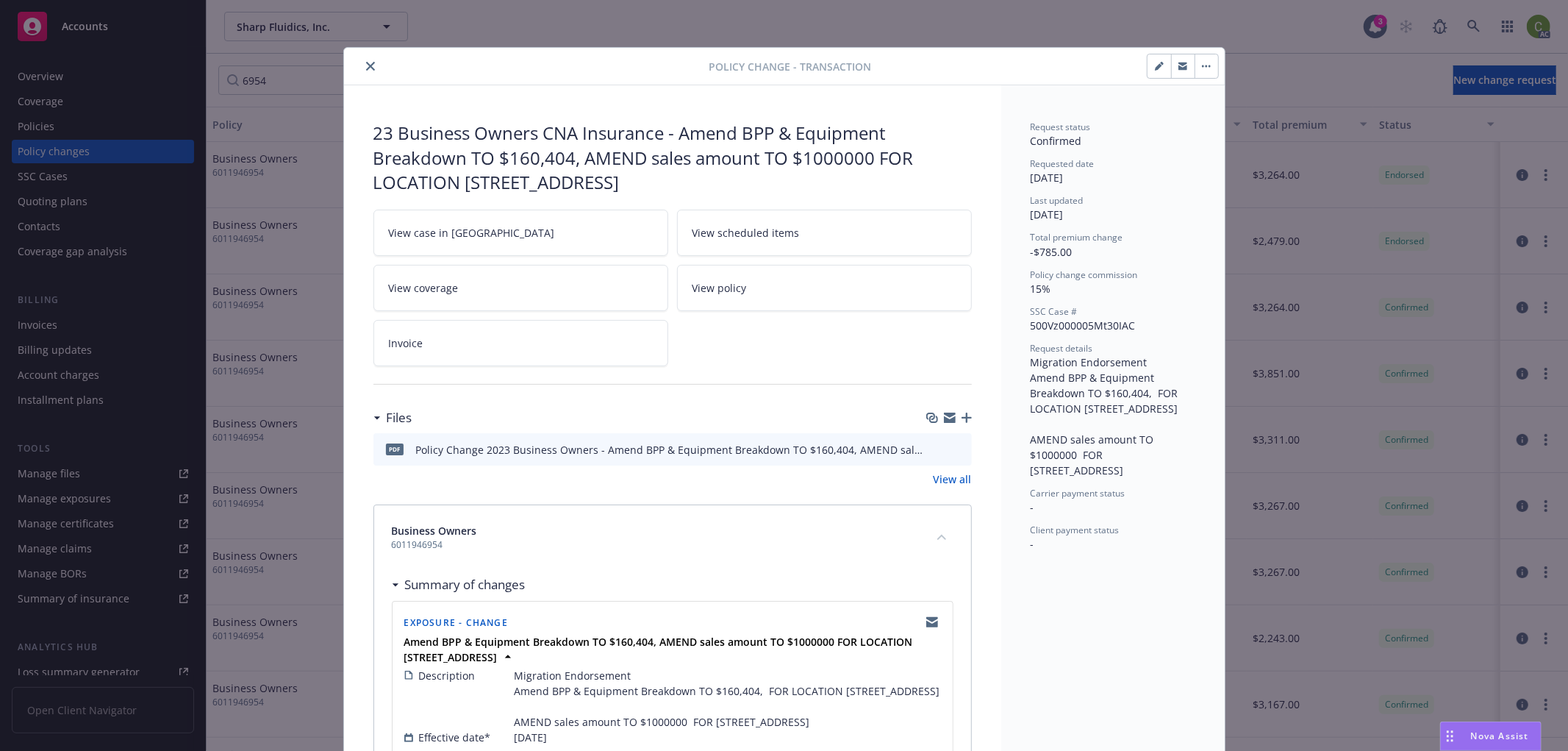
click at [366, 69] on icon "close" at bounding box center [371, 66] width 9 height 9
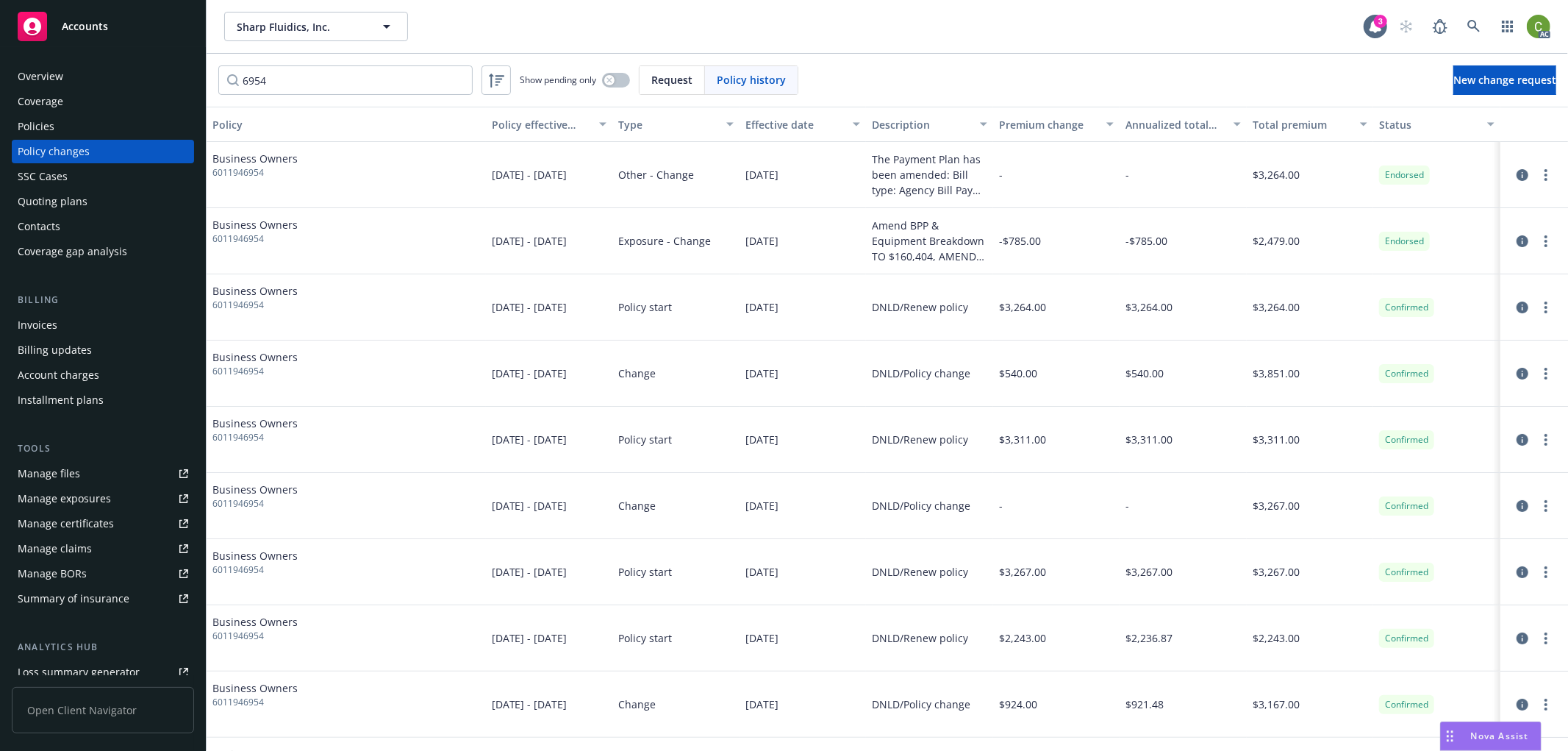
click at [249, 170] on span "6011946954" at bounding box center [255, 172] width 85 height 13
copy span "6011946954"
drag, startPoint x: 55, startPoint y: 74, endPoint x: 201, endPoint y: 85, distance: 146.4
click at [57, 73] on div "Overview" at bounding box center [40, 76] width 45 height 23
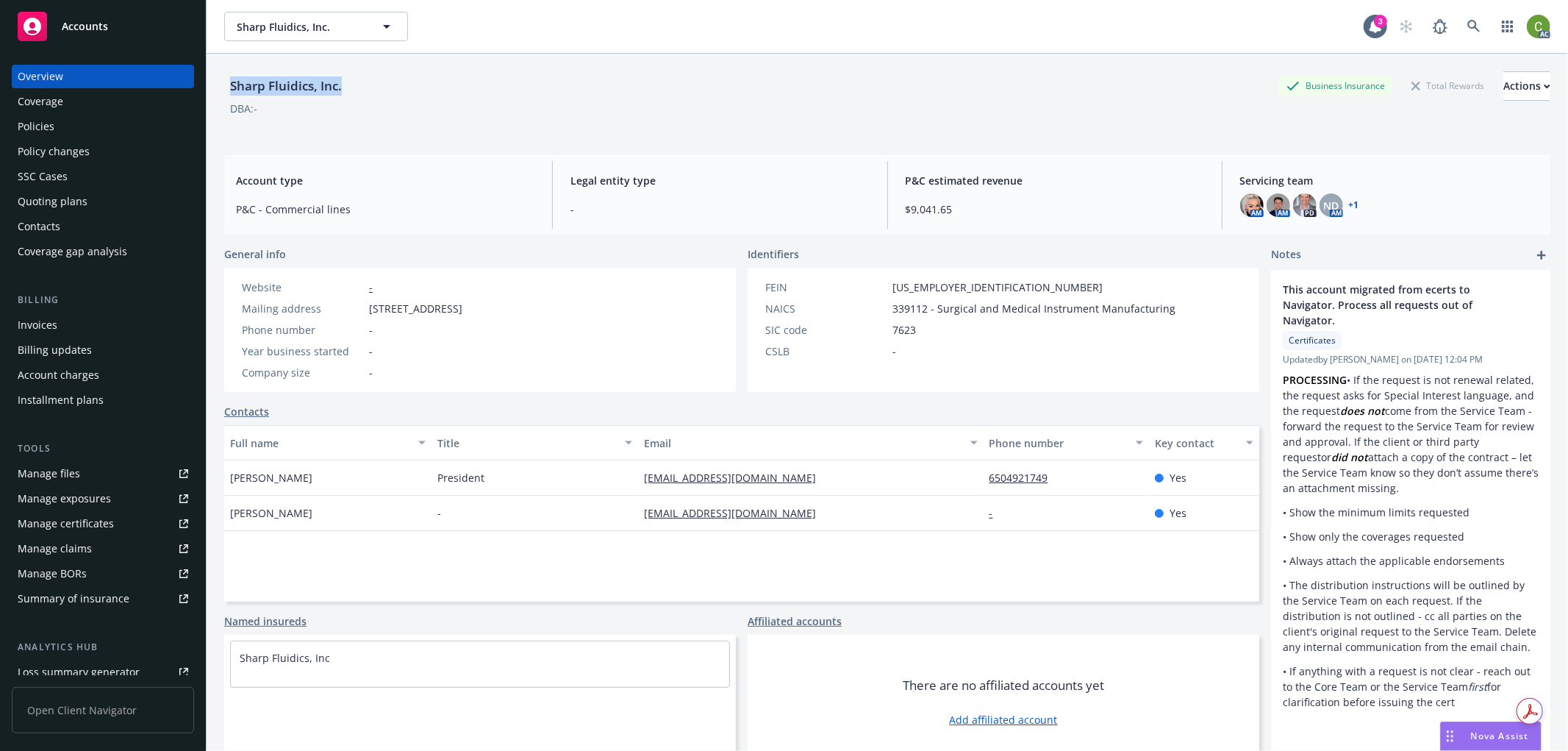
drag, startPoint x: 255, startPoint y: 85, endPoint x: 344, endPoint y: 96, distance: 89.7
click at [363, 91] on div "Sharp Fluidics, Inc. Business Insurance Total Rewards Actions" at bounding box center [888, 86] width 1326 height 30
drag, startPoint x: 76, startPoint y: 130, endPoint x: 99, endPoint y: 129, distance: 23.0
click at [76, 130] on div "Policies" at bounding box center [103, 126] width 171 height 23
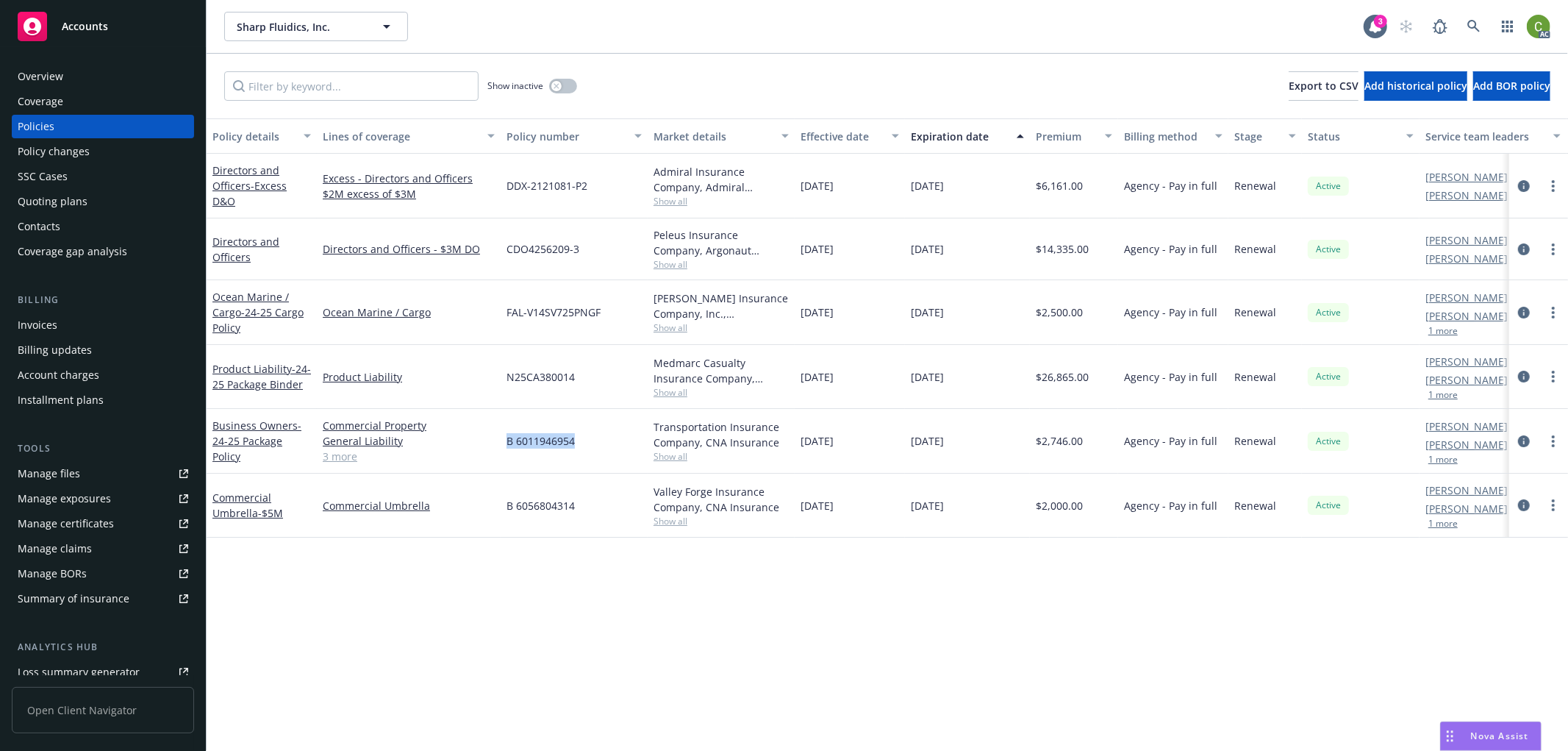
drag, startPoint x: 524, startPoint y: 451, endPoint x: 600, endPoint y: 457, distance: 76.2
click at [600, 457] on div "B 6011946954" at bounding box center [573, 441] width 147 height 64
click at [1523, 441] on icon "circleInformation" at bounding box center [1524, 441] width 12 height 12
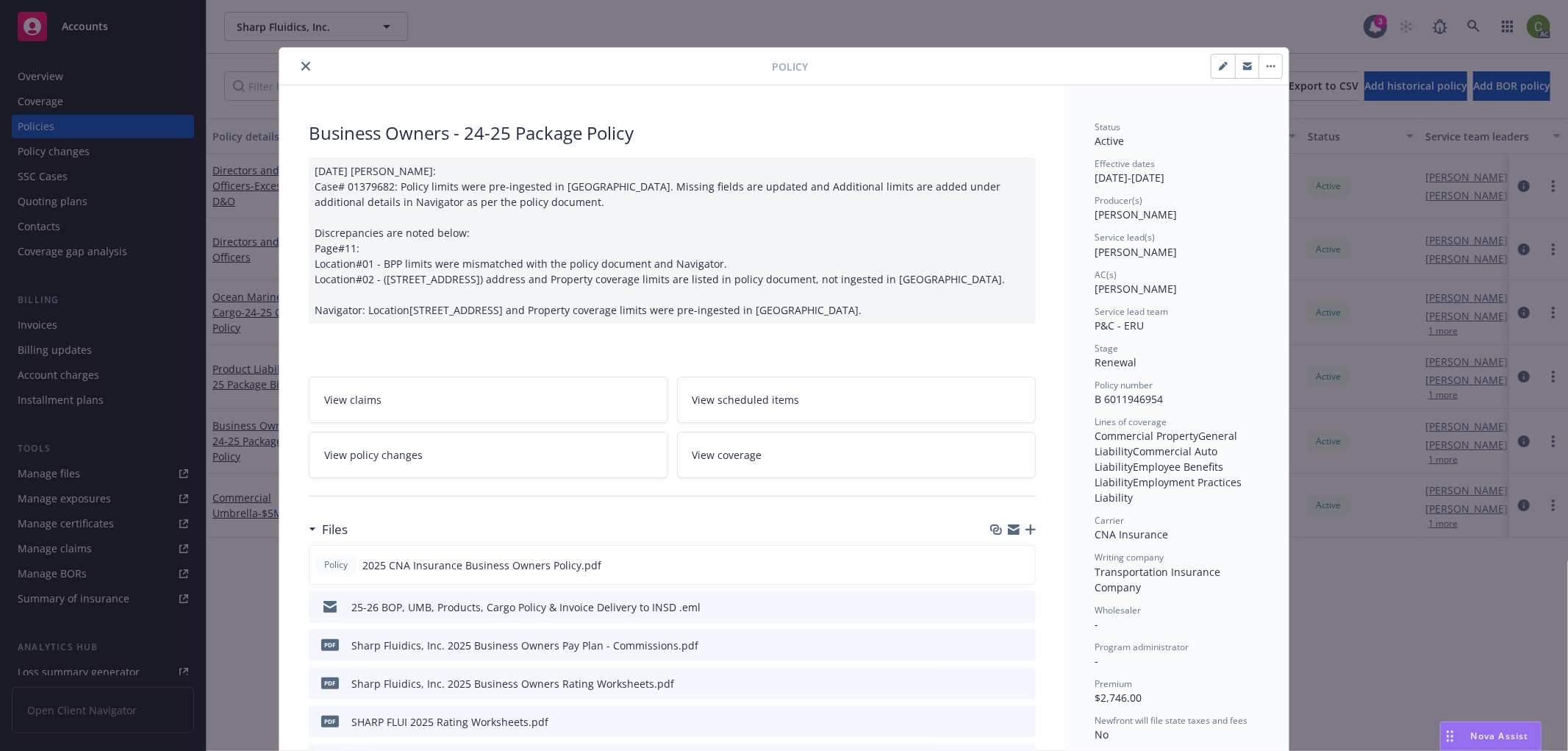
click at [303, 66] on icon "close" at bounding box center [305, 66] width 9 height 9
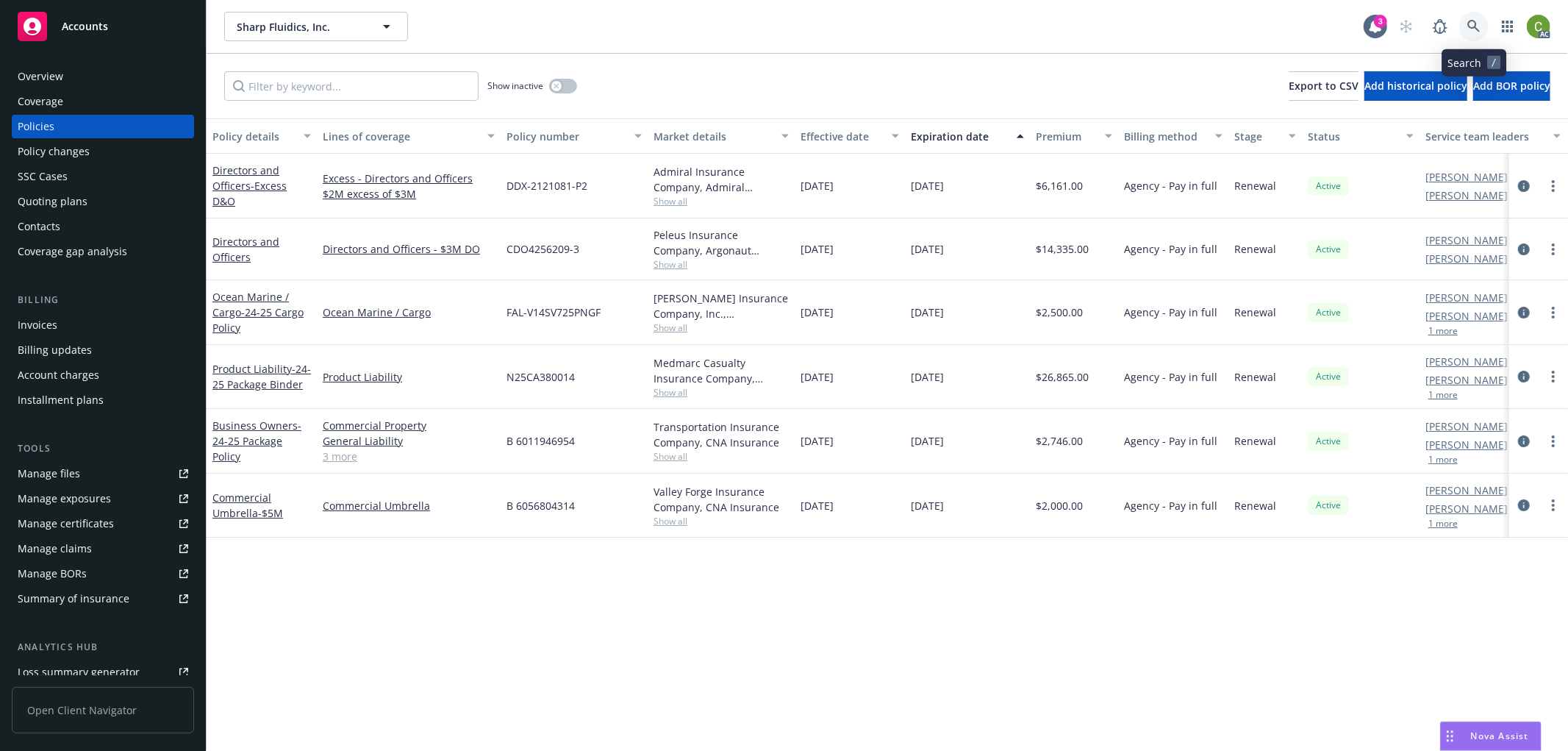
click at [1472, 25] on icon at bounding box center [1473, 26] width 13 height 13
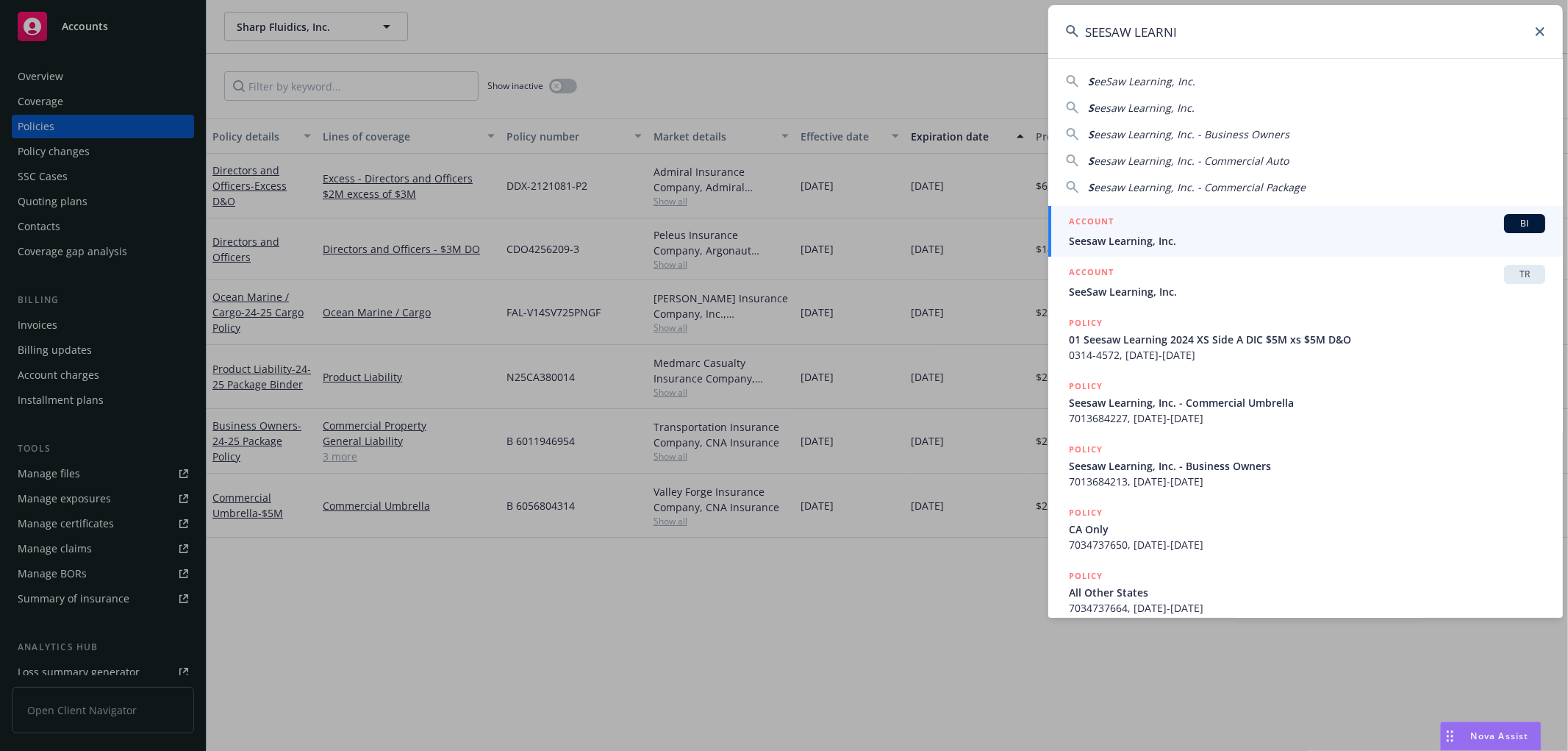
type input "SEESAW LEARNI"
click at [1134, 237] on span "Seesaw Learning, Inc." at bounding box center [1306, 241] width 476 height 16
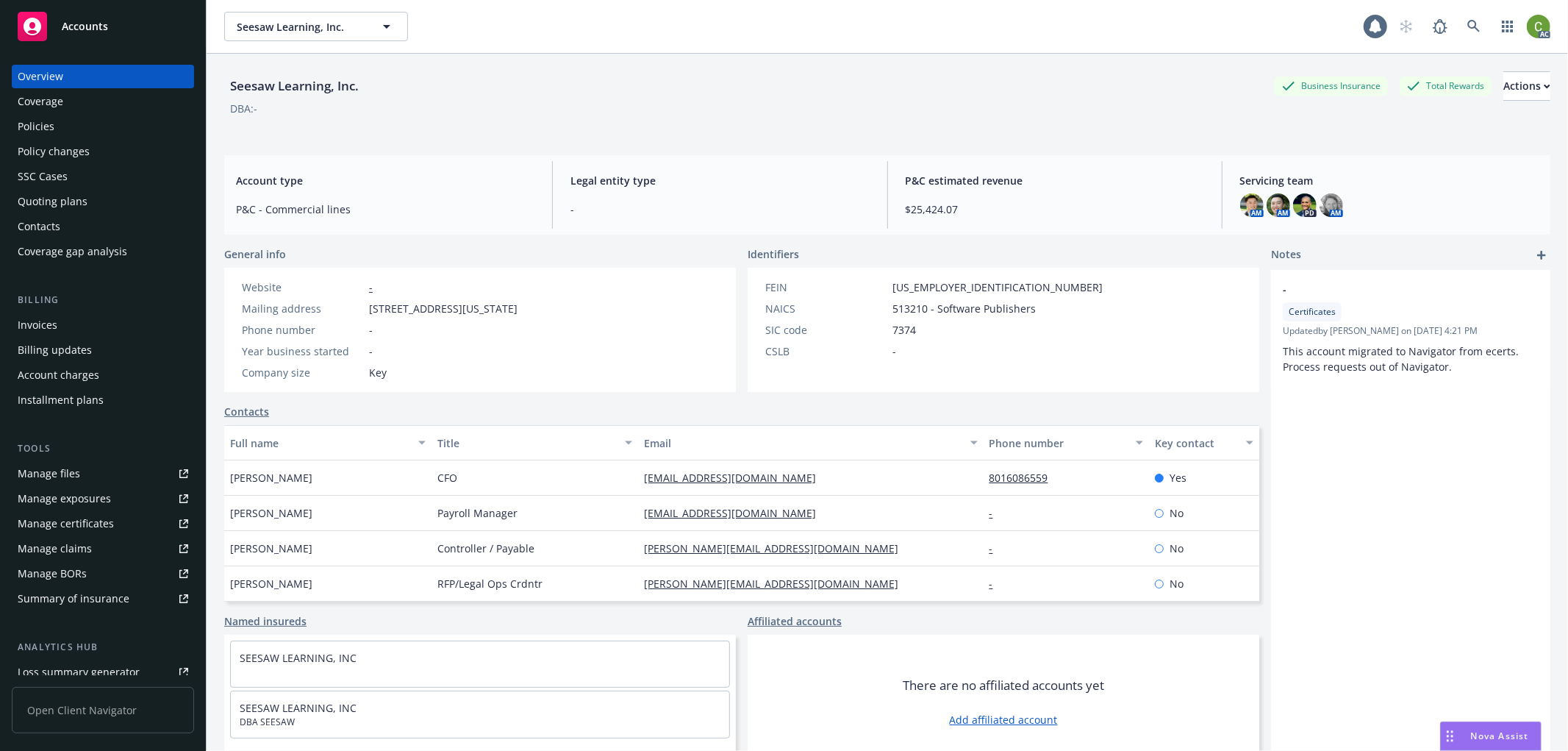
click at [64, 148] on div "Policy changes" at bounding box center [53, 151] width 72 height 23
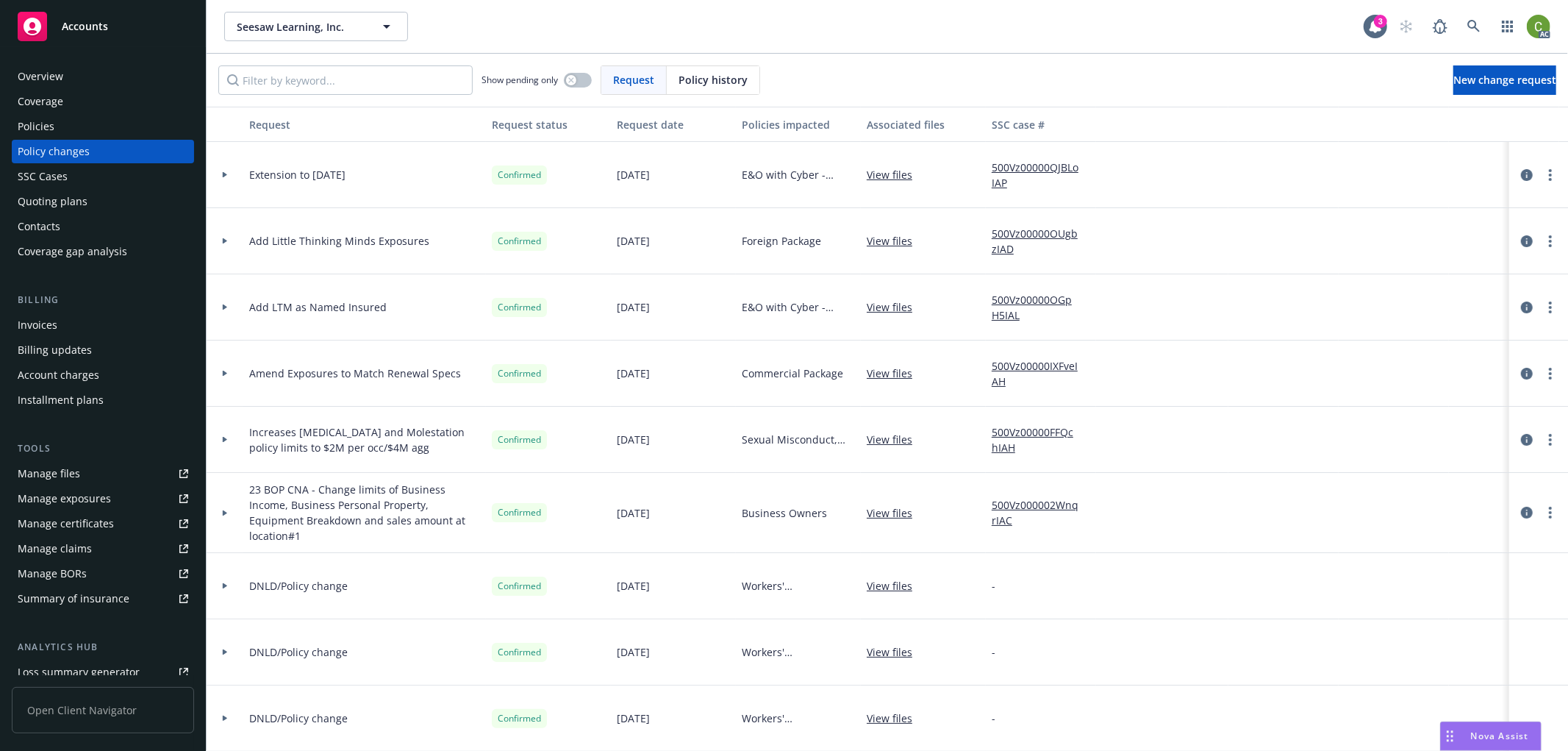
click at [687, 85] on span "Policy history" at bounding box center [713, 80] width 69 height 16
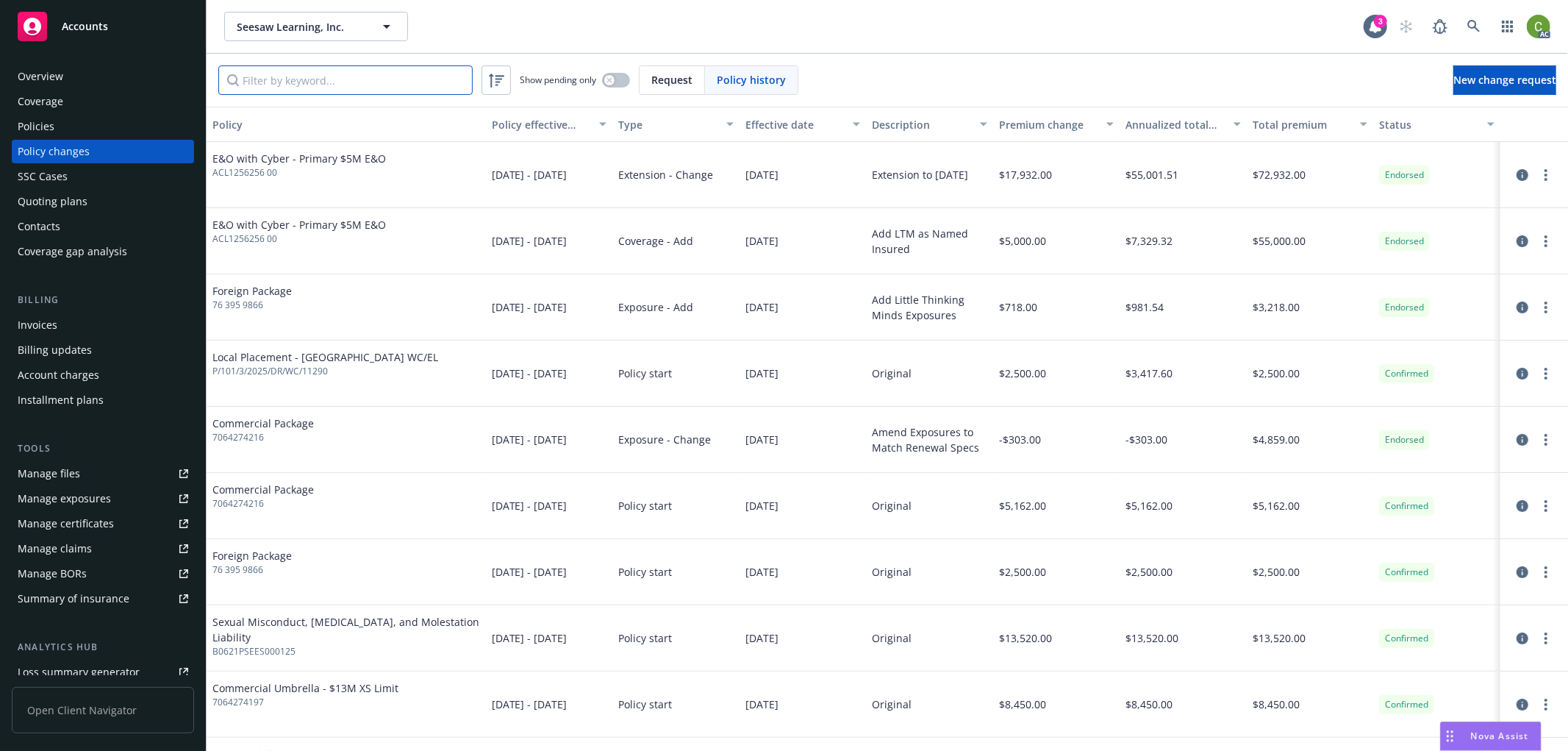
click at [398, 87] on input "Filter by keyword..." at bounding box center [345, 80] width 254 height 30
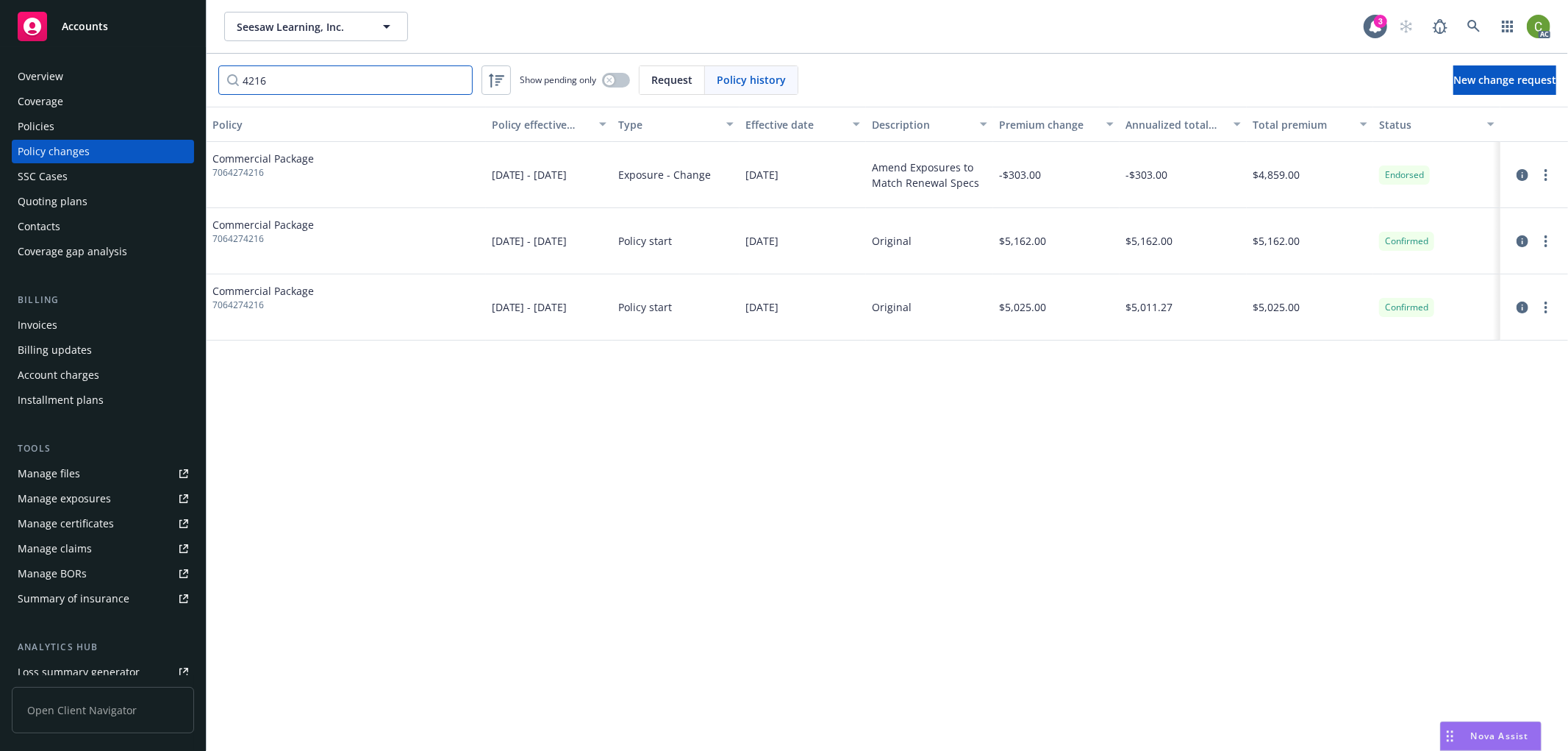
type input "4216"
click at [249, 173] on span "7064274216" at bounding box center [263, 172] width 102 height 13
click at [63, 75] on div "Overview" at bounding box center [103, 76] width 171 height 23
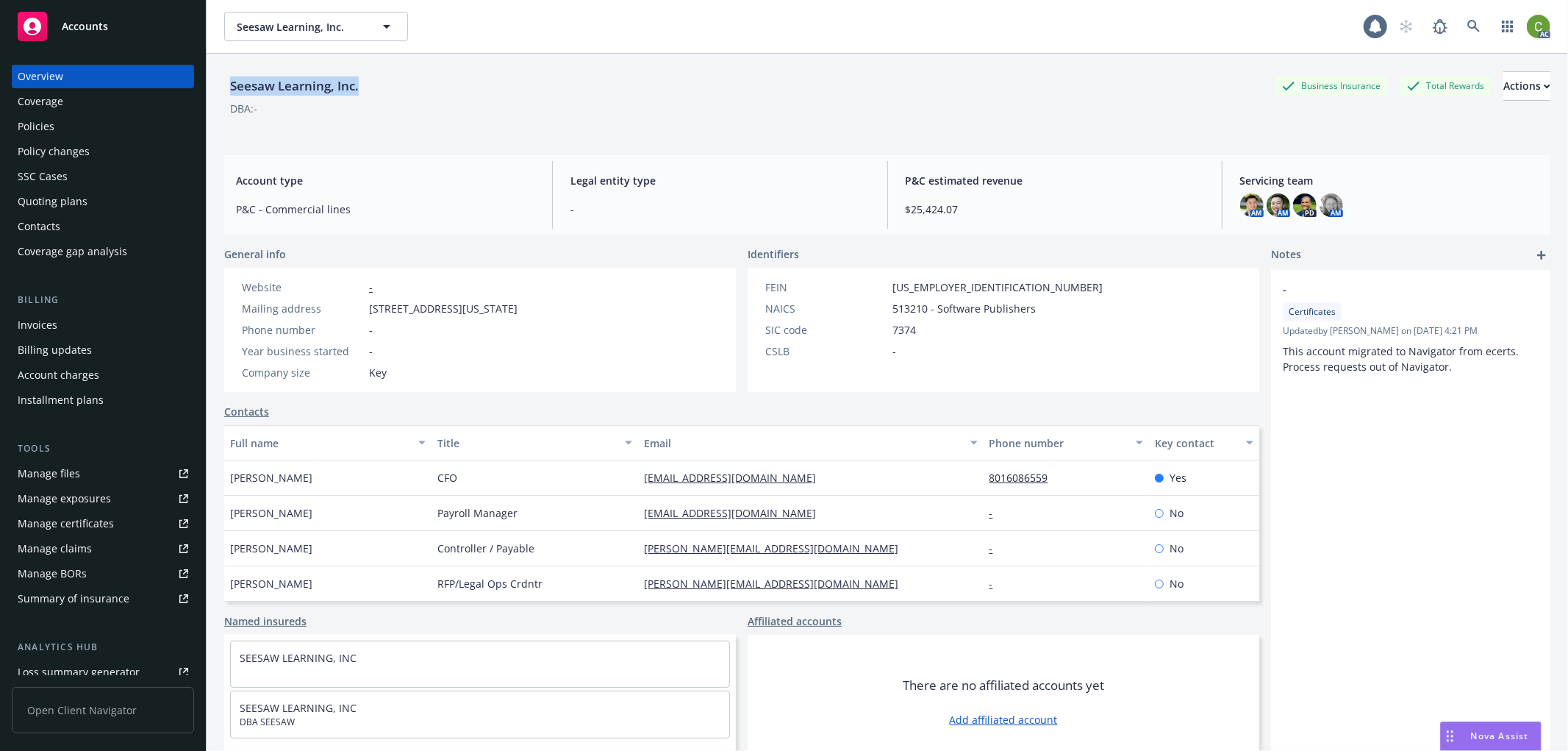
drag, startPoint x: 230, startPoint y: 84, endPoint x: 393, endPoint y: 83, distance: 163.0
click at [393, 83] on div "Seesaw Learning, Inc. Business Insurance Total Rewards Actions" at bounding box center [888, 86] width 1326 height 30
click at [47, 133] on div "Policies" at bounding box center [36, 126] width 37 height 23
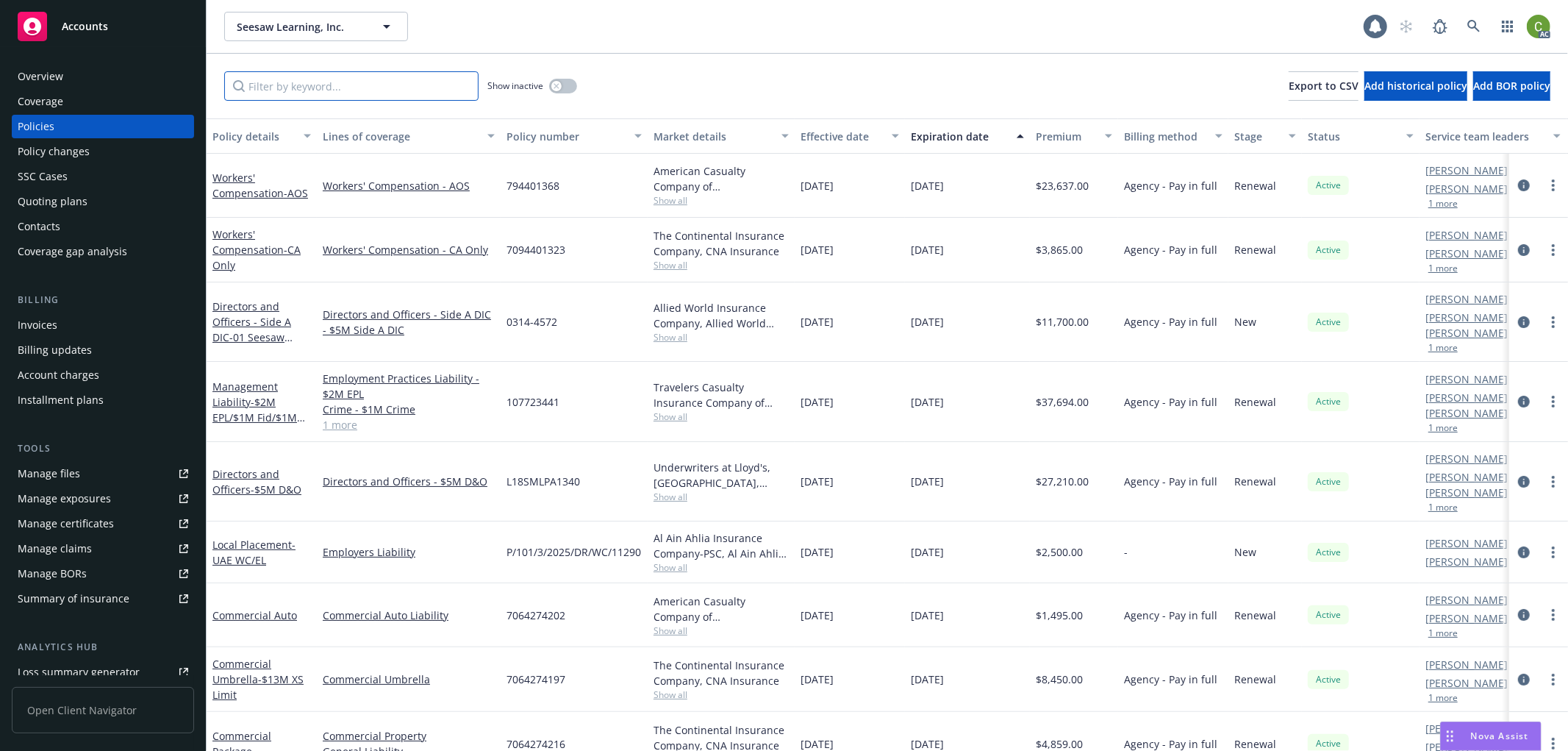
click at [331, 91] on input "Filter by keyword..." at bounding box center [352, 86] width 254 height 30
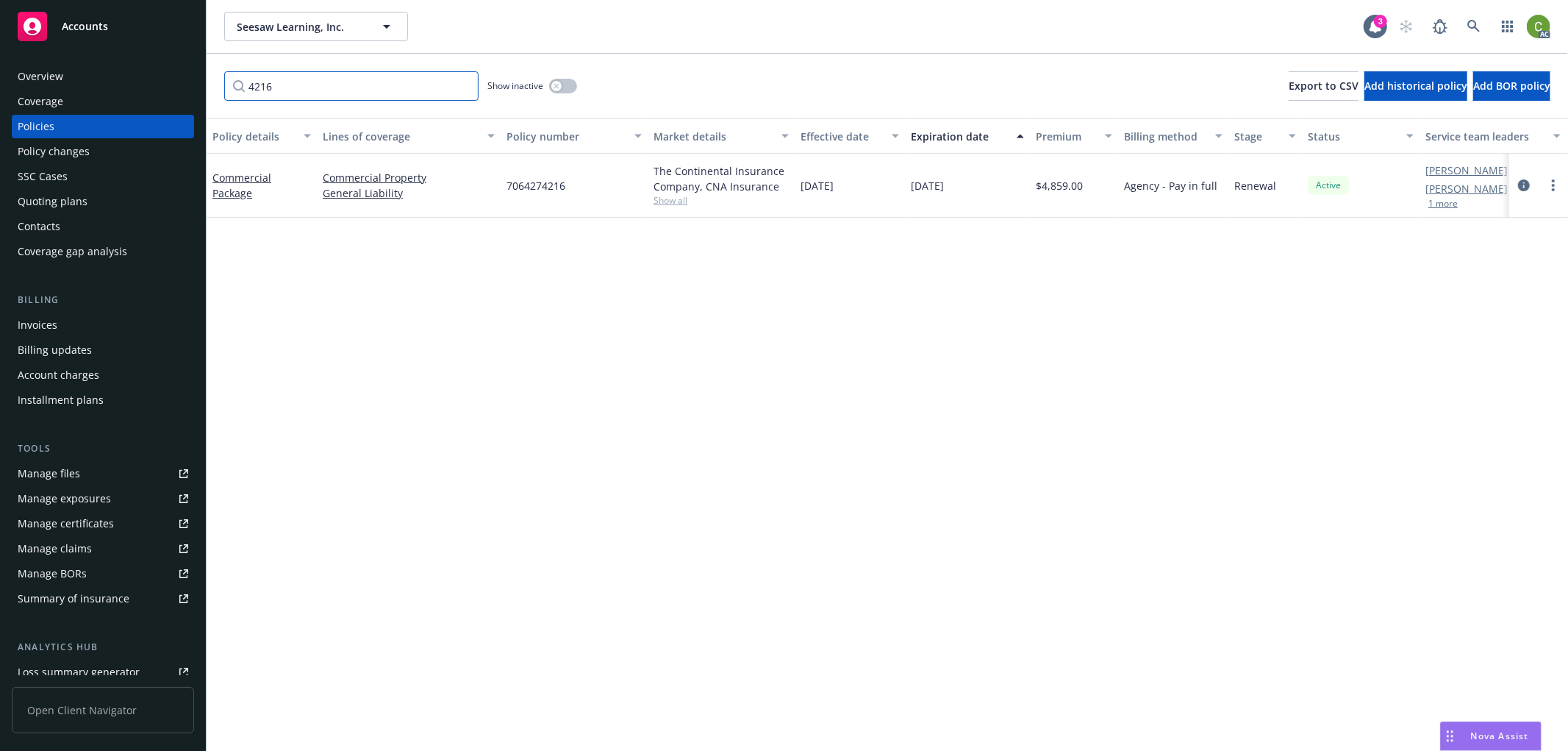
type input "4216"
click at [552, 84] on div "button" at bounding box center [557, 86] width 10 height 10
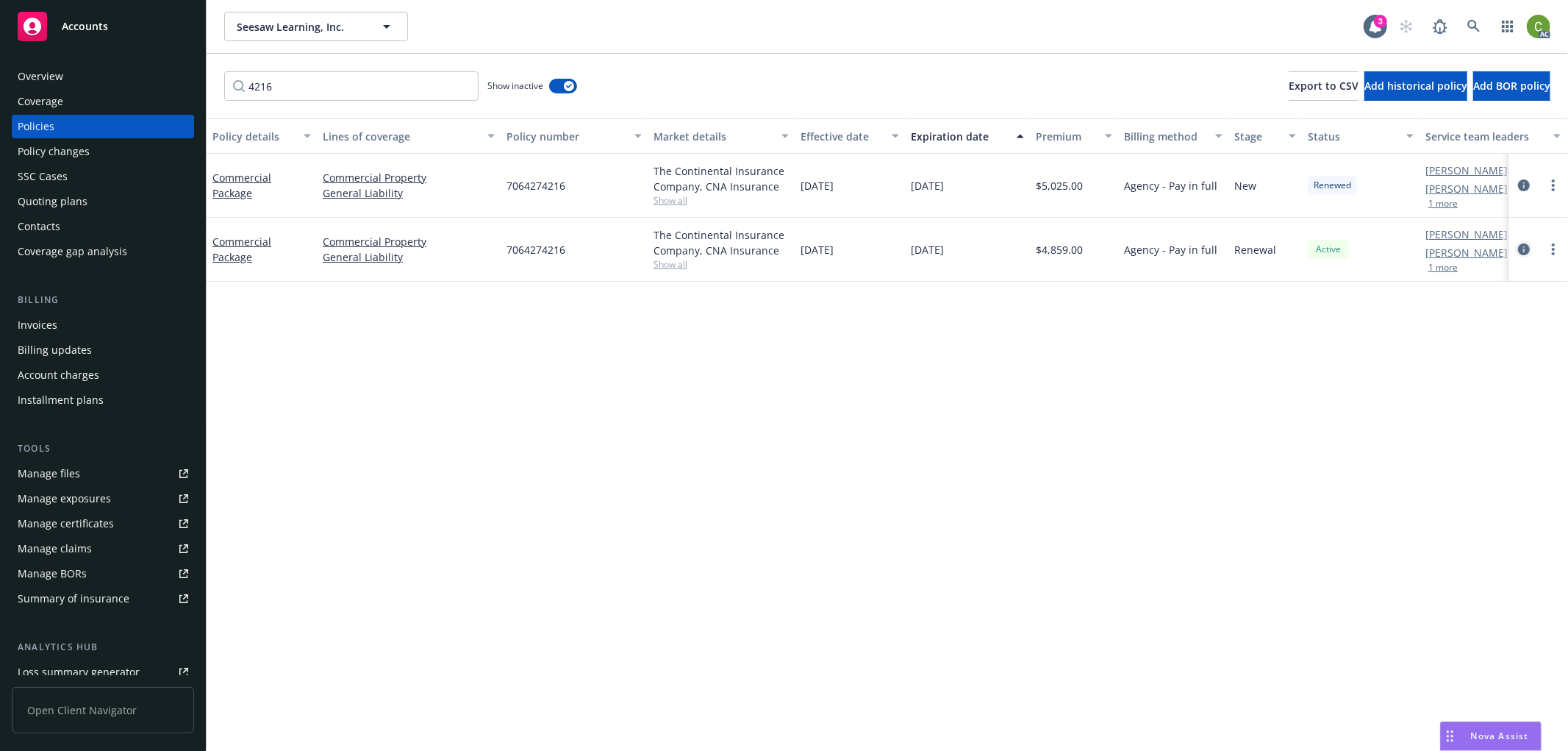
click at [1525, 249] on icon "circleInformation" at bounding box center [1524, 250] width 12 height 12
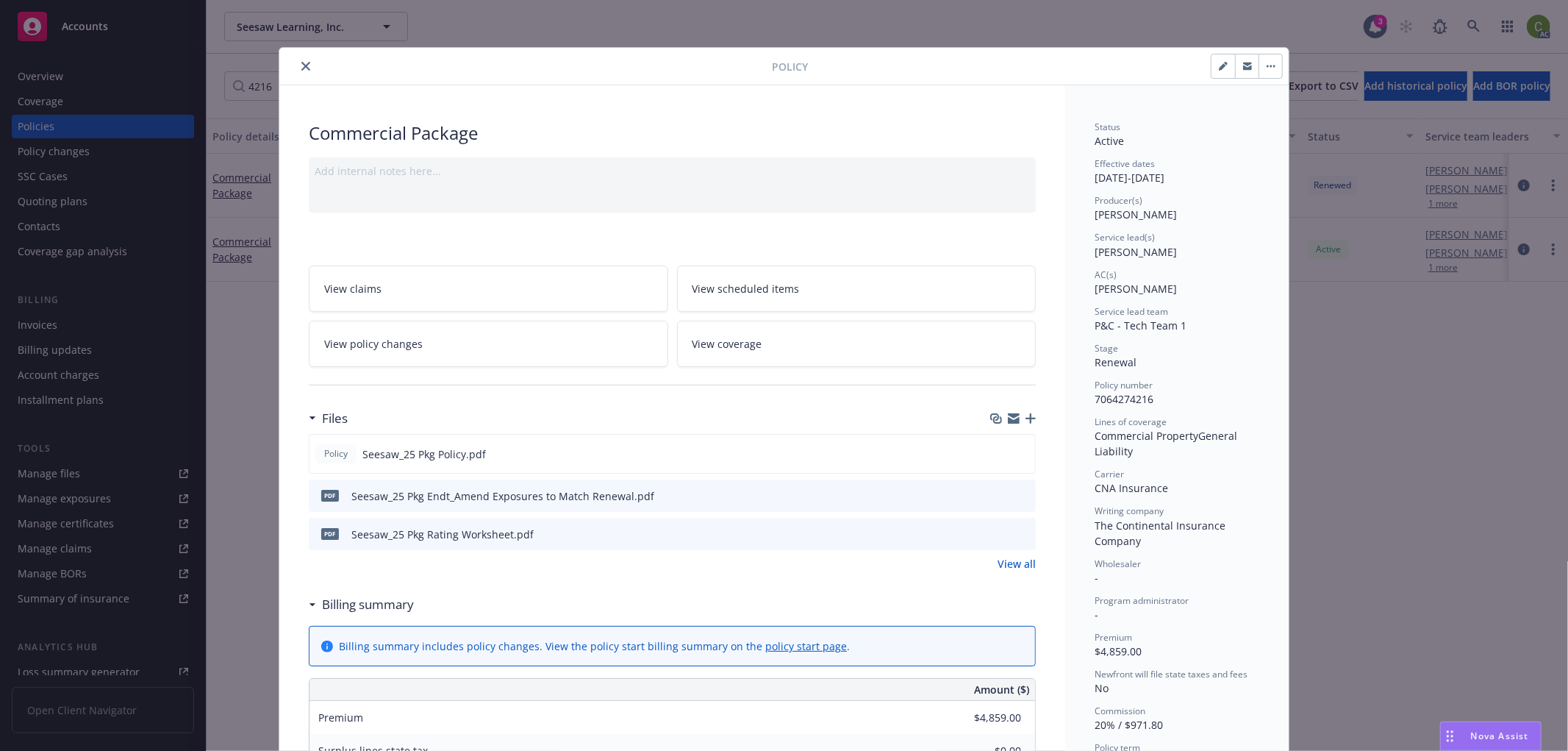
drag, startPoint x: 302, startPoint y: 60, endPoint x: 329, endPoint y: 50, distance: 28.8
click at [302, 60] on button "close" at bounding box center [305, 66] width 17 height 17
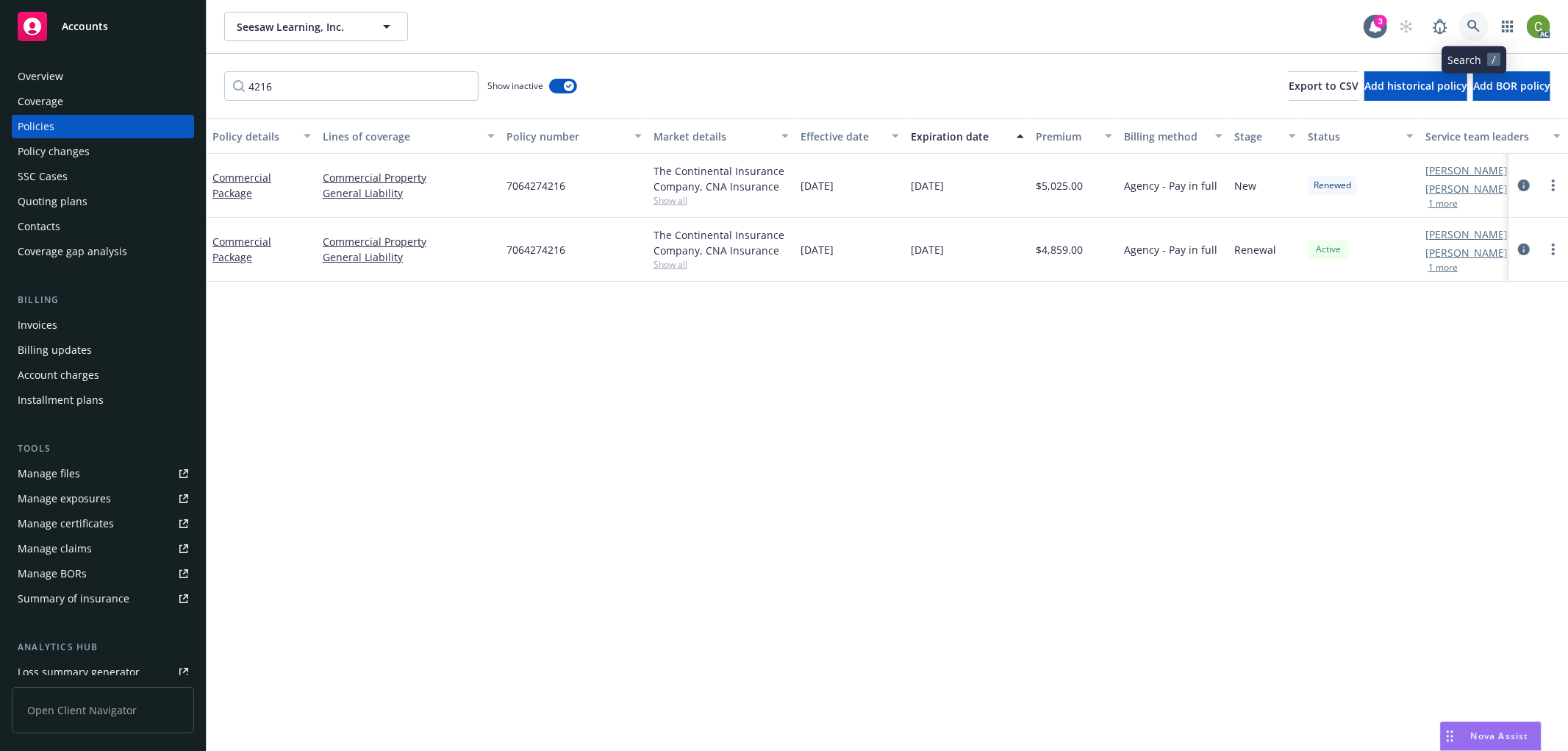
click at [1484, 30] on link at bounding box center [1474, 27] width 30 height 30
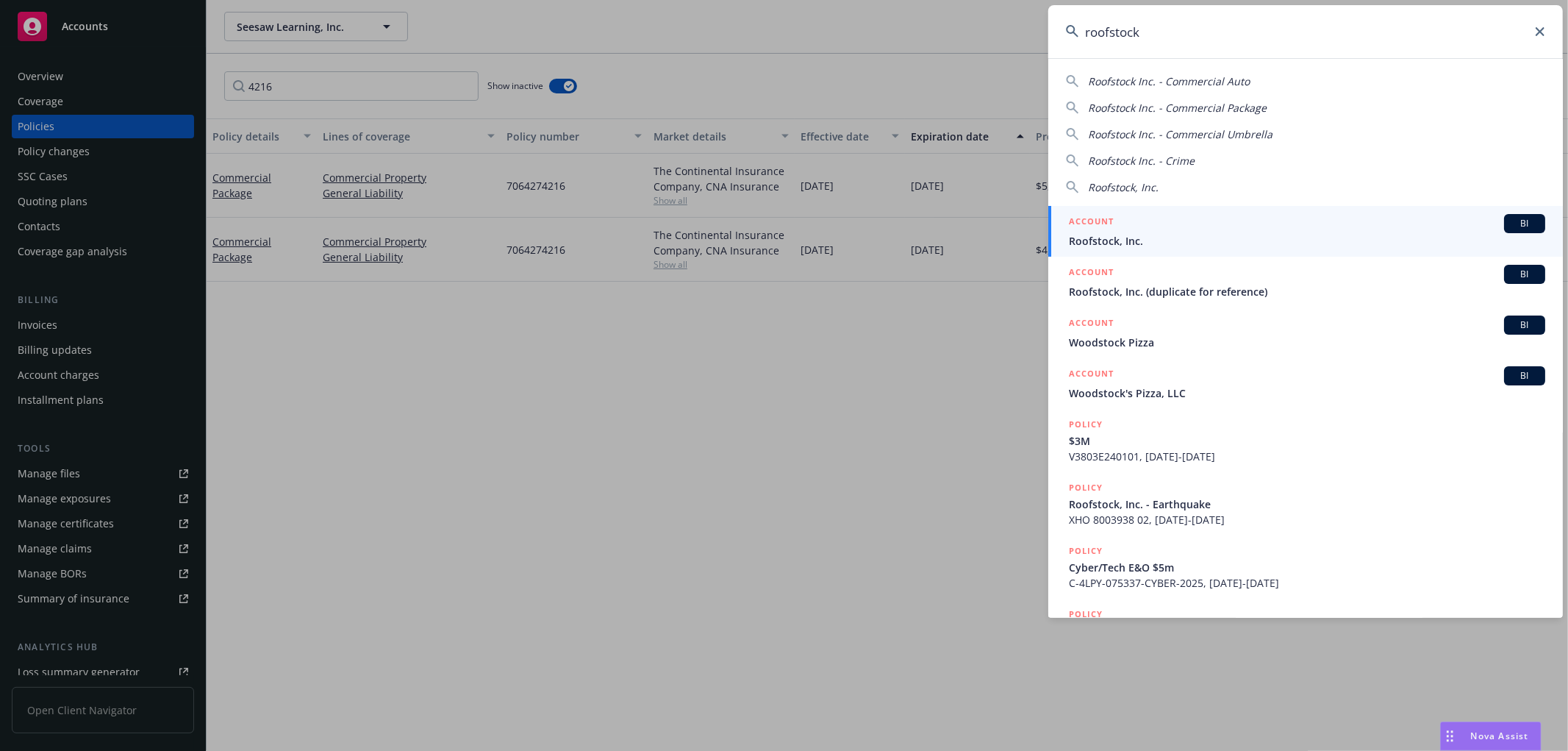
type input "roofstock"
click at [1129, 233] on span "Roofstock, Inc." at bounding box center [1306, 241] width 476 height 16
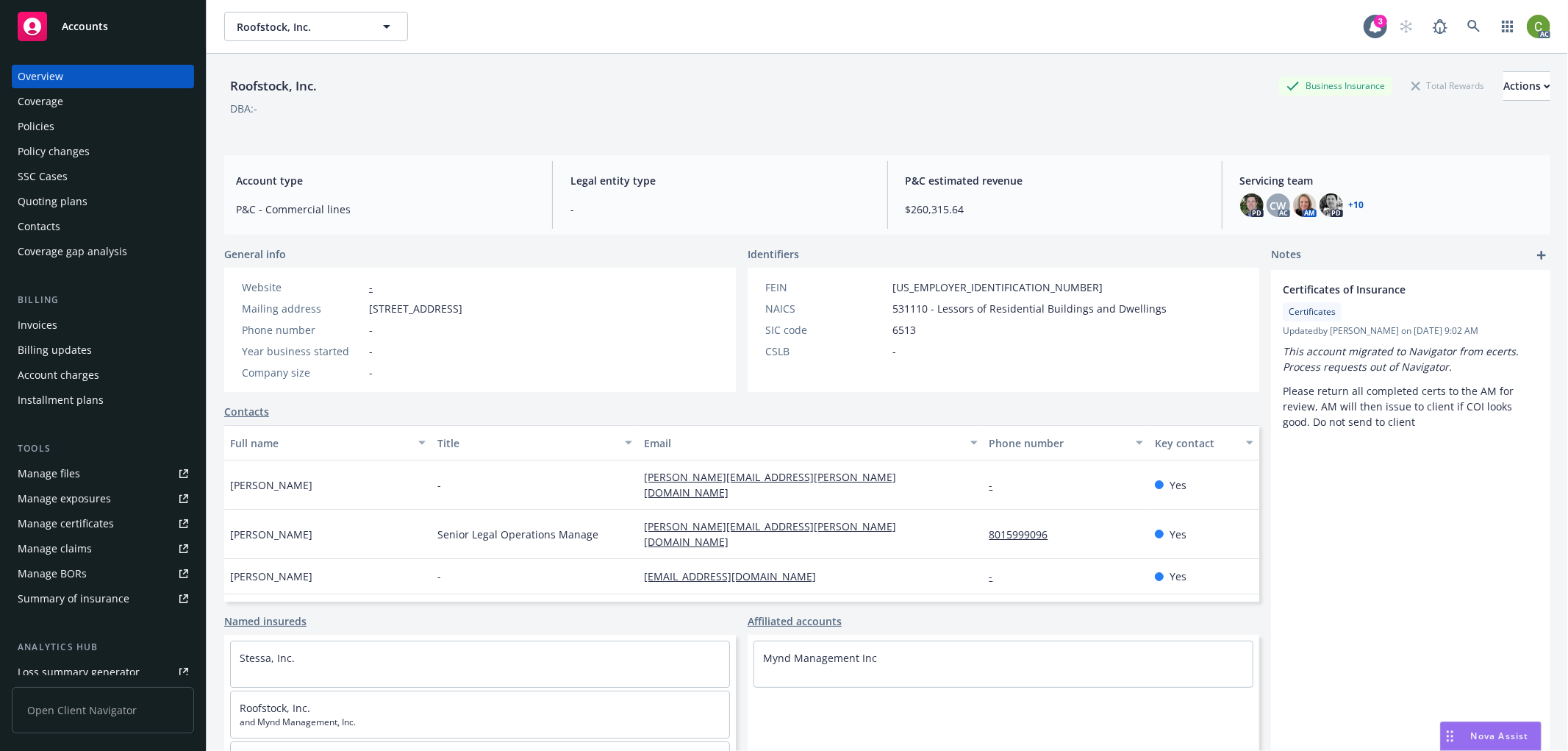
click at [101, 149] on div "Policy changes" at bounding box center [103, 151] width 171 height 23
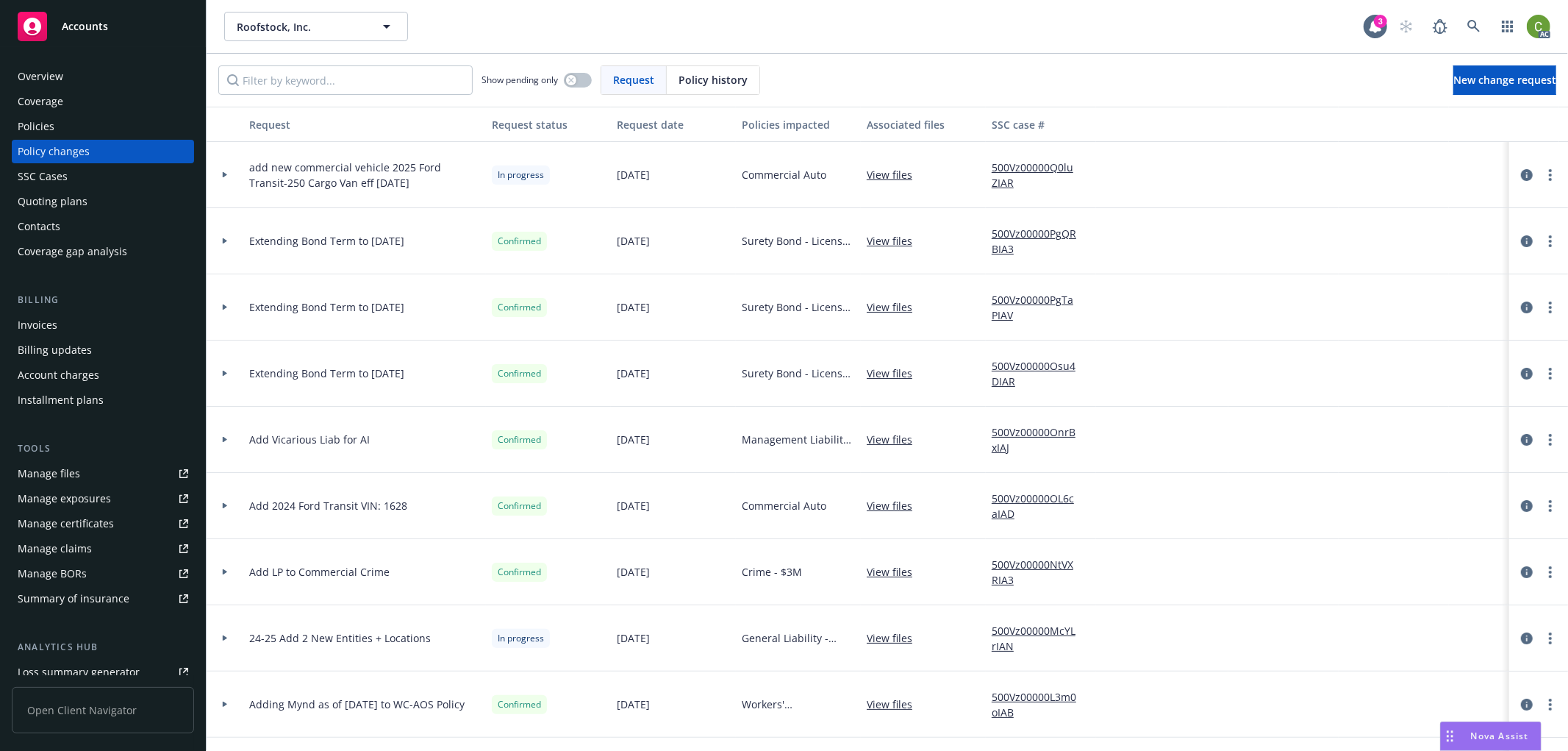
click at [694, 77] on span "Policy history" at bounding box center [713, 80] width 69 height 16
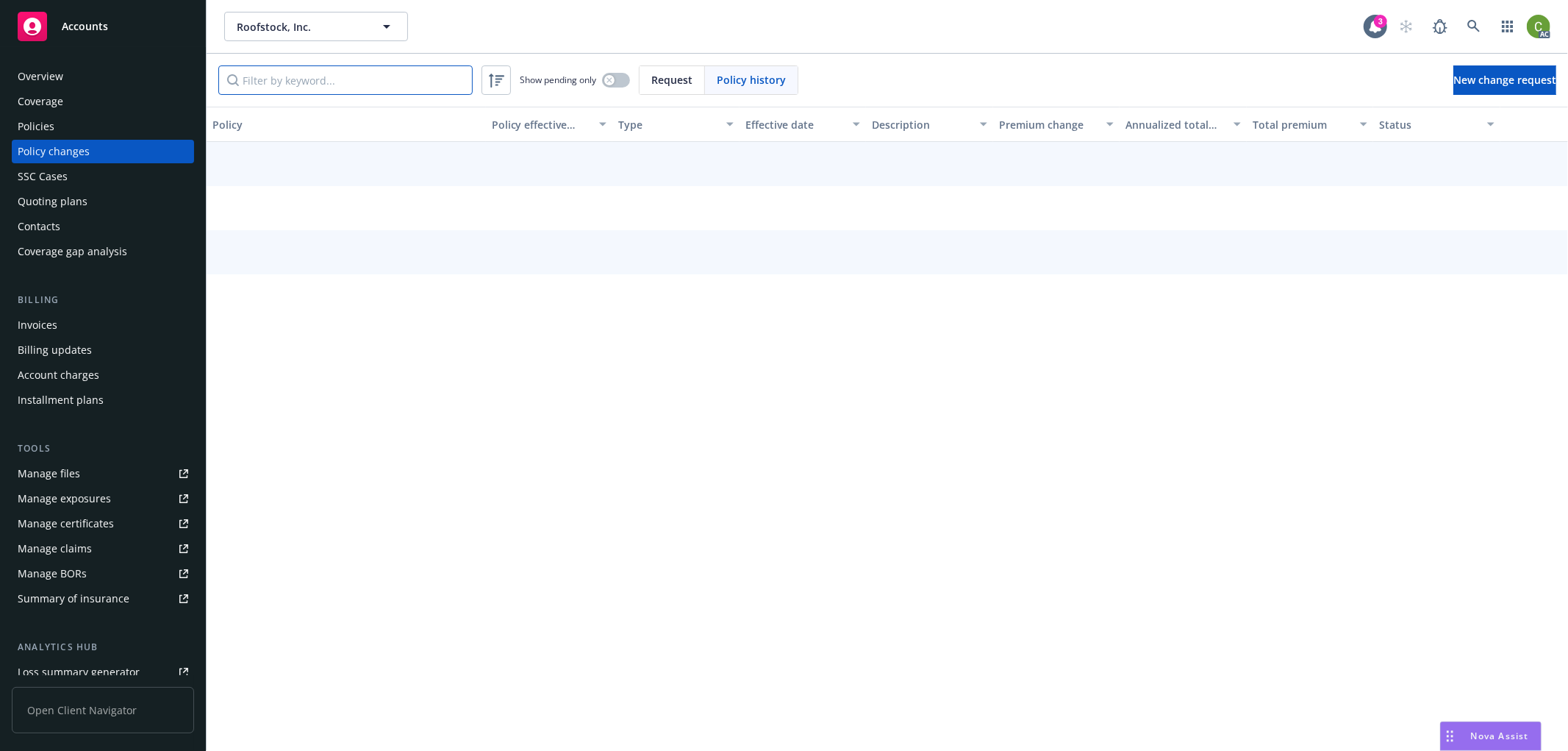
click at [393, 81] on input "Filter by keyword..." at bounding box center [345, 80] width 254 height 30
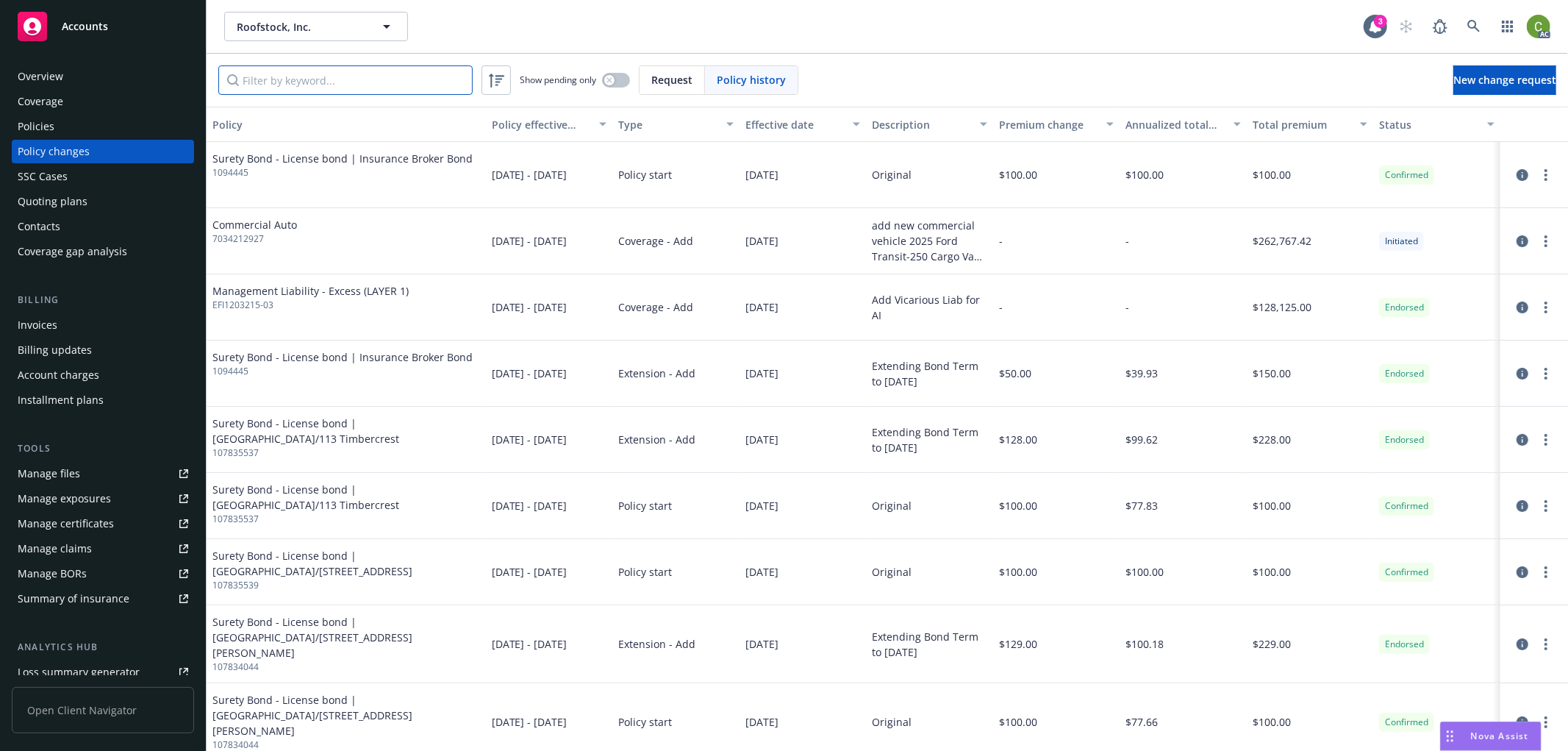
paste input "7034214841"
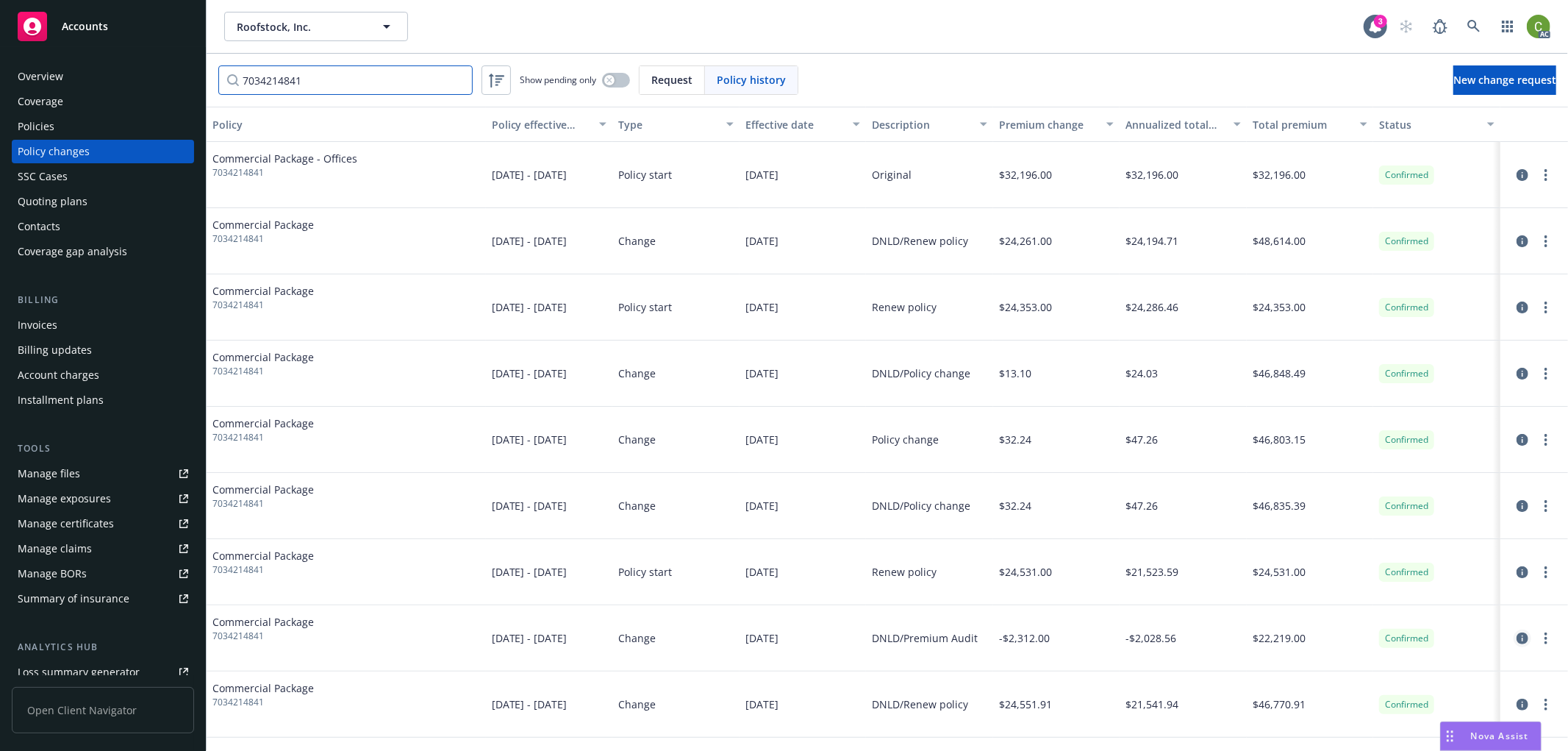
type input "7034214841"
click at [1518, 638] on icon "circleInformation" at bounding box center [1523, 639] width 12 height 12
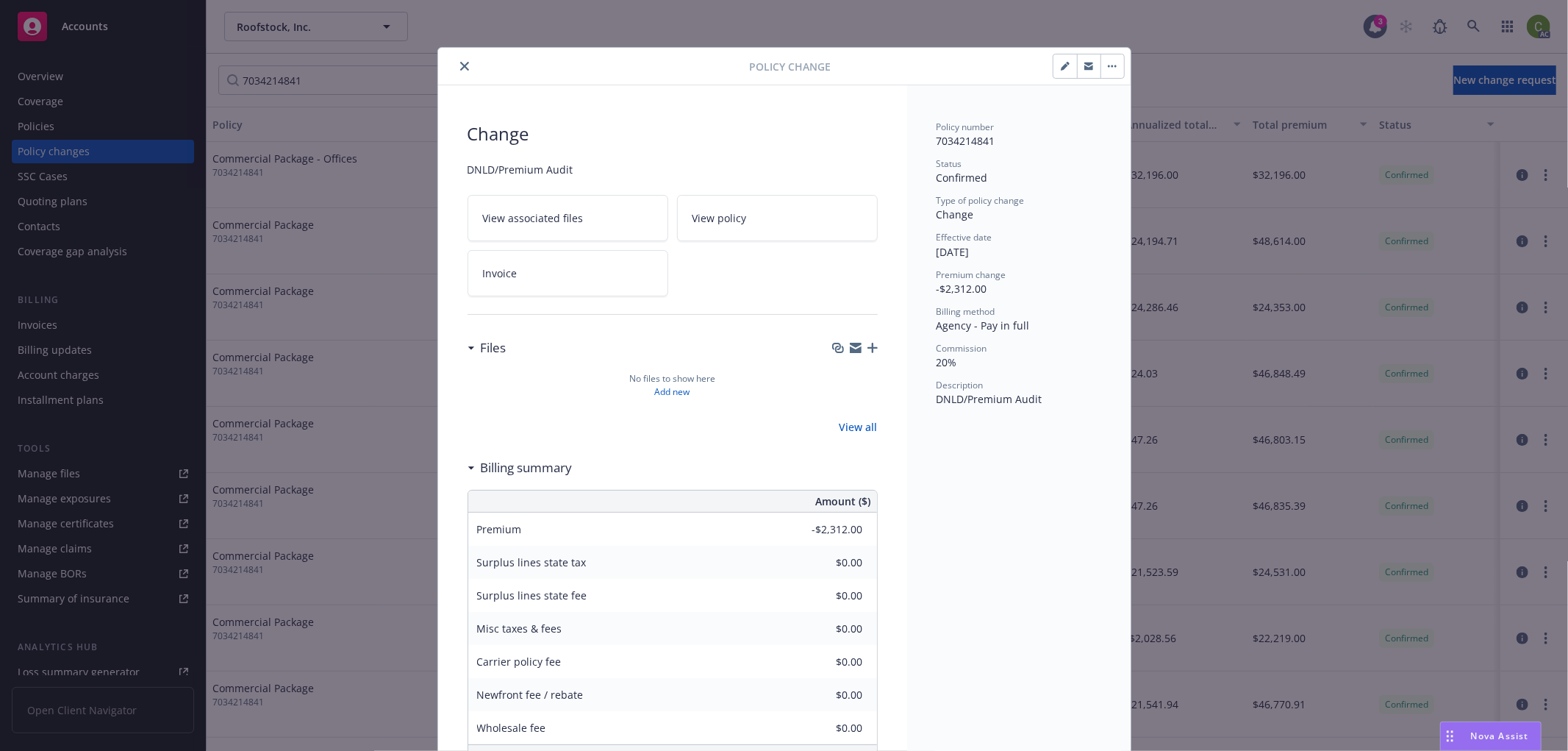
click at [554, 285] on link "Invoice" at bounding box center [567, 272] width 201 height 46
click at [964, 144] on span "7034214841" at bounding box center [966, 141] width 59 height 14
click at [460, 64] on icon "close" at bounding box center [465, 66] width 9 height 9
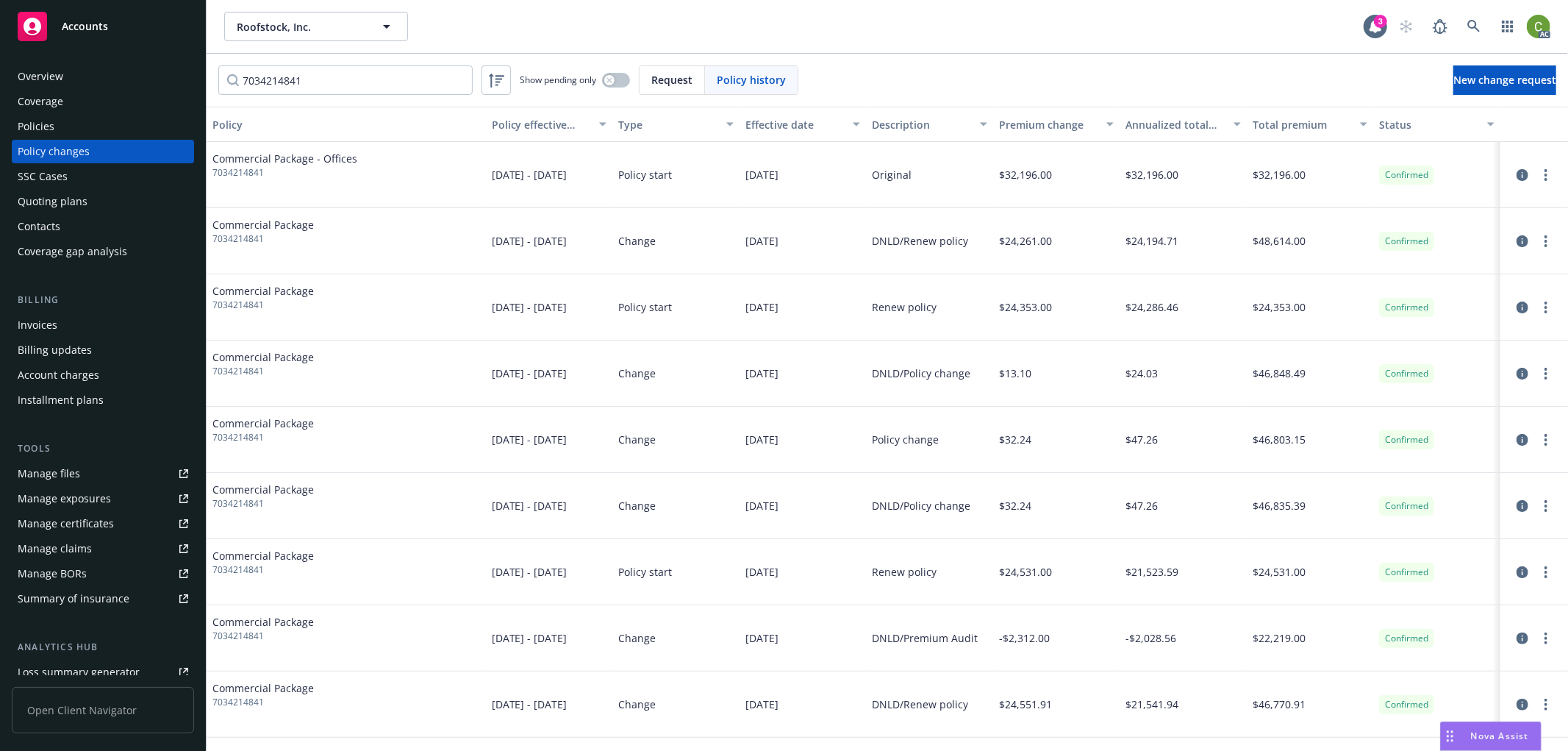
click at [59, 326] on div "Invoices" at bounding box center [103, 325] width 171 height 23
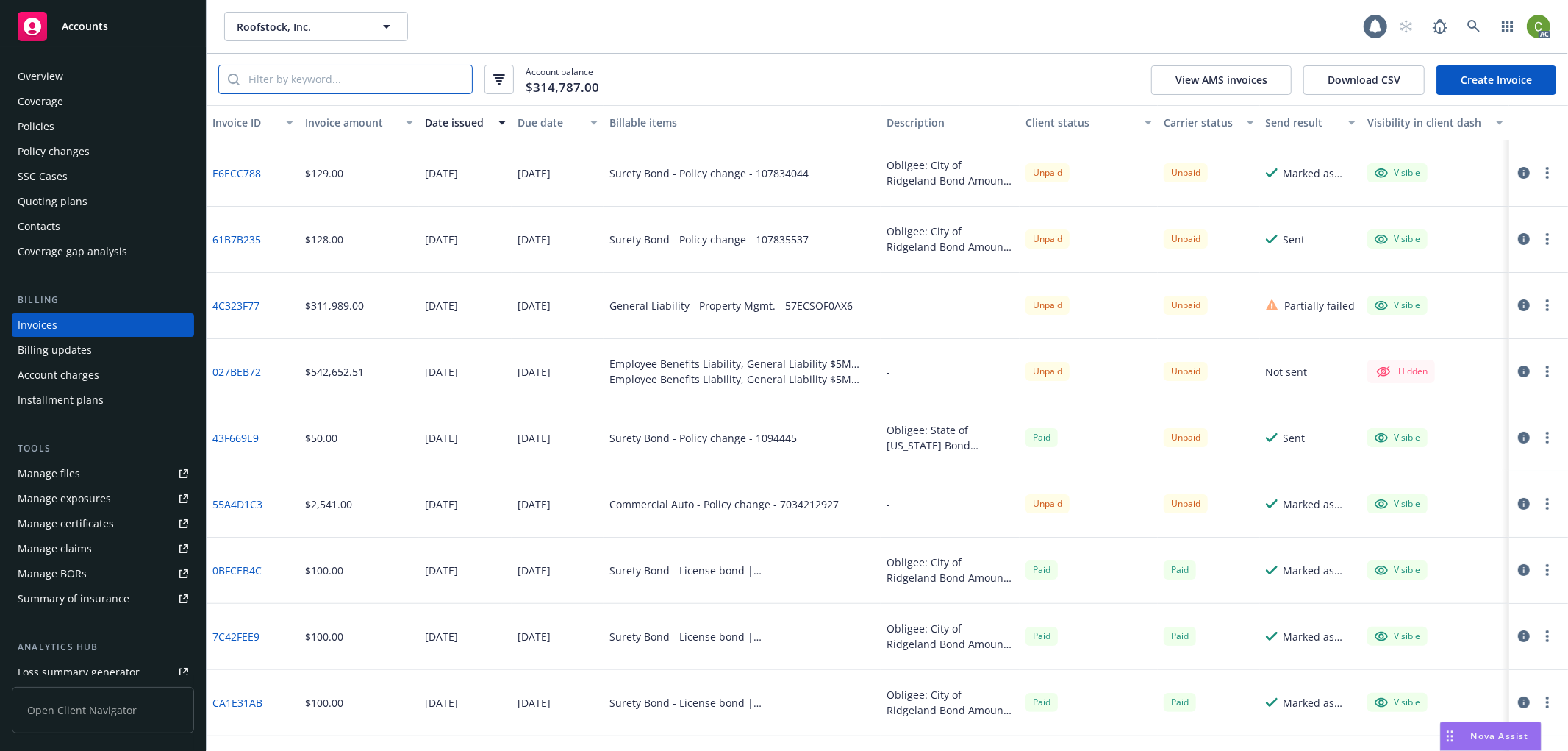
click at [329, 83] on input "search" at bounding box center [355, 79] width 232 height 28
paste input "7034214841"
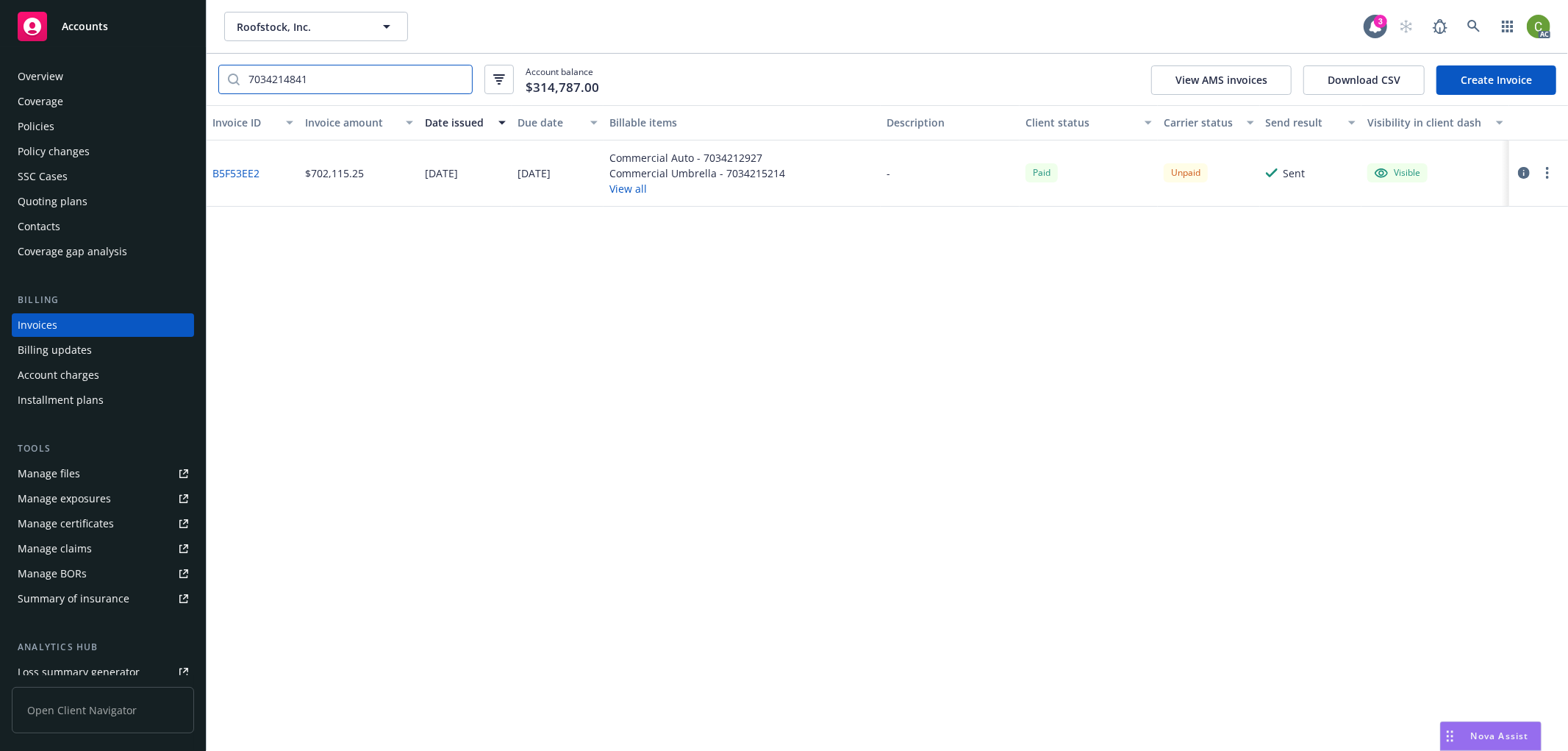
type input "7034214841"
click at [252, 175] on link "B5F53EE2" at bounding box center [236, 173] width 47 height 16
